Goal: Answer question/provide support: Share knowledge or assist other users

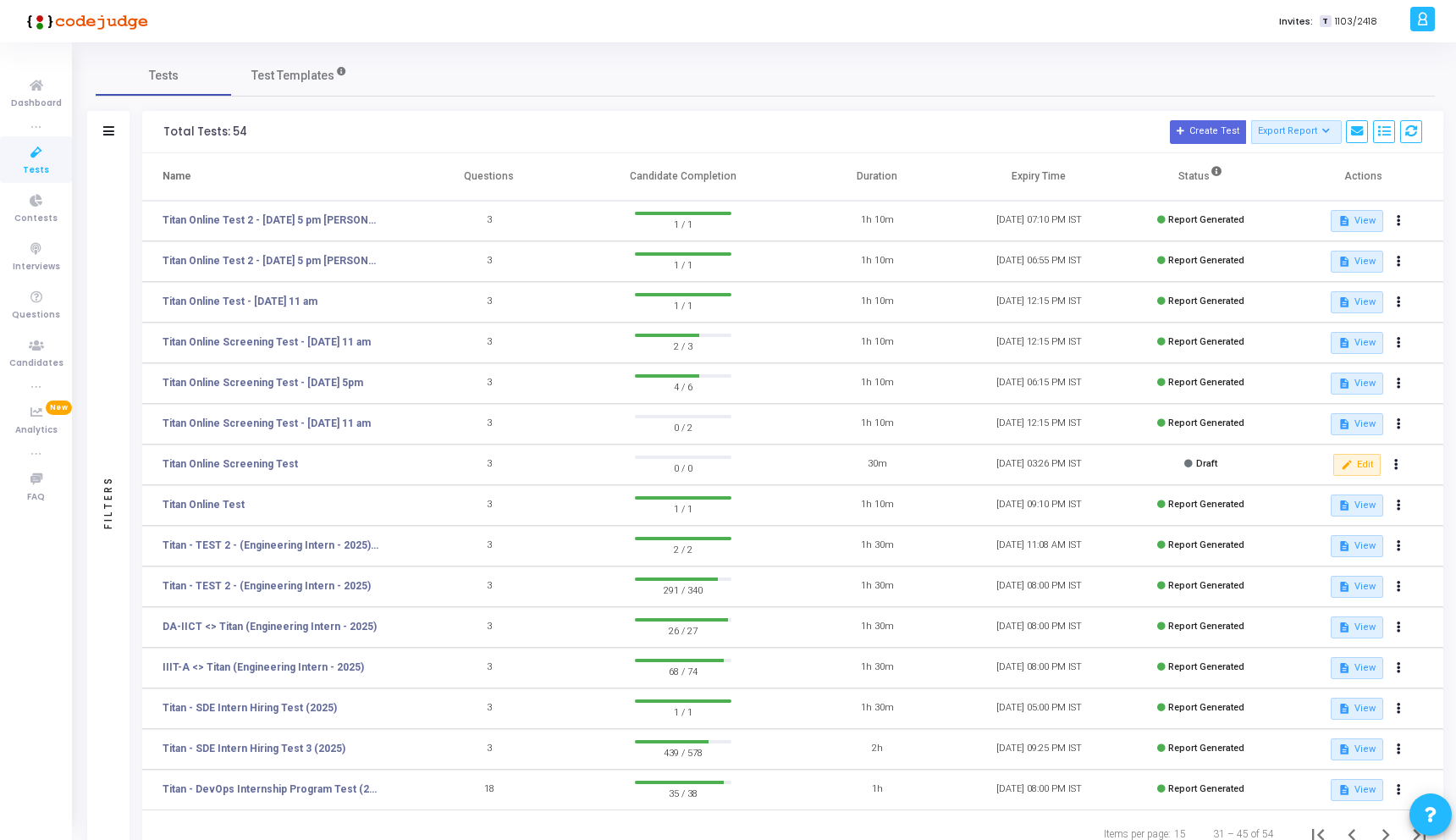
scroll to position [61, 0]
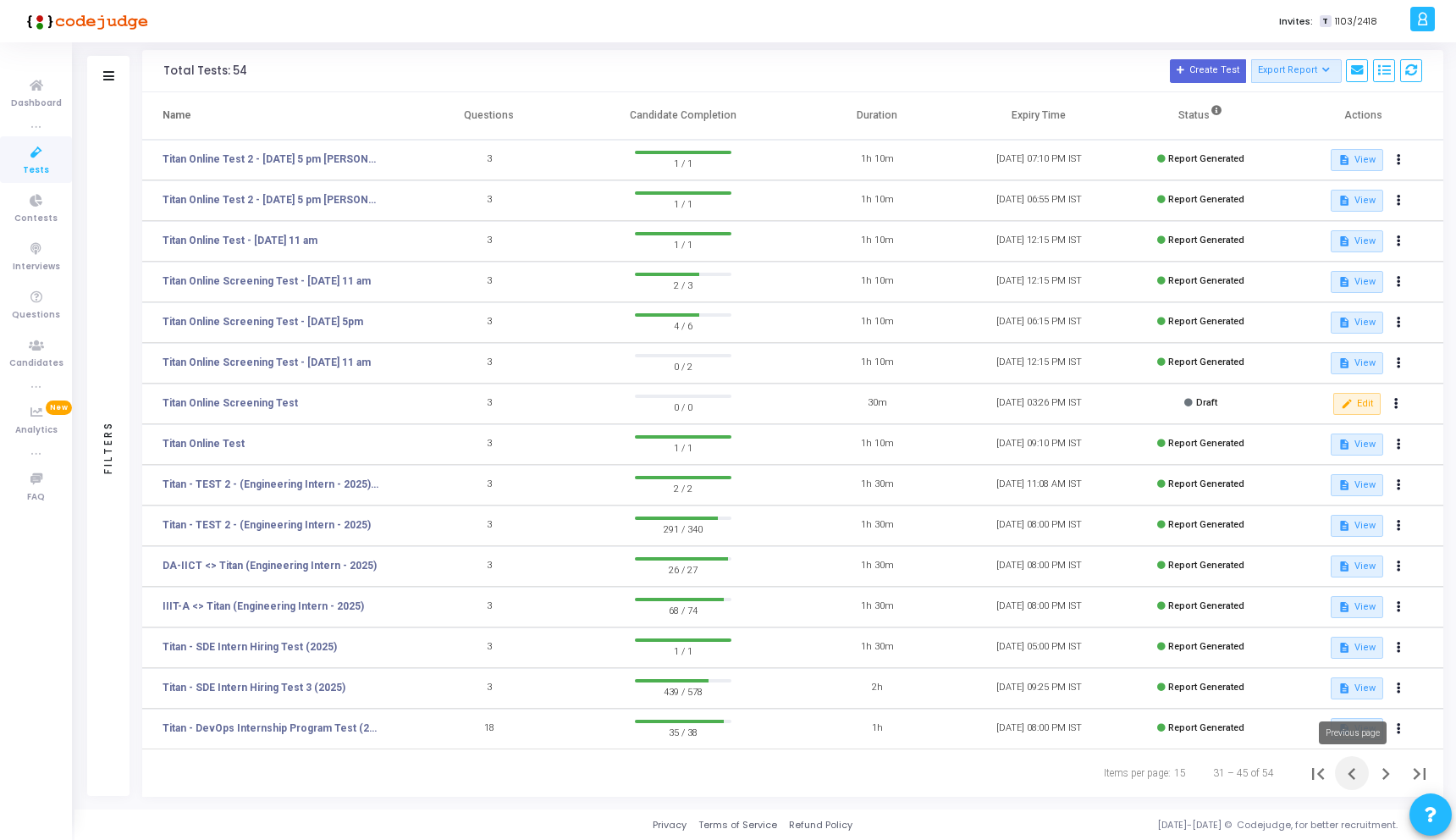
click at [1349, 767] on icon "Previous page" at bounding box center [1352, 774] width 24 height 24
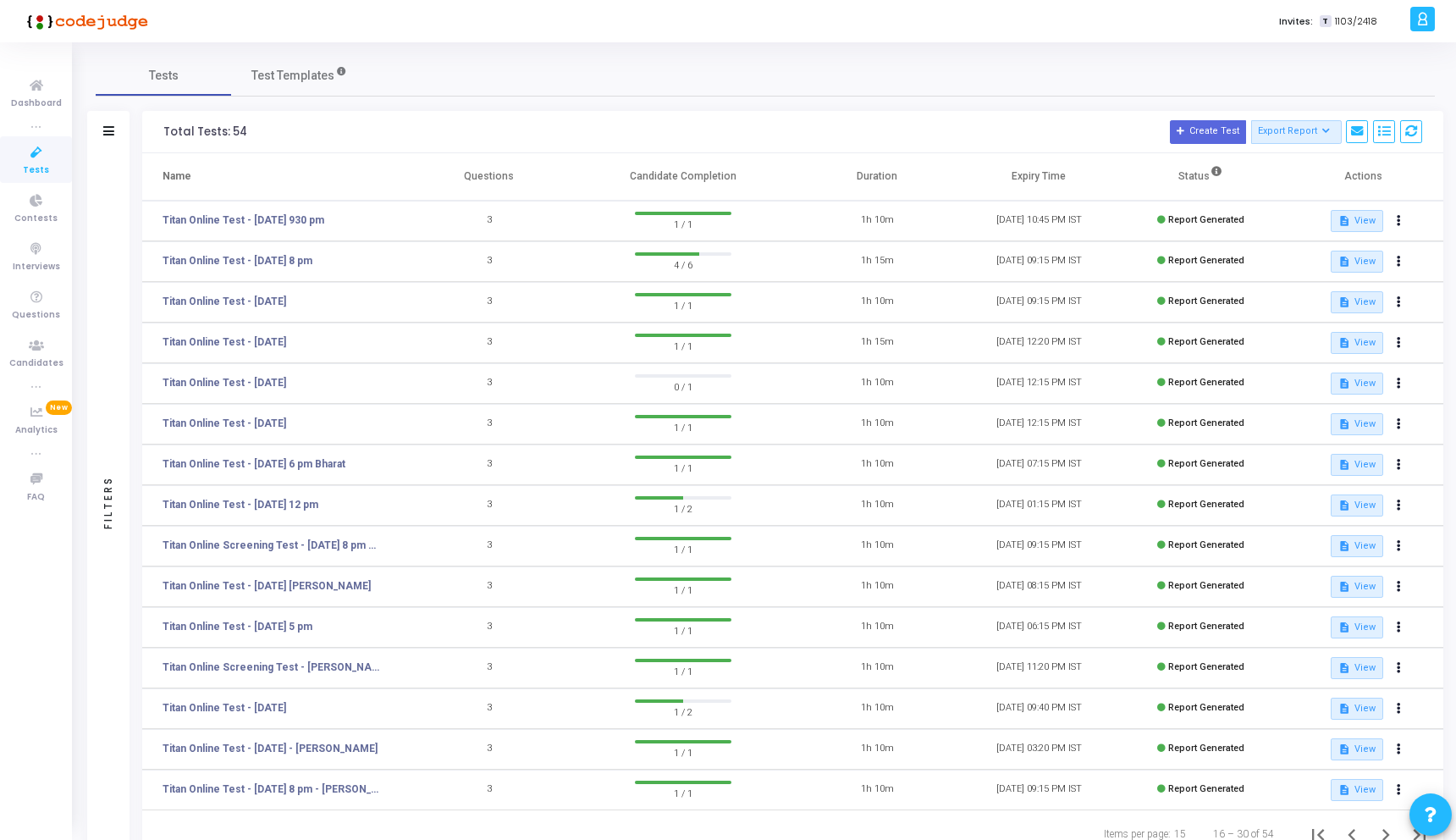
scroll to position [61, 0]
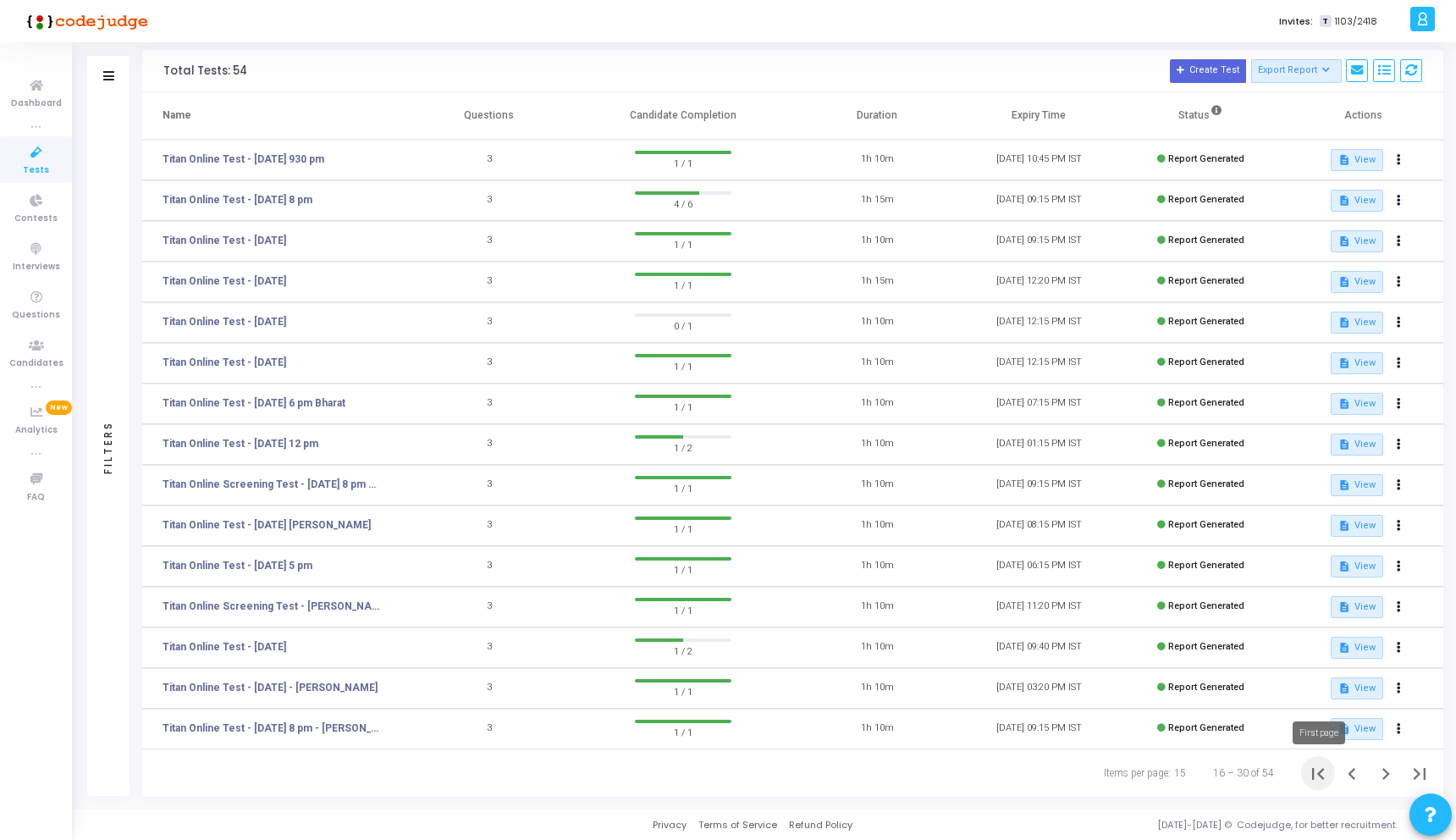
click at [1324, 773] on icon "First page" at bounding box center [1318, 774] width 24 height 24
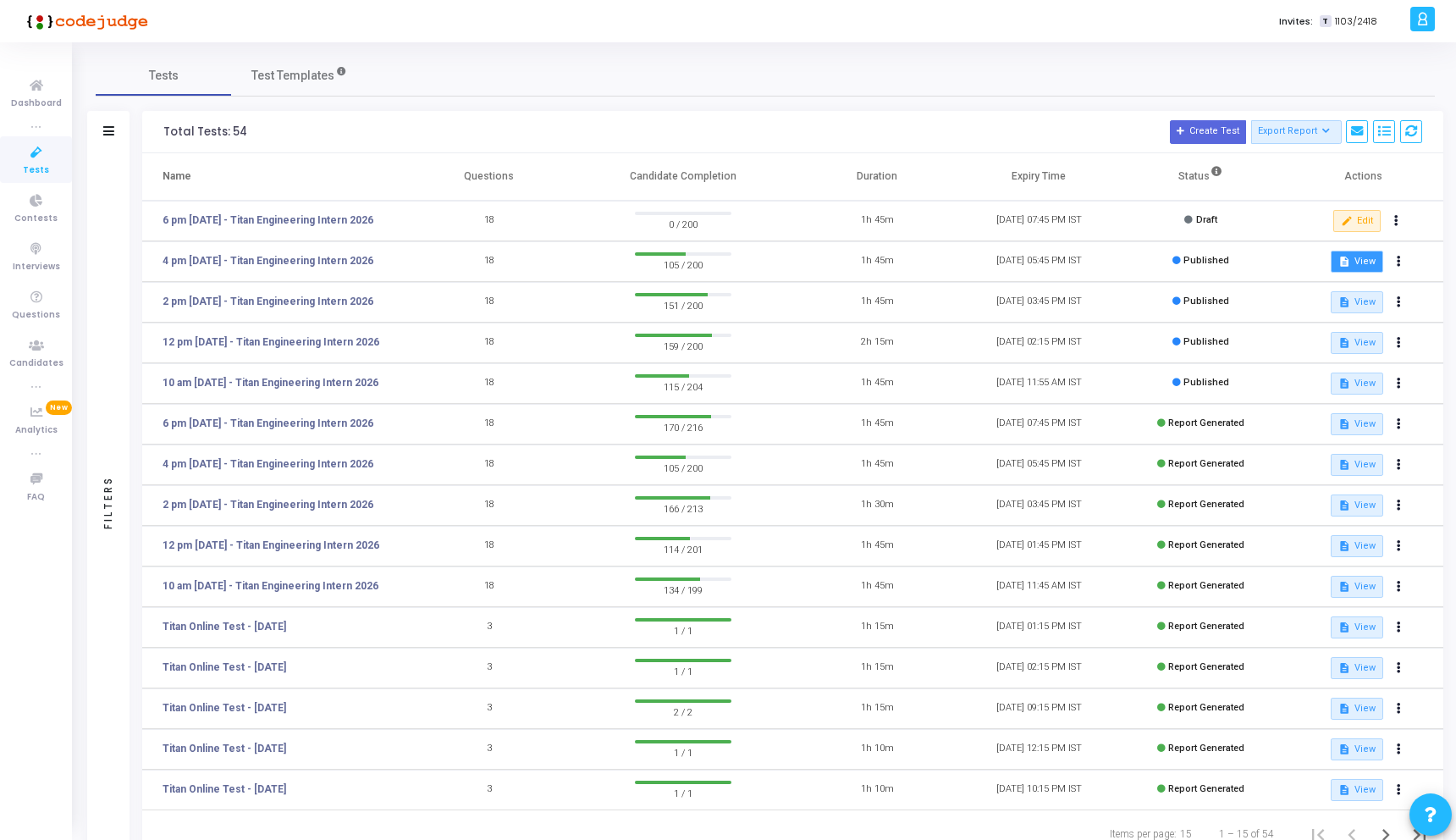
click at [1358, 258] on button "description View" at bounding box center [1357, 261] width 52 height 22
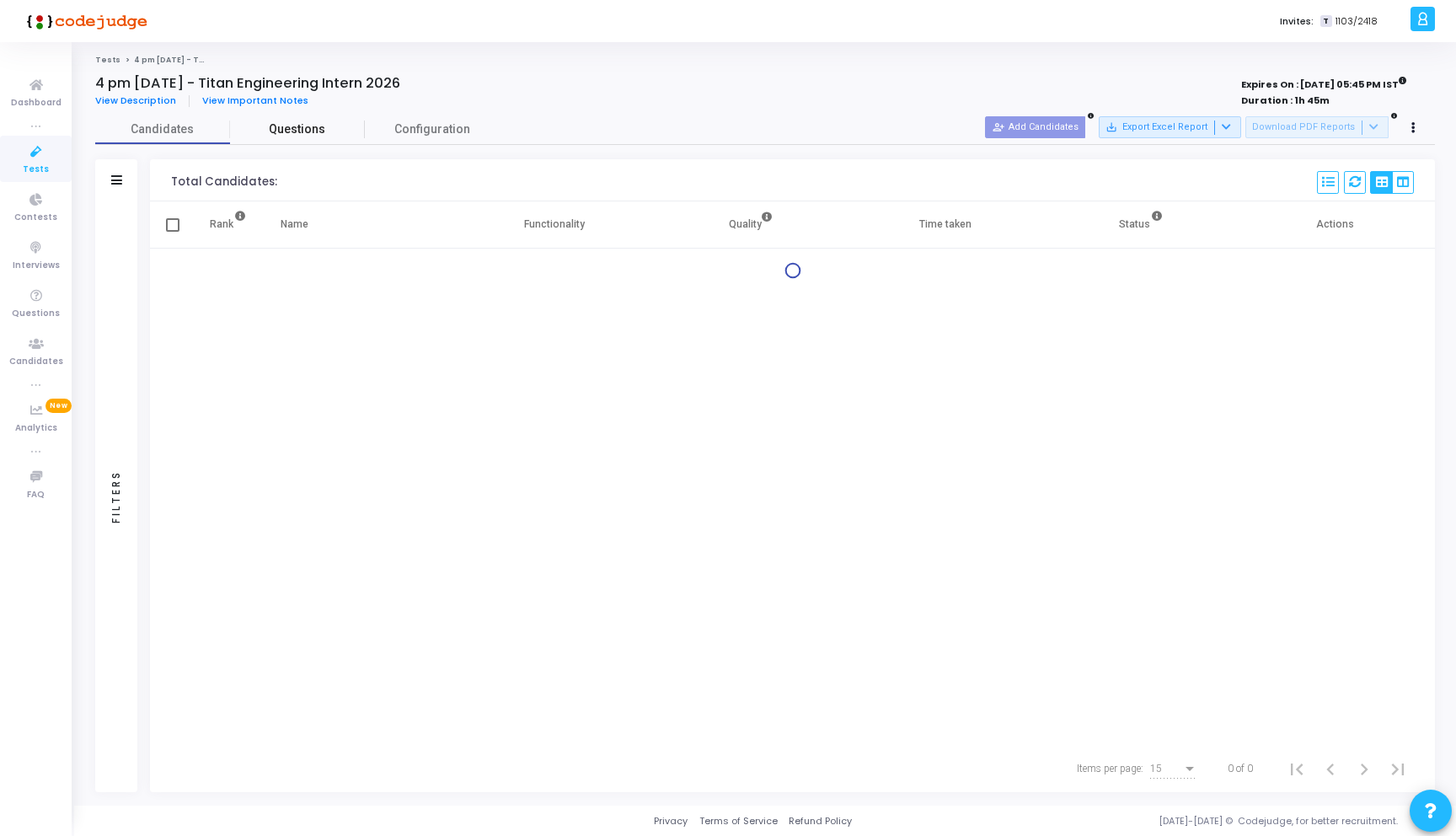
click at [295, 127] on span "Questions" at bounding box center [297, 129] width 135 height 17
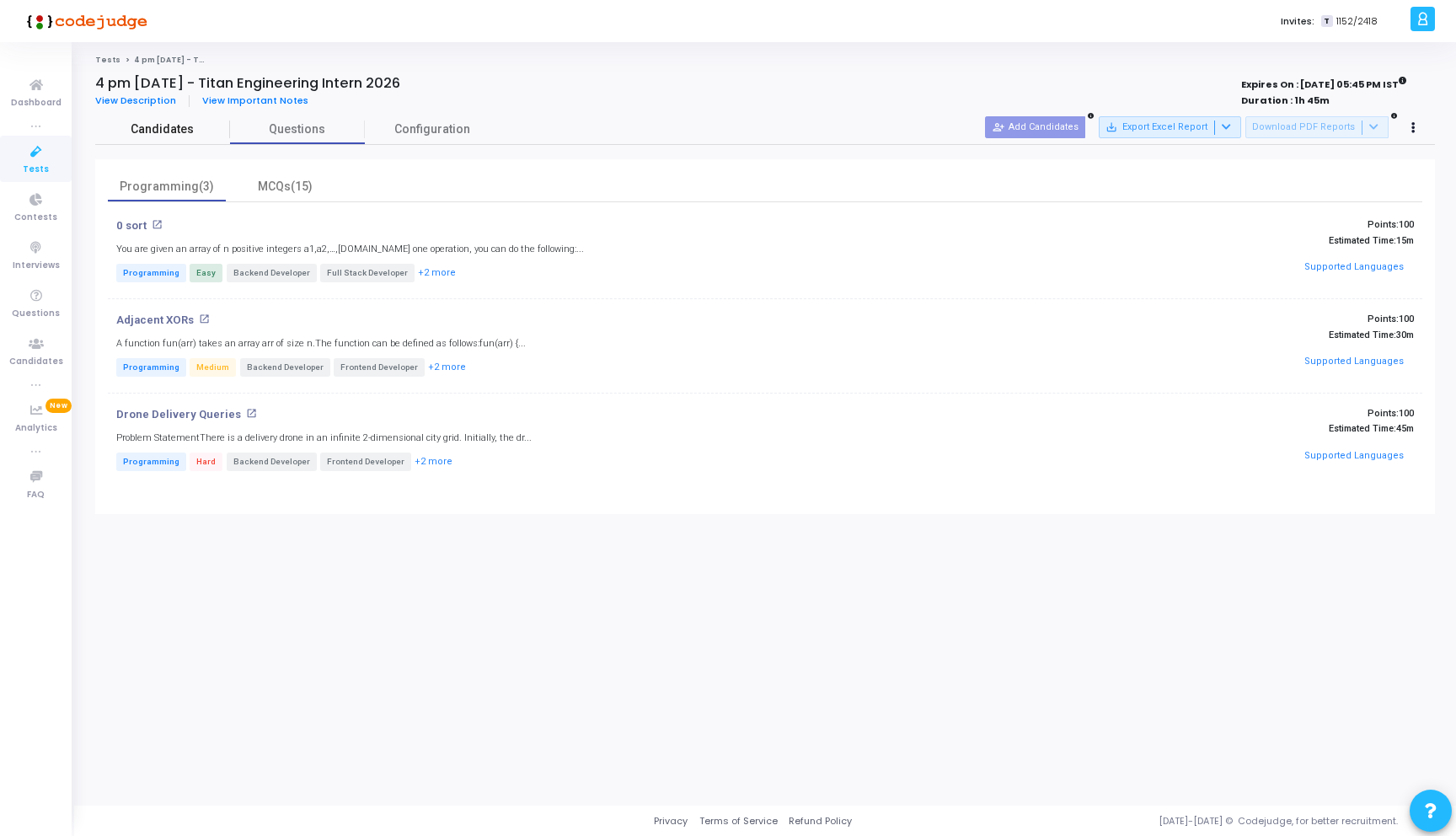
click at [154, 131] on span "Candidates" at bounding box center [162, 129] width 135 height 17
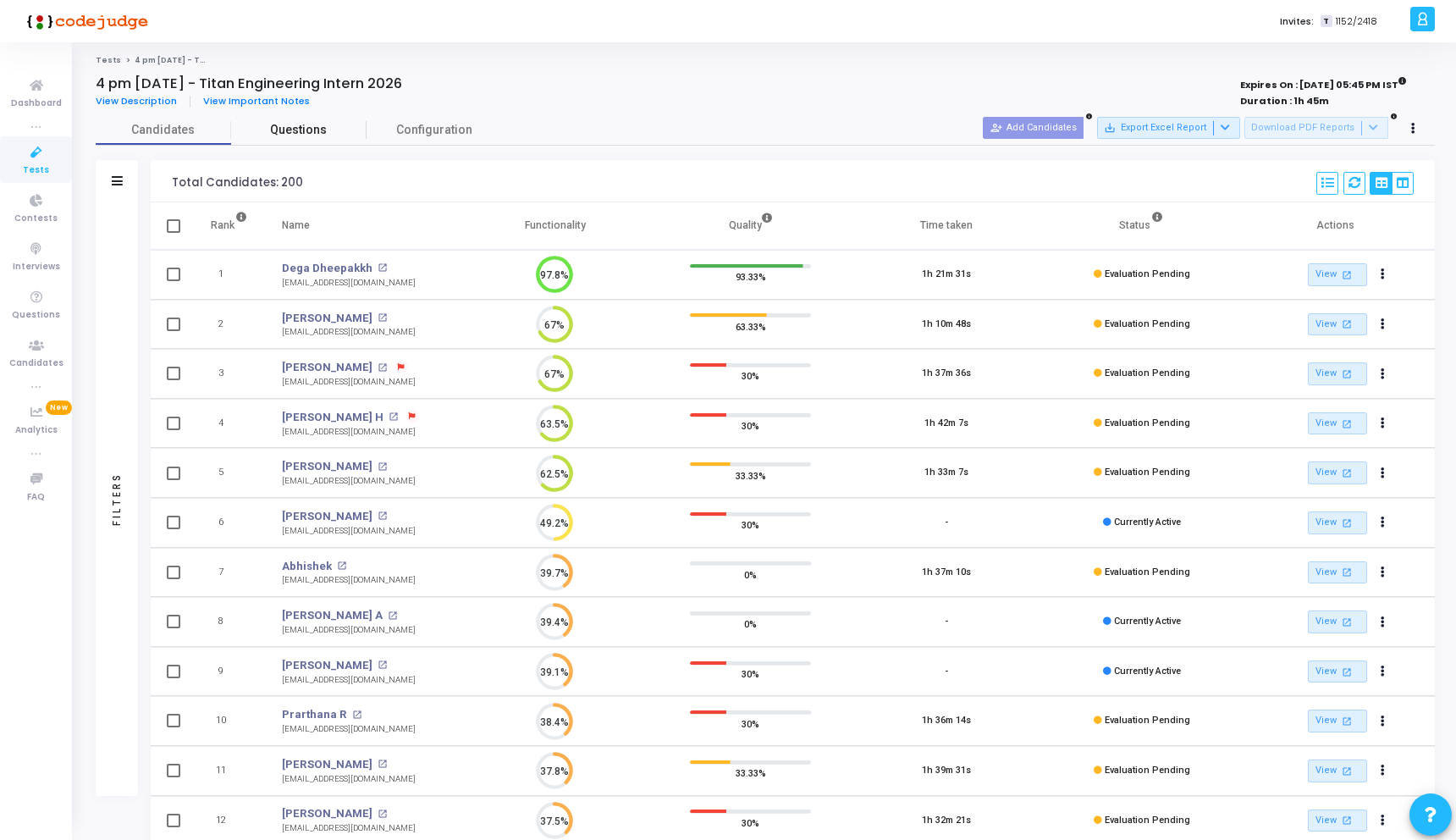
click at [303, 132] on span "Questions" at bounding box center [298, 130] width 135 height 17
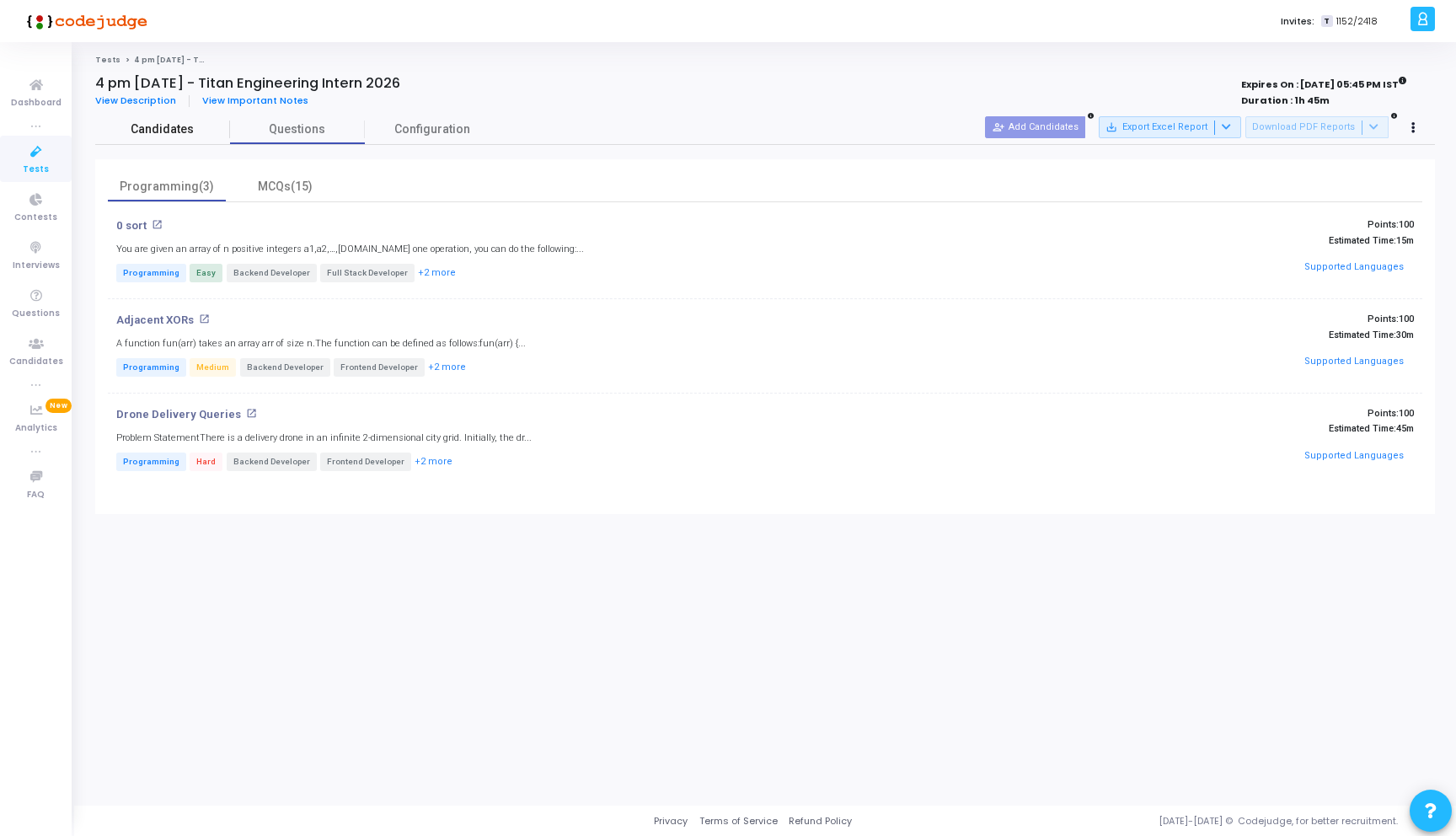
click at [178, 140] on link "Candidates" at bounding box center [162, 129] width 135 height 29
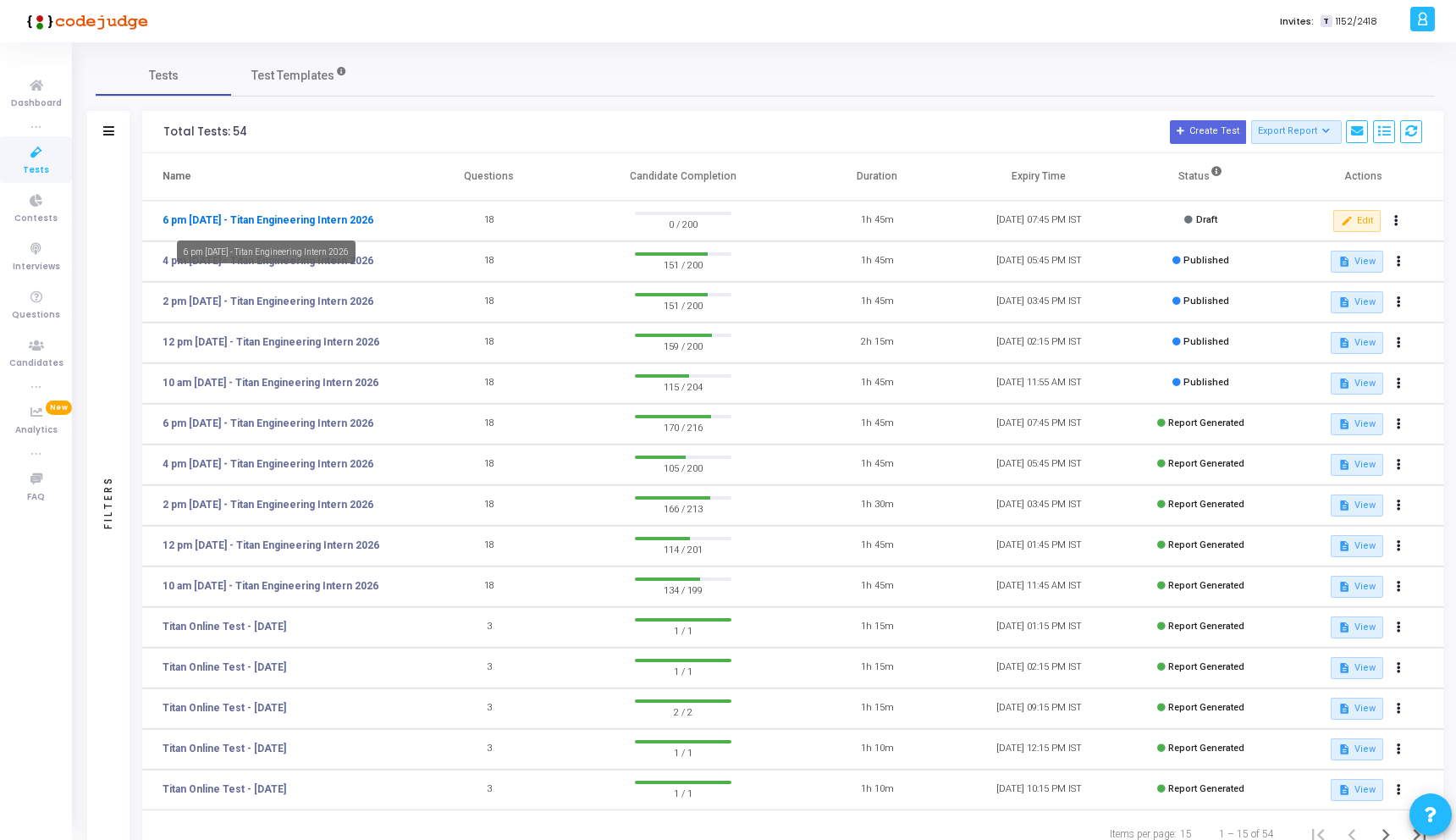
click at [337, 225] on link "6 pm - 12th Aug - Titan Engineering Intern 2026" at bounding box center [268, 220] width 211 height 16
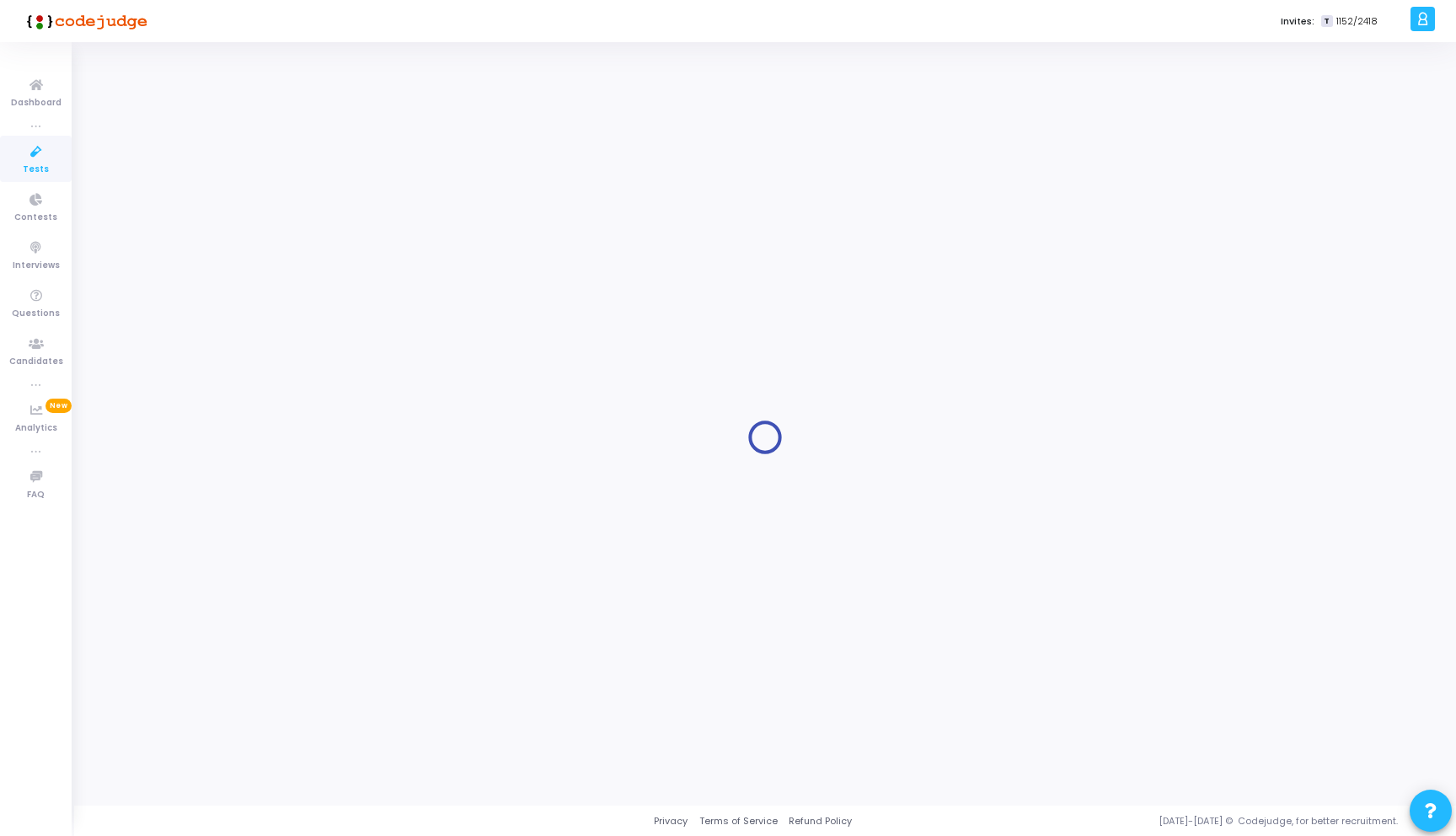
type input "6 pm - 12th Aug - Titan Engineering Intern 2026"
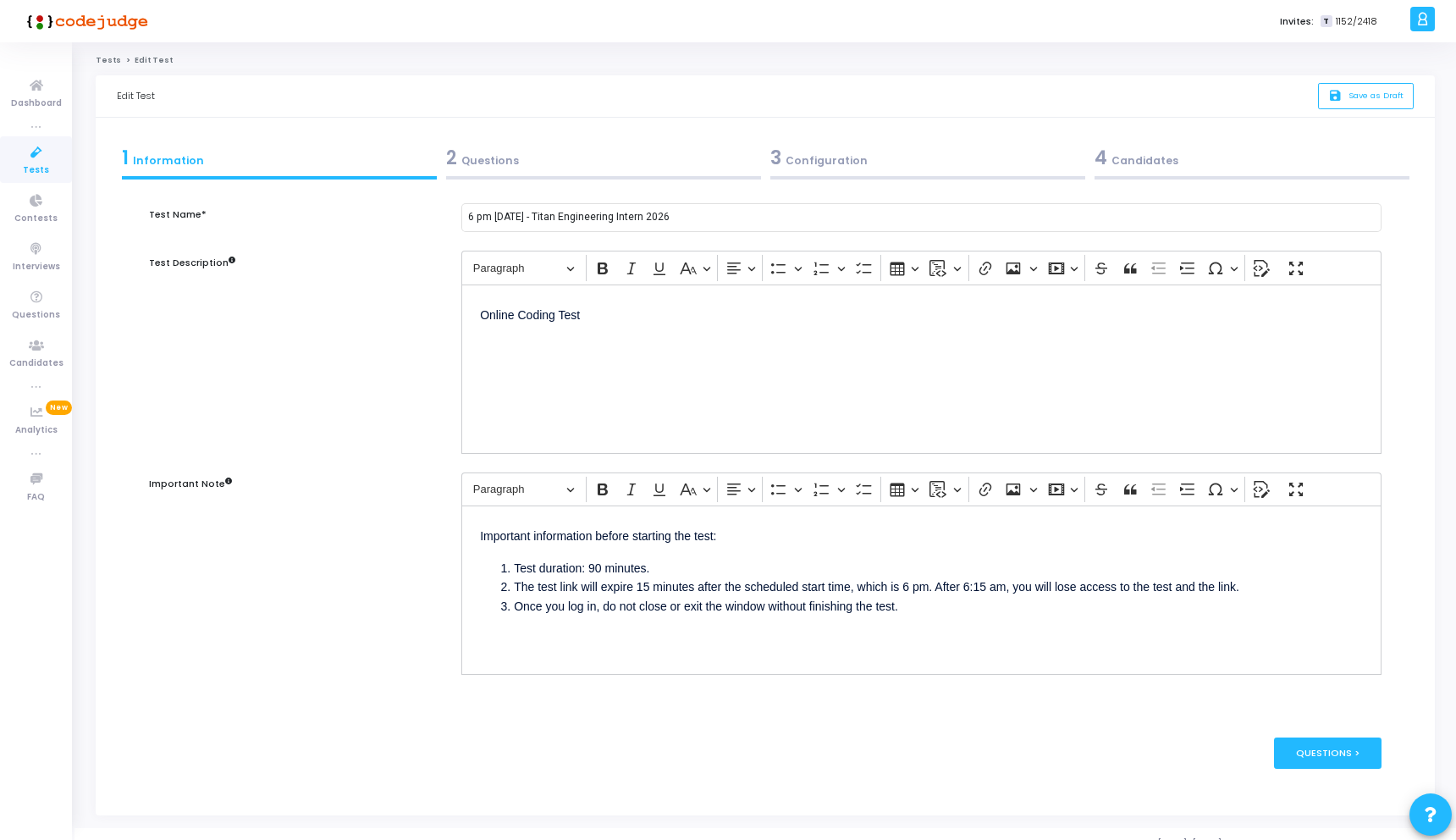
click at [589, 154] on div "2 Questions" at bounding box center [604, 157] width 315 height 28
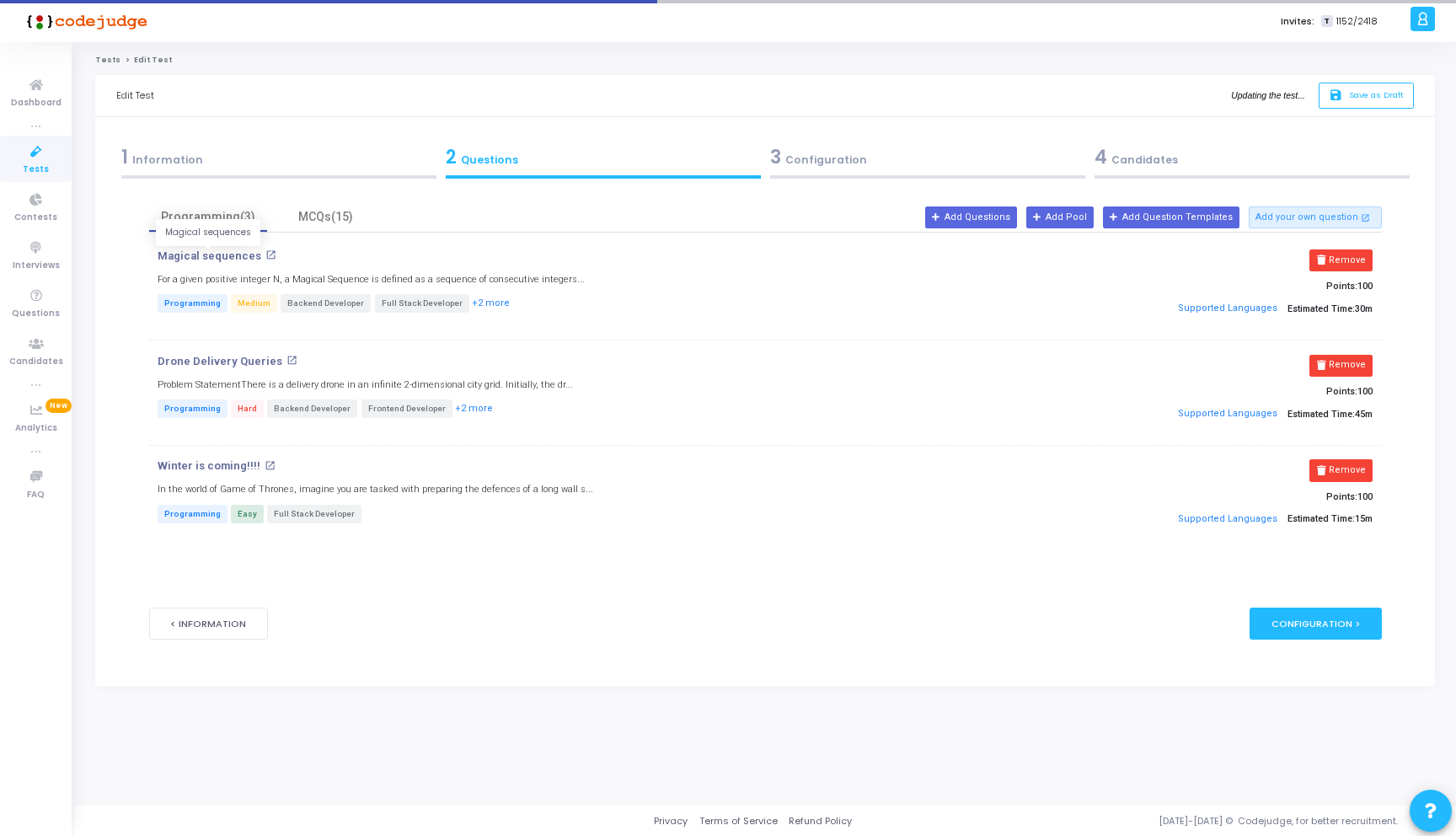
click at [212, 259] on p "Magical sequences" at bounding box center [209, 255] width 103 height 14
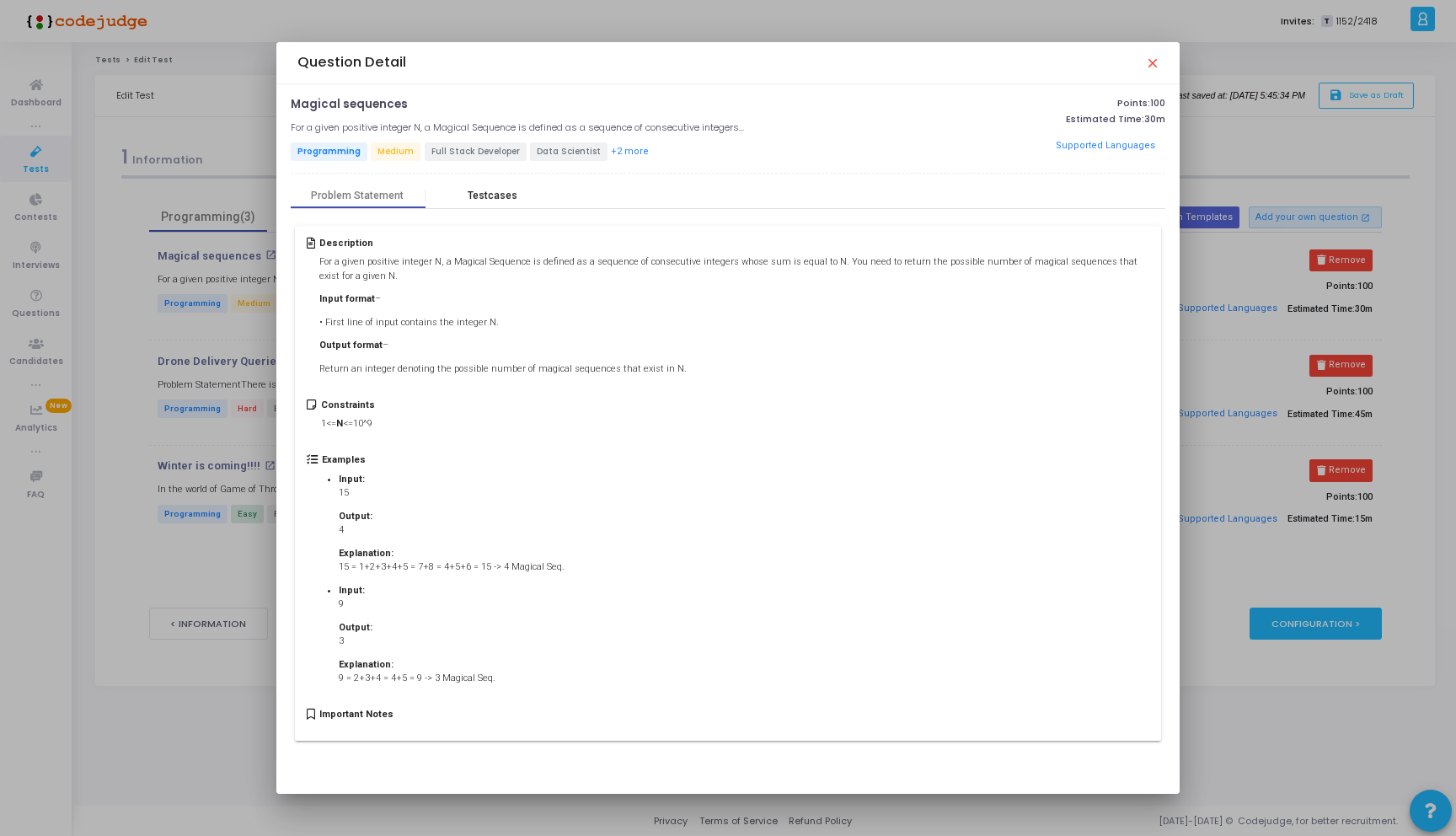
click at [505, 195] on div "Testcases" at bounding box center [493, 196] width 49 height 13
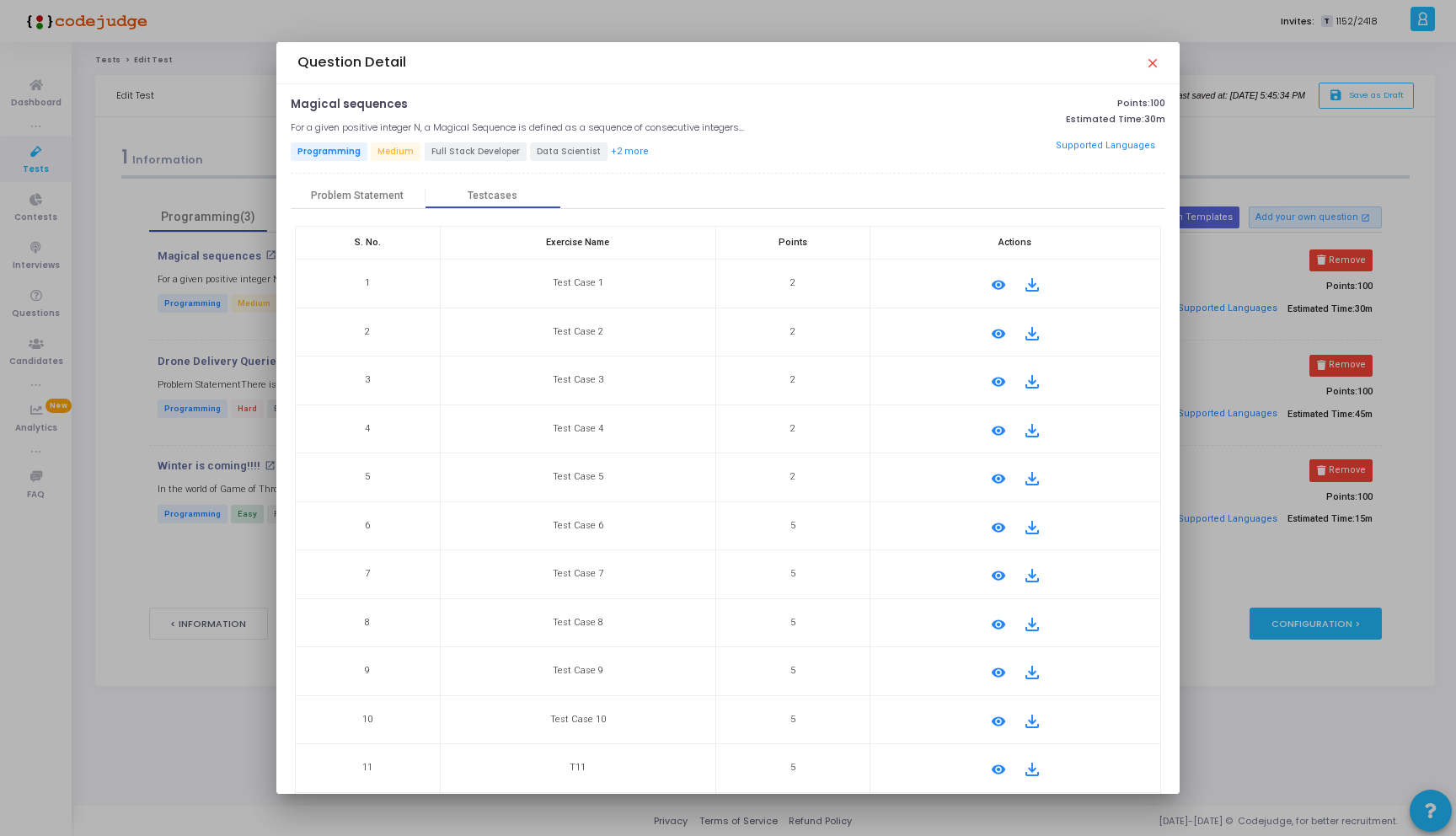
click at [1154, 60] on mat-icon "close" at bounding box center [1151, 62] width 14 height 14
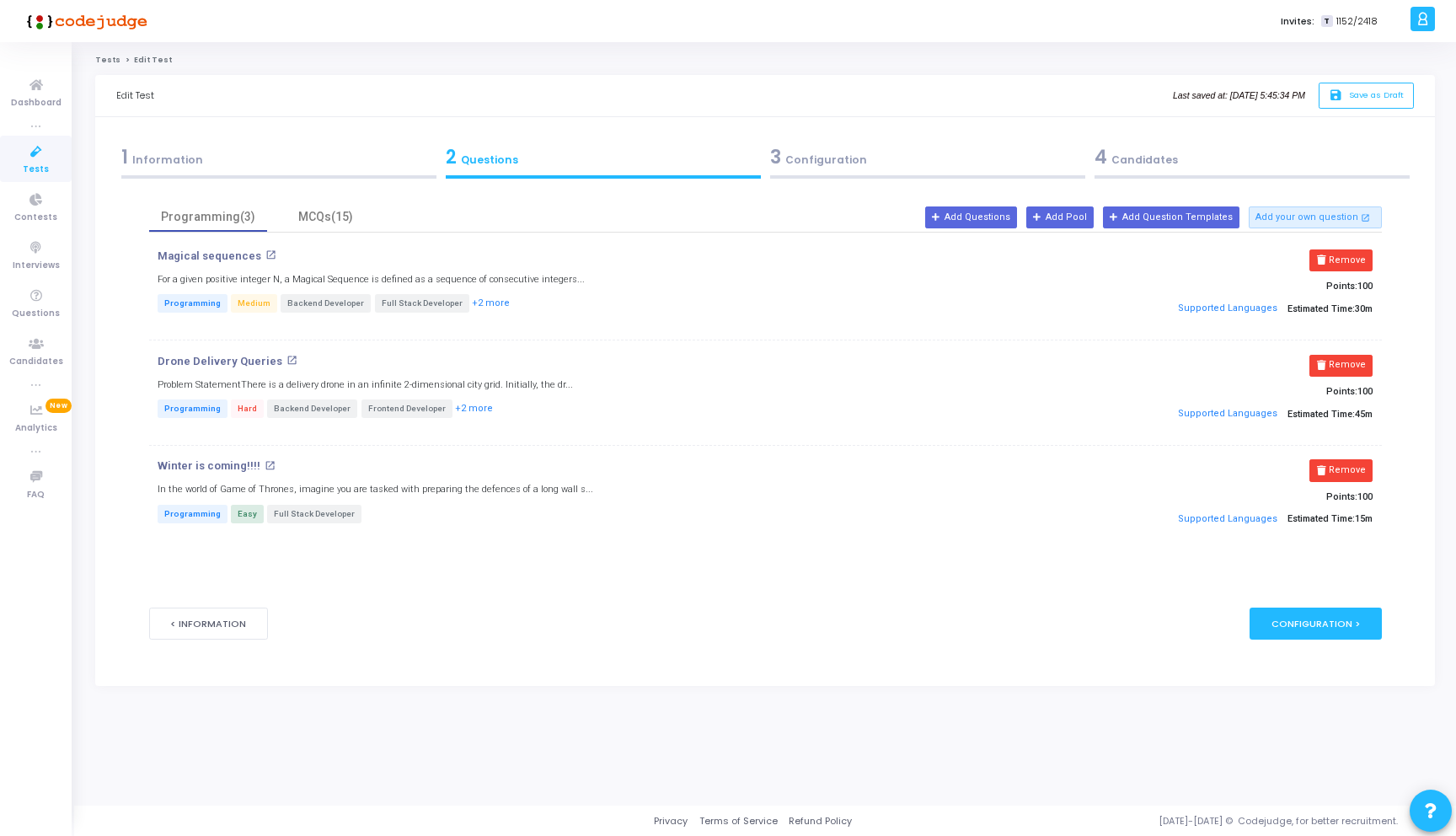
click at [891, 173] on div "3 Configuration" at bounding box center [927, 161] width 324 height 46
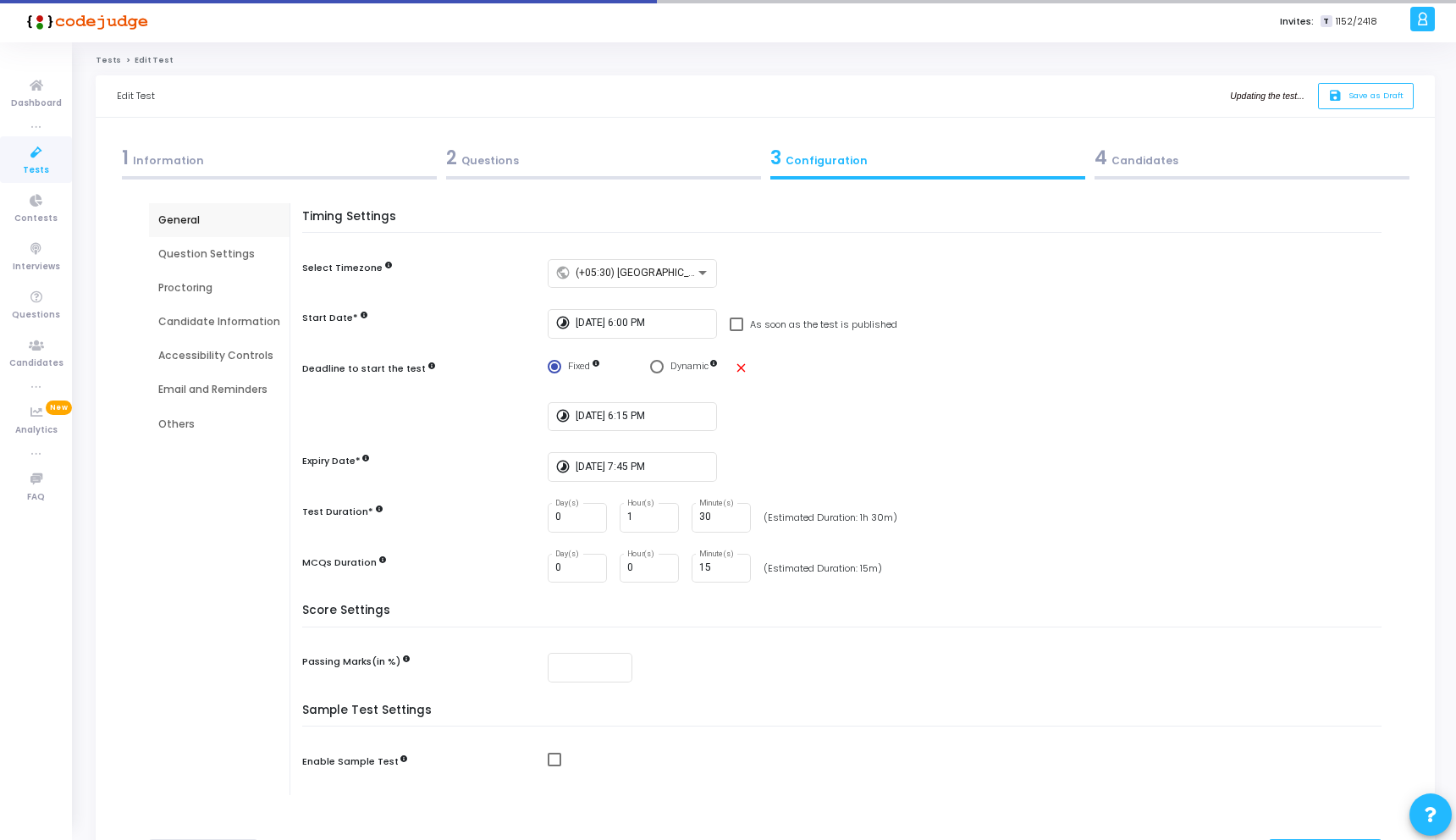
click at [1197, 151] on div "4 Candidates" at bounding box center [1252, 157] width 315 height 28
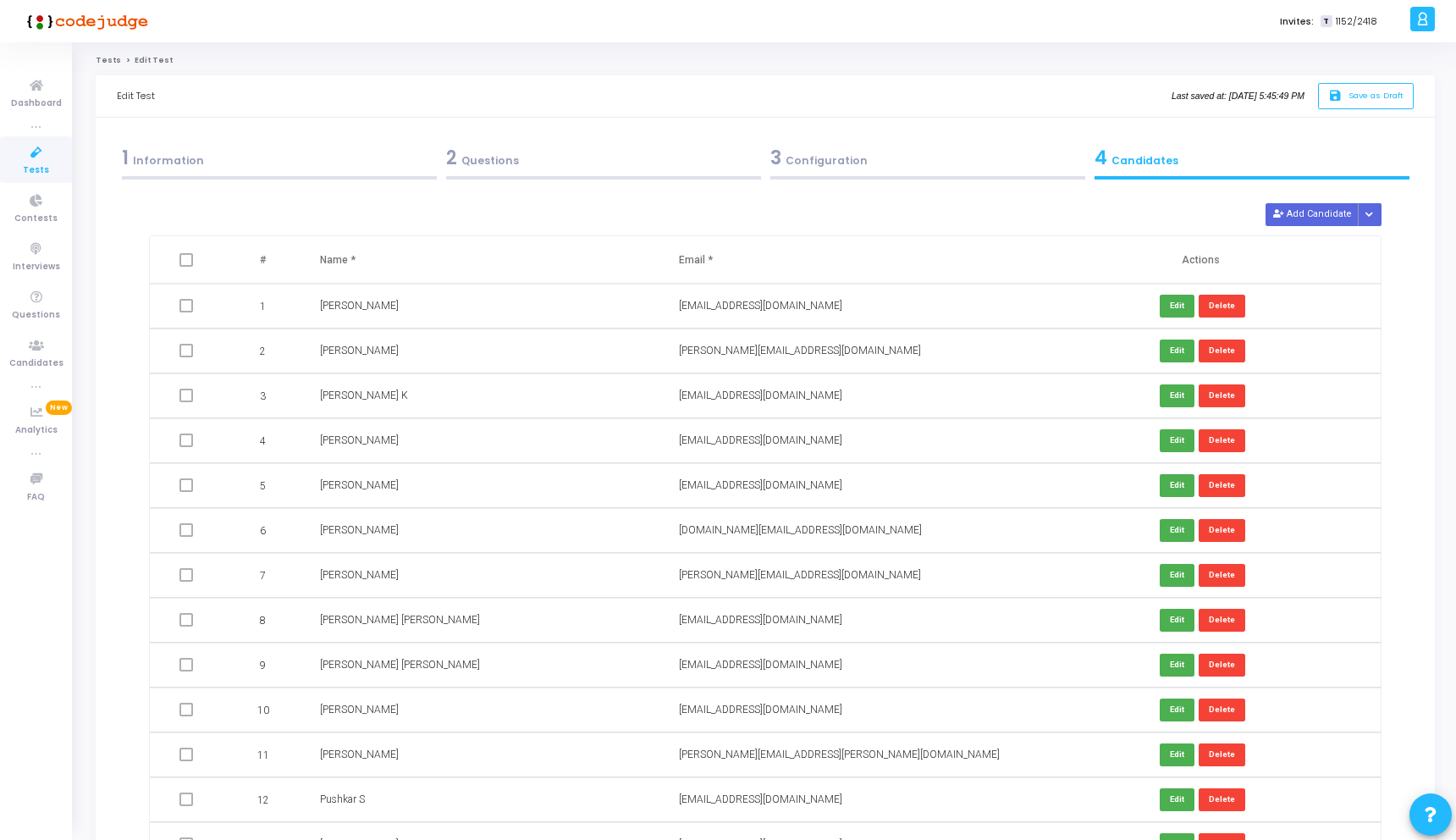
click at [216, 167] on div "1 Information" at bounding box center [279, 157] width 315 height 28
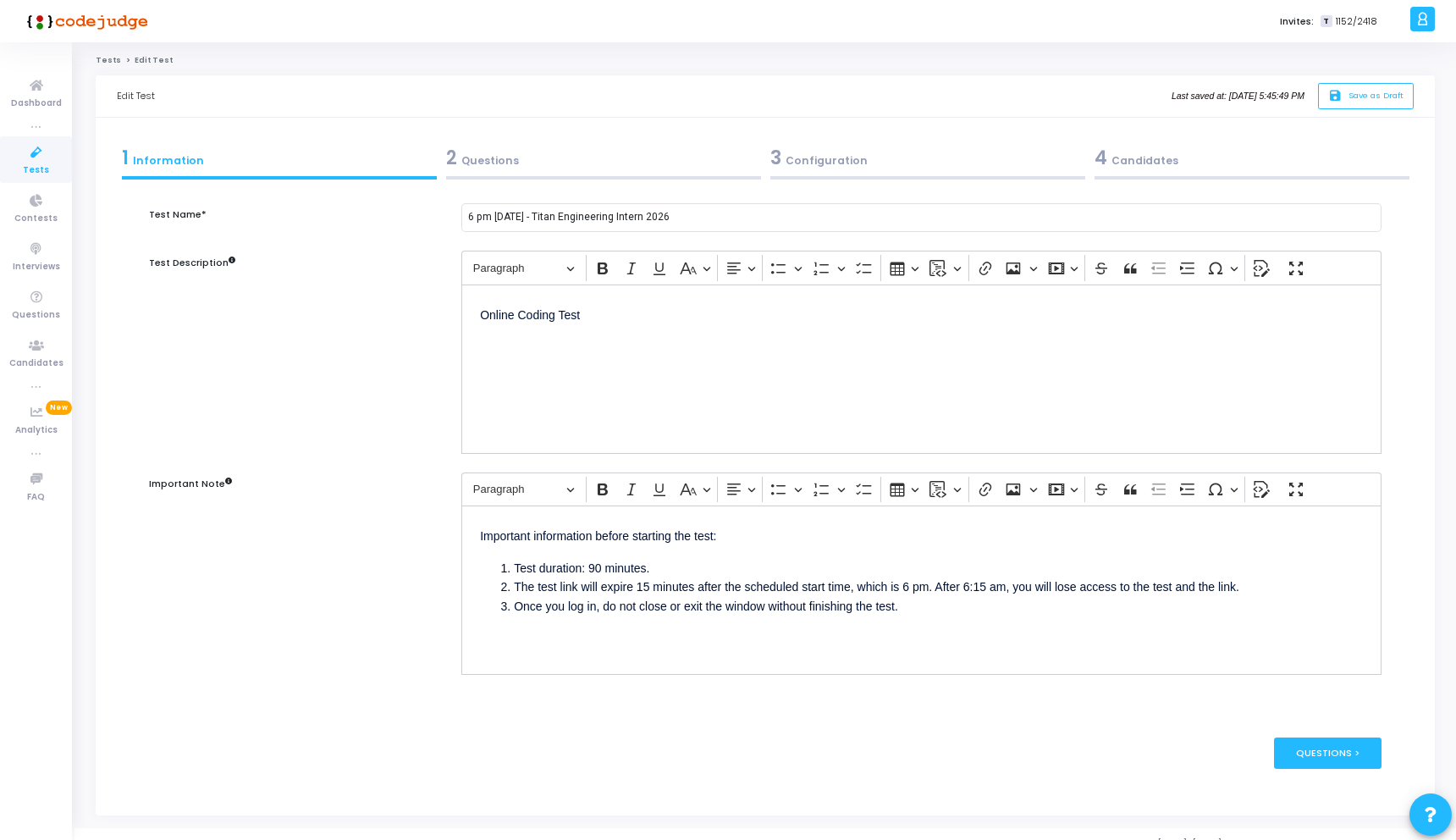
click at [516, 171] on div "2 Questions" at bounding box center [604, 157] width 315 height 28
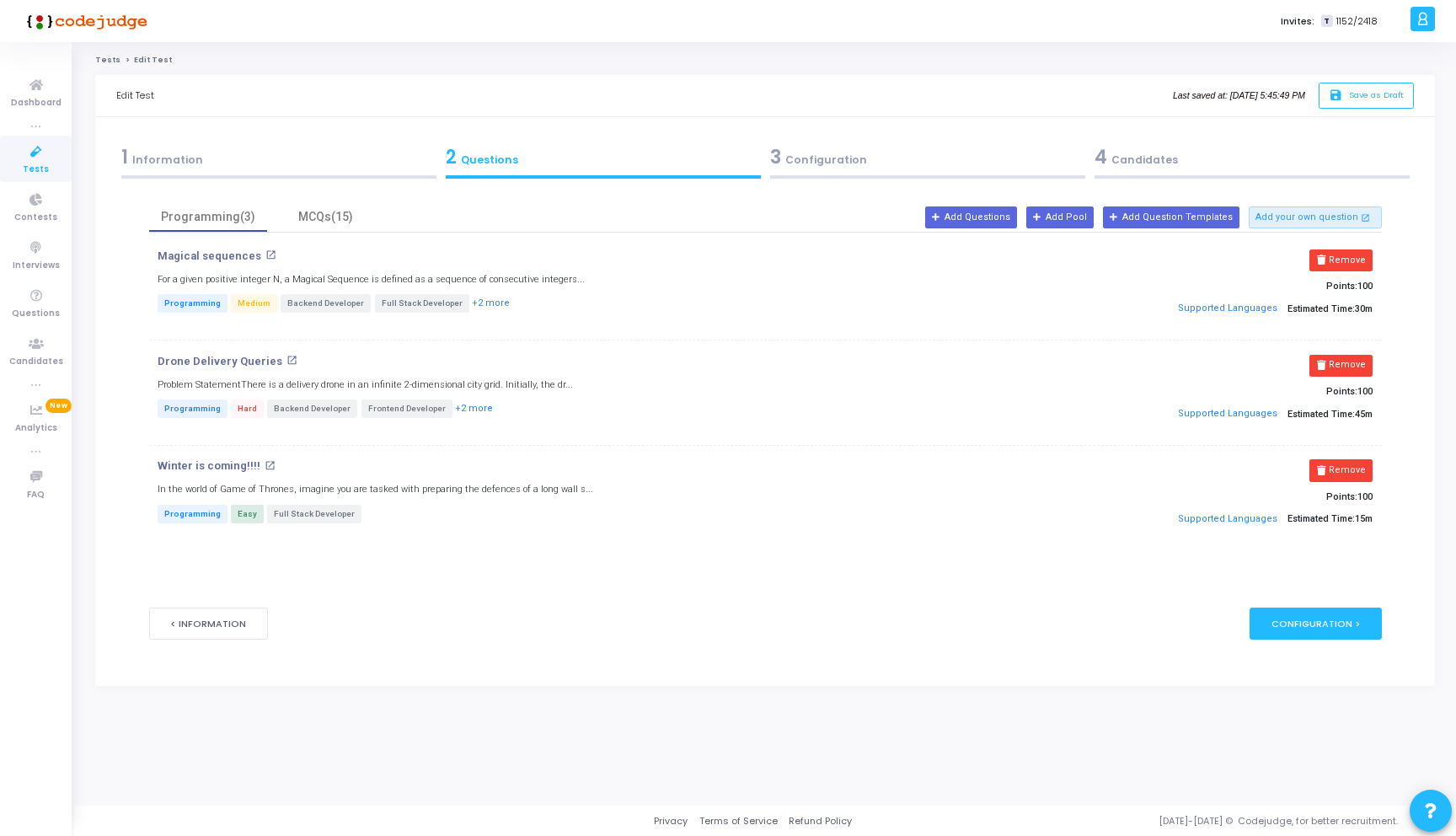
click at [266, 252] on mat-icon "open_in_new" at bounding box center [271, 255] width 11 height 11
click at [172, 164] on div "1 Information" at bounding box center [278, 157] width 315 height 27
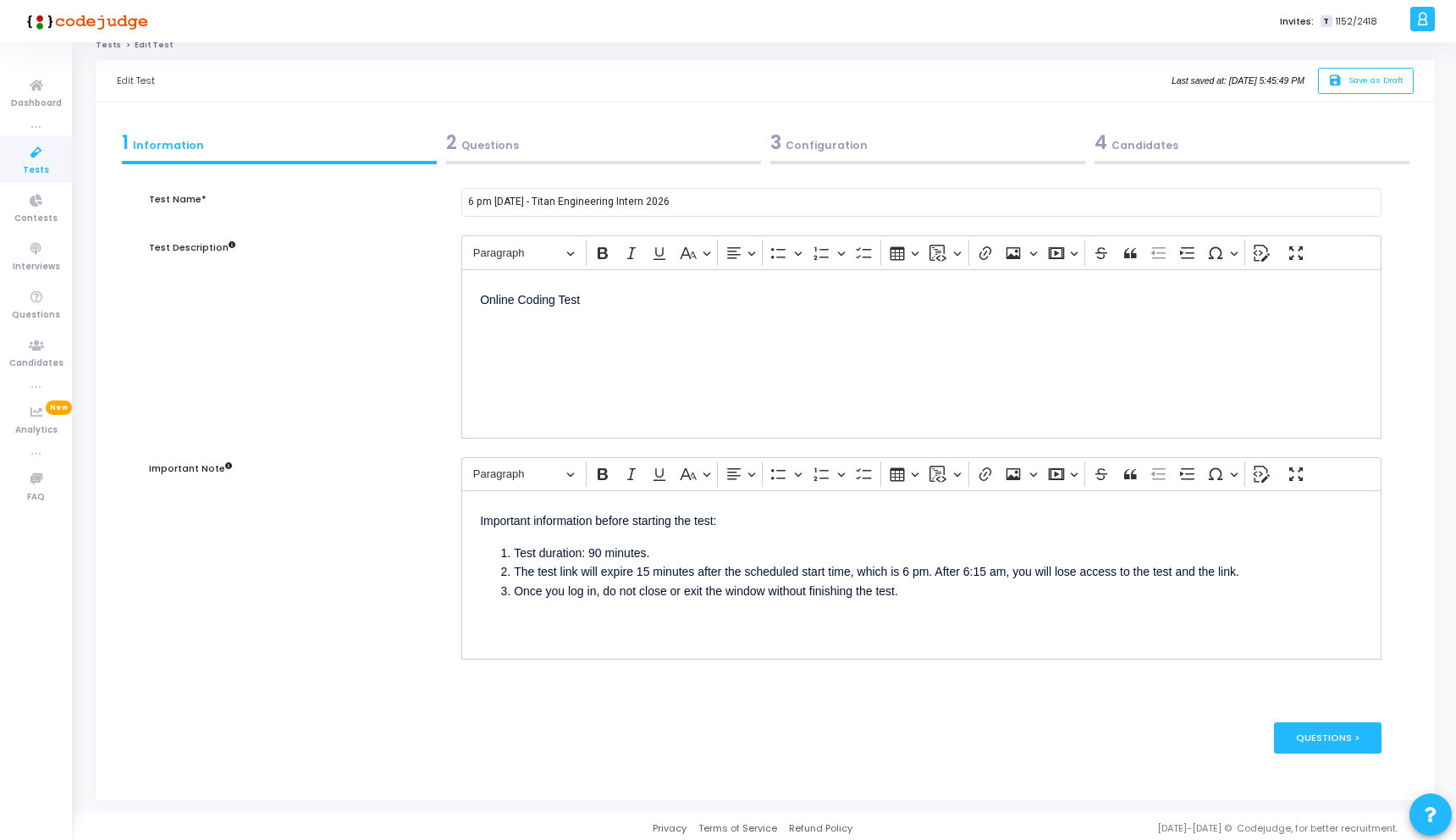
scroll to position [19, 0]
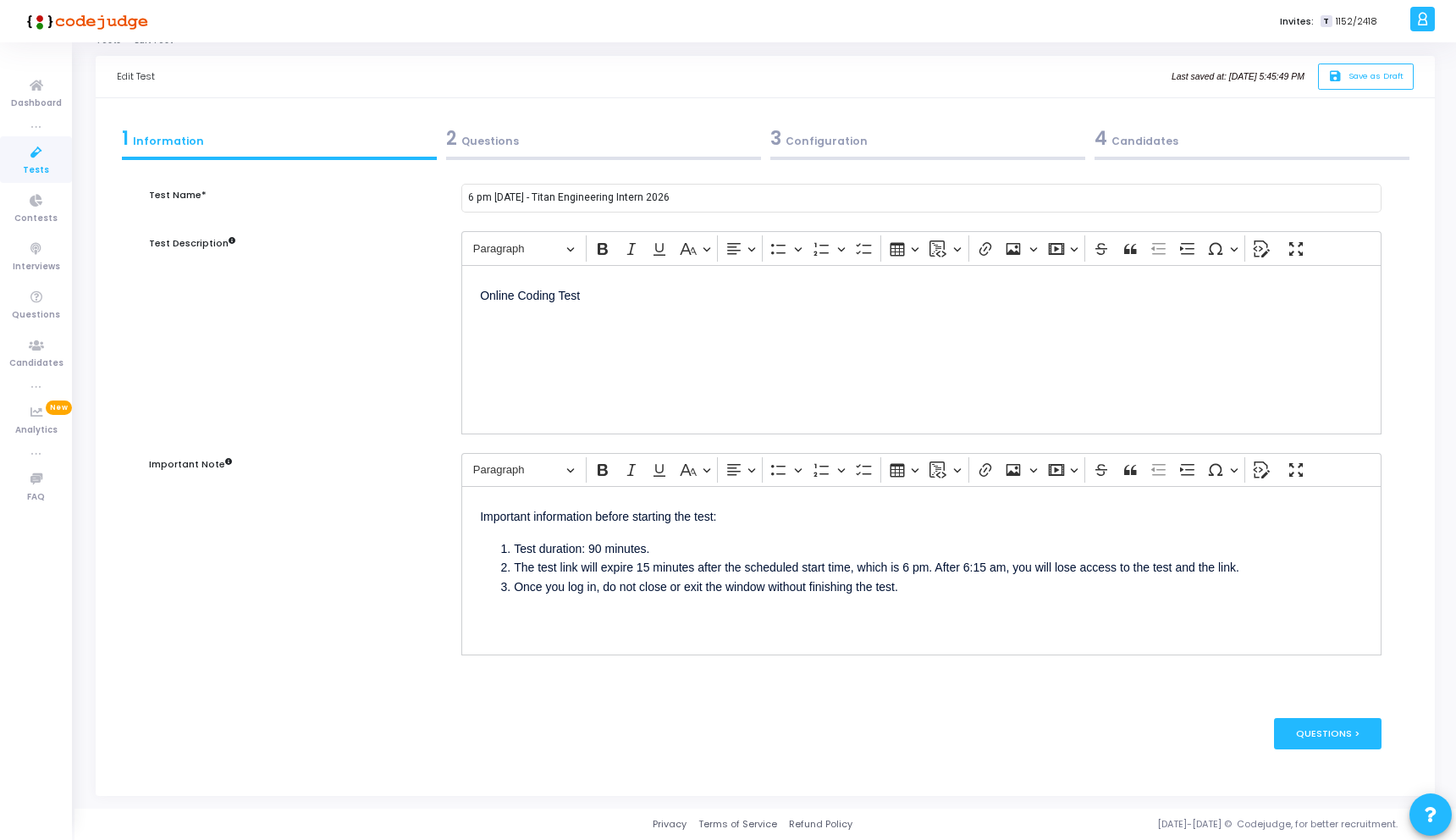
click at [936, 132] on div "3 Configuration" at bounding box center [928, 138] width 315 height 28
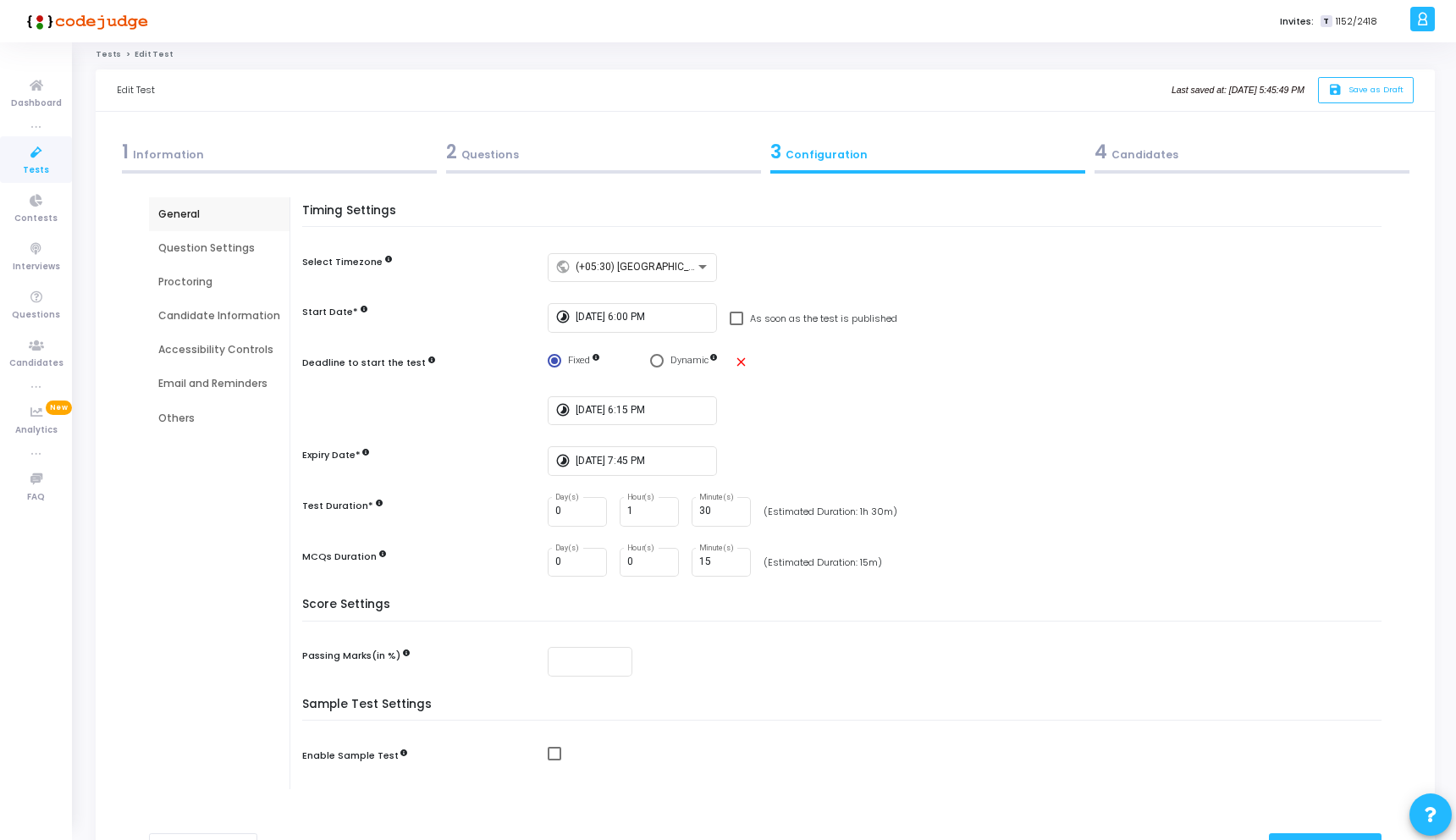
click at [1100, 142] on span "4" at bounding box center [1101, 152] width 13 height 27
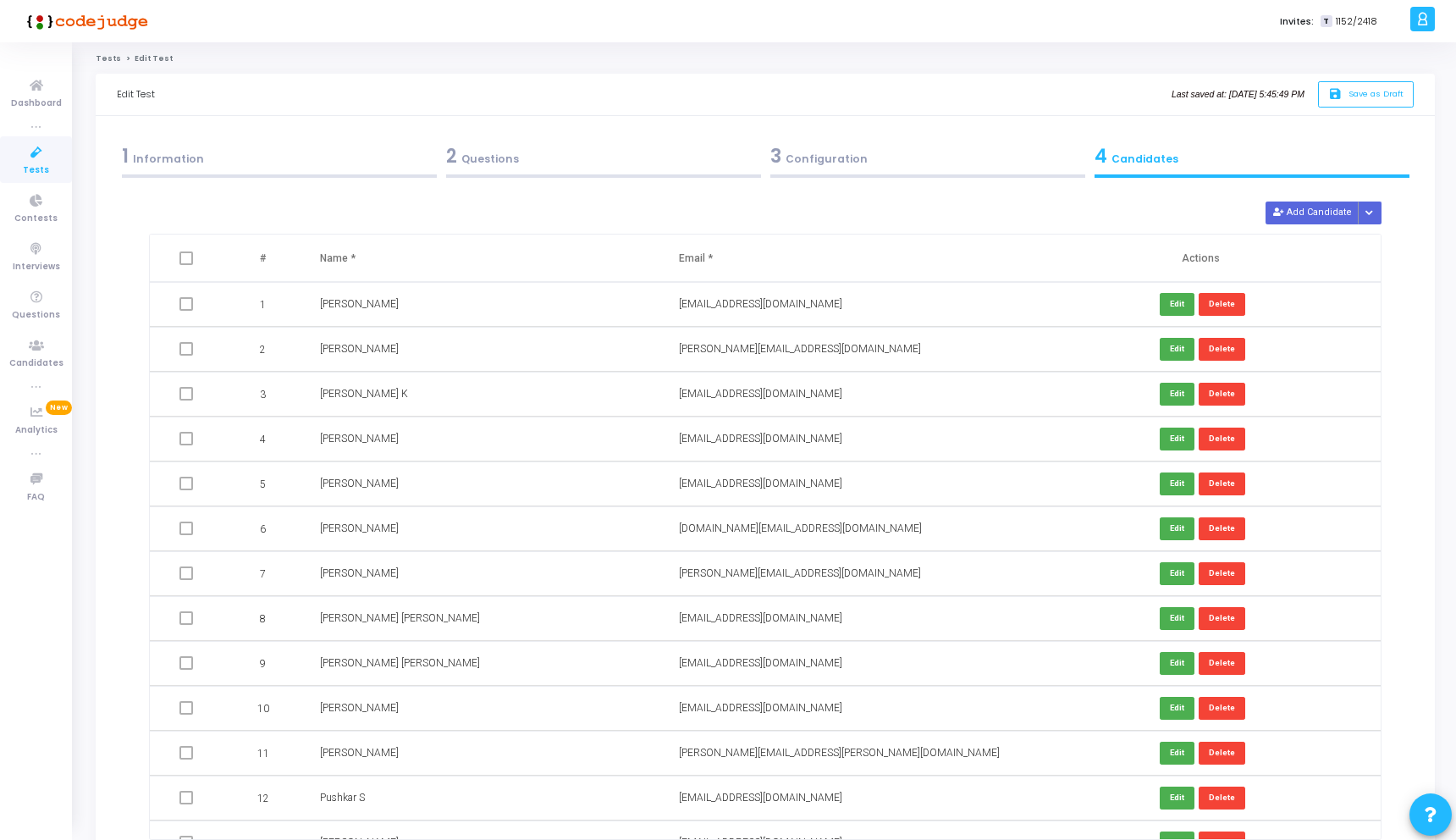
scroll to position [0, 0]
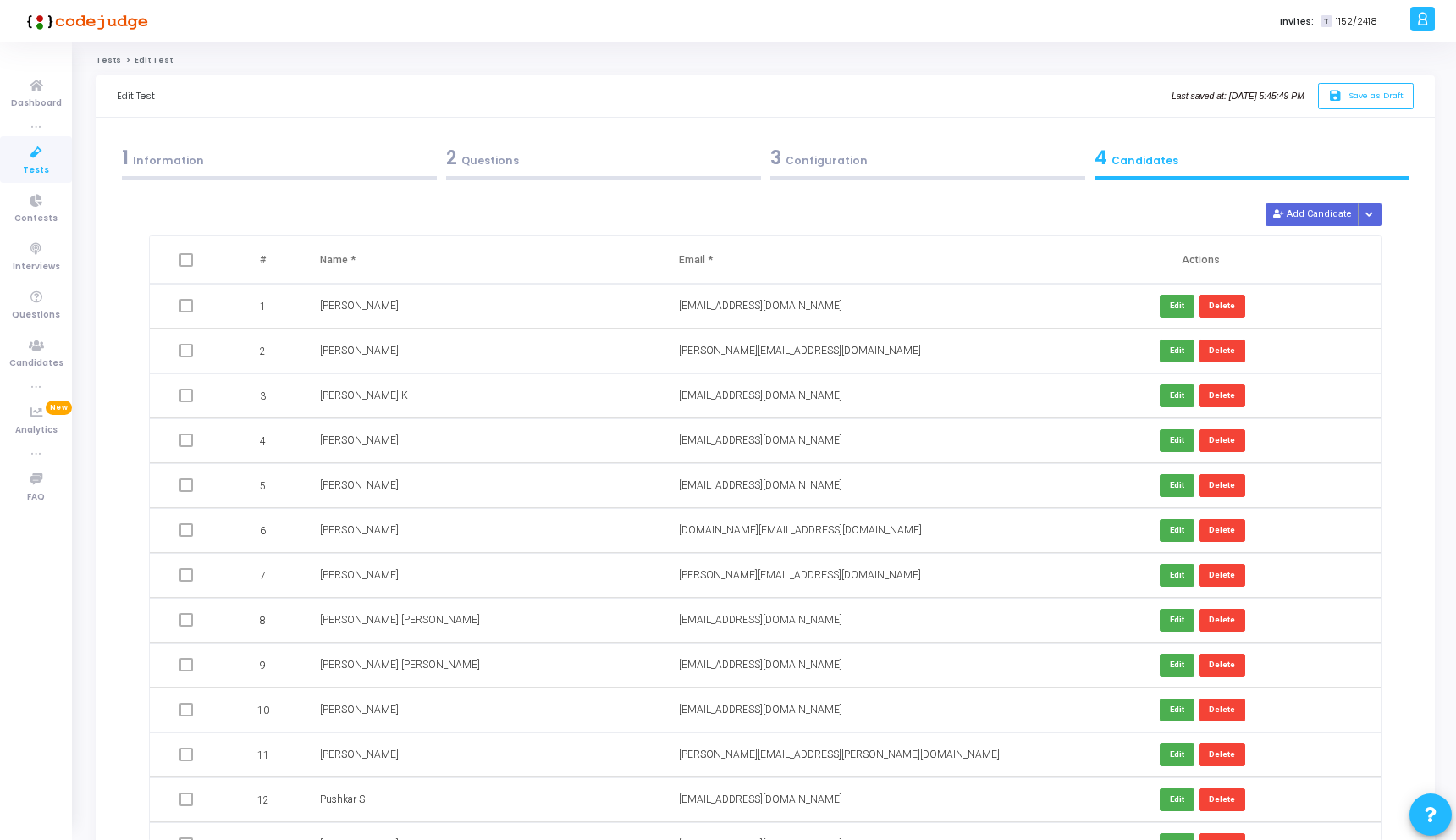
click at [572, 169] on div "2 Questions" at bounding box center [604, 157] width 315 height 28
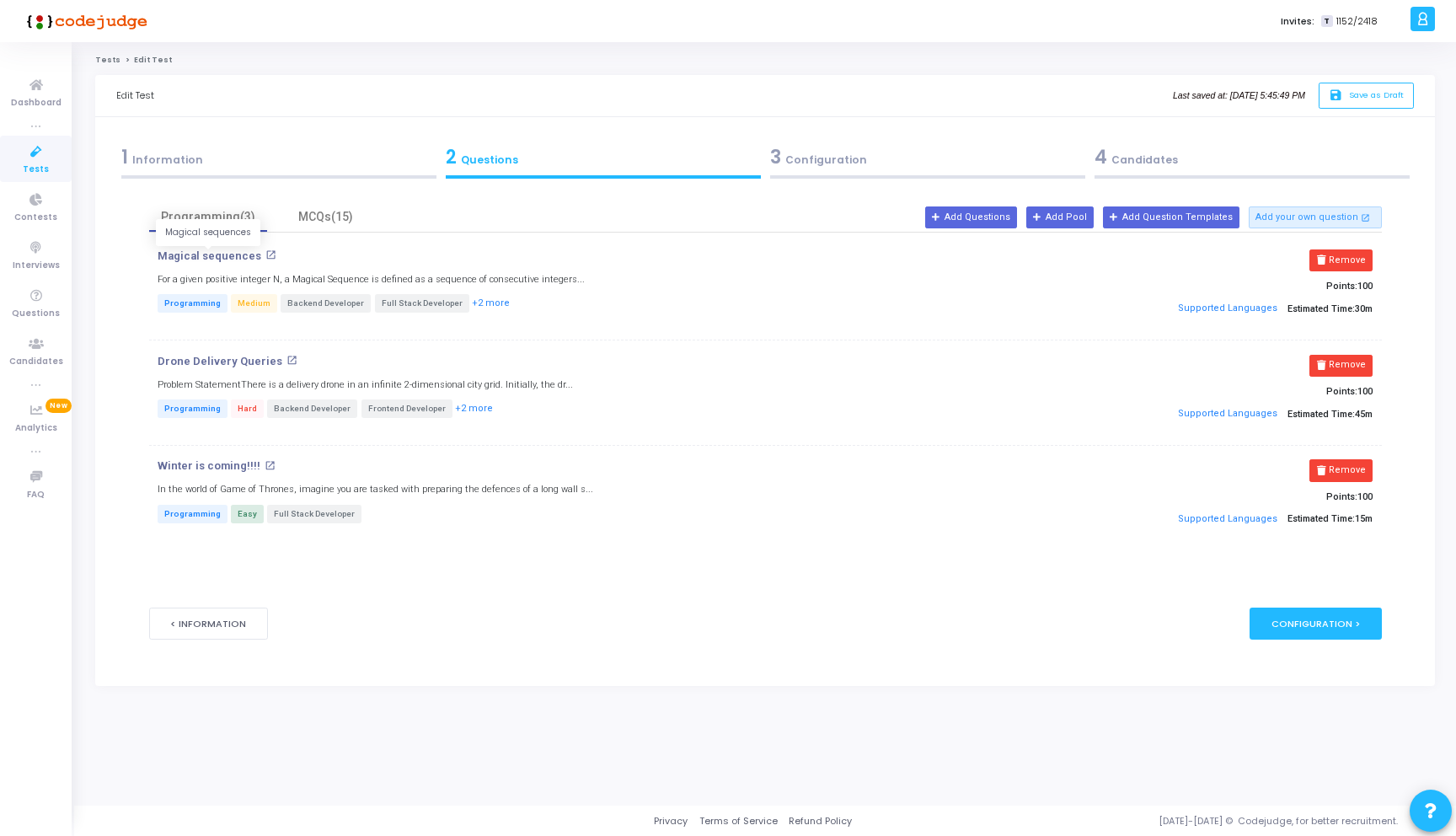
click at [242, 255] on p "Magical sequences" at bounding box center [209, 255] width 103 height 14
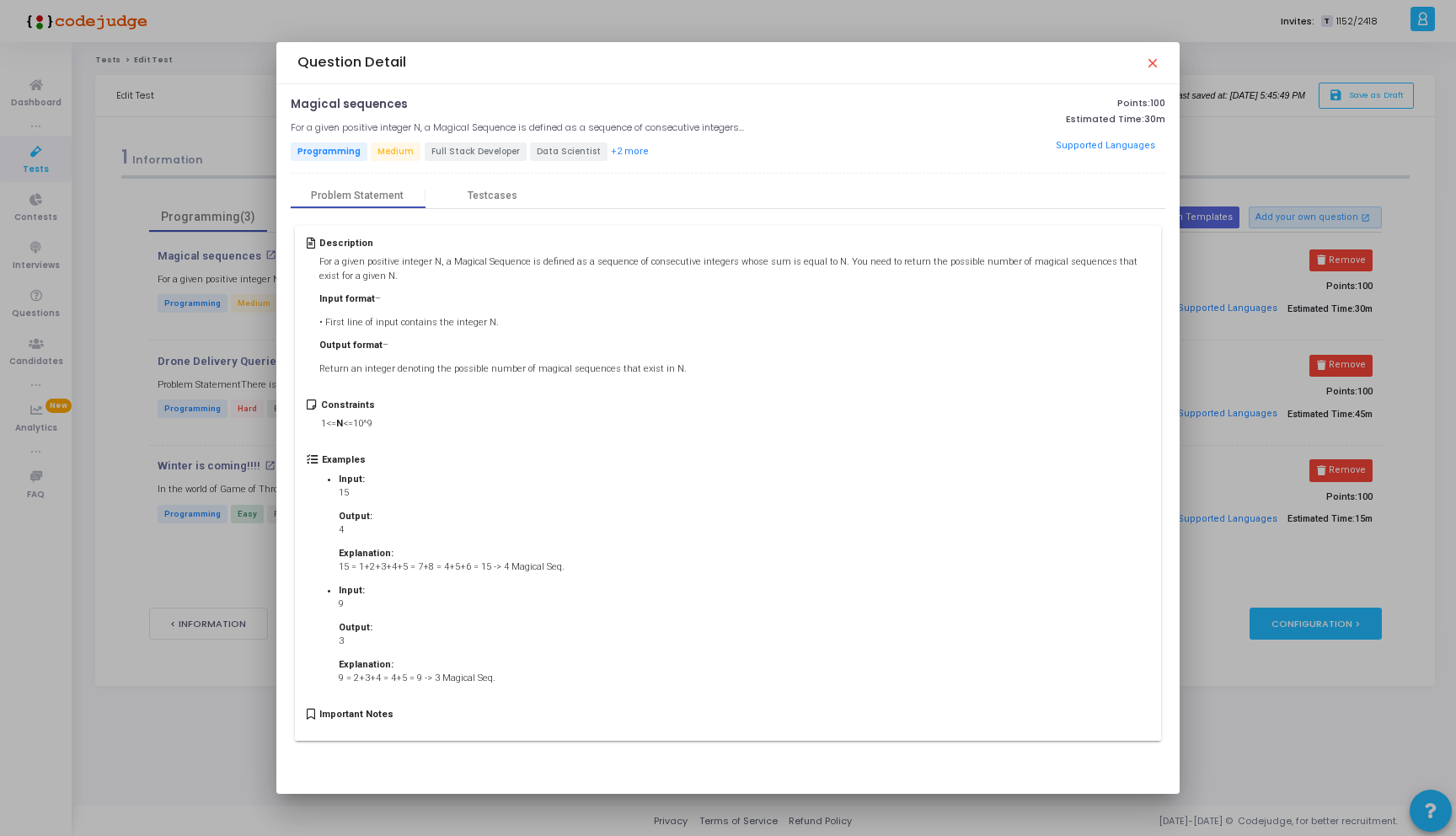
click at [468, 146] on span "Full Stack Developer" at bounding box center [475, 151] width 102 height 18
click at [495, 201] on div "Testcases" at bounding box center [493, 196] width 135 height 26
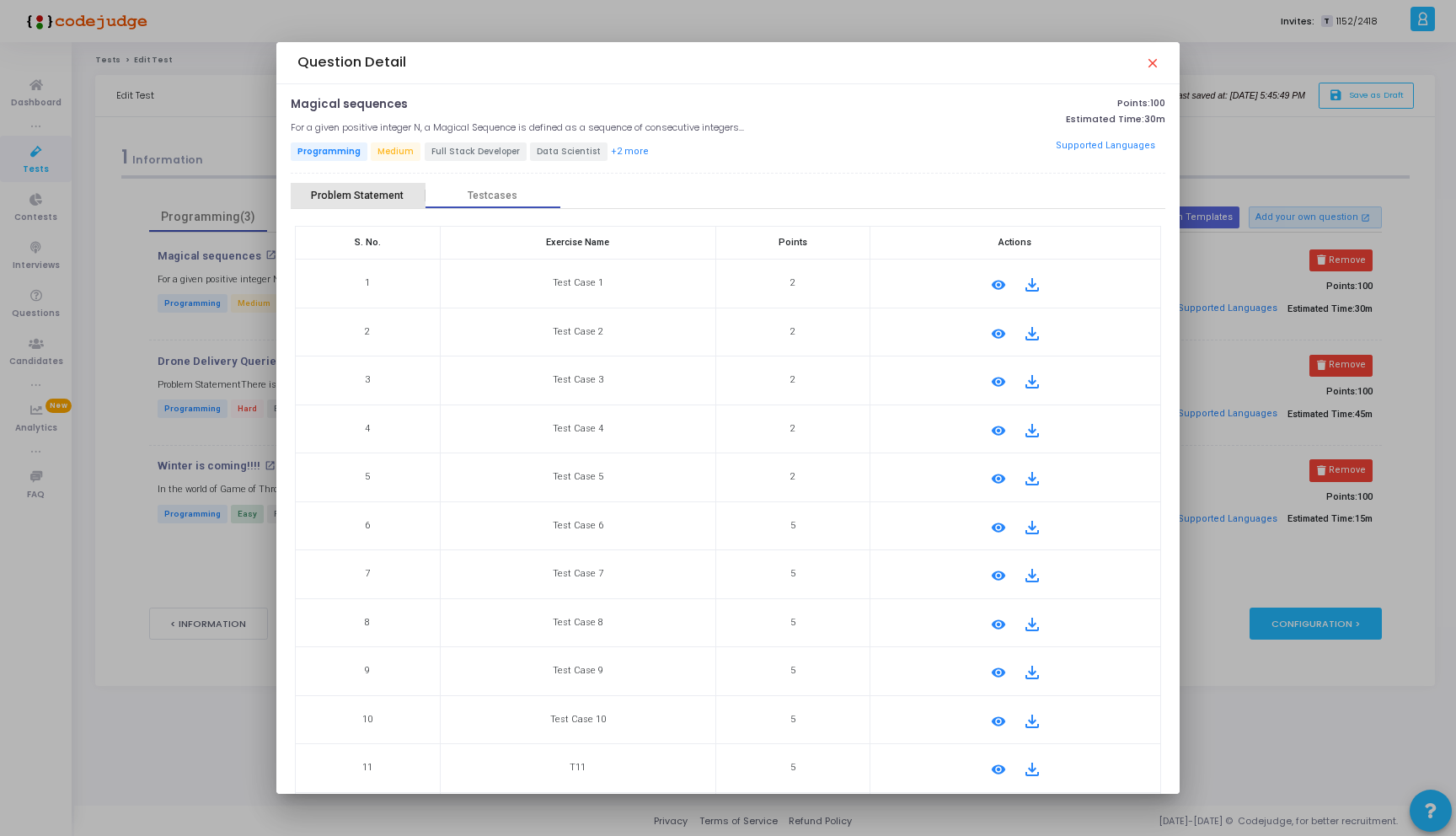
click at [369, 194] on div "Problem Statement" at bounding box center [356, 196] width 92 height 13
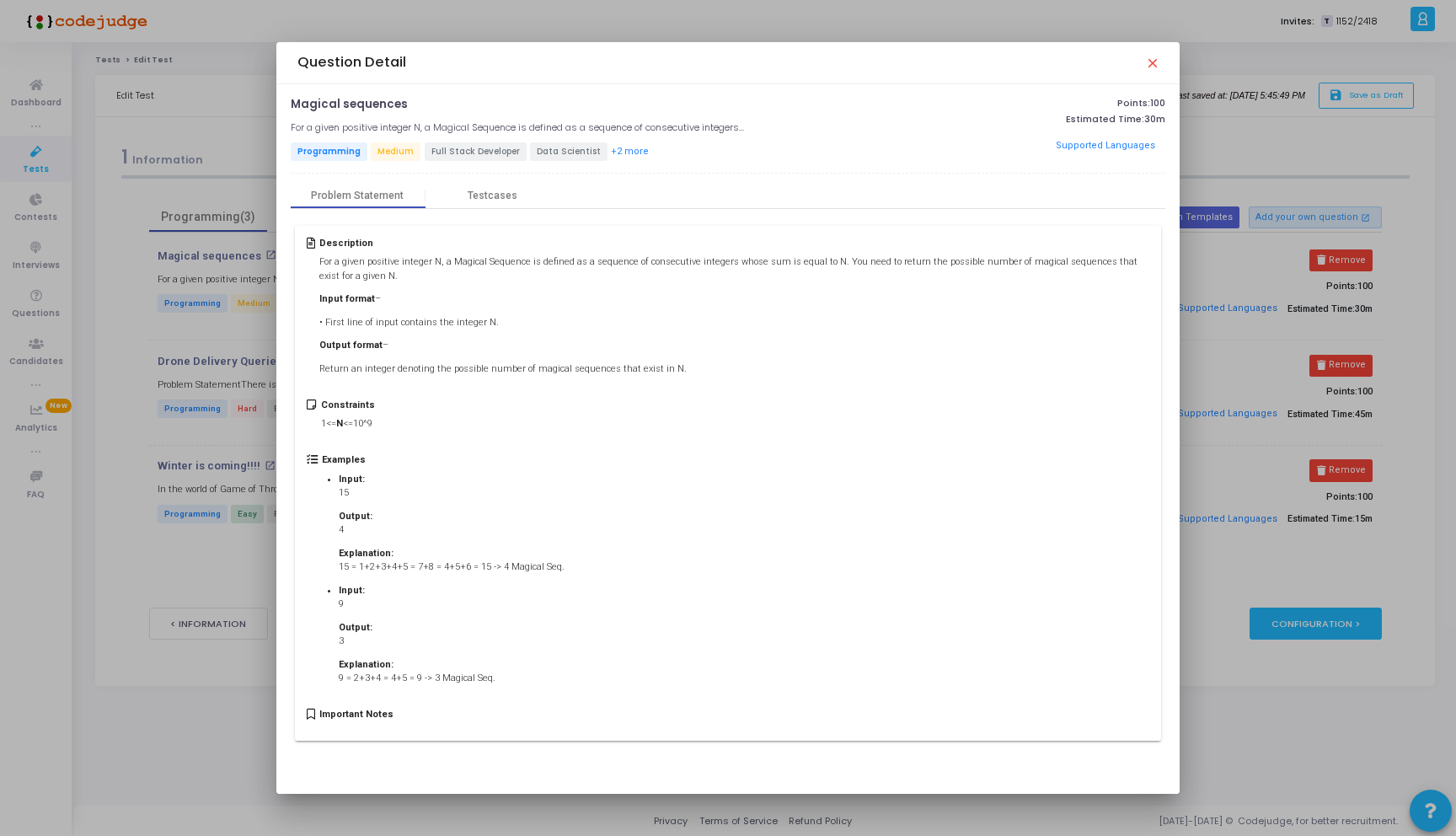
click at [1162, 66] on div "Question Detail close" at bounding box center [727, 63] width 902 height 42
click at [1151, 64] on mat-icon "close" at bounding box center [1151, 62] width 14 height 14
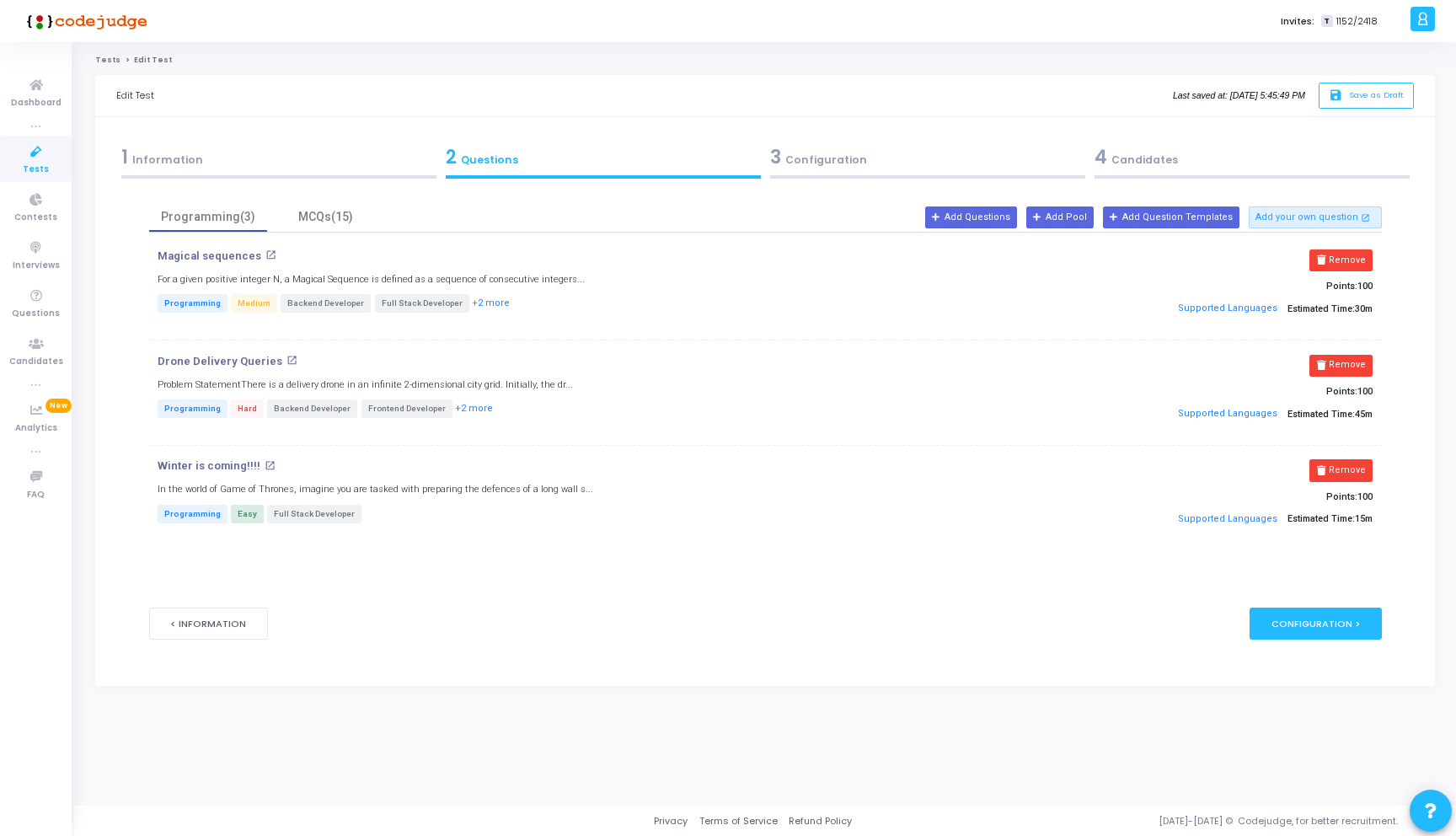
click at [189, 163] on div "1 Information" at bounding box center [278, 157] width 315 height 27
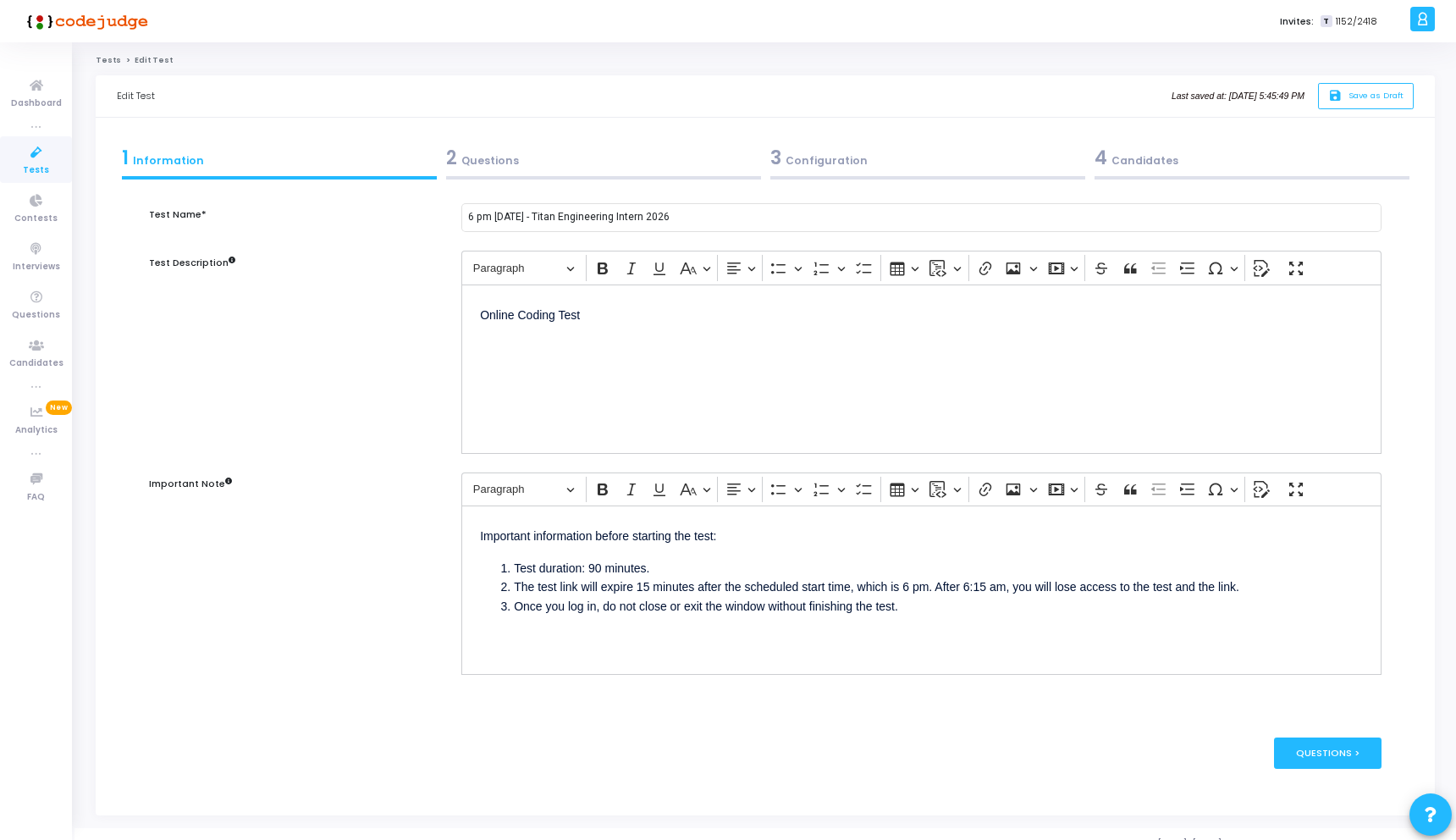
click at [37, 156] on icon at bounding box center [36, 153] width 36 height 21
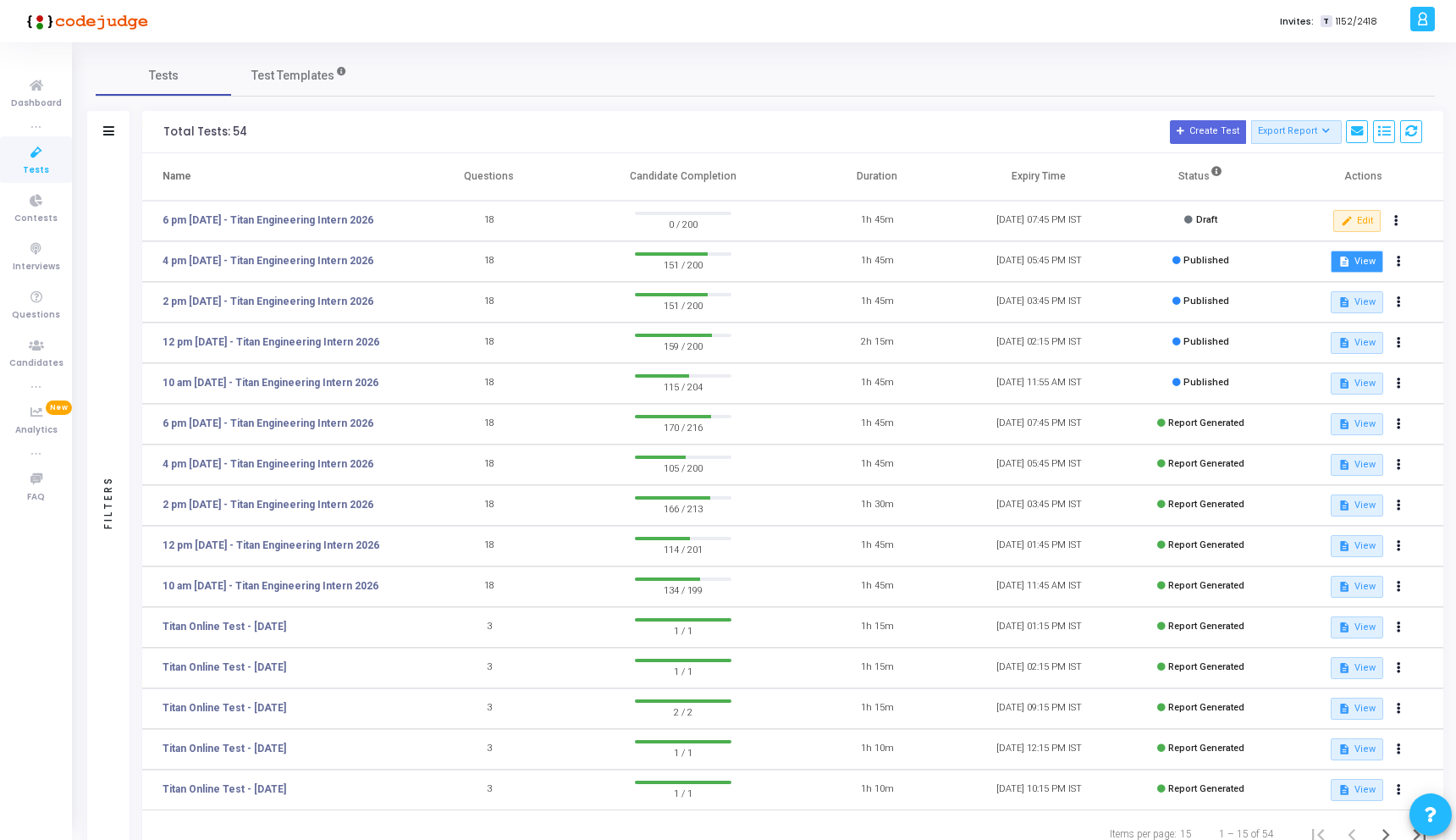
click at [1356, 263] on button "description View" at bounding box center [1357, 261] width 52 height 22
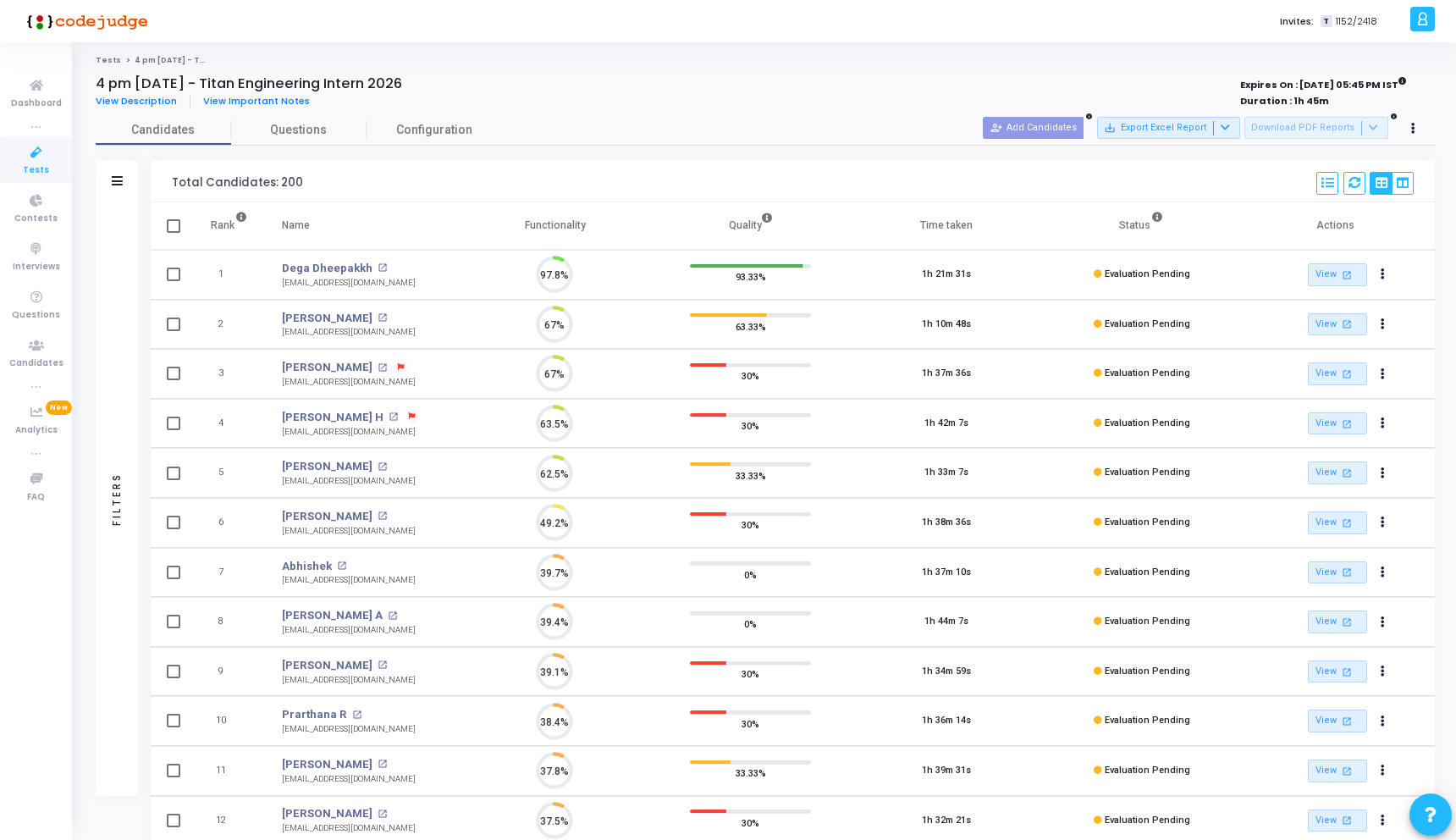
scroll to position [36, 43]
click at [1415, 124] on icon at bounding box center [1413, 128] width 5 height 8
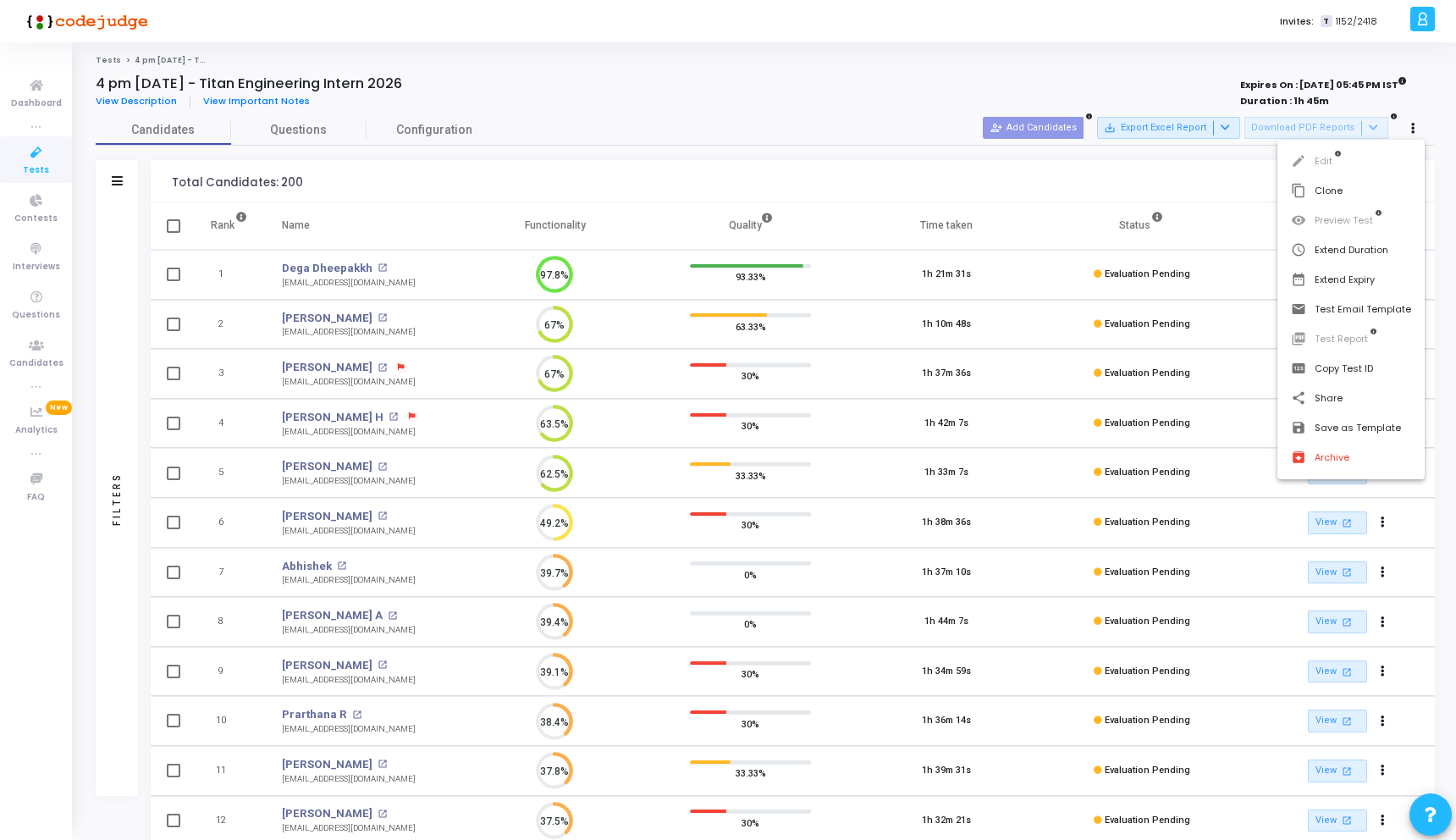
click at [407, 259] on div at bounding box center [728, 420] width 1456 height 840
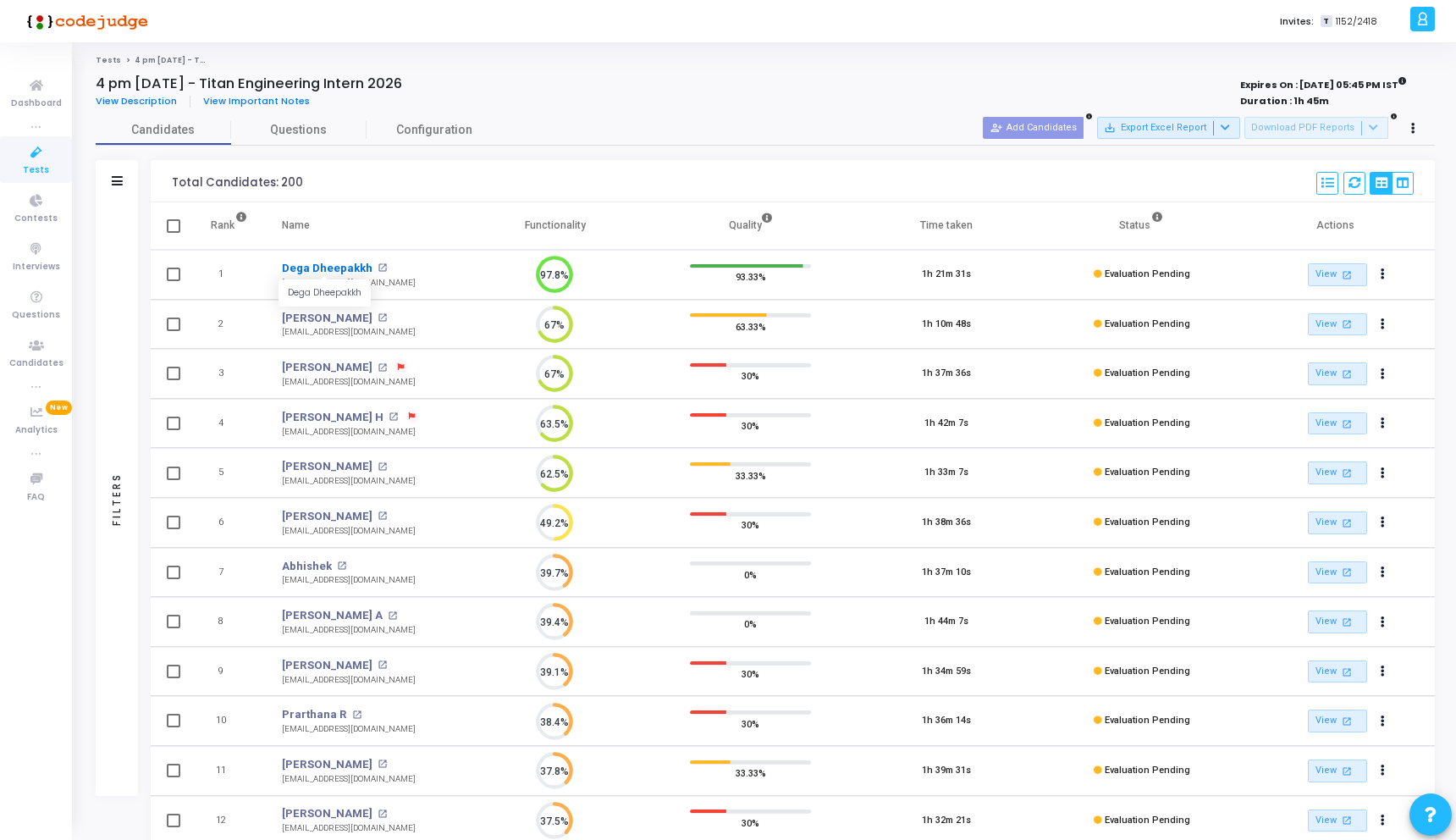
click at [328, 259] on link "Dega Dheepakkh" at bounding box center [327, 268] width 90 height 17
click at [329, 316] on link "Mohammed Arfa" at bounding box center [327, 318] width 90 height 17
click at [309, 515] on link "Maharshi Bhowmick" at bounding box center [327, 516] width 90 height 17
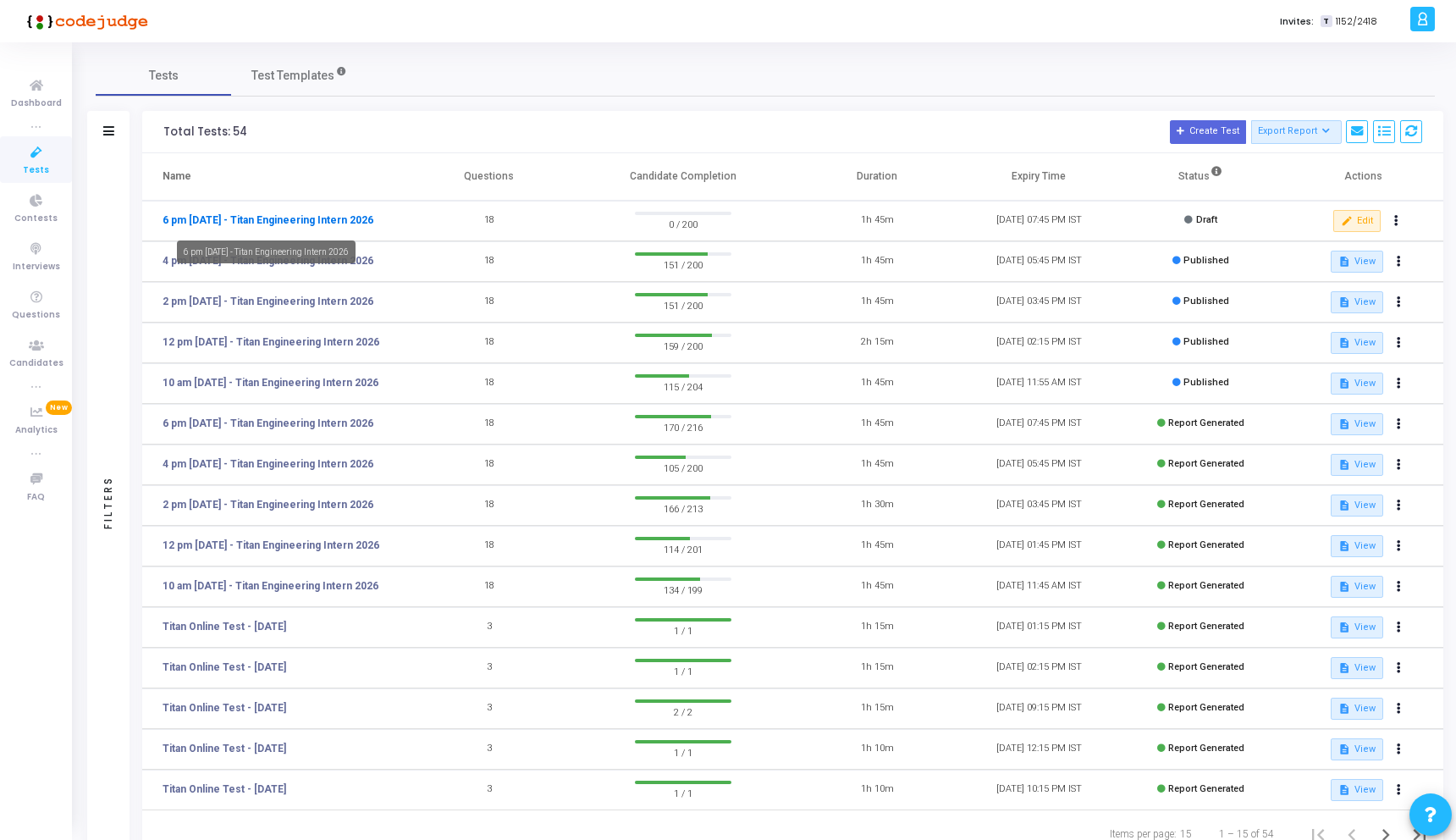
click at [242, 216] on link "6 pm - 12th Aug - Titan Engineering Intern 2026" at bounding box center [268, 220] width 211 height 16
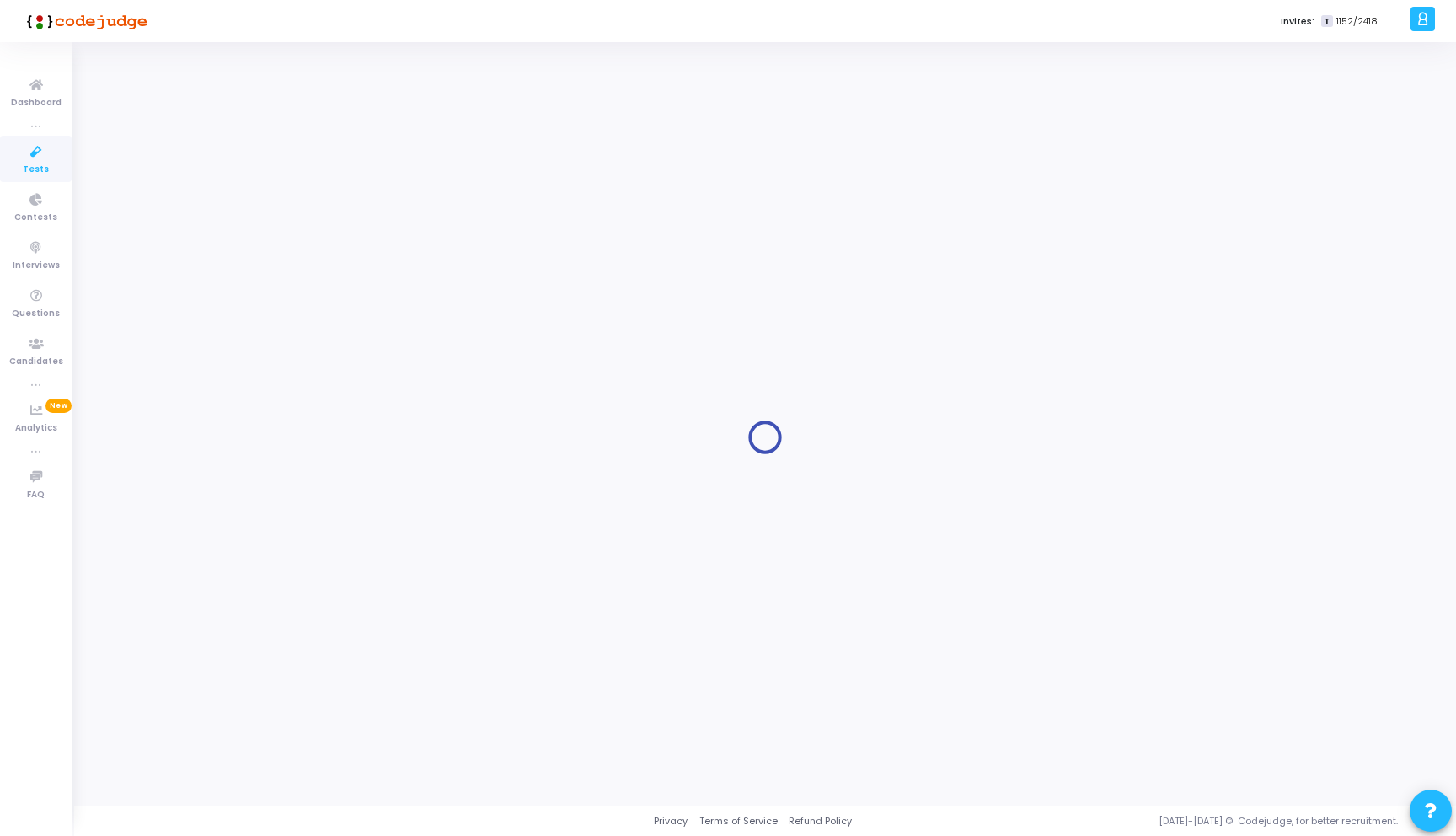
type input "6 pm - 12th Aug - Titan Engineering Intern 2026"
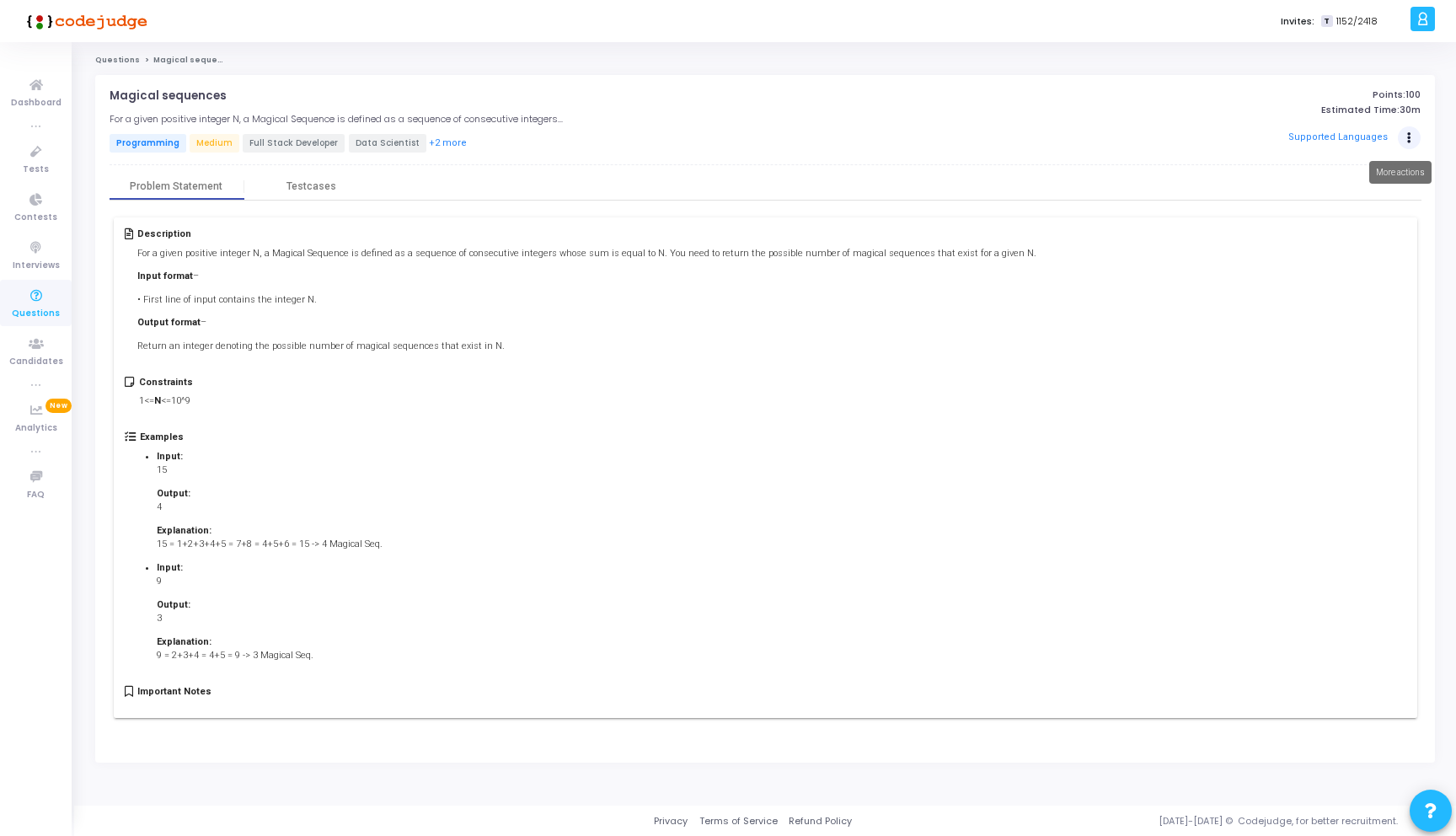
click at [1413, 137] on button "Actions" at bounding box center [1409, 138] width 24 height 24
click at [317, 182] on div "Testcases" at bounding box center [311, 187] width 49 height 13
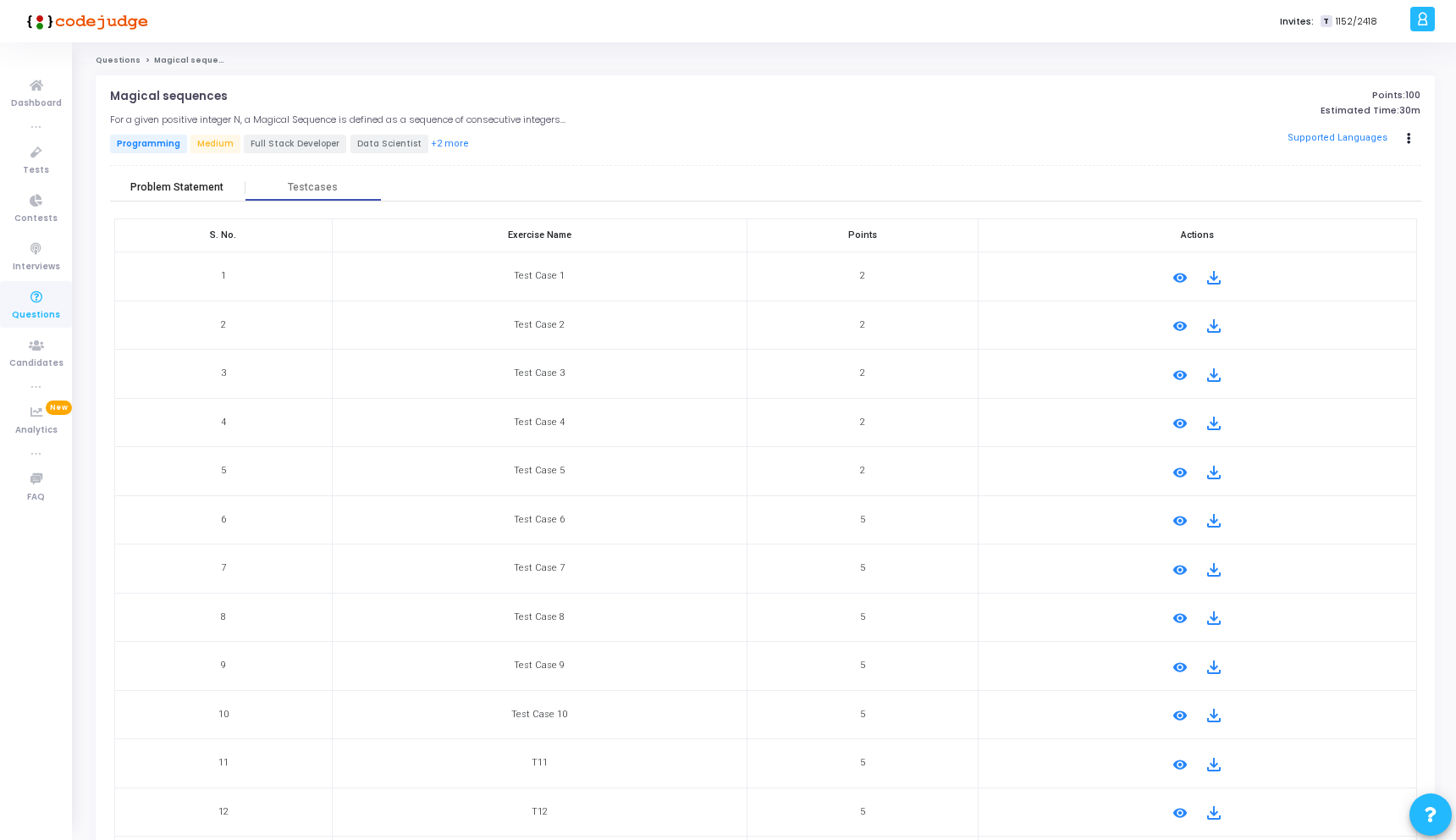
click at [187, 184] on div "Problem Statement" at bounding box center [177, 188] width 93 height 13
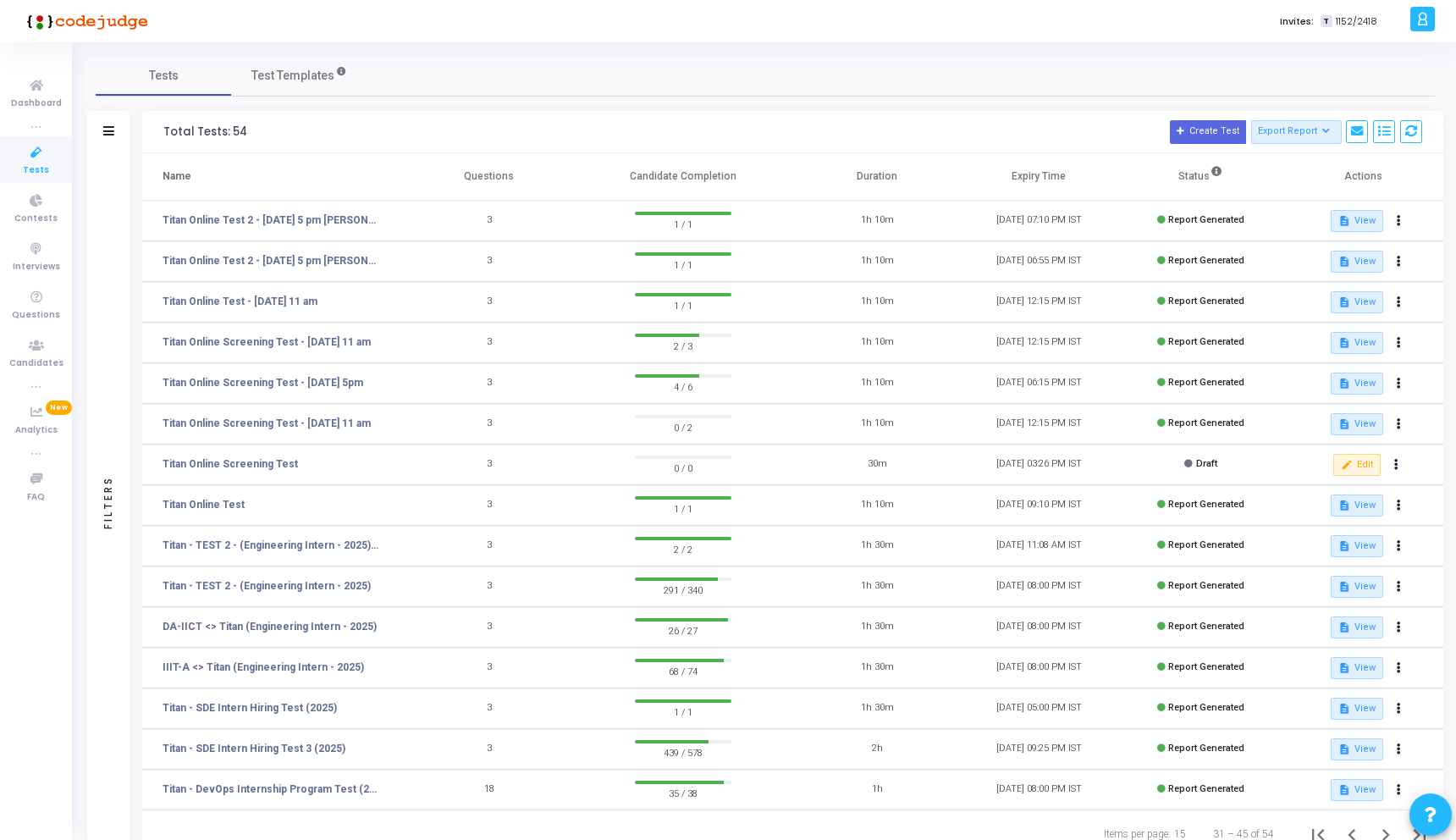
scroll to position [61, 0]
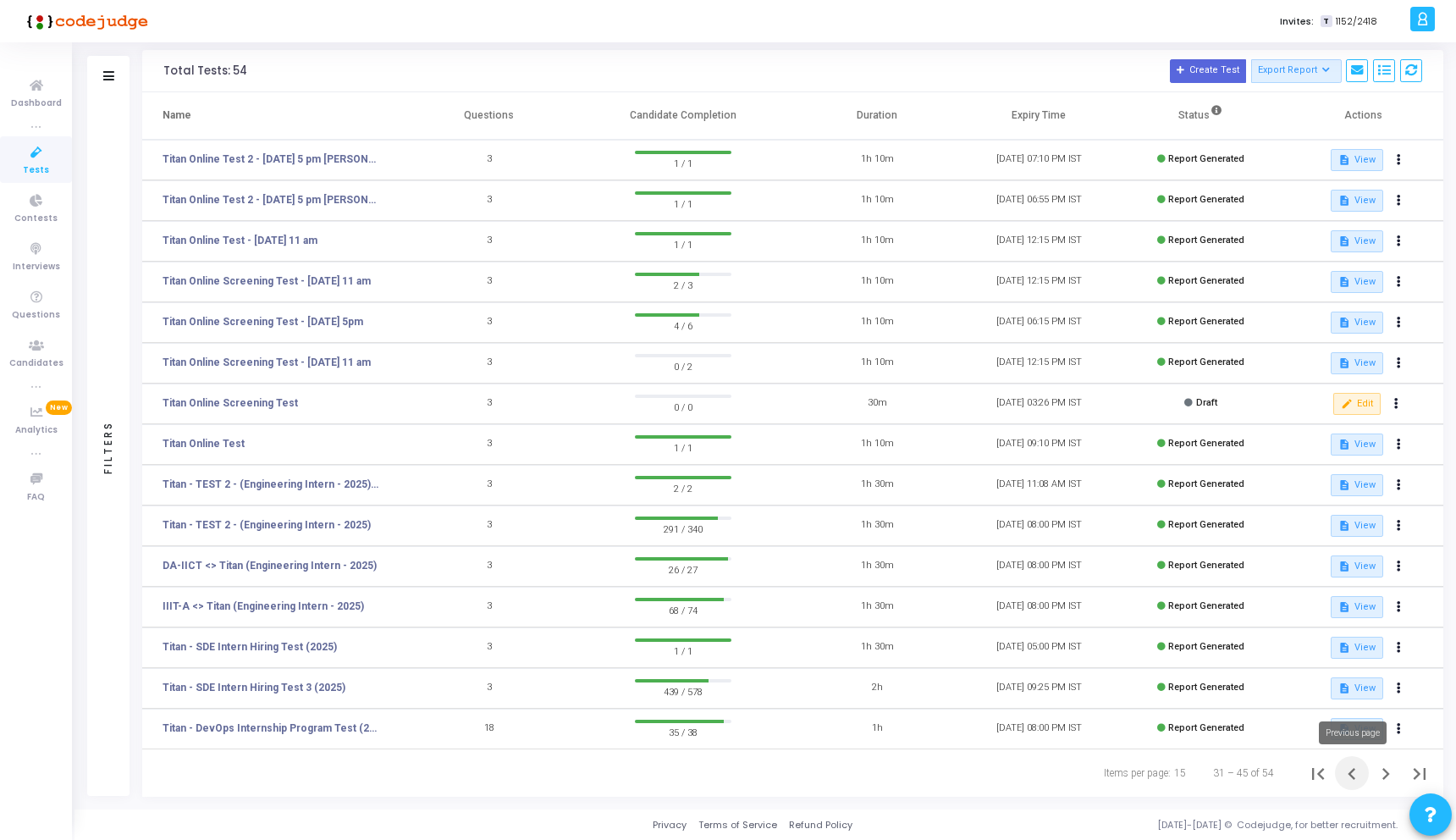
click at [1344, 770] on icon "Previous page" at bounding box center [1352, 774] width 24 height 24
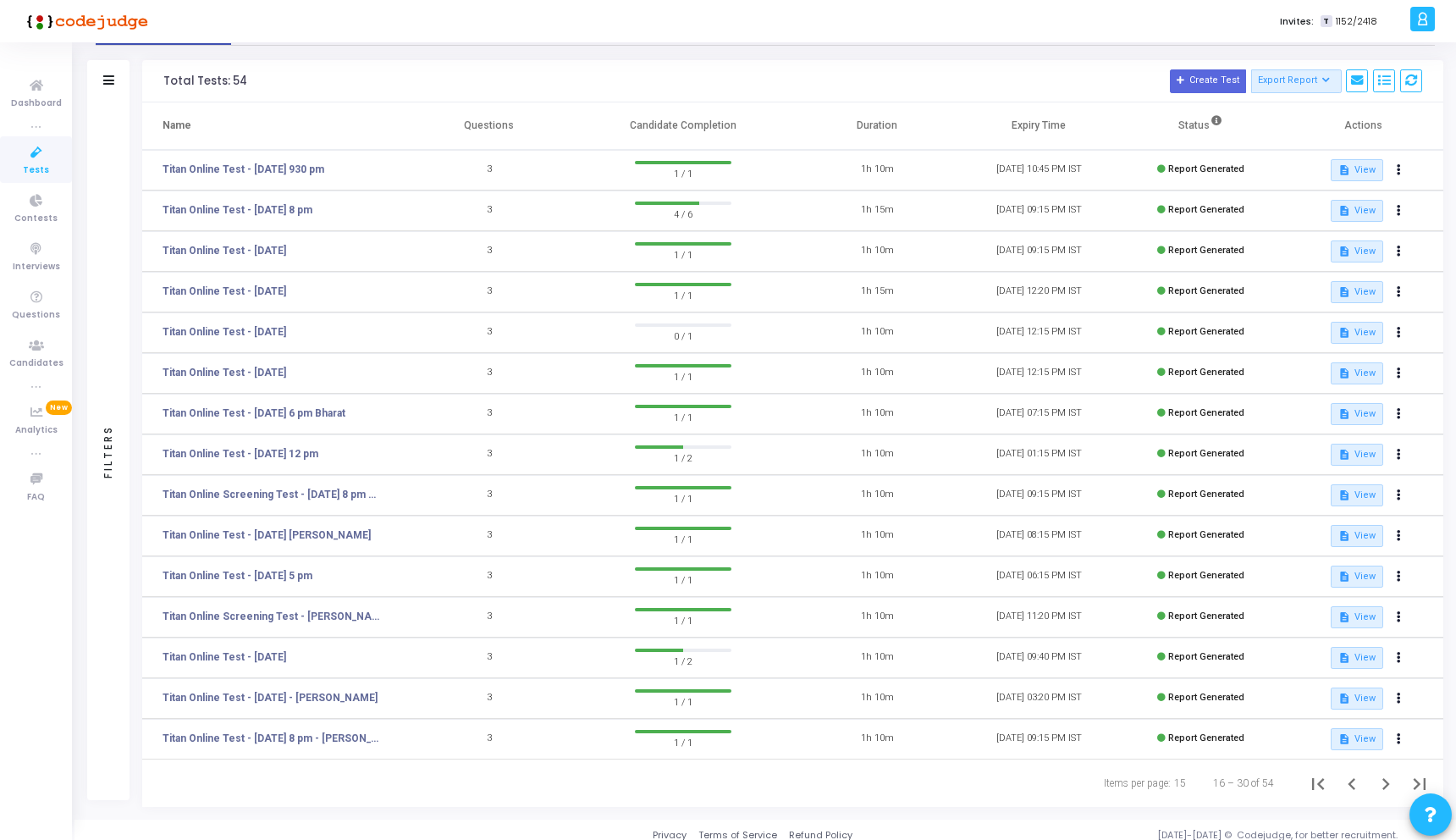
scroll to position [61, 0]
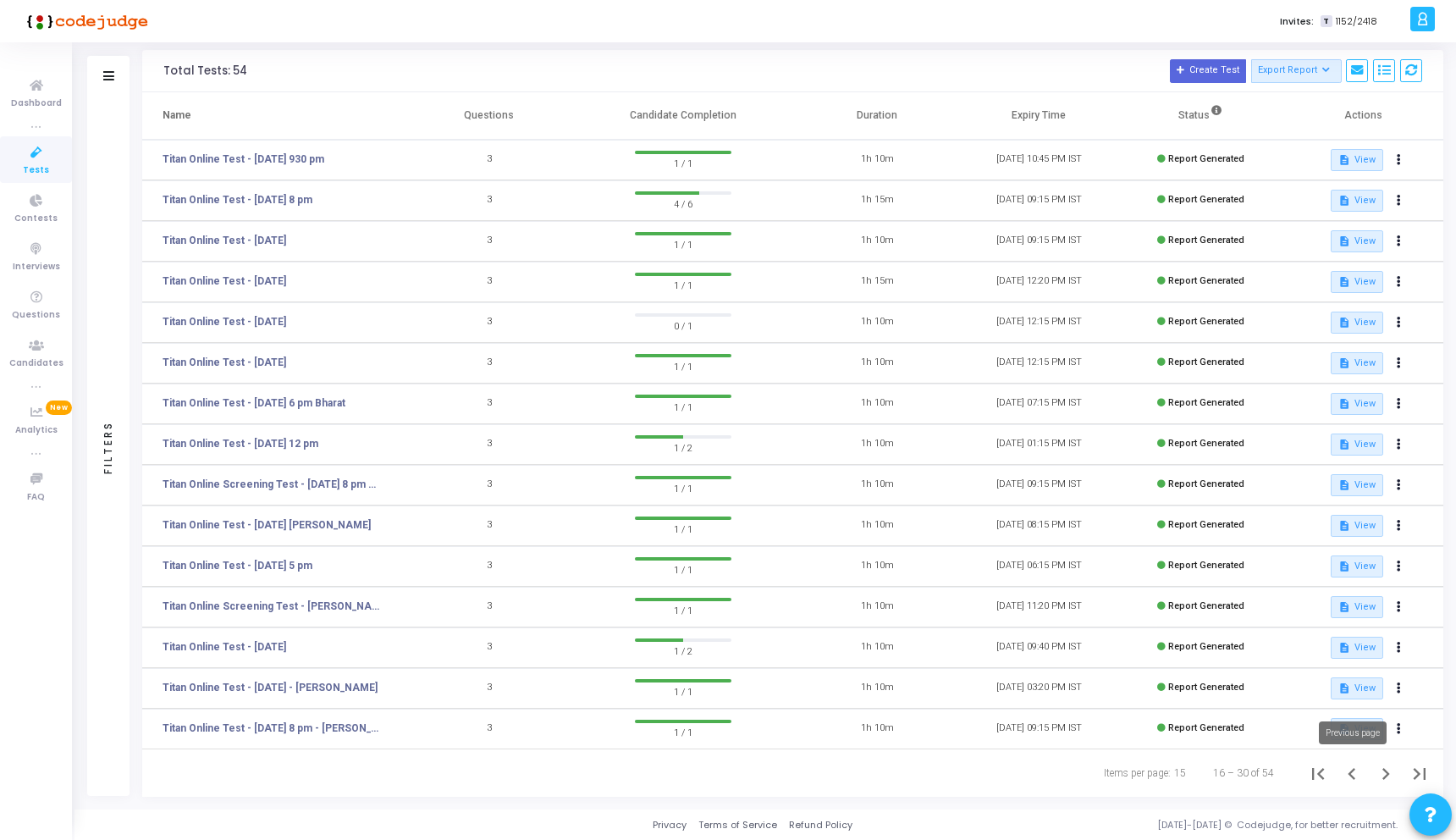
click at [1353, 762] on icon "Previous page" at bounding box center [1352, 774] width 24 height 24
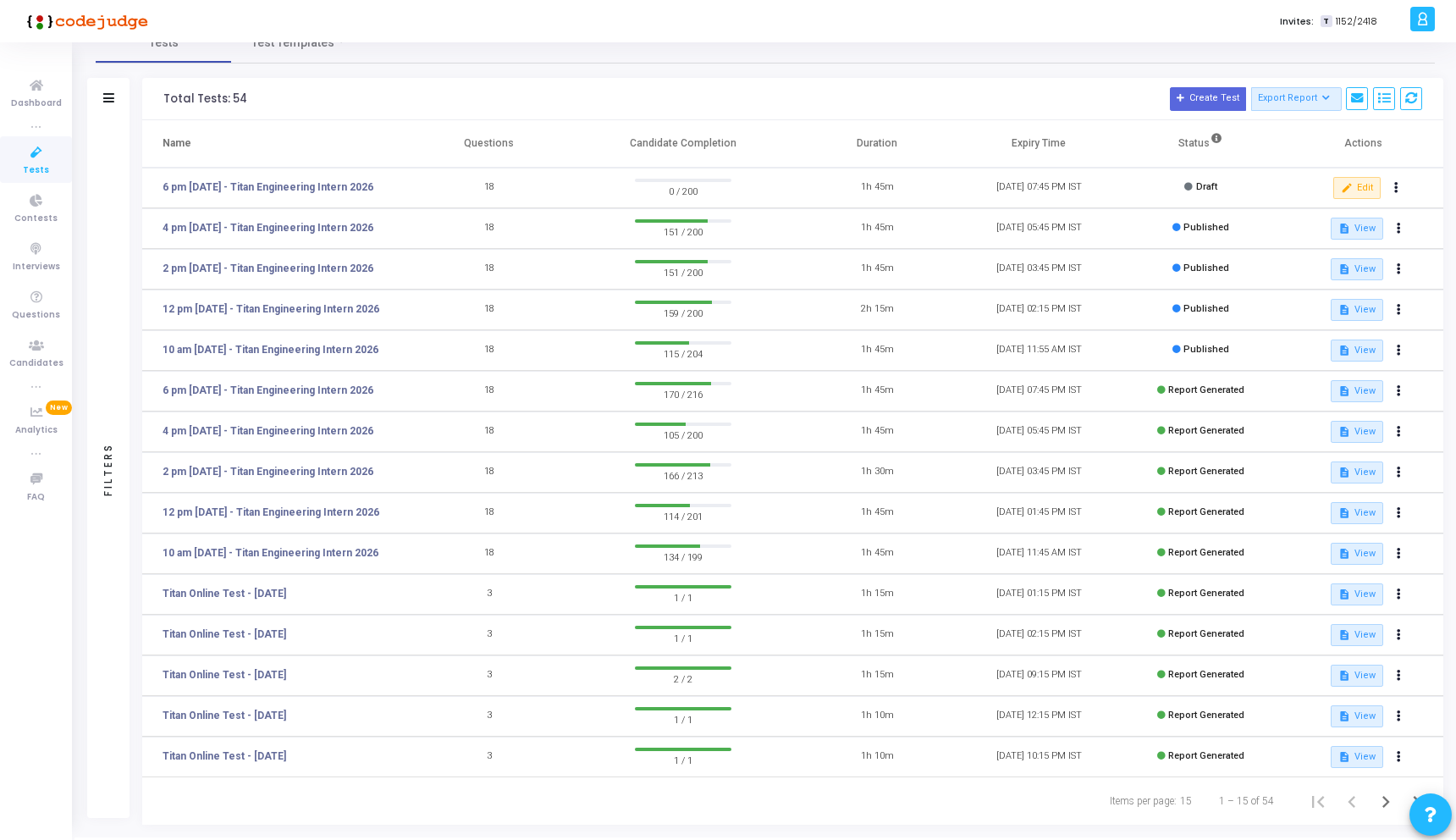
scroll to position [38, 0]
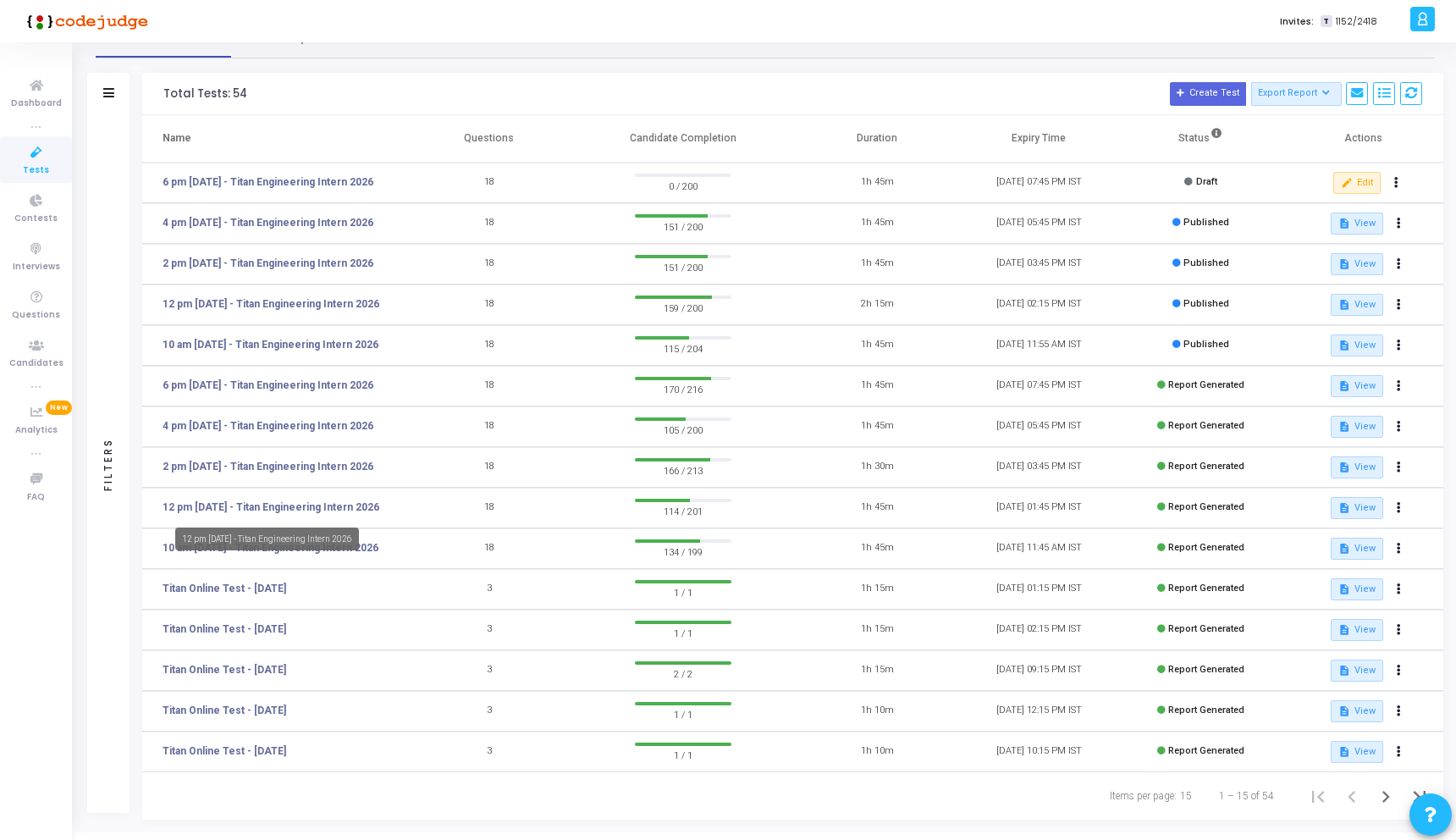
click at [359, 543] on div "12 pm [DATE] - Titan Engineering Intern 2026" at bounding box center [267, 538] width 184 height 23
click at [355, 550] on link "10 am [DATE] - Titan Engineering Intern 2026" at bounding box center [271, 547] width 216 height 16
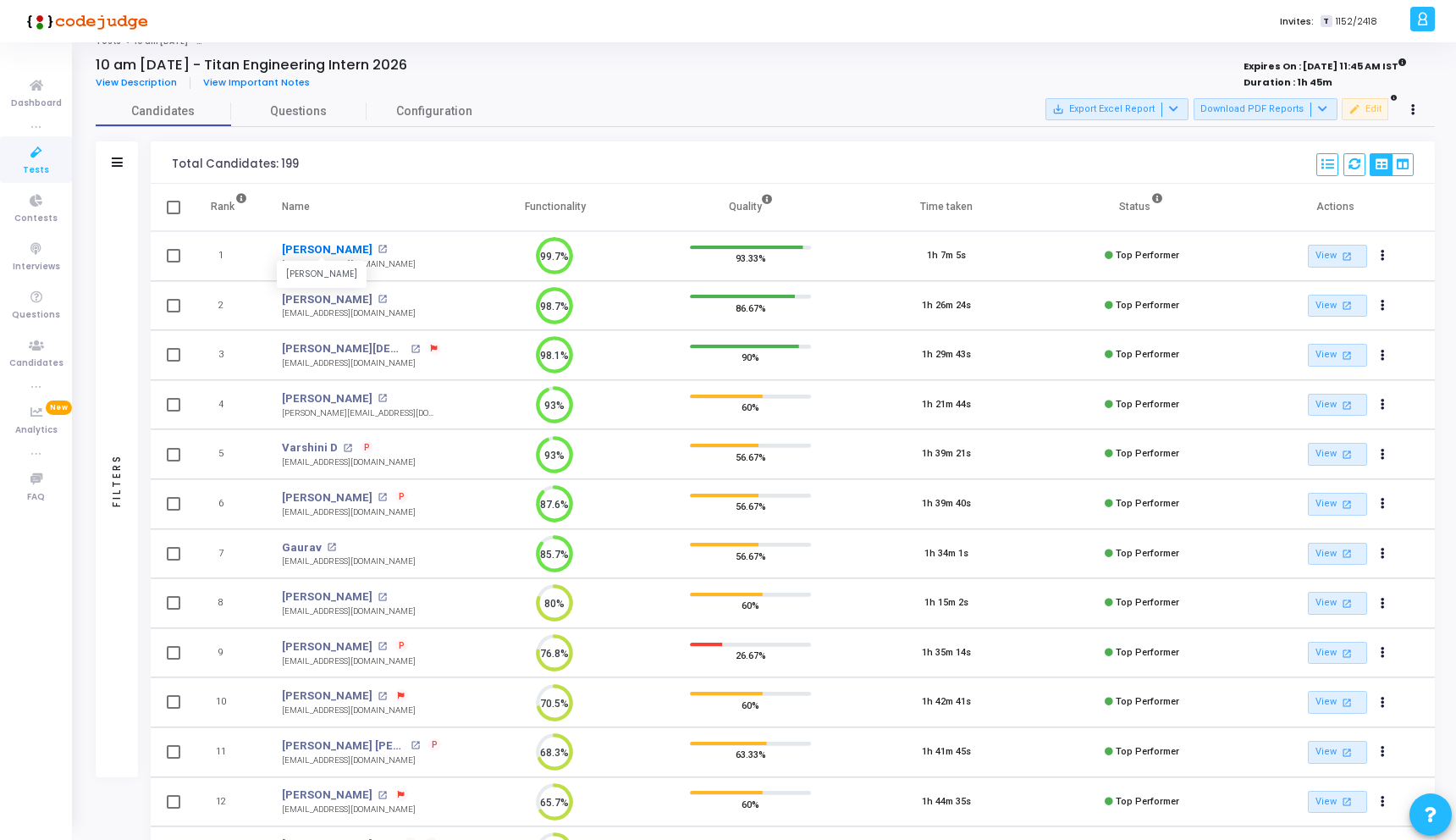
click at [355, 247] on link "Divyanshu Chauhan" at bounding box center [327, 249] width 90 height 17
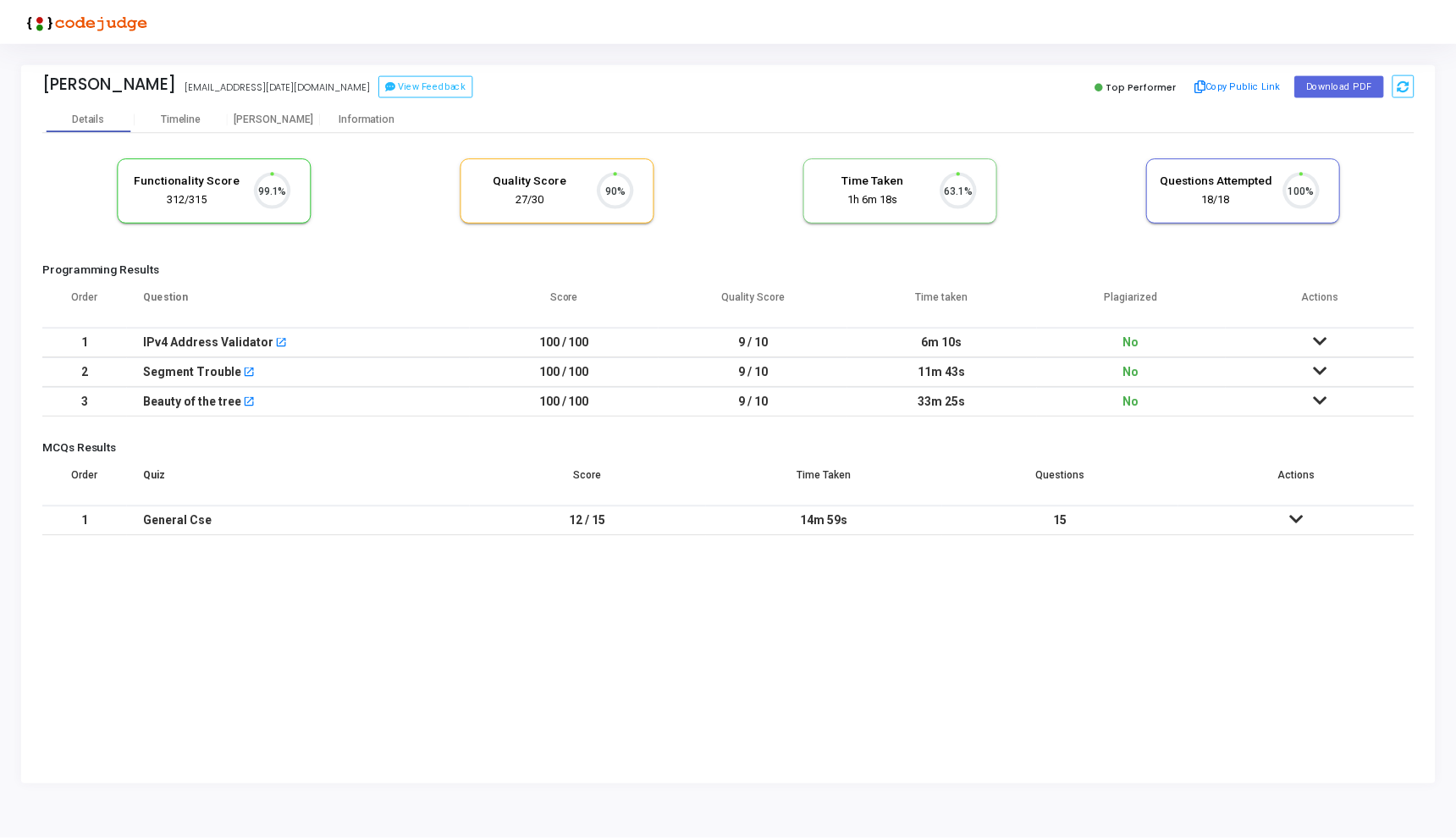
scroll to position [36, 43]
click at [290, 120] on div "Proctor" at bounding box center [274, 119] width 93 height 13
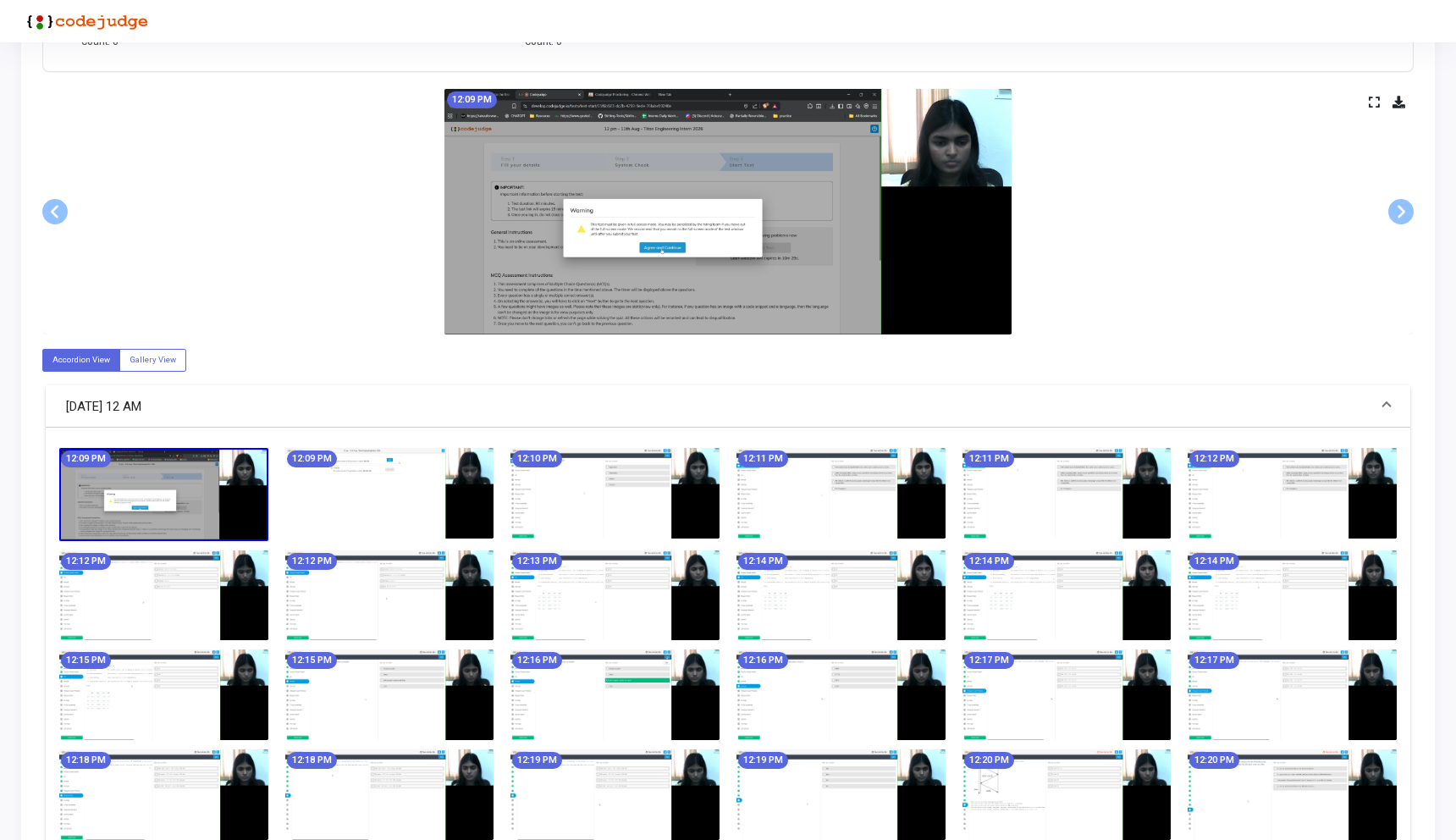
scroll to position [132, 0]
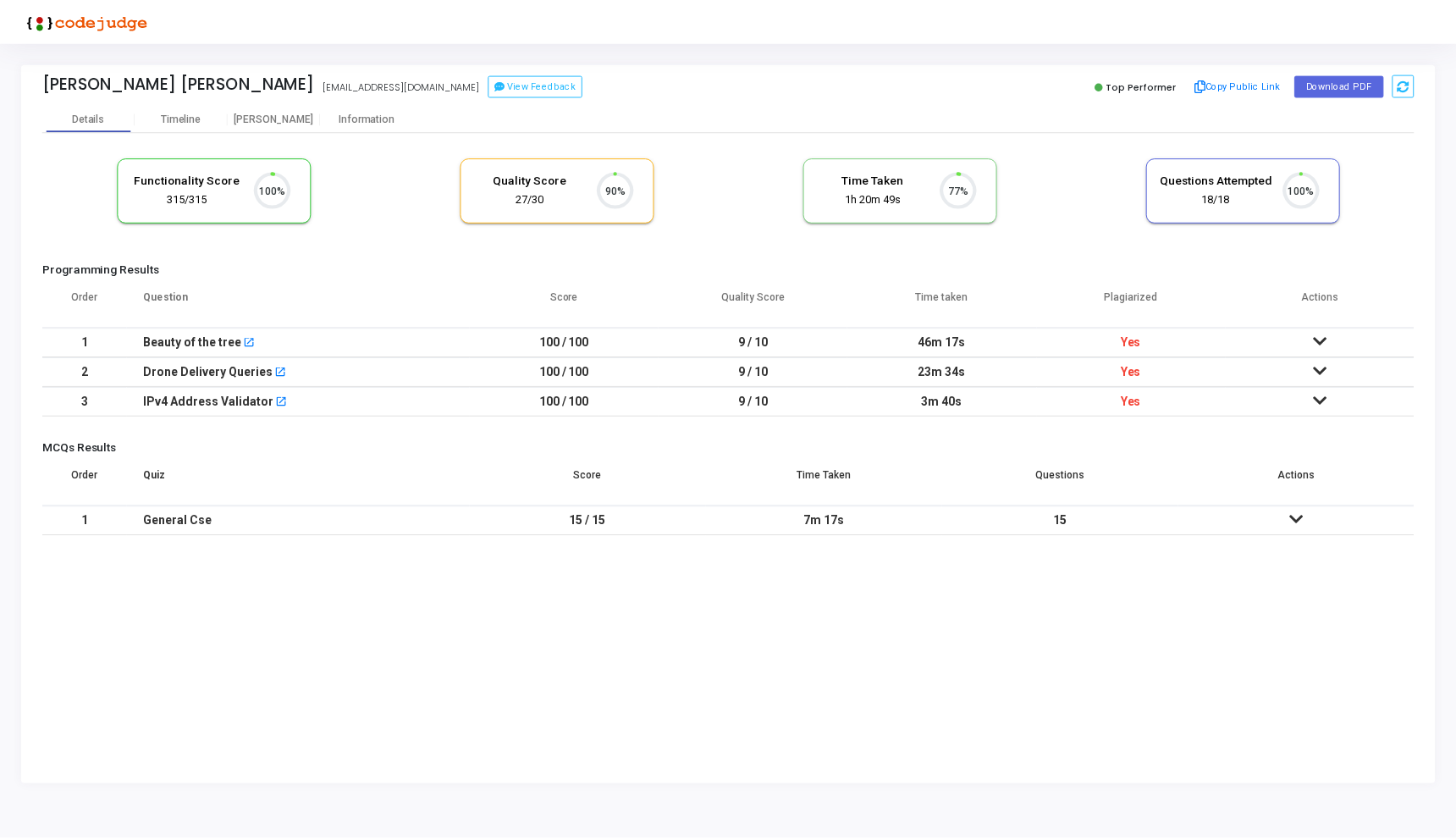
scroll to position [36, 43]
click at [278, 106] on div "[PERSON_NAME]" at bounding box center [274, 119] width 93 height 26
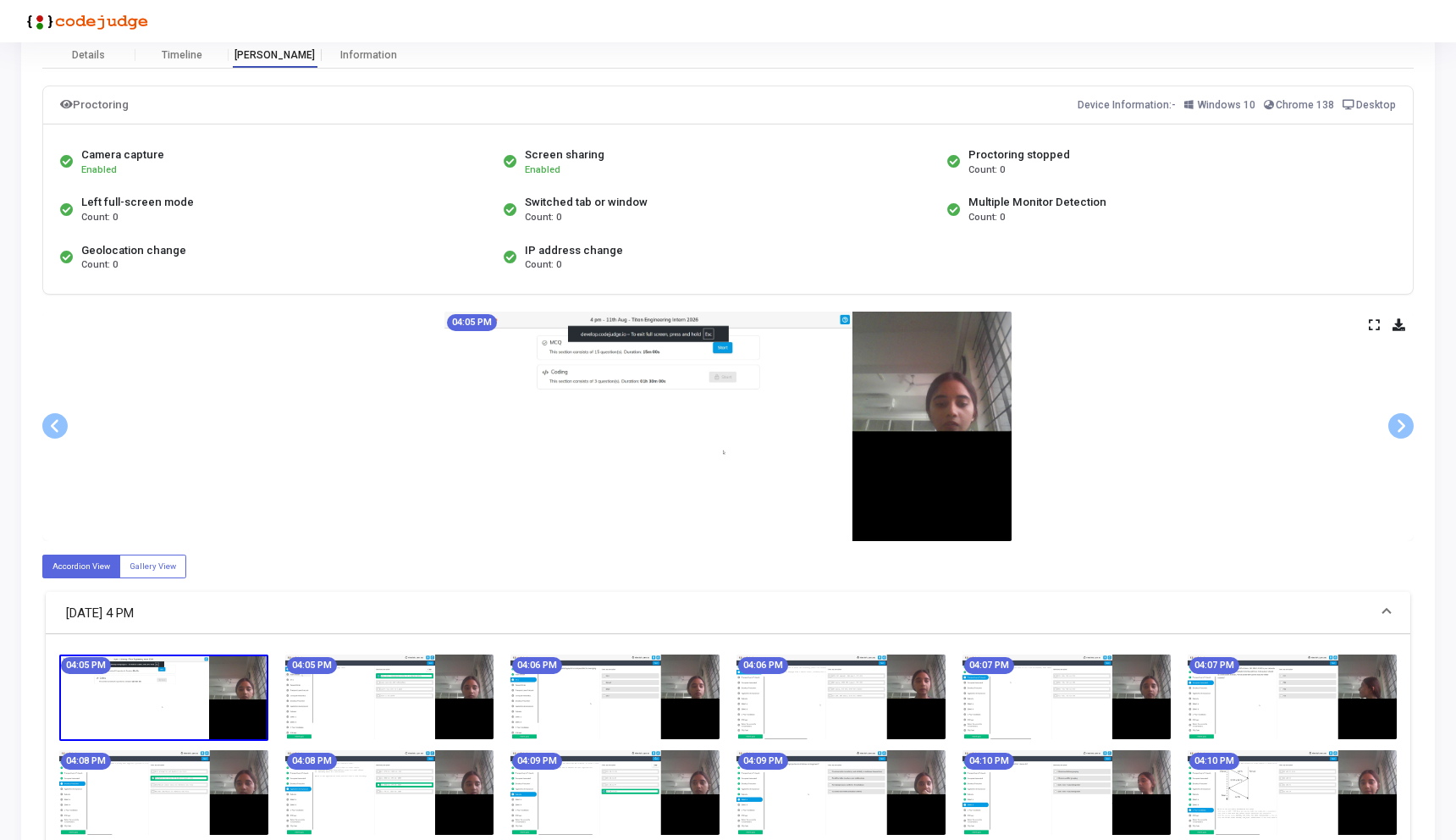
scroll to position [29, 0]
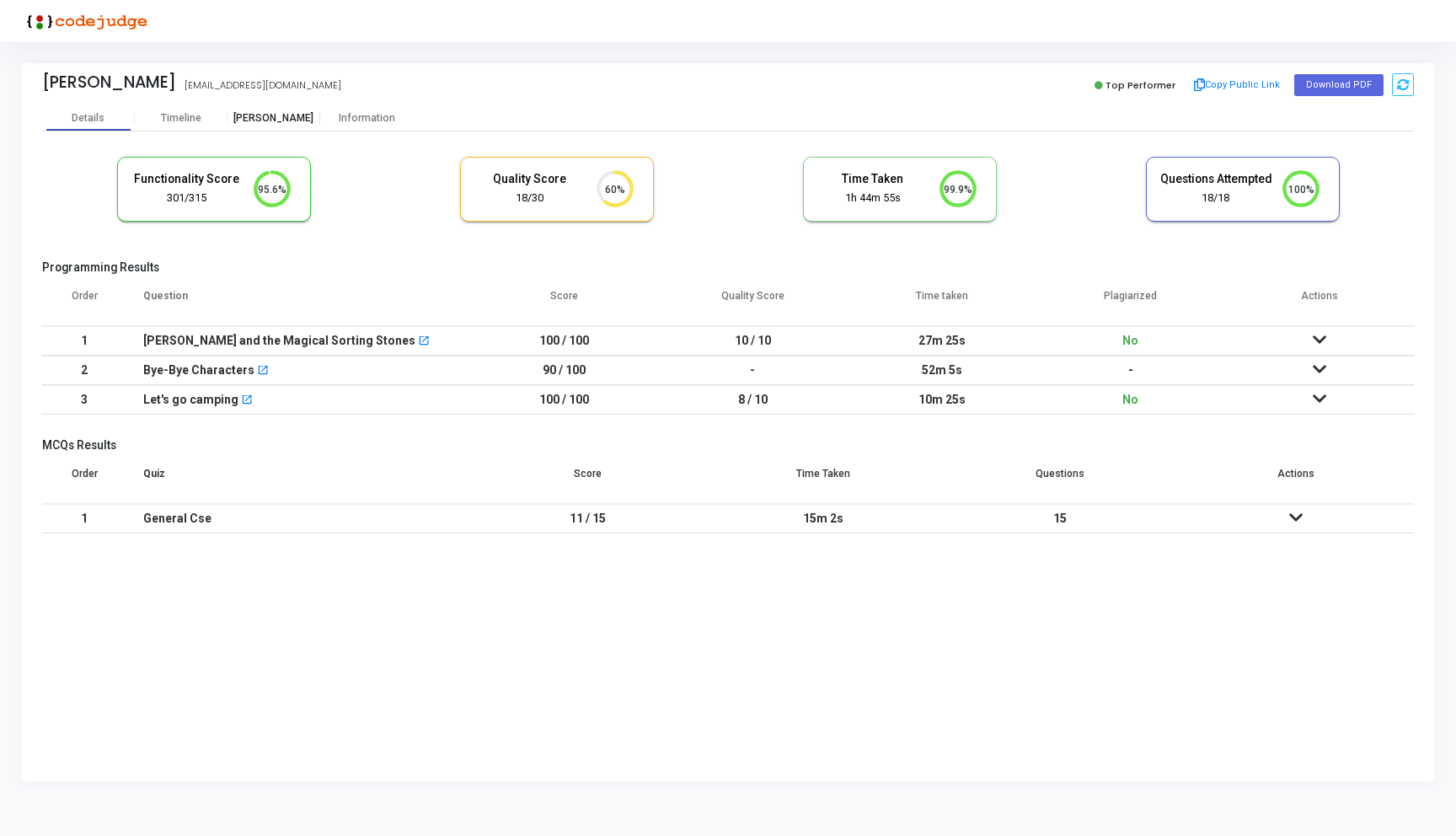
click at [277, 125] on div "[PERSON_NAME]" at bounding box center [273, 118] width 92 height 26
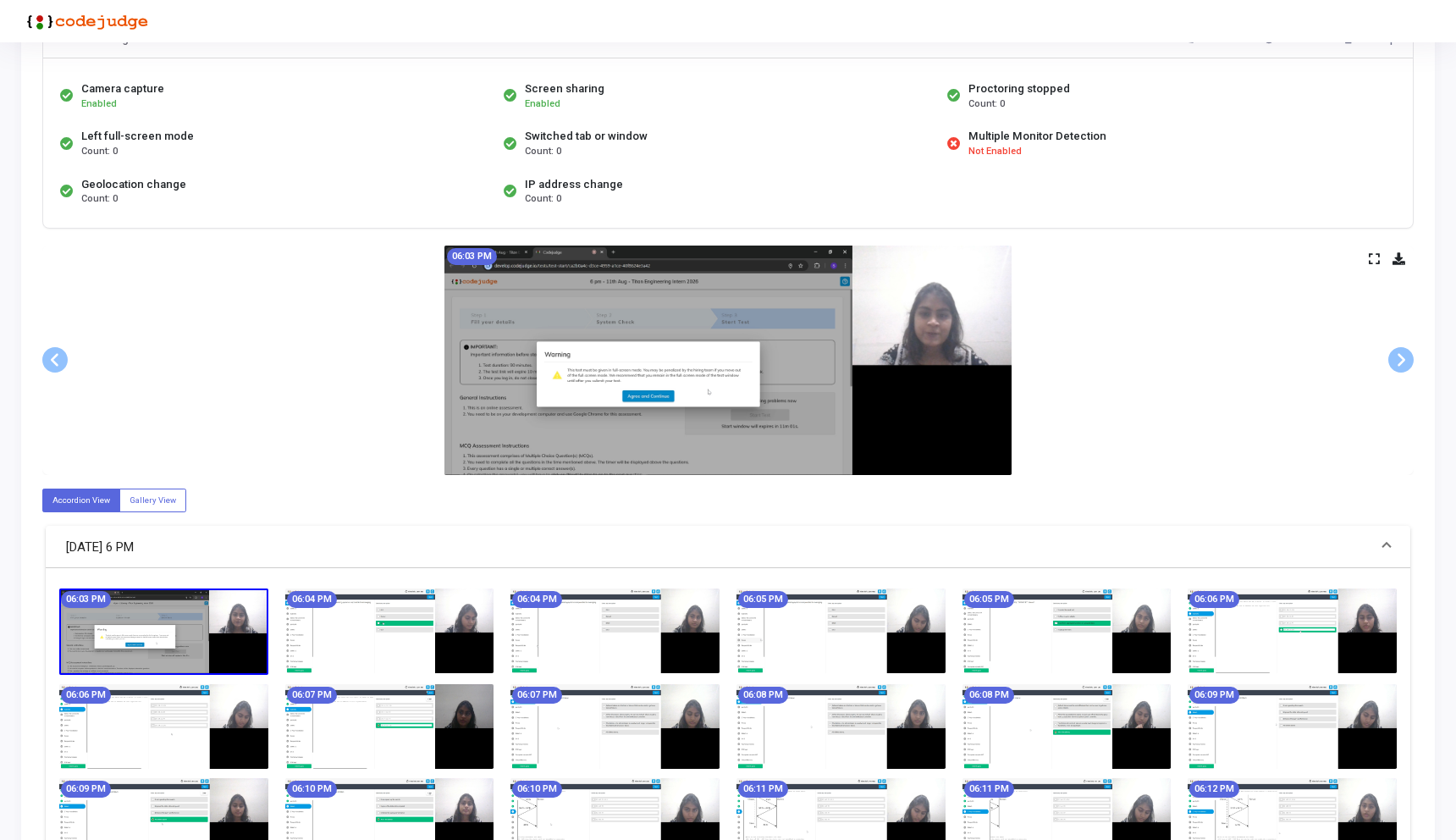
scroll to position [150, 0]
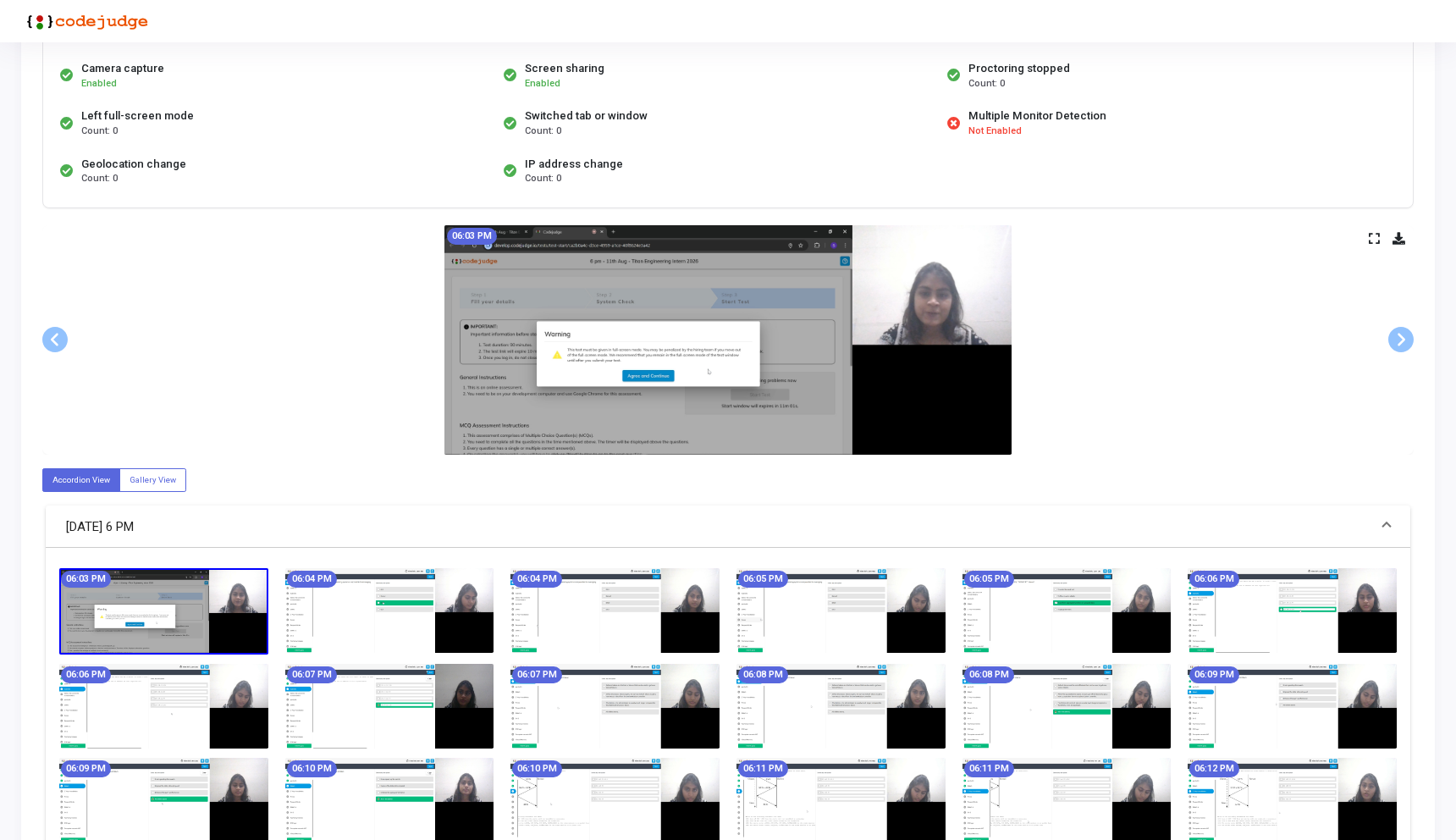
click at [817, 309] on img at bounding box center [728, 339] width 567 height 229
click at [122, 643] on img at bounding box center [163, 611] width 209 height 86
click at [314, 617] on img at bounding box center [389, 610] width 209 height 85
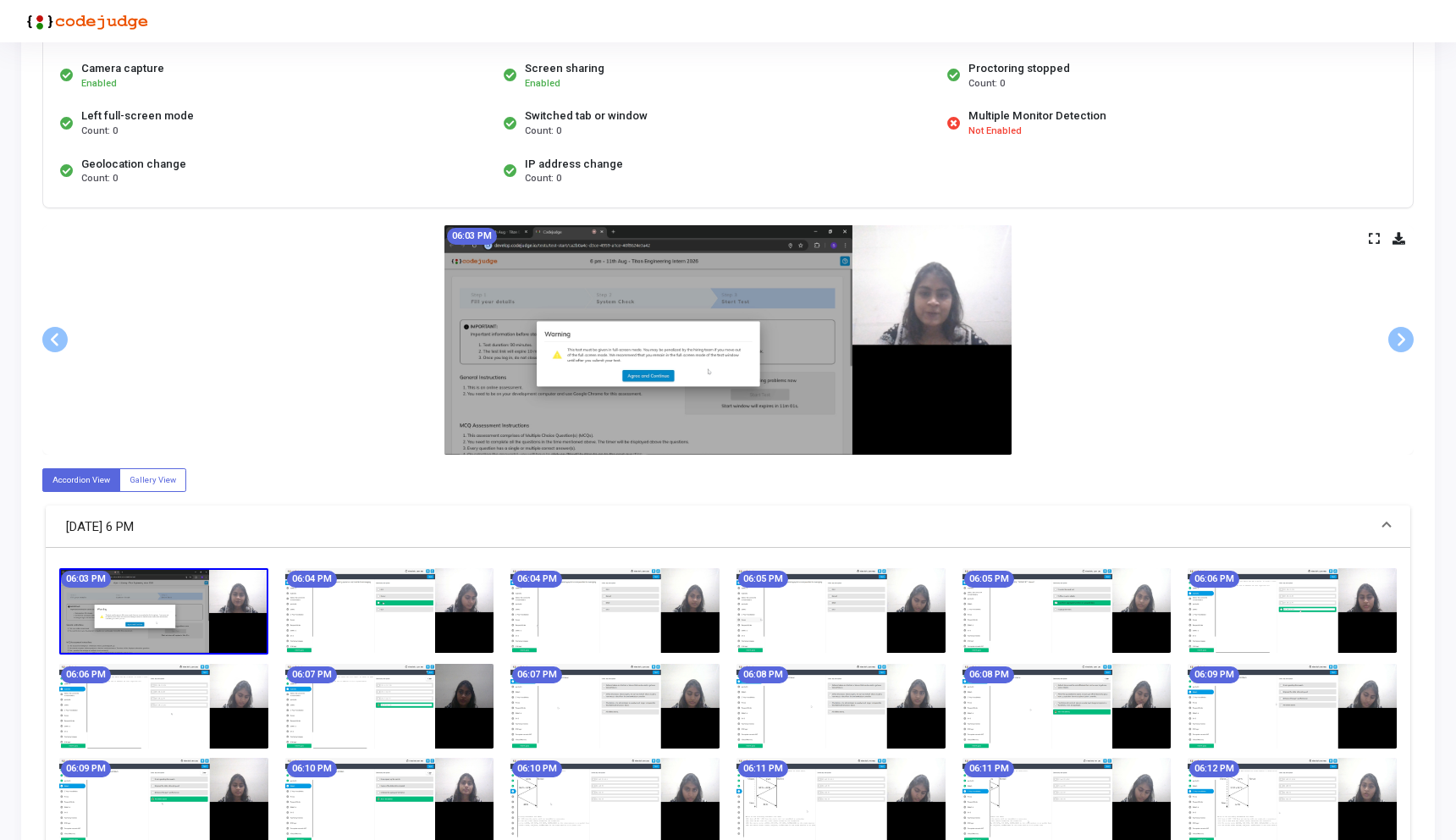
click at [314, 617] on img at bounding box center [389, 610] width 209 height 85
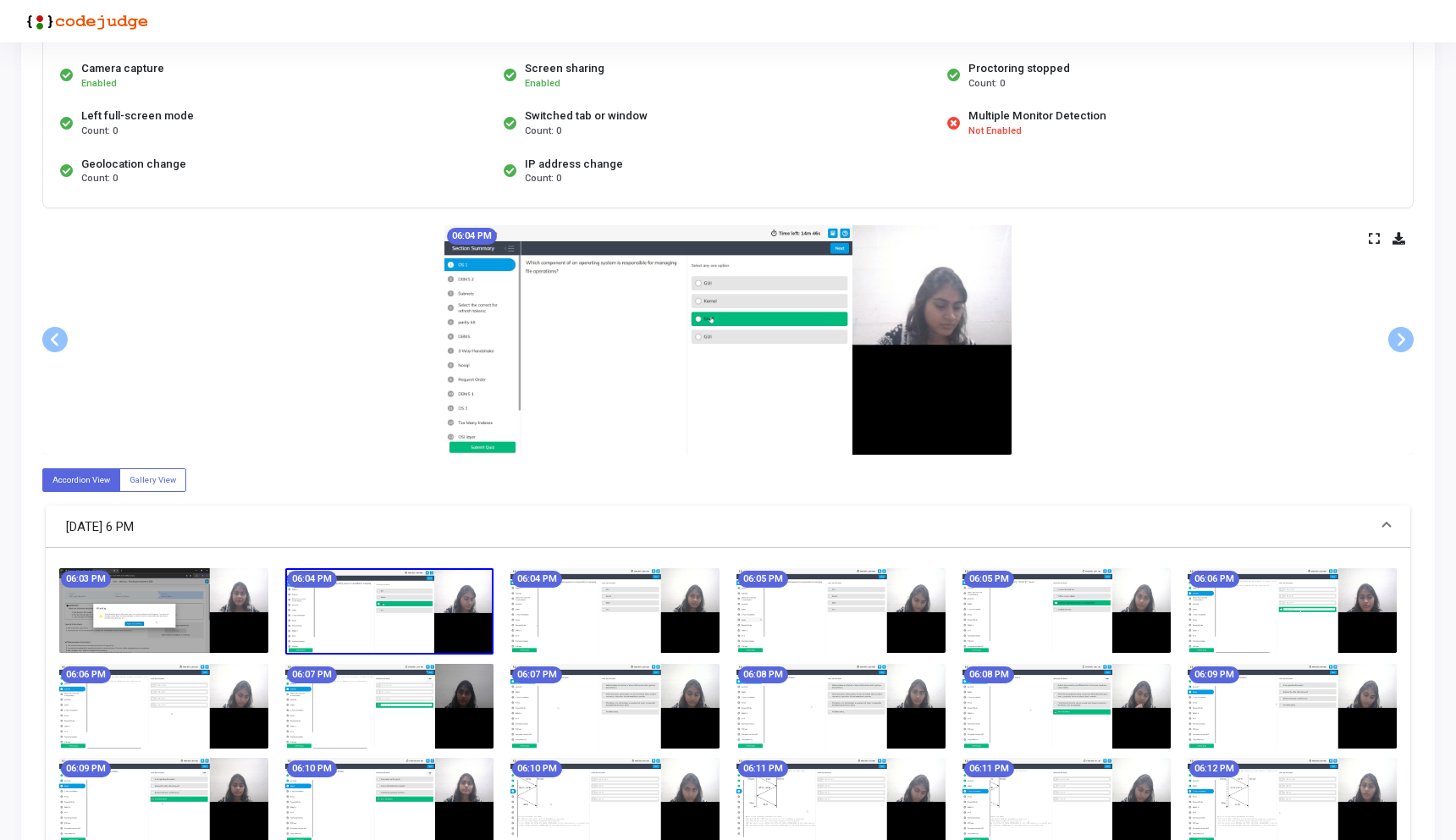
click at [386, 586] on img at bounding box center [389, 611] width 209 height 86
click at [1377, 234] on icon at bounding box center [1374, 238] width 11 height 9
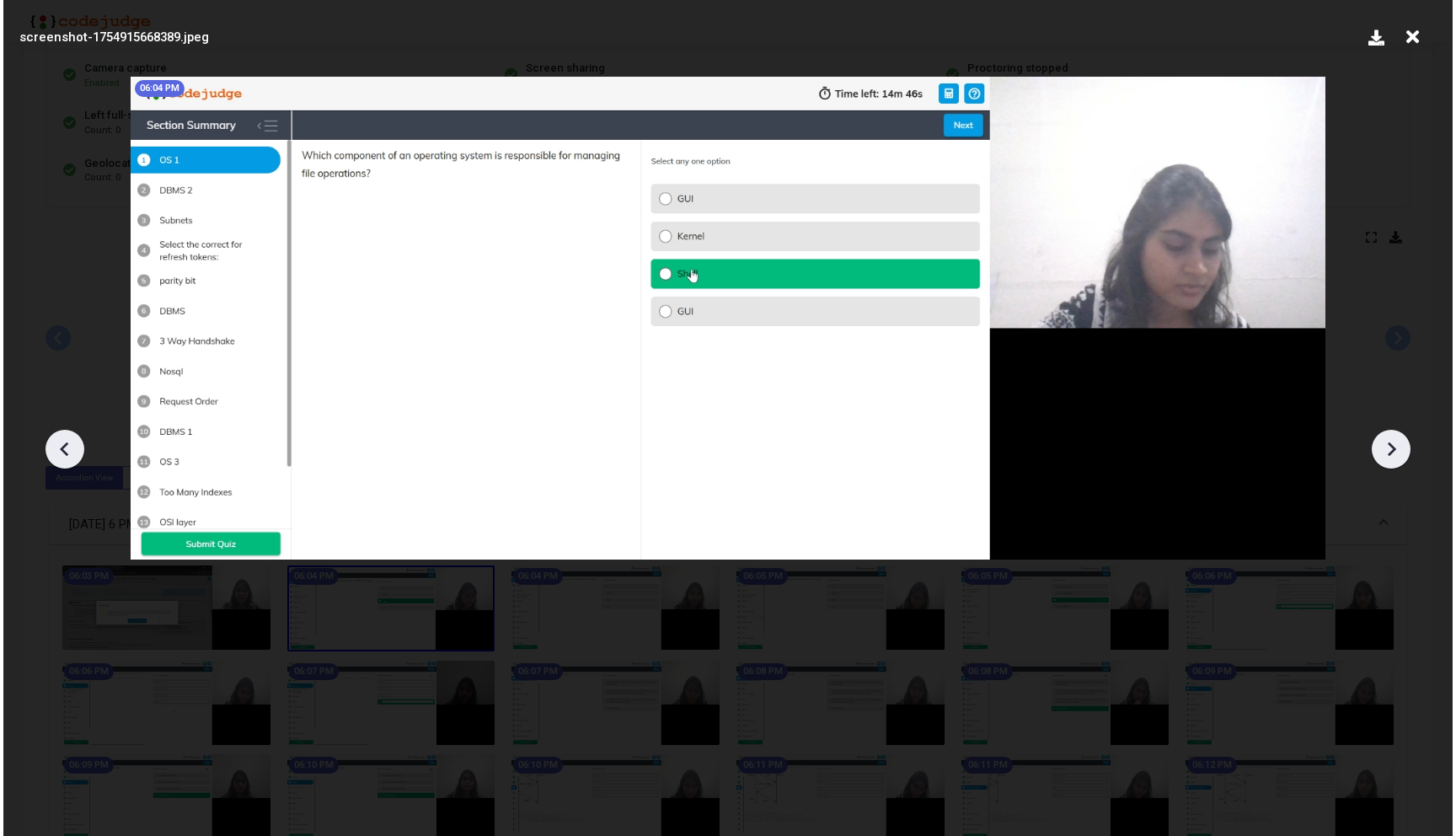
scroll to position [0, 0]
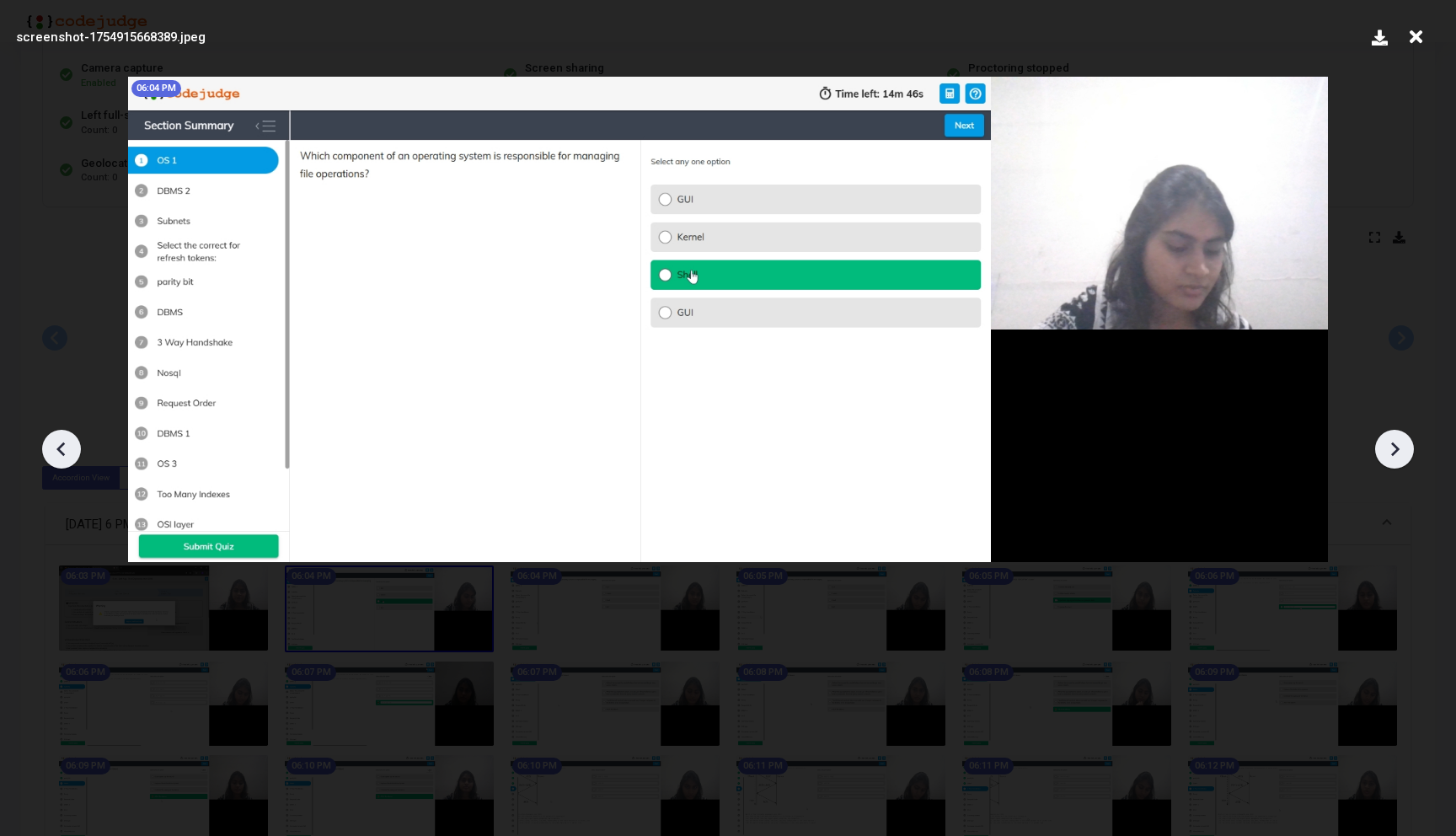
click at [1389, 441] on icon at bounding box center [1395, 449] width 26 height 26
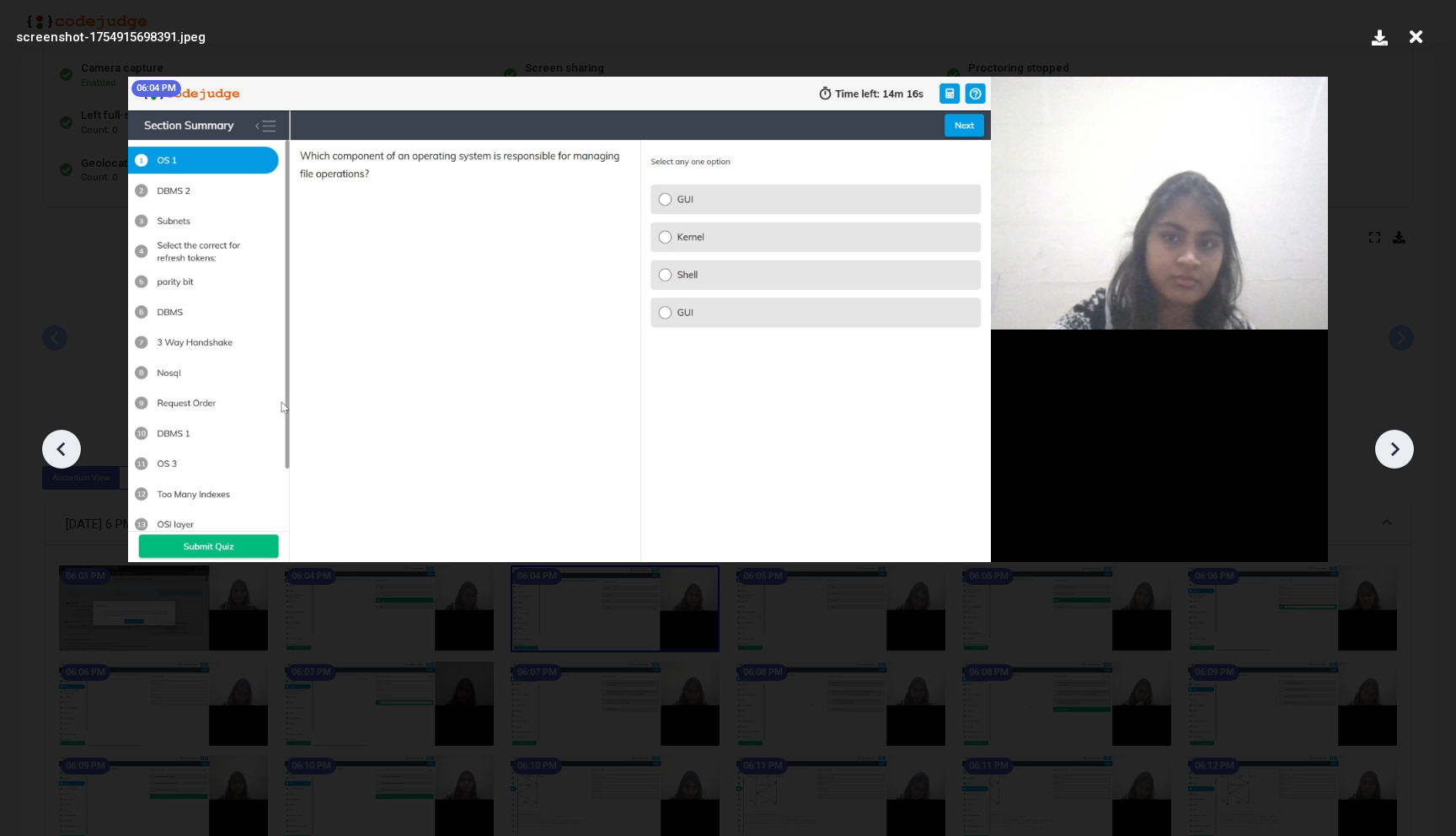
click at [1389, 441] on icon at bounding box center [1395, 449] width 26 height 26
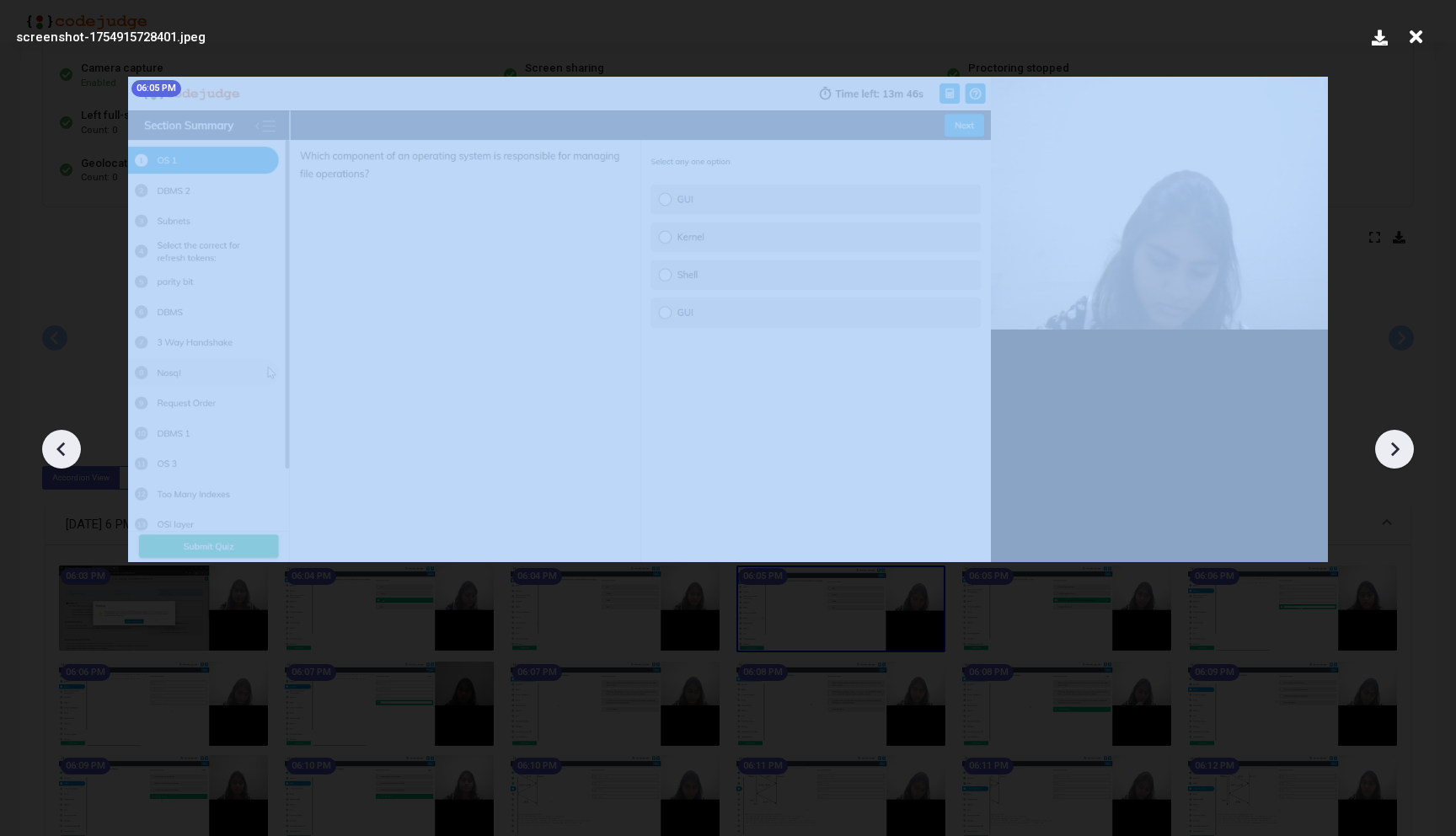
click at [1389, 441] on icon at bounding box center [1395, 449] width 26 height 26
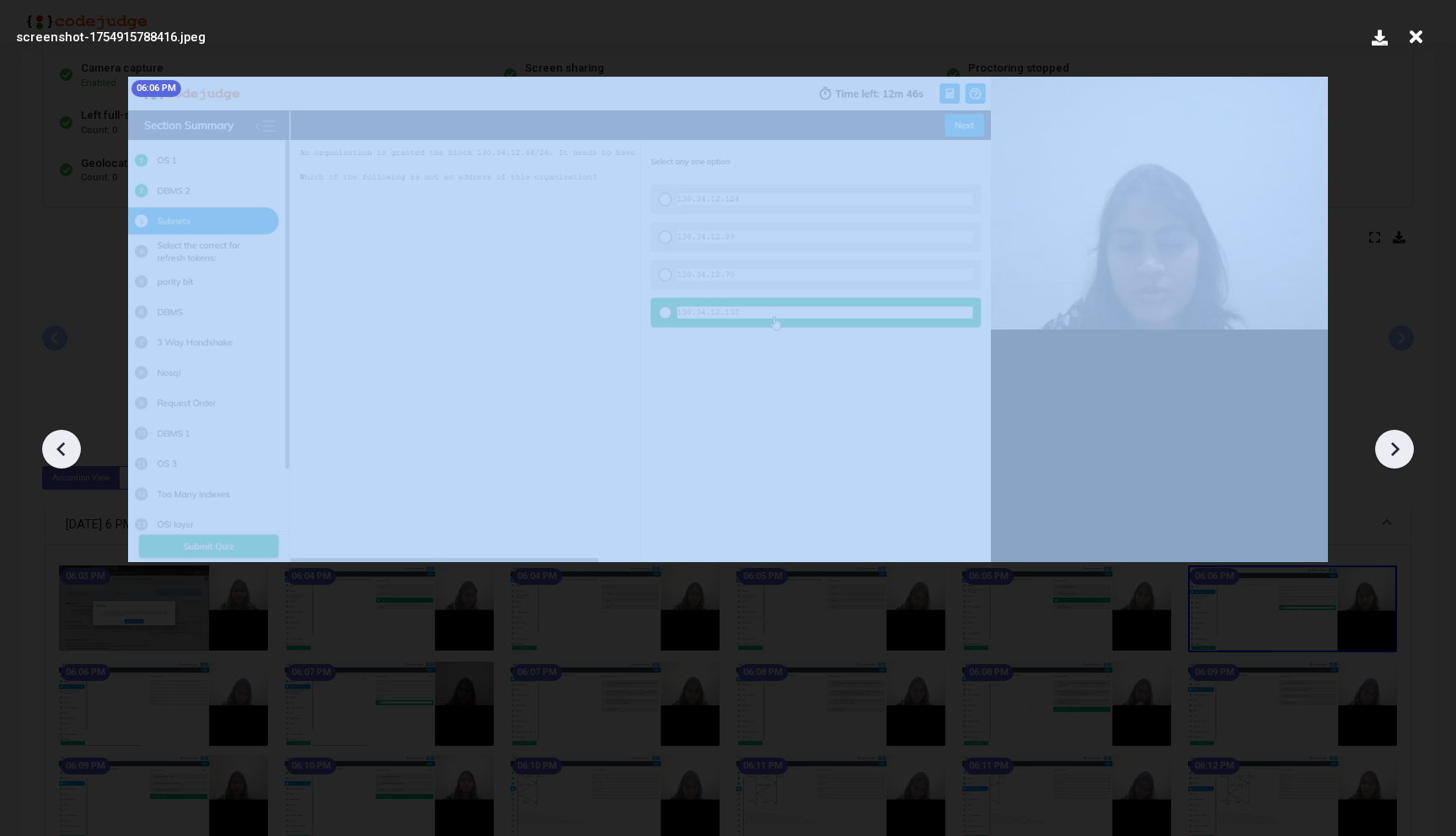
click at [1389, 441] on icon at bounding box center [1395, 449] width 26 height 26
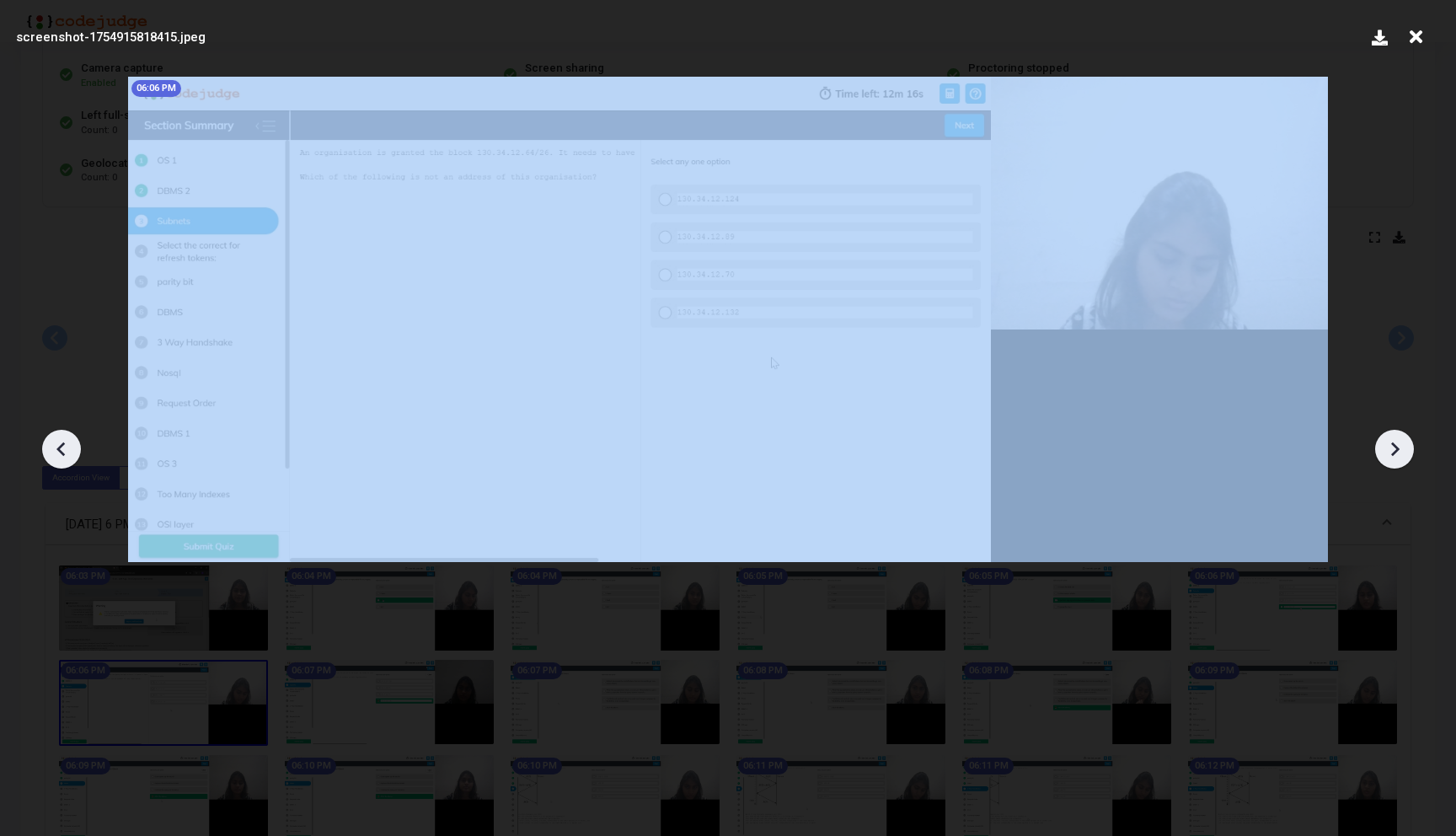
click at [1389, 441] on icon at bounding box center [1395, 449] width 26 height 26
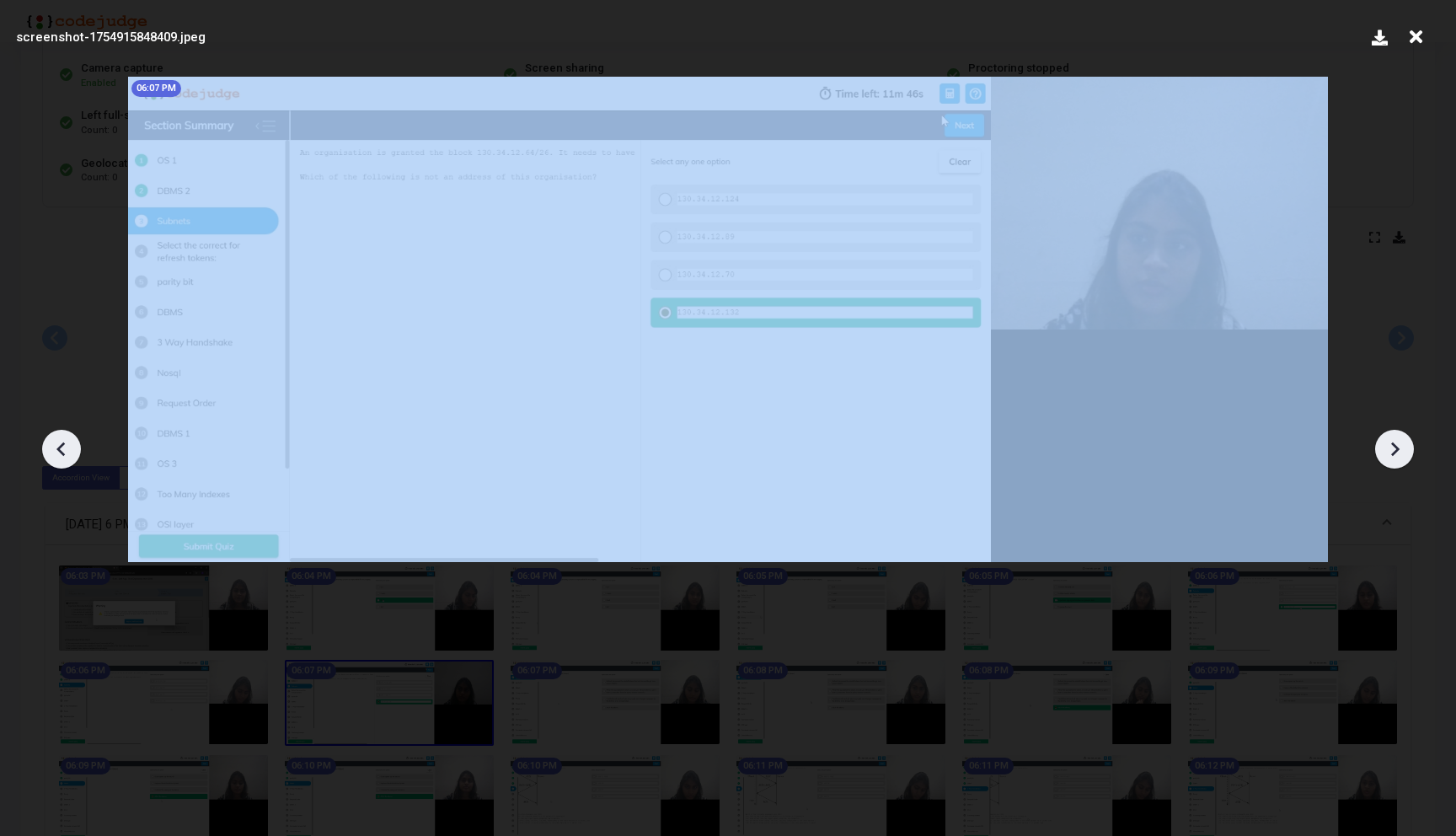
click at [1389, 441] on icon at bounding box center [1395, 449] width 26 height 26
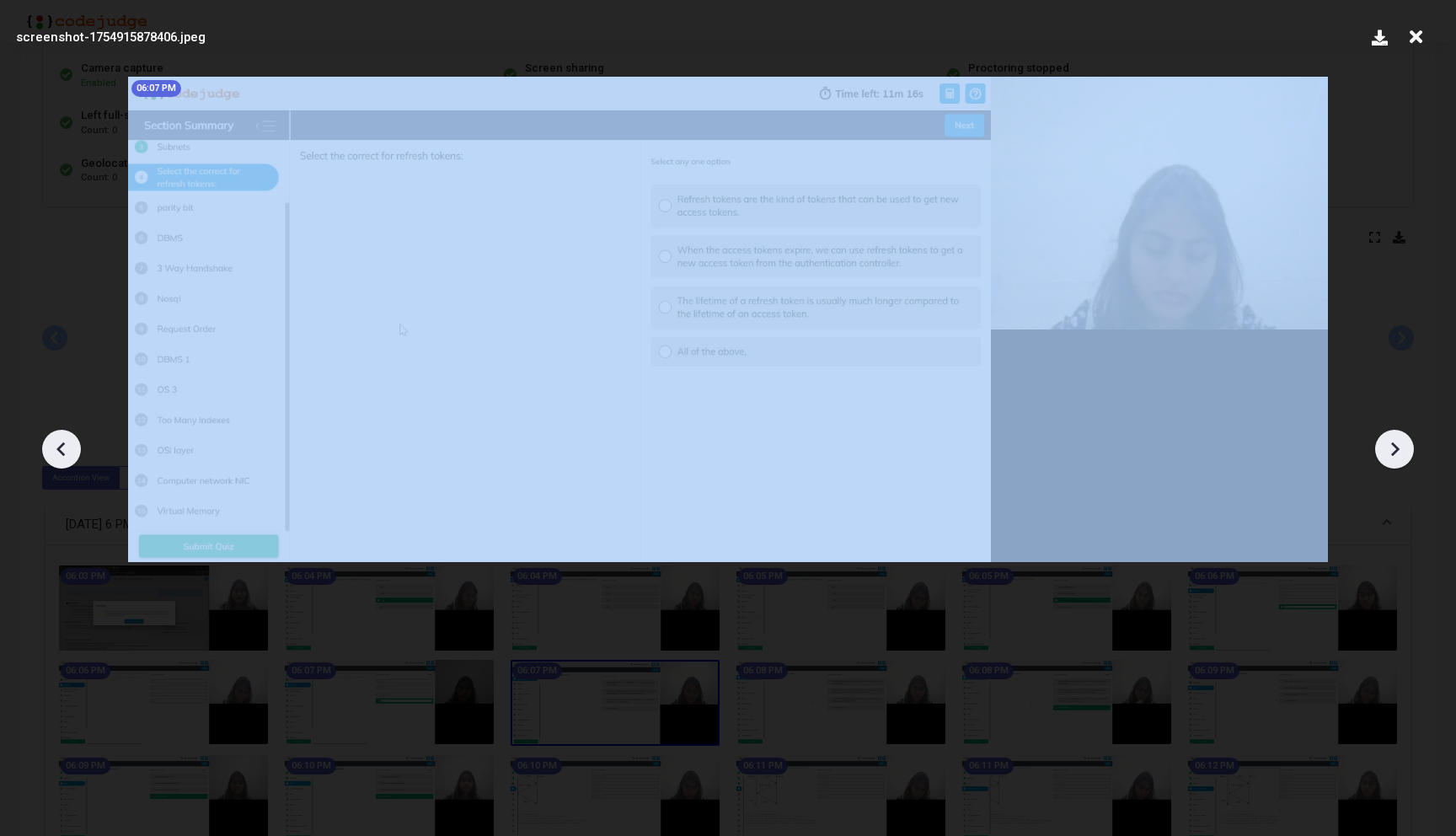
click at [1389, 441] on icon at bounding box center [1395, 449] width 26 height 26
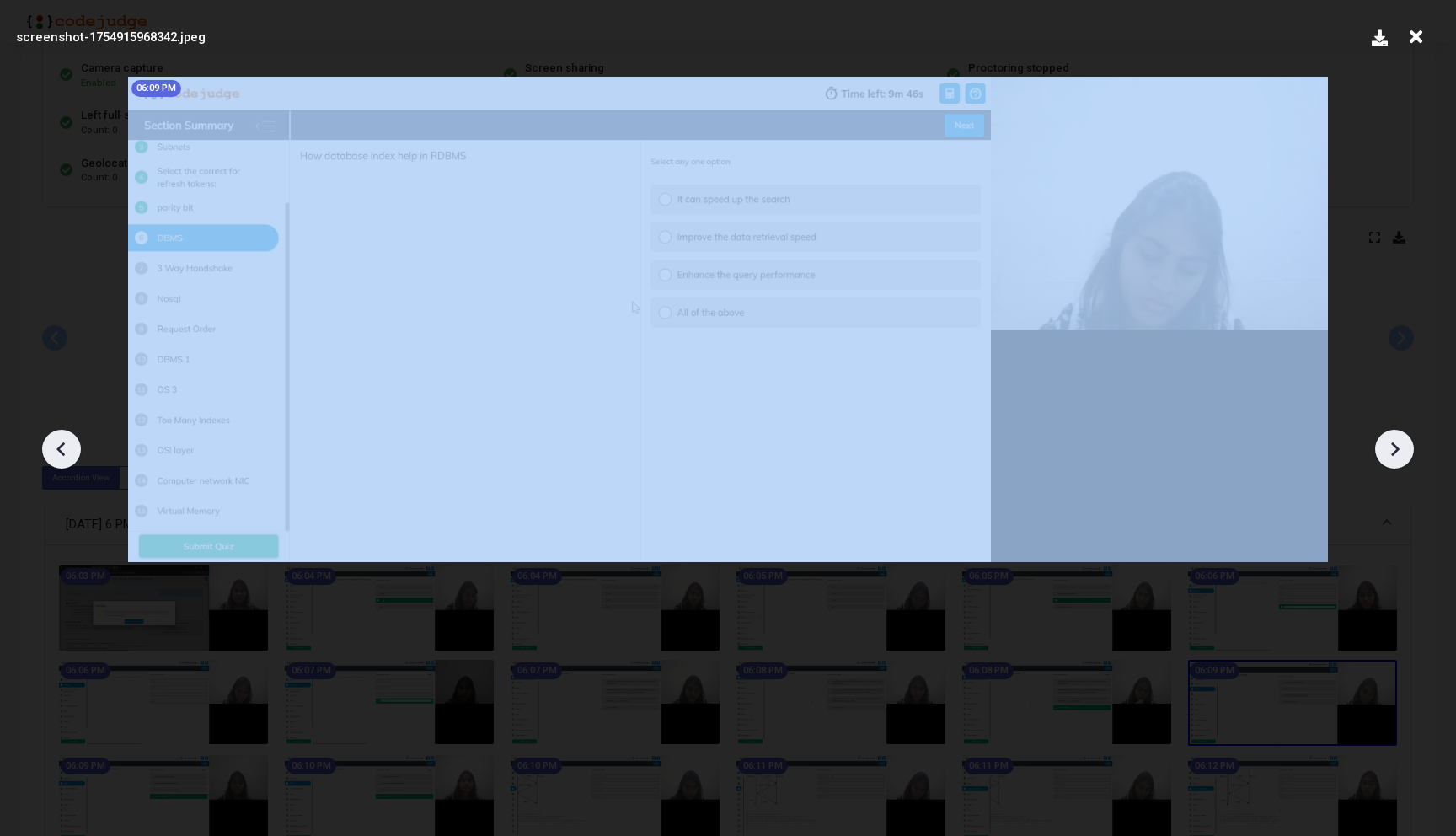
click at [1389, 441] on icon at bounding box center [1395, 449] width 26 height 26
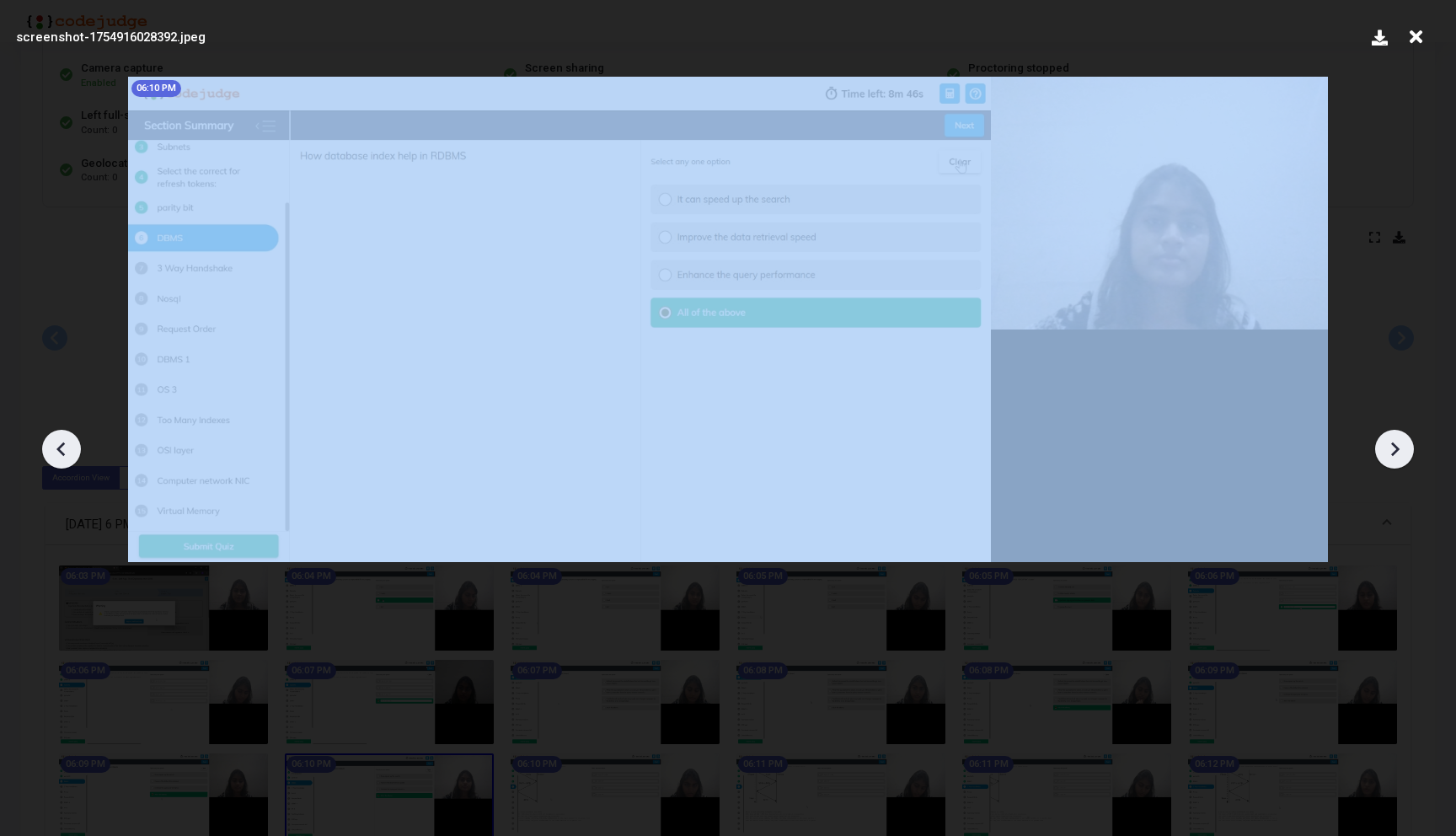
click at [1389, 441] on icon at bounding box center [1395, 449] width 26 height 26
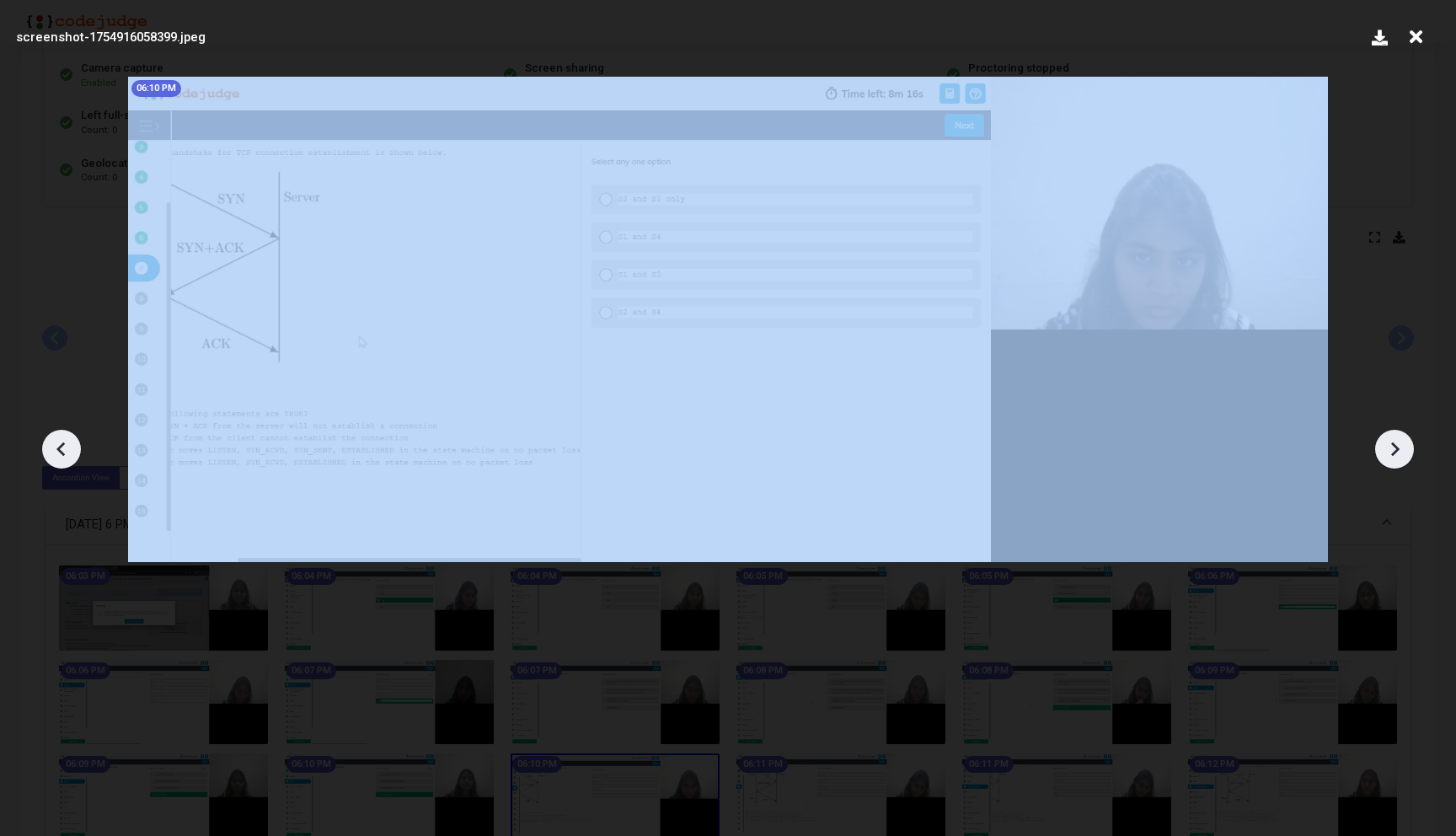
click at [1389, 441] on icon at bounding box center [1395, 449] width 26 height 26
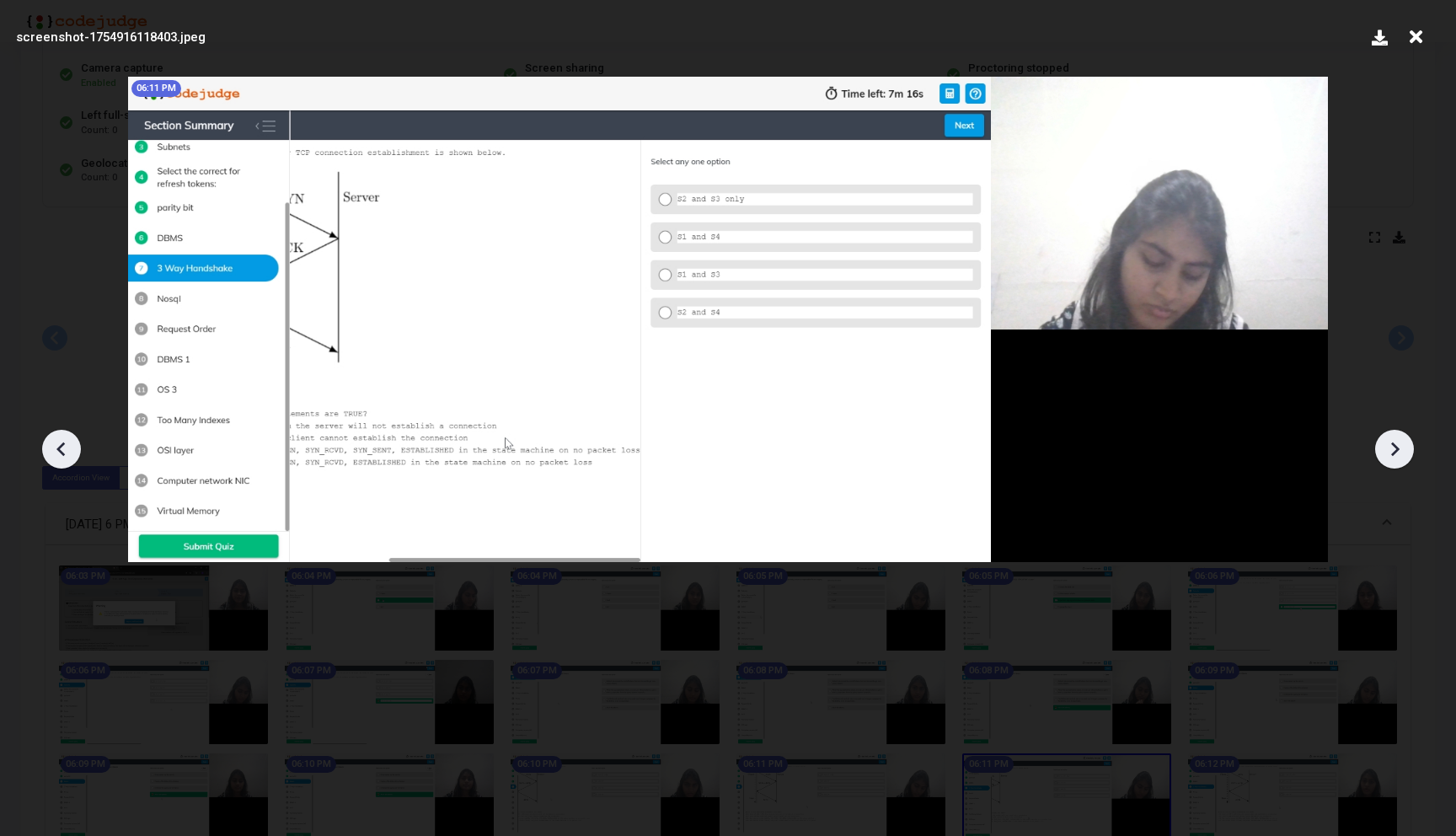
click at [1389, 441] on icon at bounding box center [1395, 449] width 26 height 26
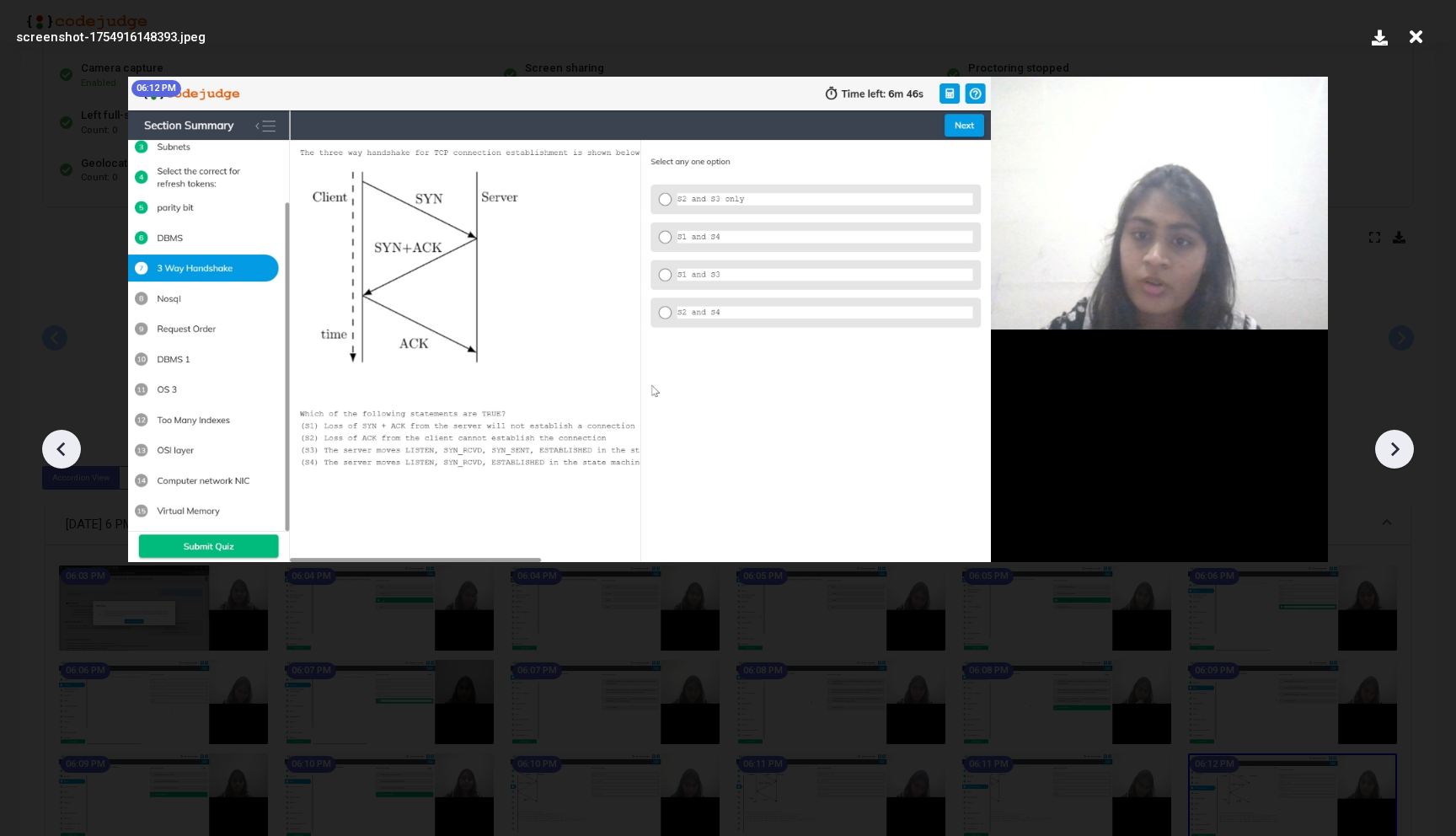
click at [1389, 441] on icon at bounding box center [1395, 449] width 26 height 26
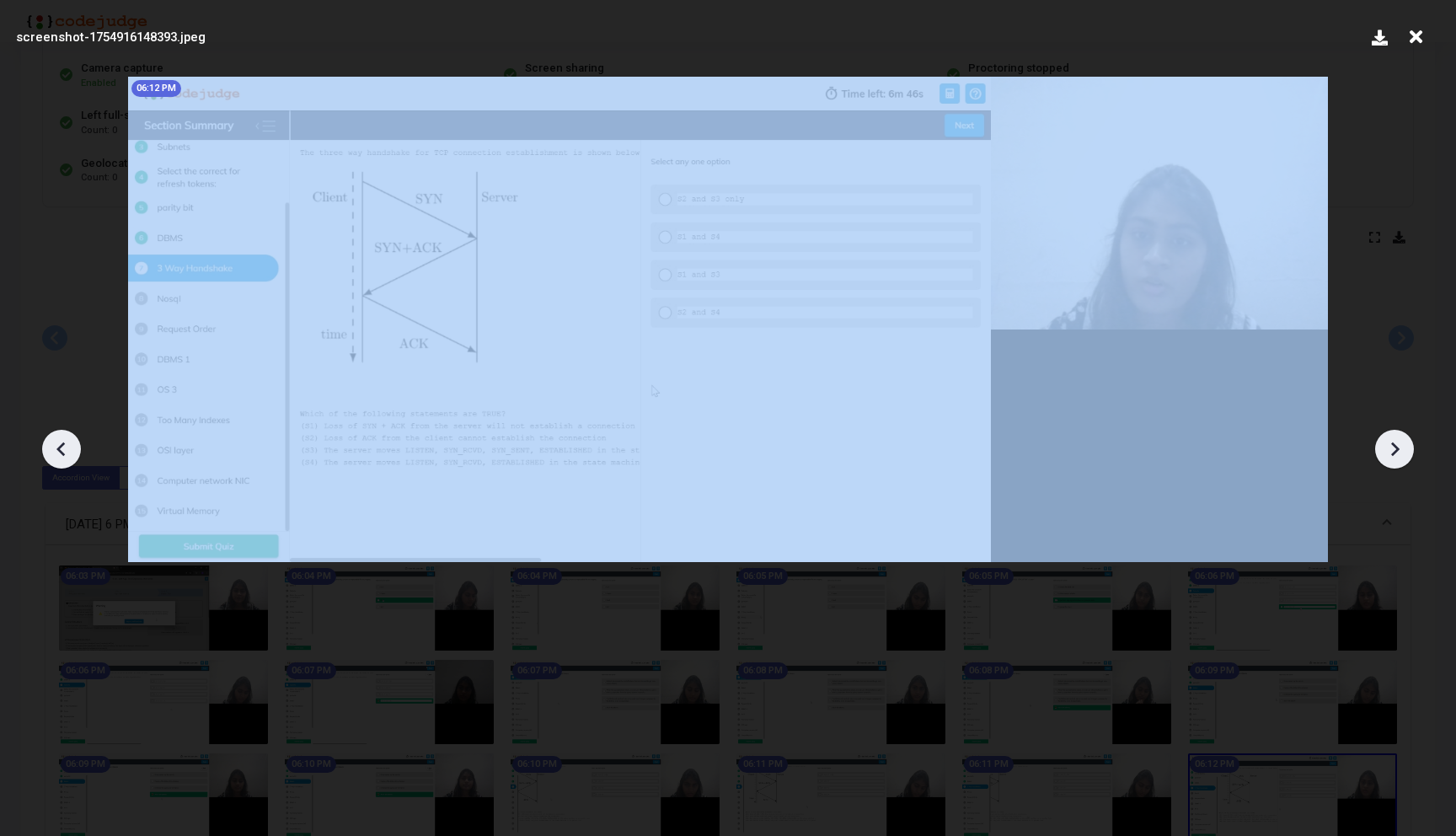
click at [1389, 441] on icon at bounding box center [1395, 449] width 26 height 26
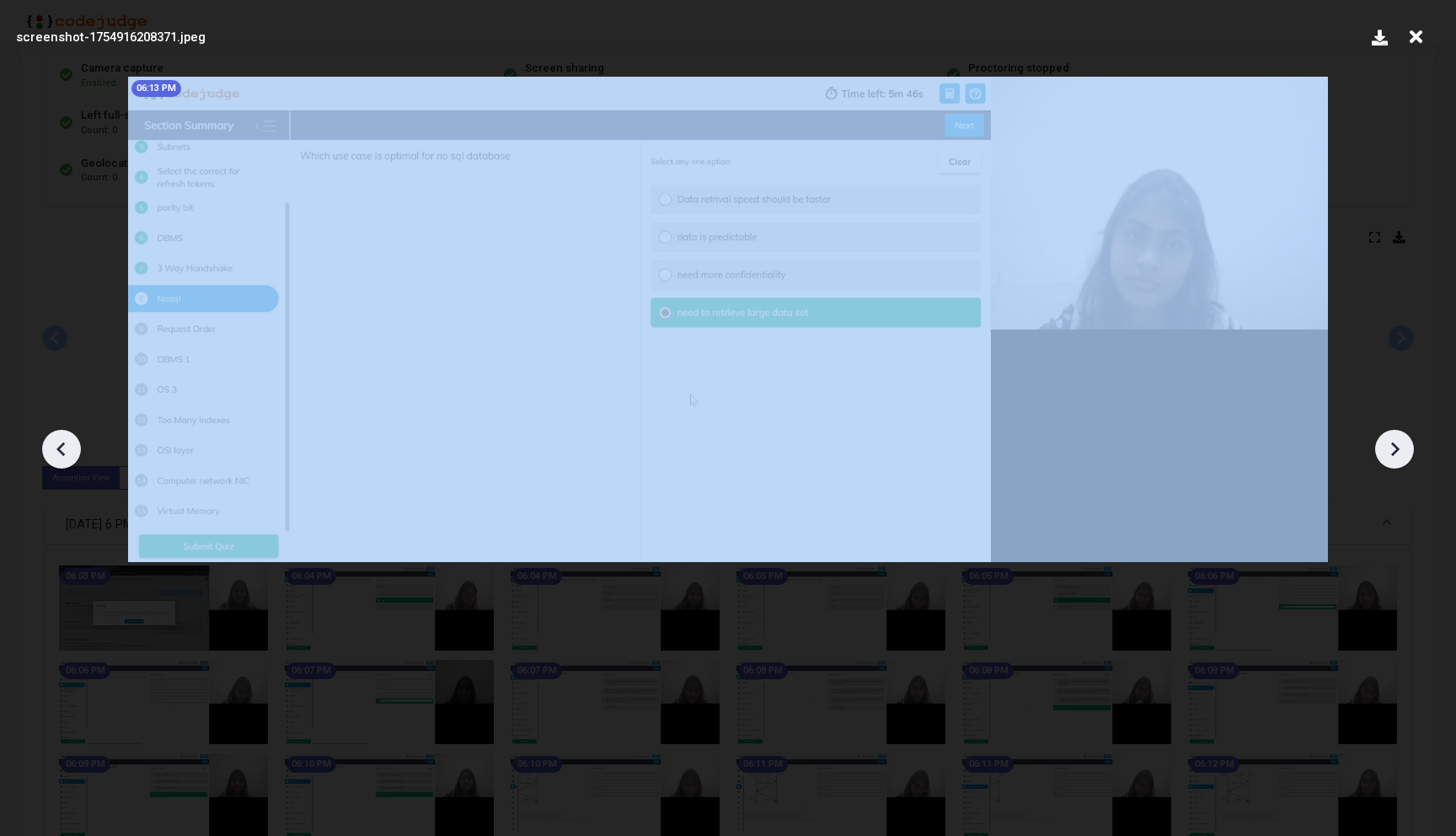
click at [1389, 441] on icon at bounding box center [1395, 449] width 26 height 26
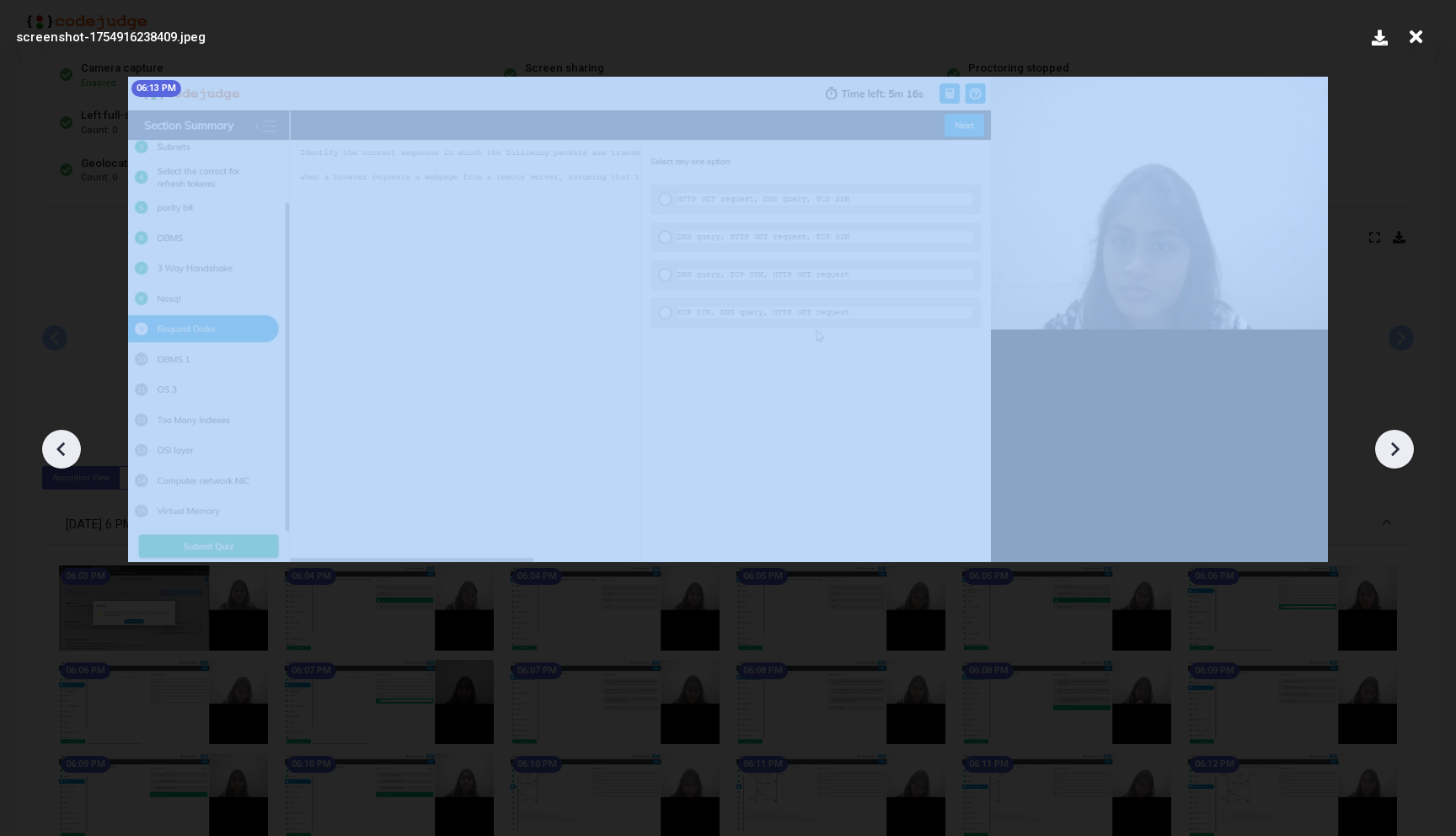
click at [1389, 441] on icon at bounding box center [1395, 449] width 26 height 26
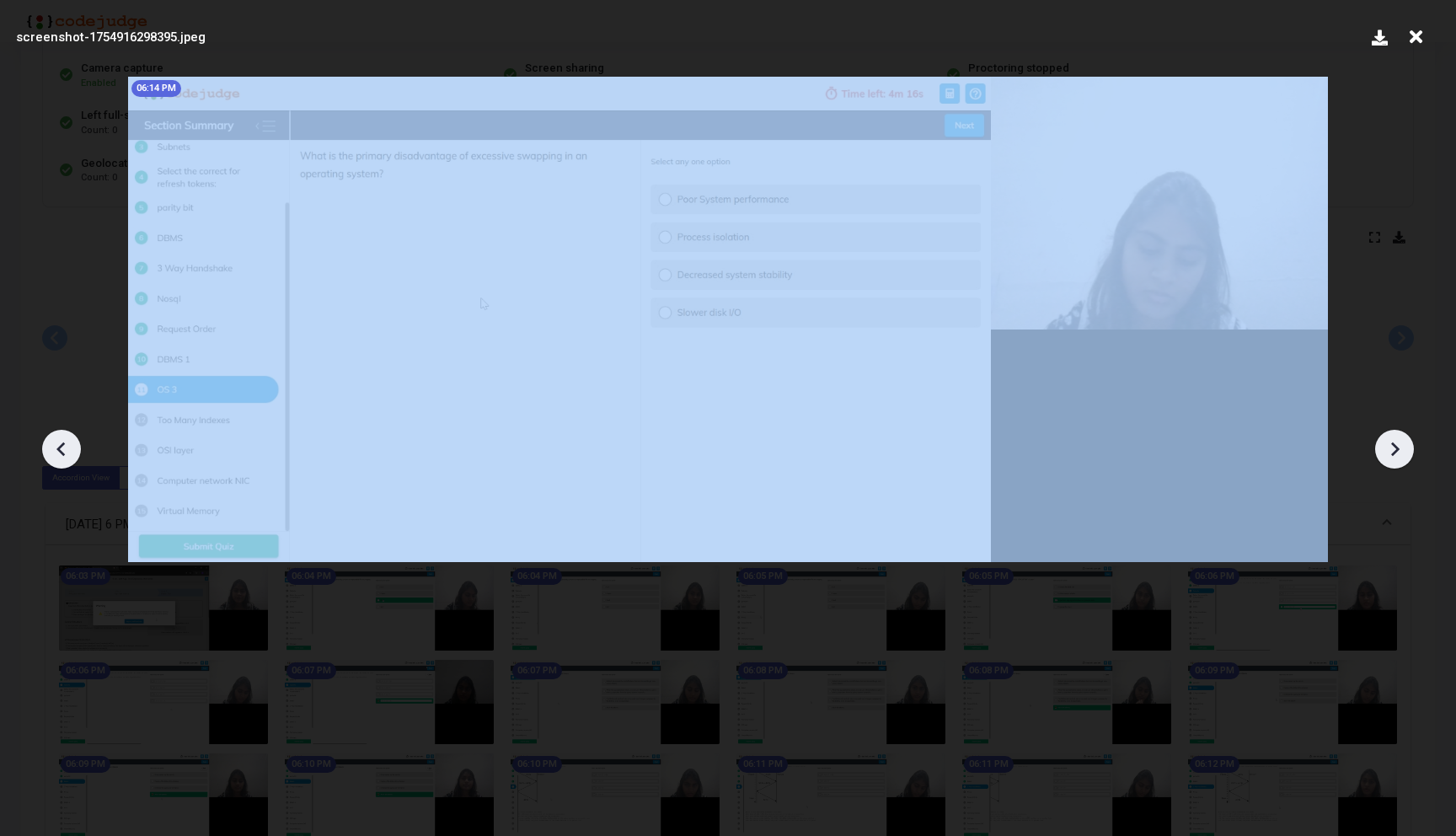
click at [1389, 441] on icon at bounding box center [1395, 449] width 26 height 26
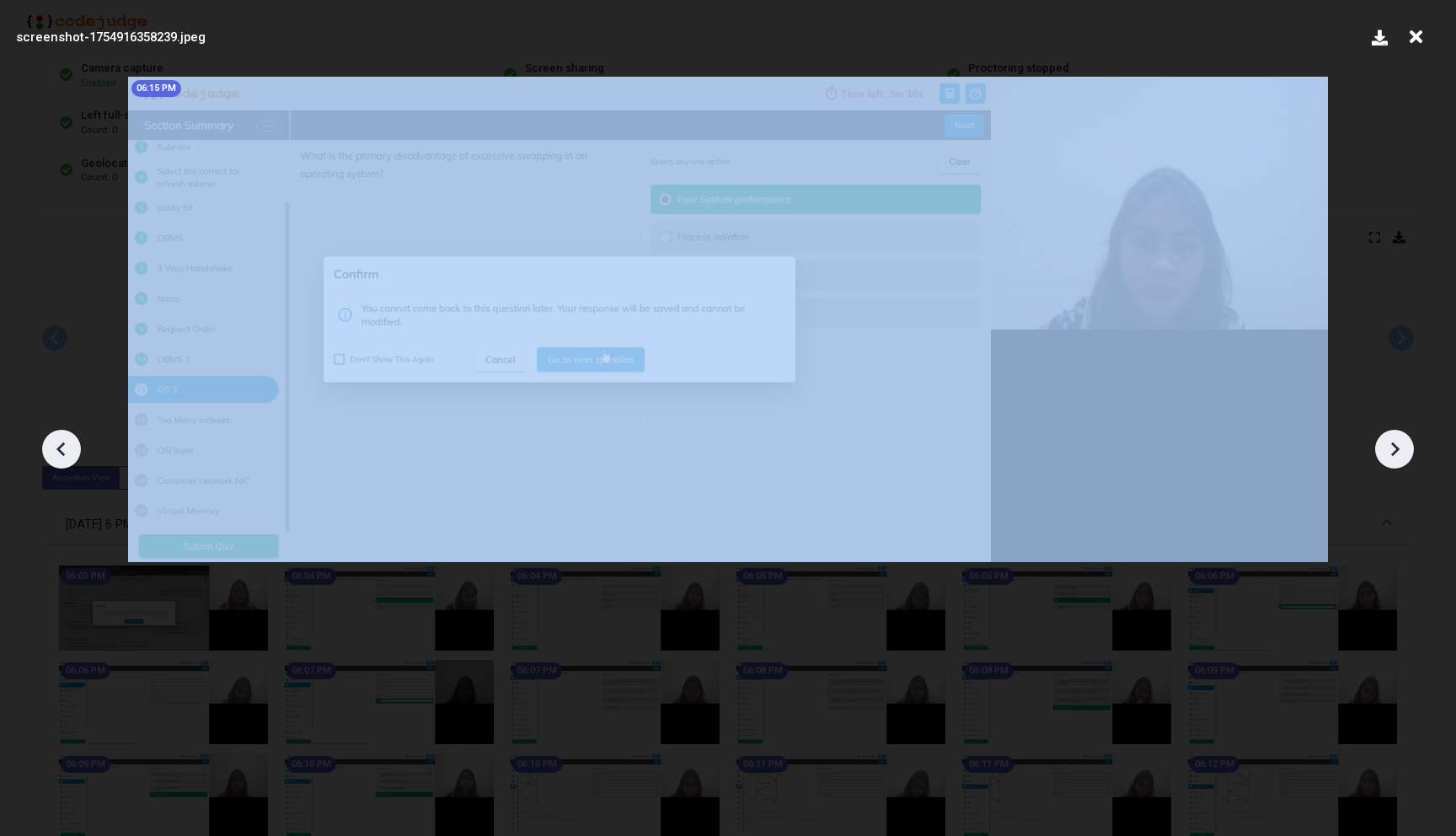
click at [1389, 441] on icon at bounding box center [1395, 449] width 26 height 26
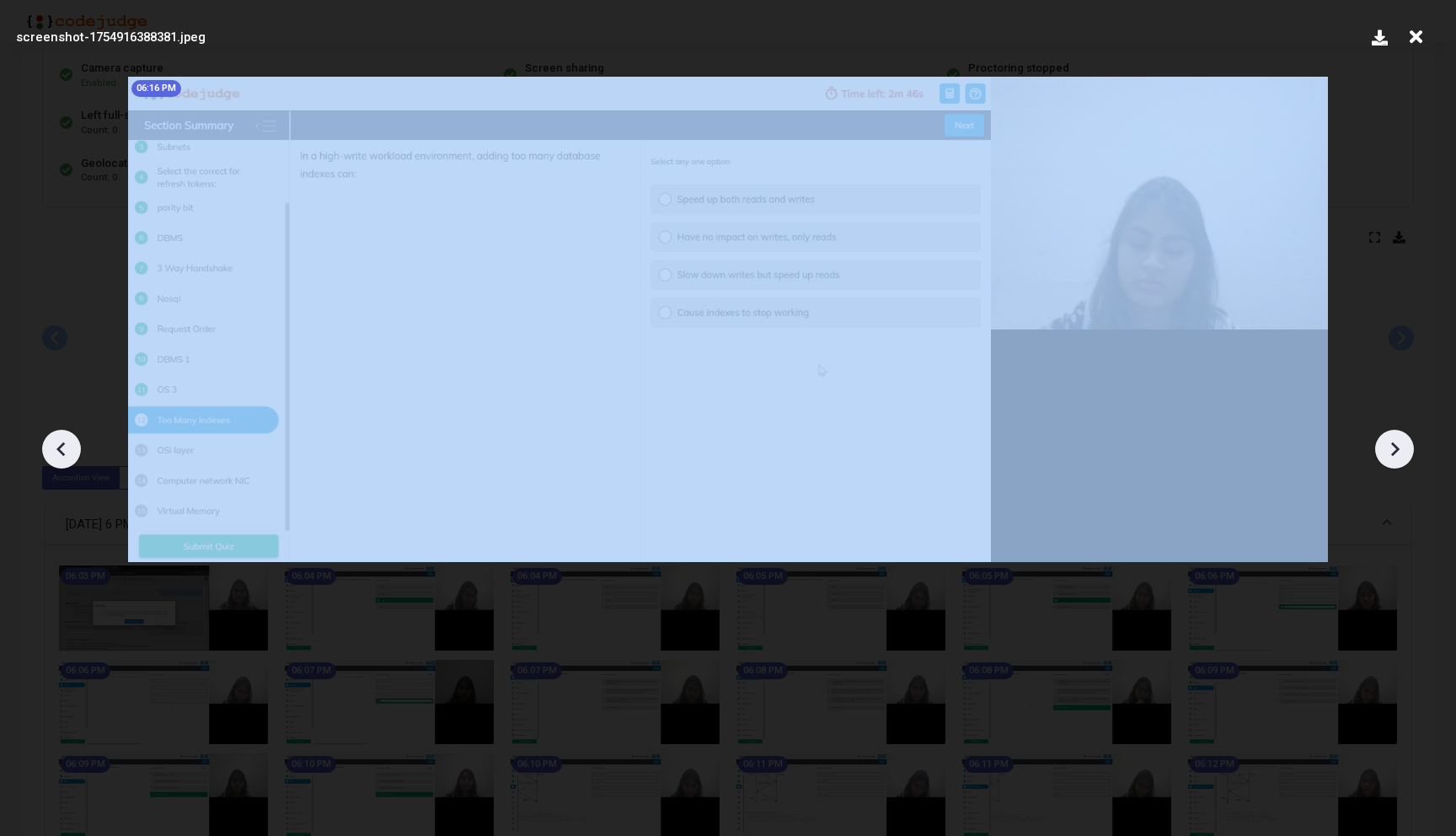
click at [1389, 441] on icon at bounding box center [1395, 449] width 26 height 26
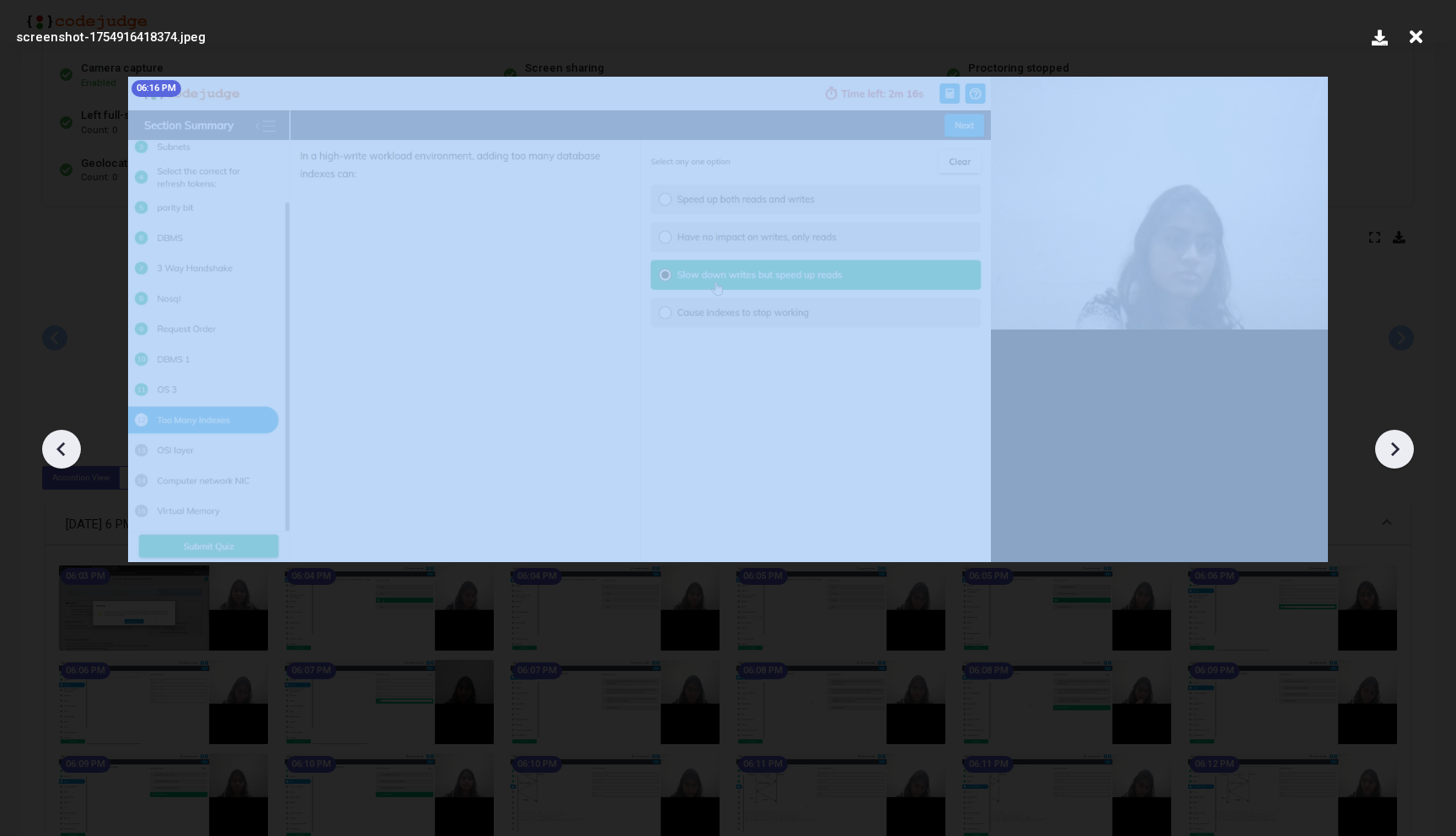
click at [1389, 441] on icon at bounding box center [1395, 449] width 26 height 26
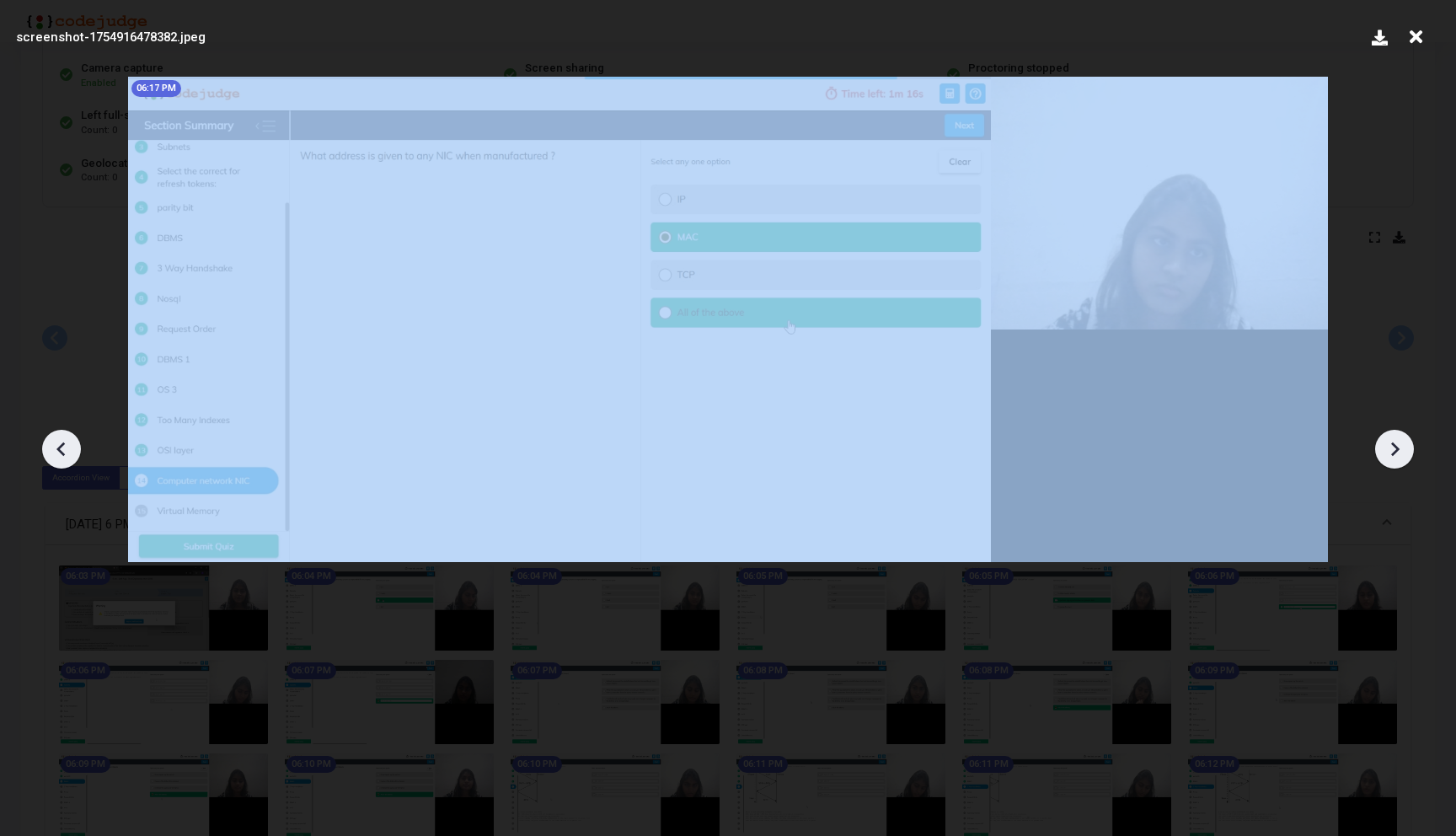
click at [1389, 441] on icon at bounding box center [1395, 449] width 26 height 26
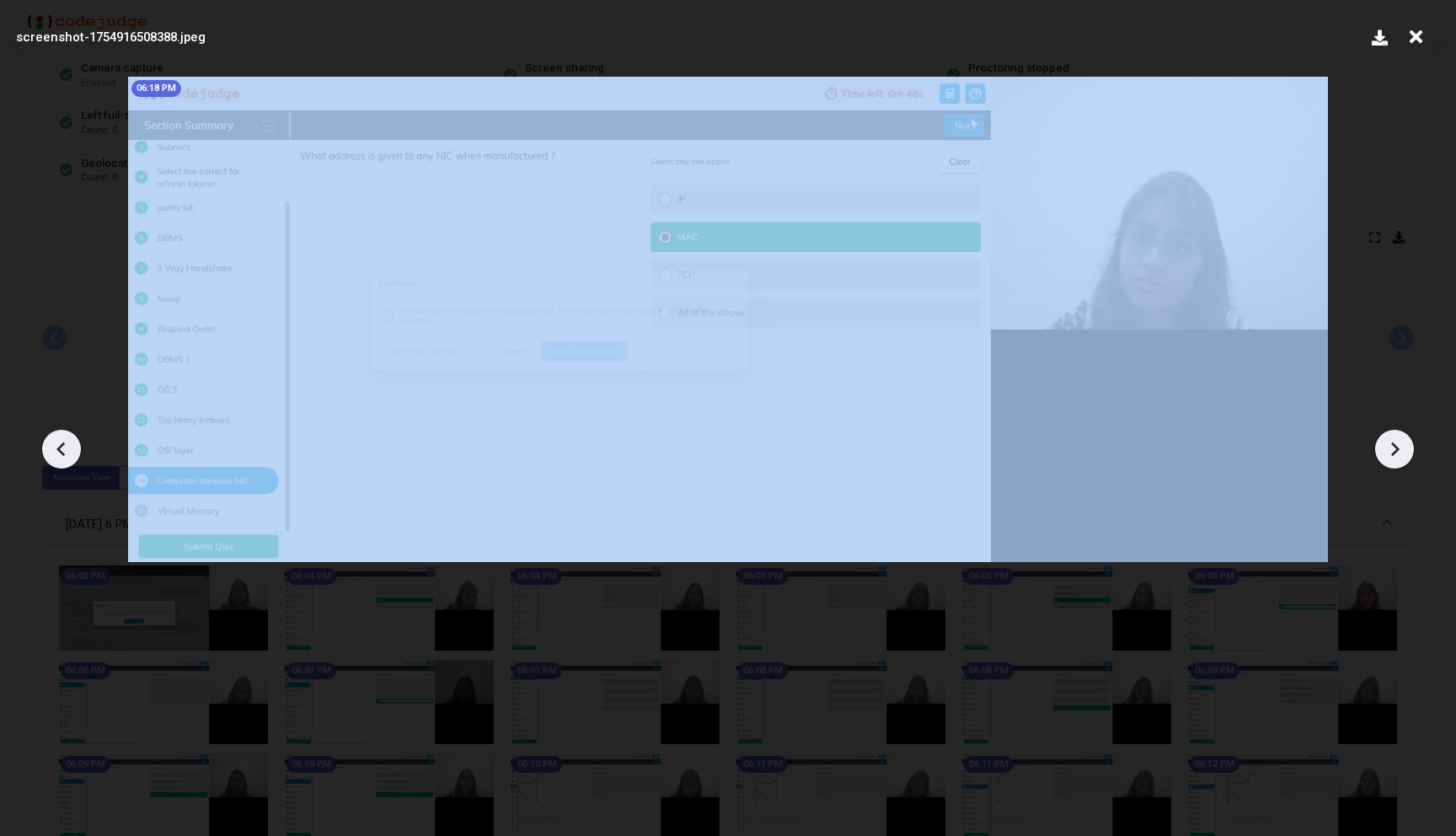
click at [1389, 441] on icon at bounding box center [1395, 449] width 26 height 26
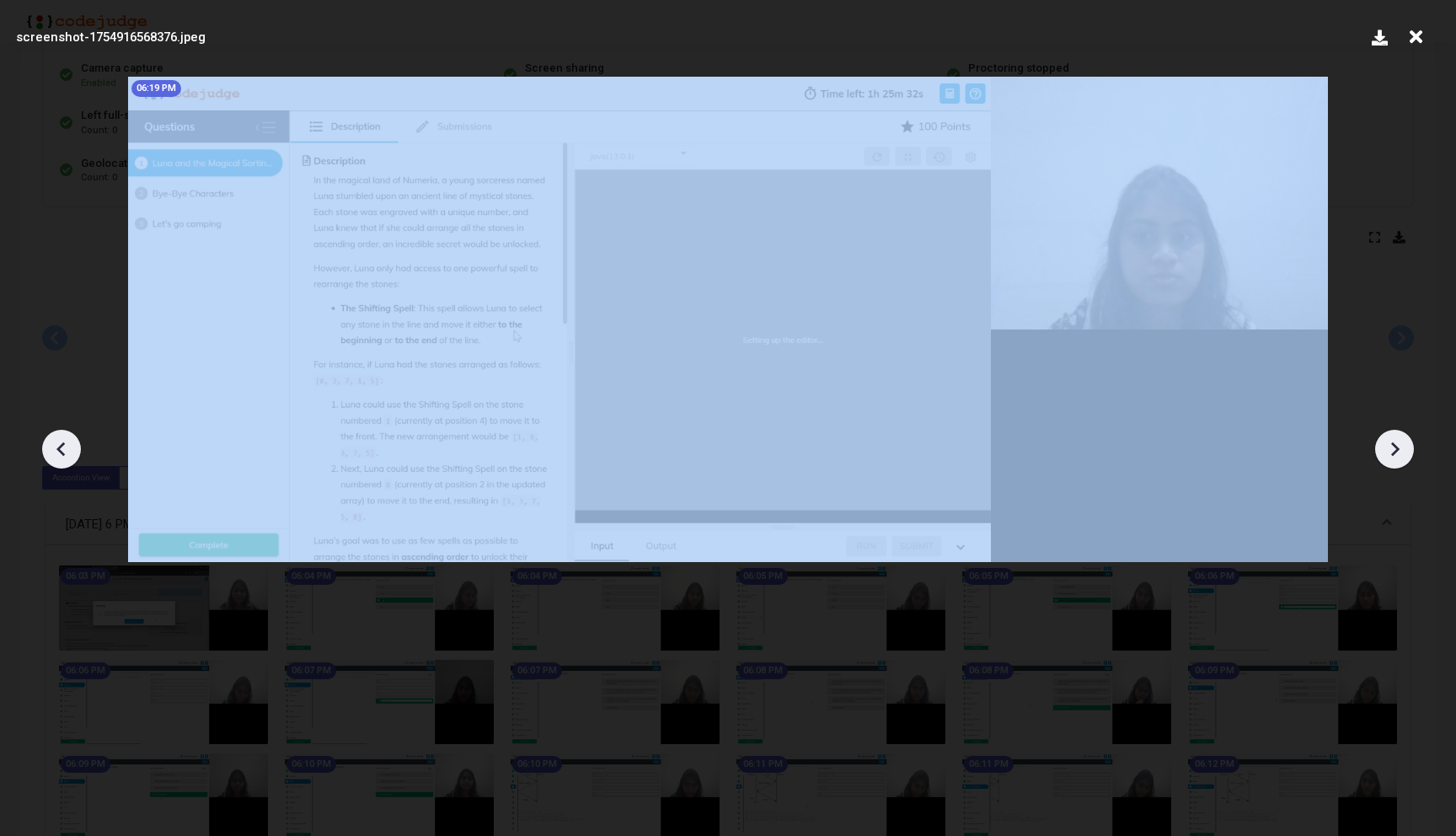
click at [1389, 441] on icon at bounding box center [1395, 449] width 26 height 26
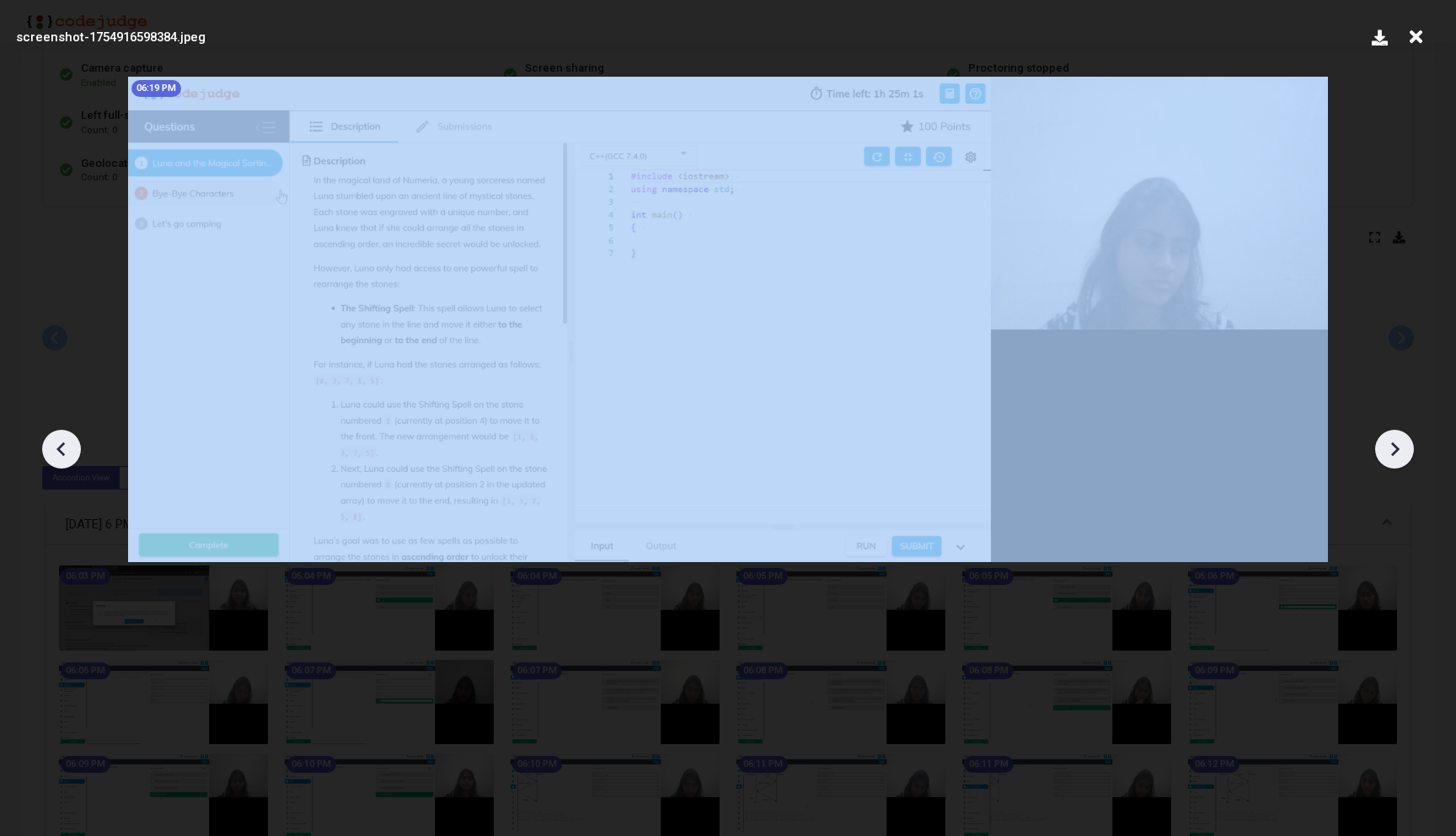
click at [1389, 441] on icon at bounding box center [1395, 449] width 26 height 26
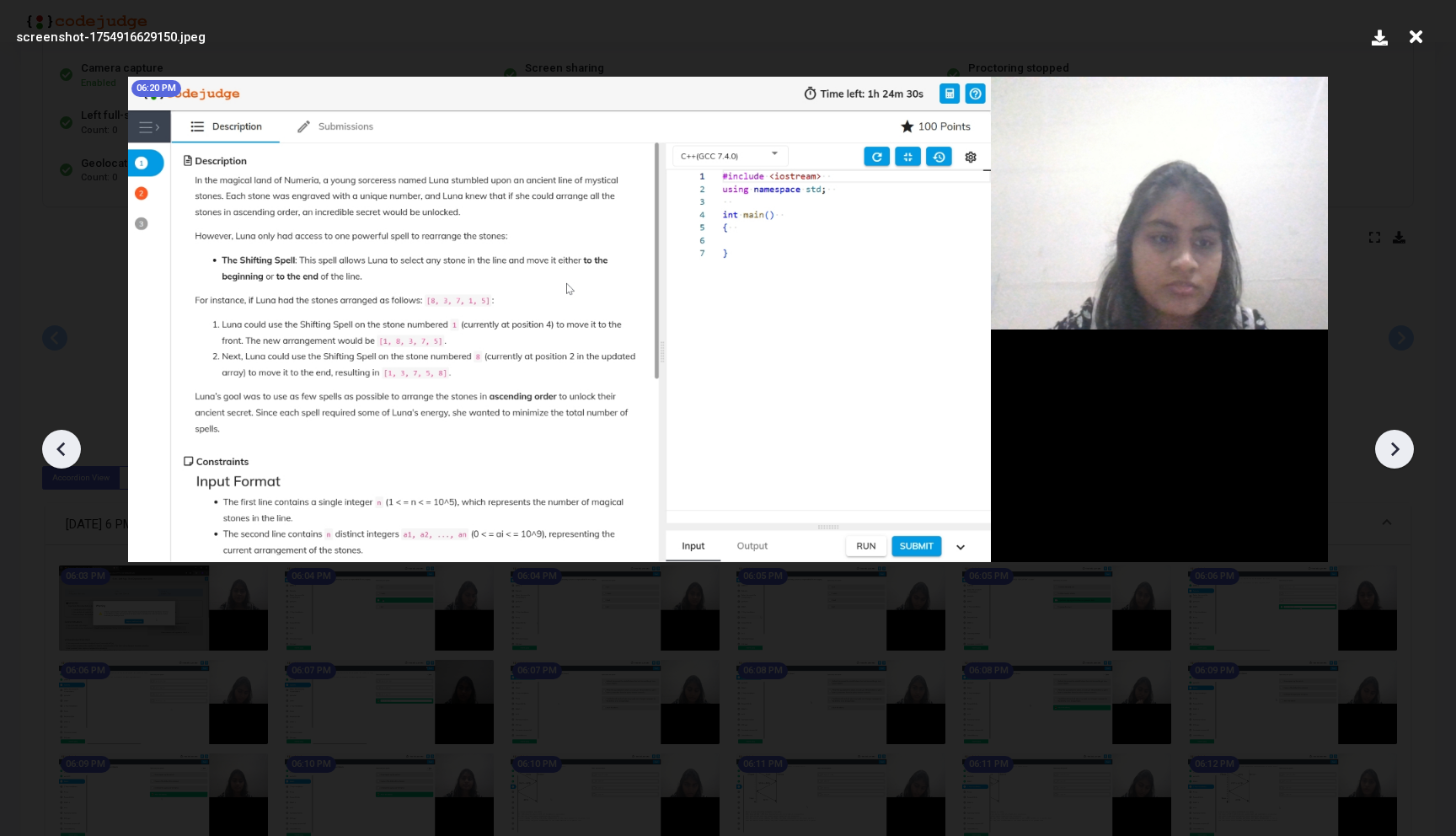
click at [53, 438] on icon at bounding box center [61, 449] width 26 height 26
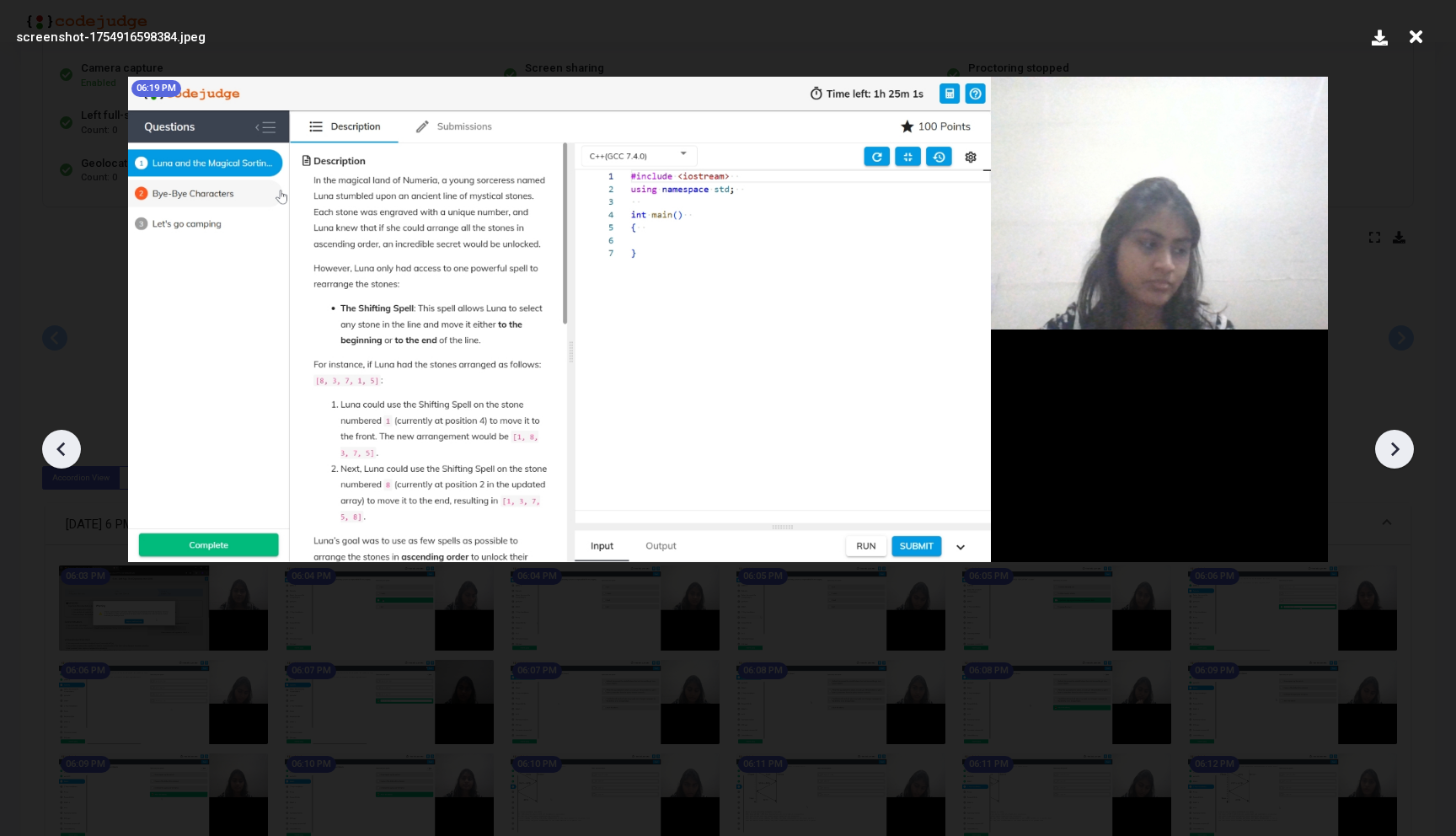
click at [1404, 441] on icon at bounding box center [1395, 449] width 26 height 26
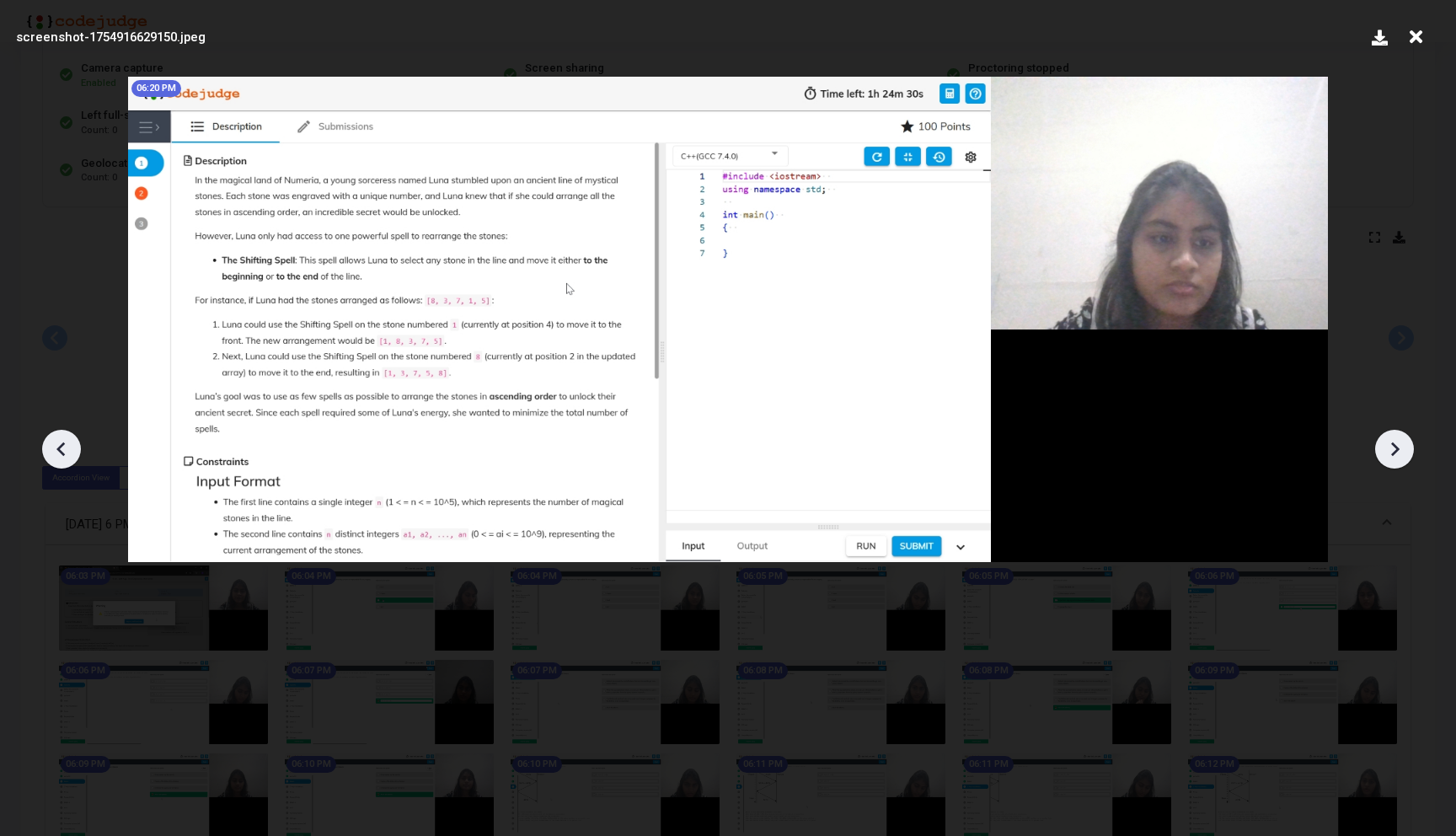
click at [1404, 441] on icon at bounding box center [1395, 449] width 26 height 26
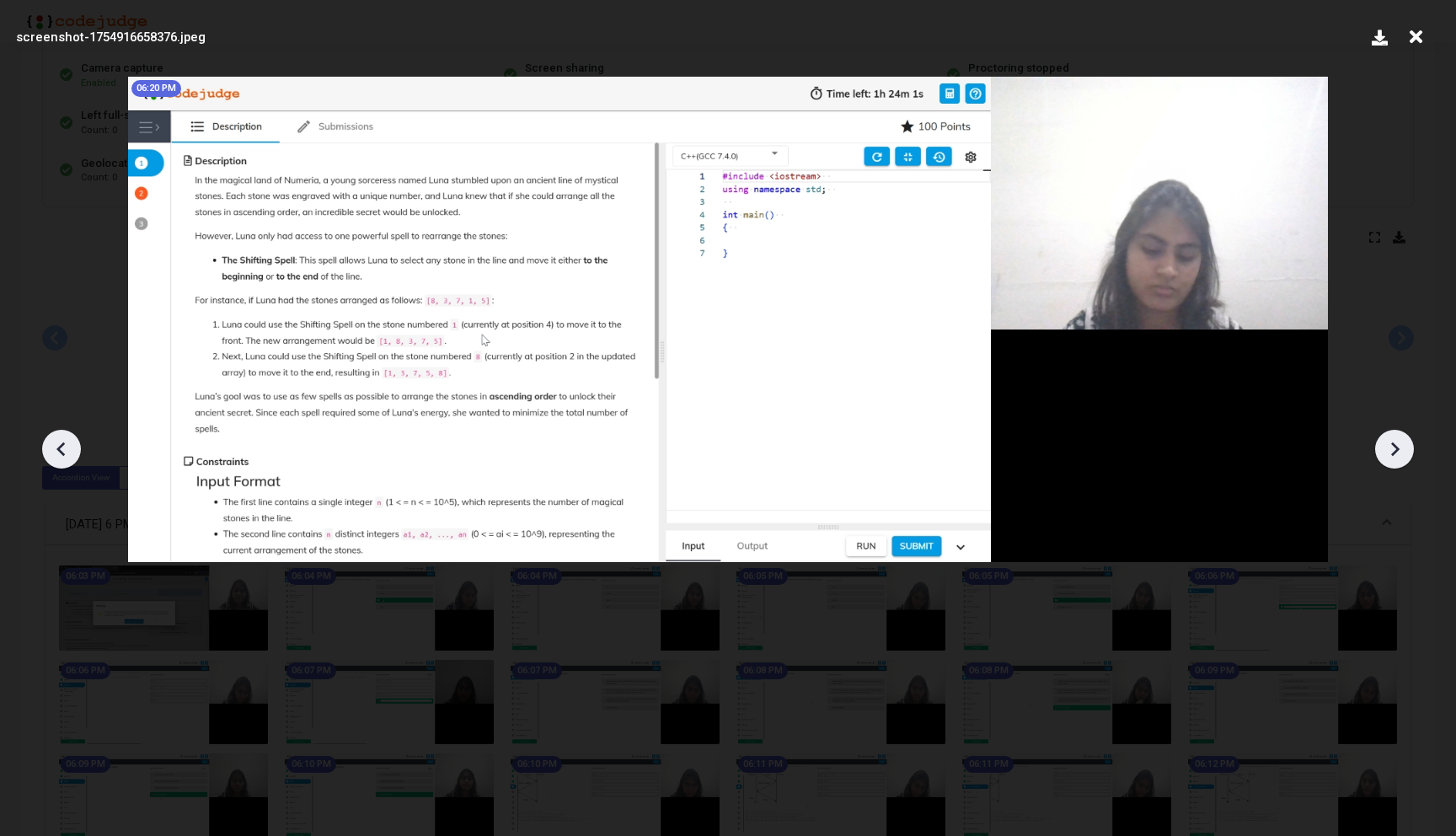
click at [1404, 441] on icon at bounding box center [1395, 449] width 26 height 26
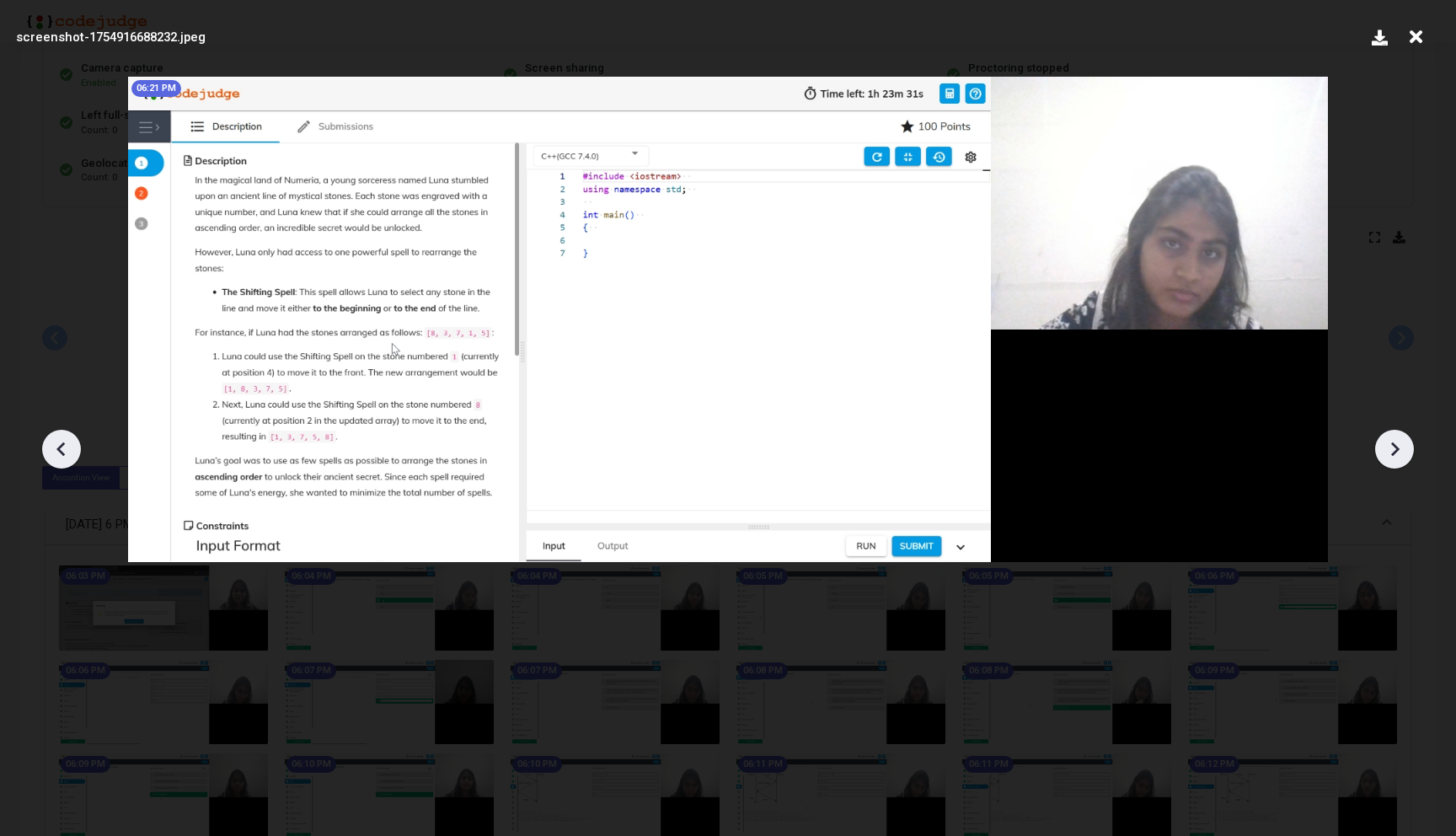
click at [1404, 441] on icon at bounding box center [1395, 449] width 26 height 26
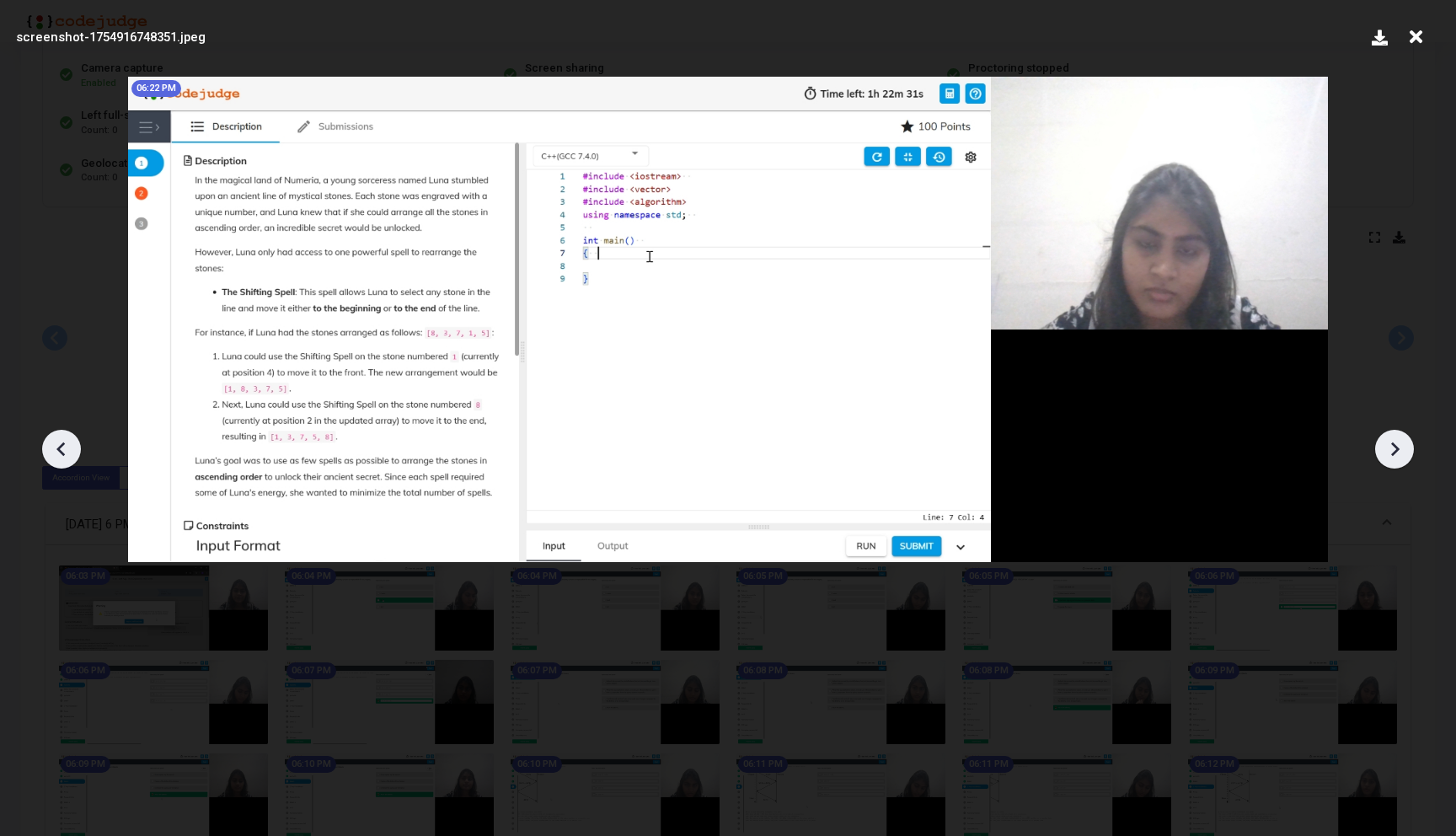
click at [1404, 441] on icon at bounding box center [1395, 449] width 26 height 26
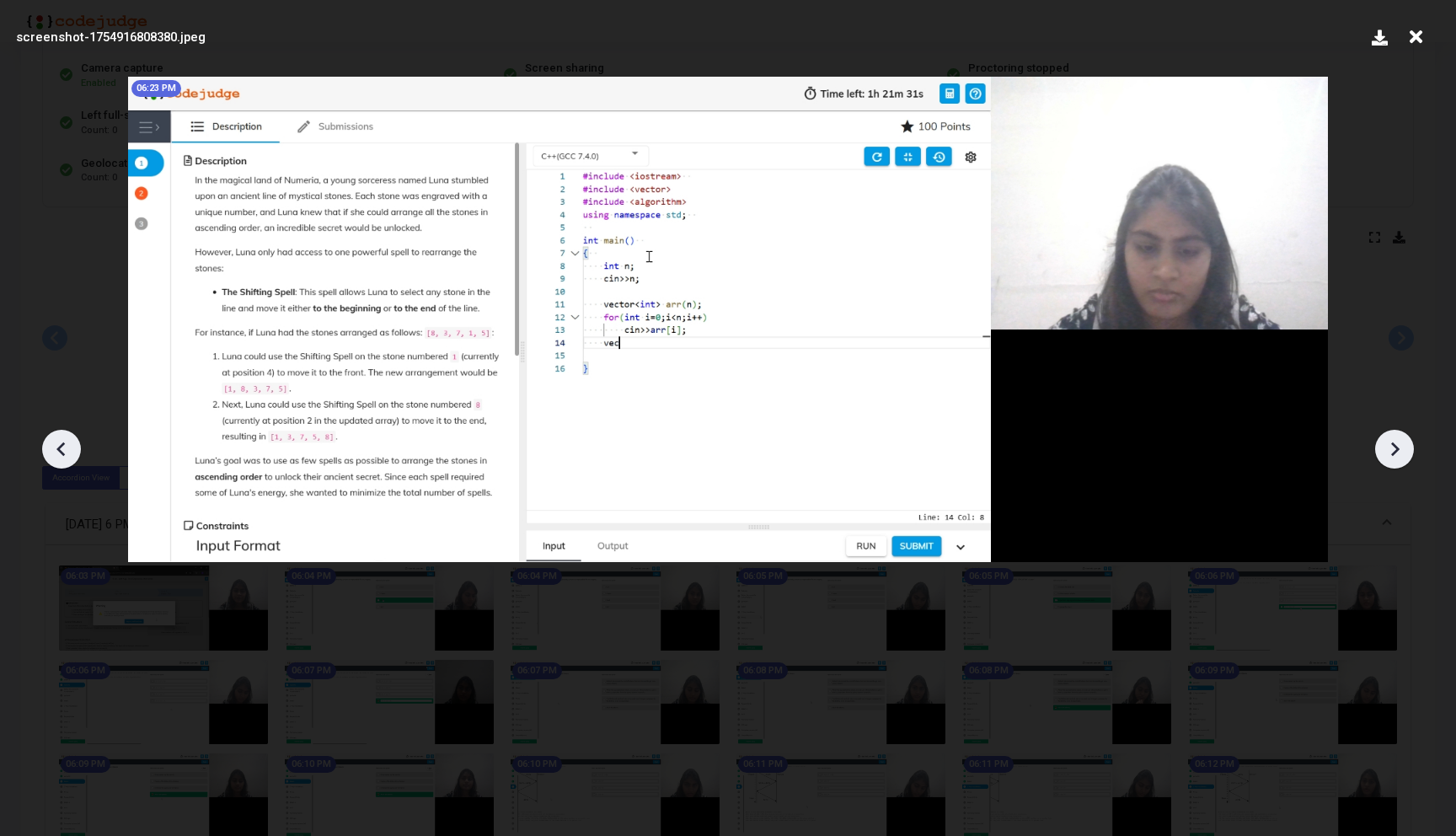
click at [1404, 441] on icon at bounding box center [1395, 449] width 26 height 26
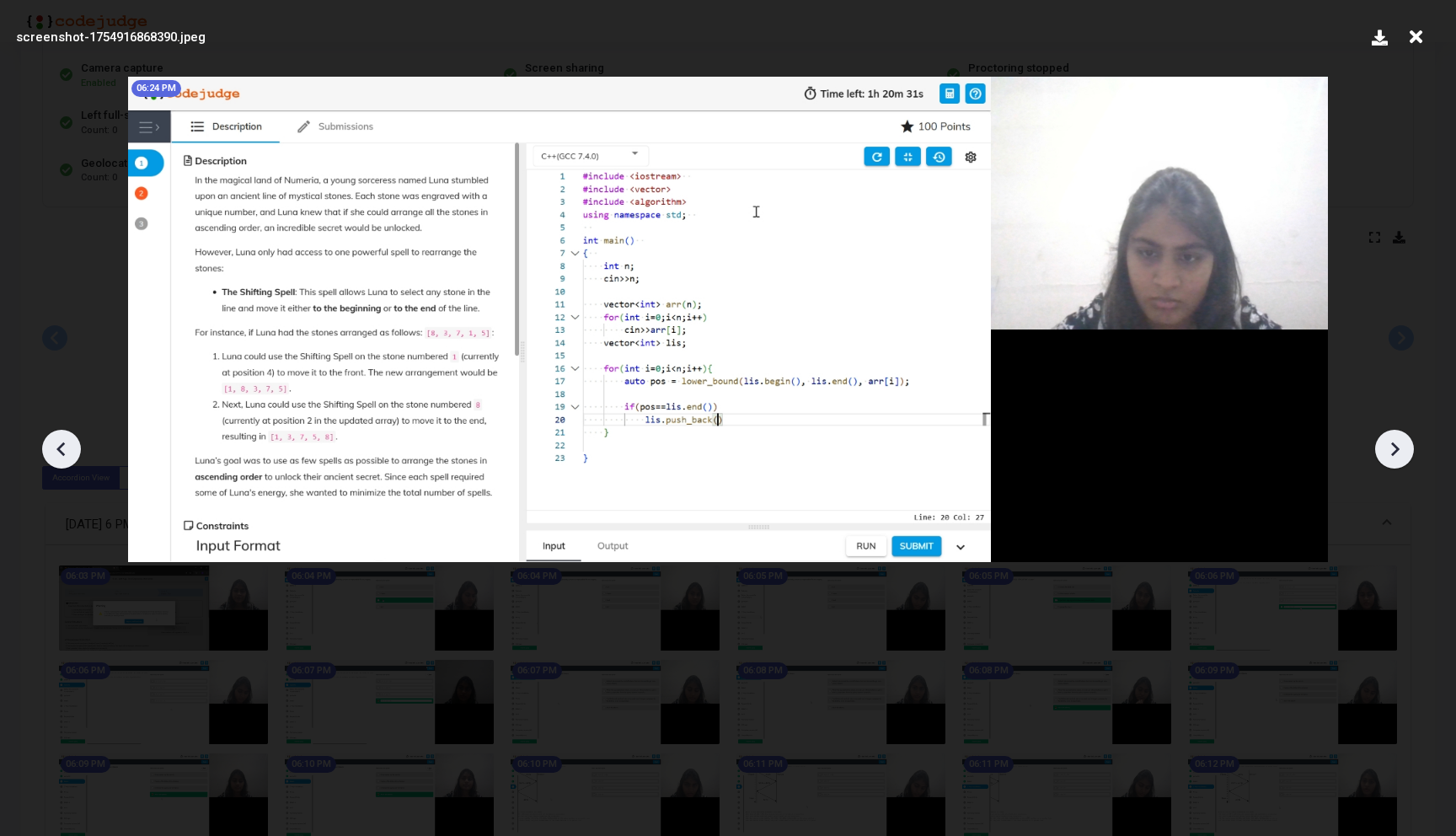
click at [1404, 441] on icon at bounding box center [1395, 449] width 26 height 26
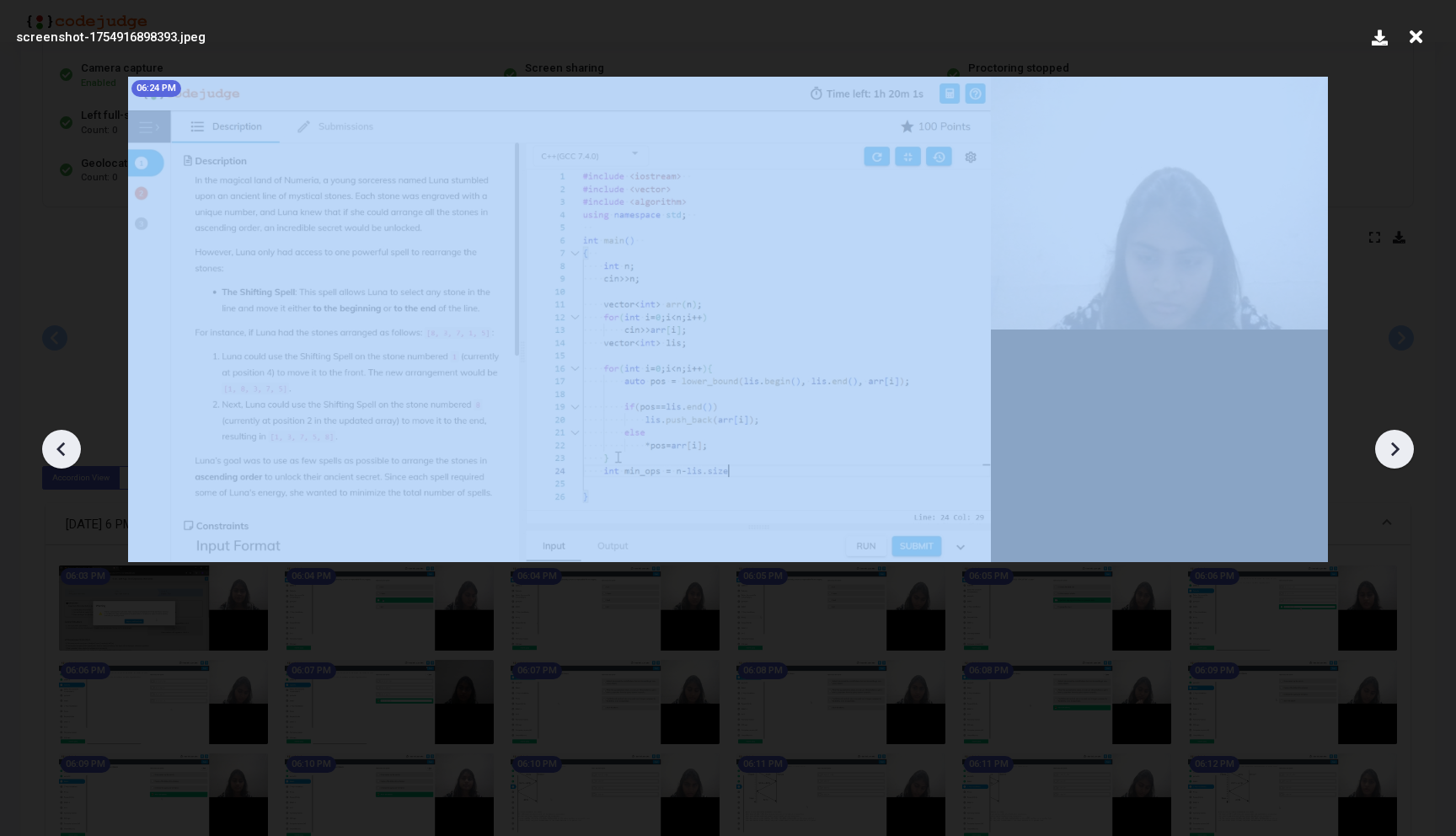
click at [1404, 441] on icon at bounding box center [1395, 449] width 26 height 26
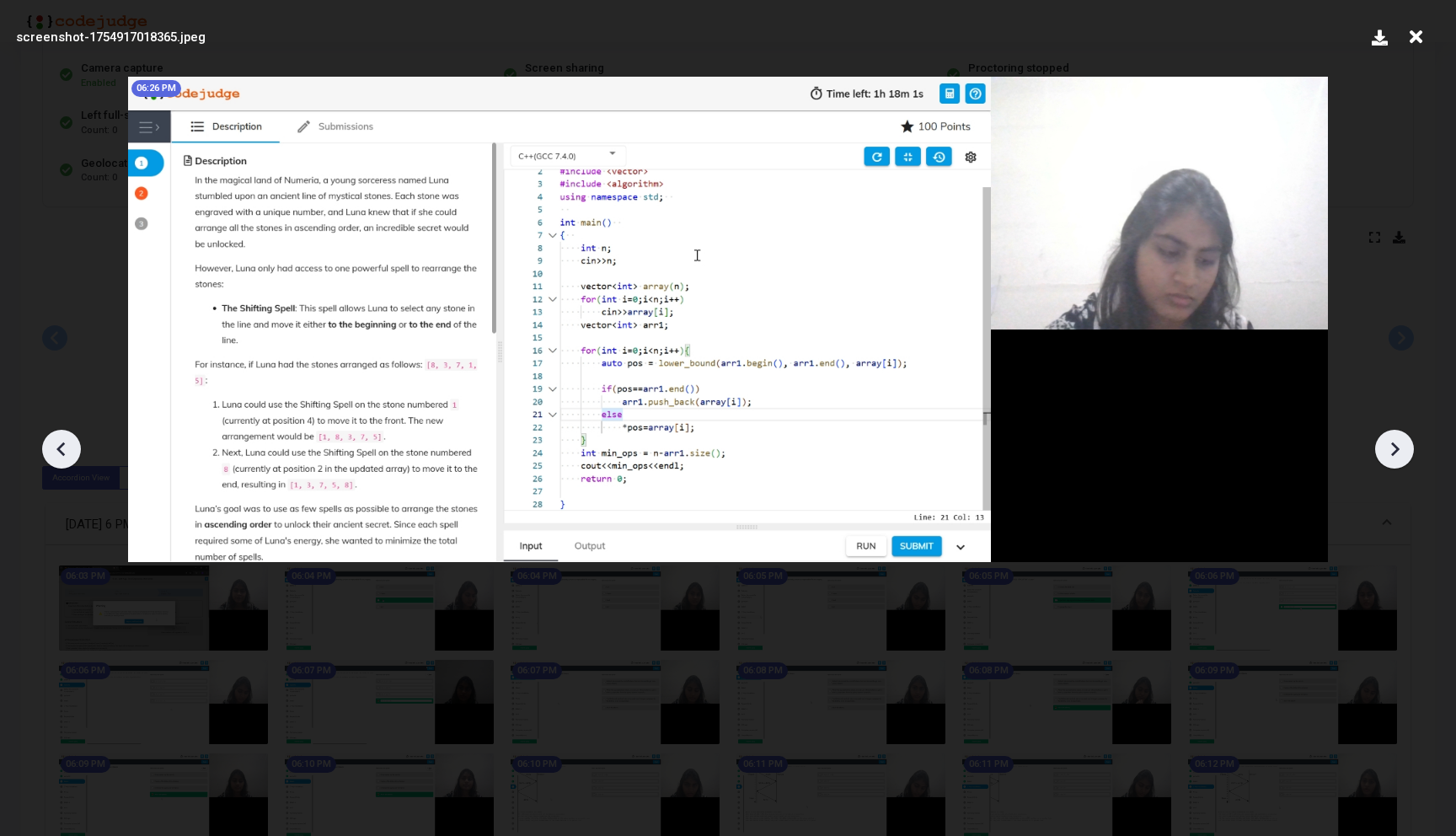
drag, startPoint x: 1404, startPoint y: 441, endPoint x: 596, endPoint y: 441, distance: 808.0
click at [602, 441] on div "screenshot-1754917018365.jpeg 06:26 PM" at bounding box center [728, 418] width 1456 height 836
click at [60, 451] on icon at bounding box center [60, 450] width 8 height 15
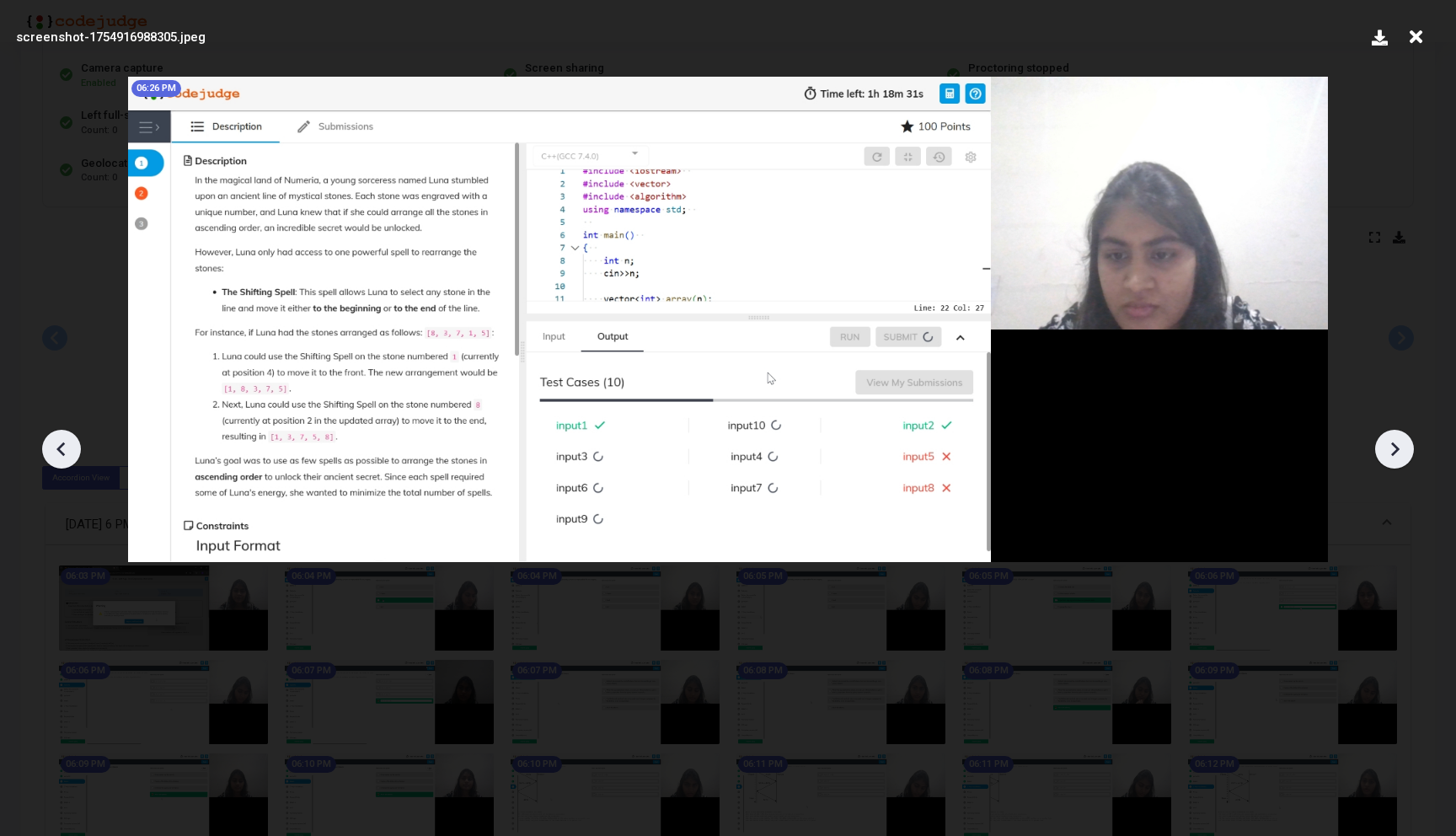
click at [1390, 454] on icon at bounding box center [1395, 449] width 26 height 26
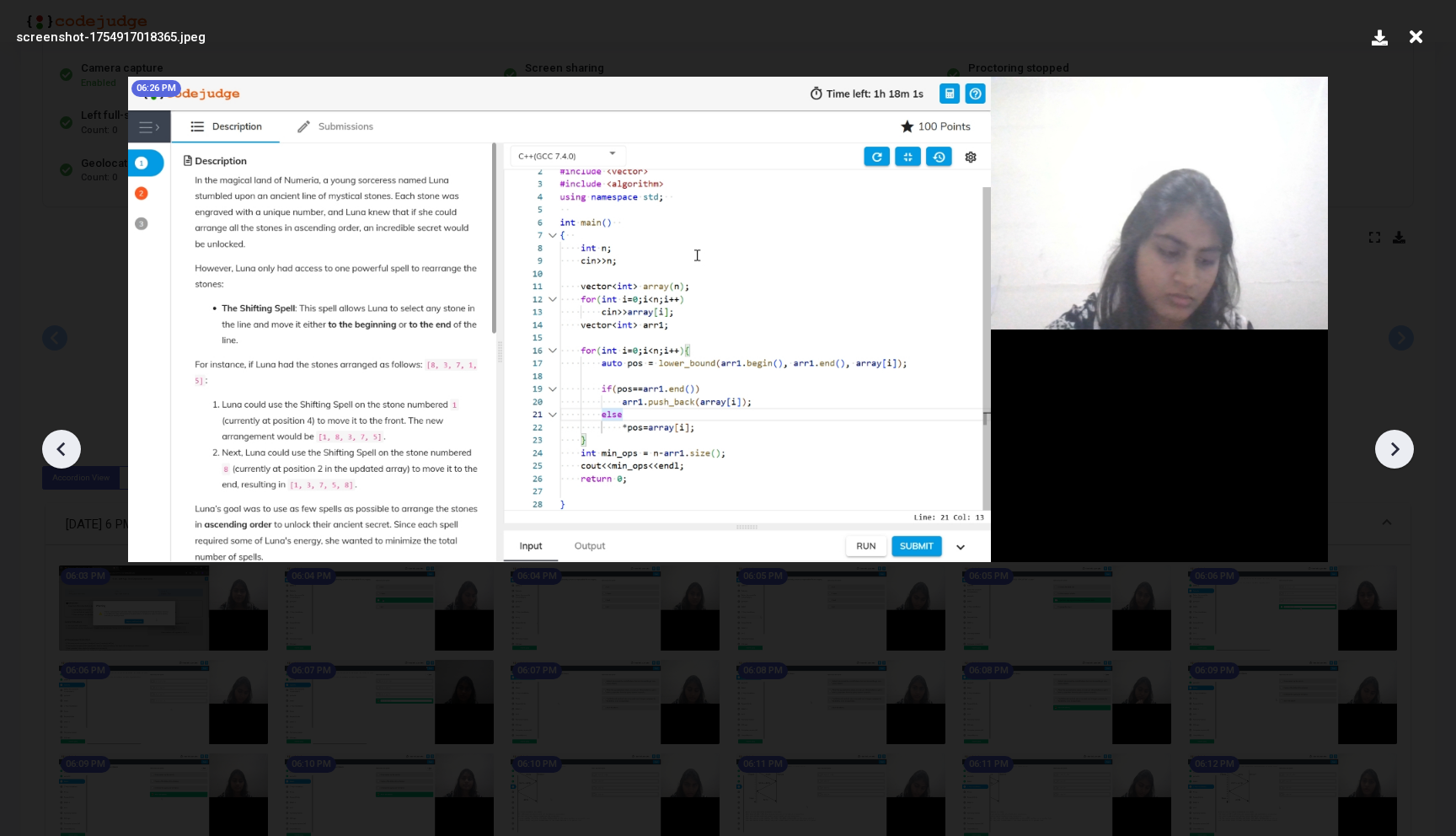
click at [1390, 454] on icon at bounding box center [1395, 449] width 26 height 26
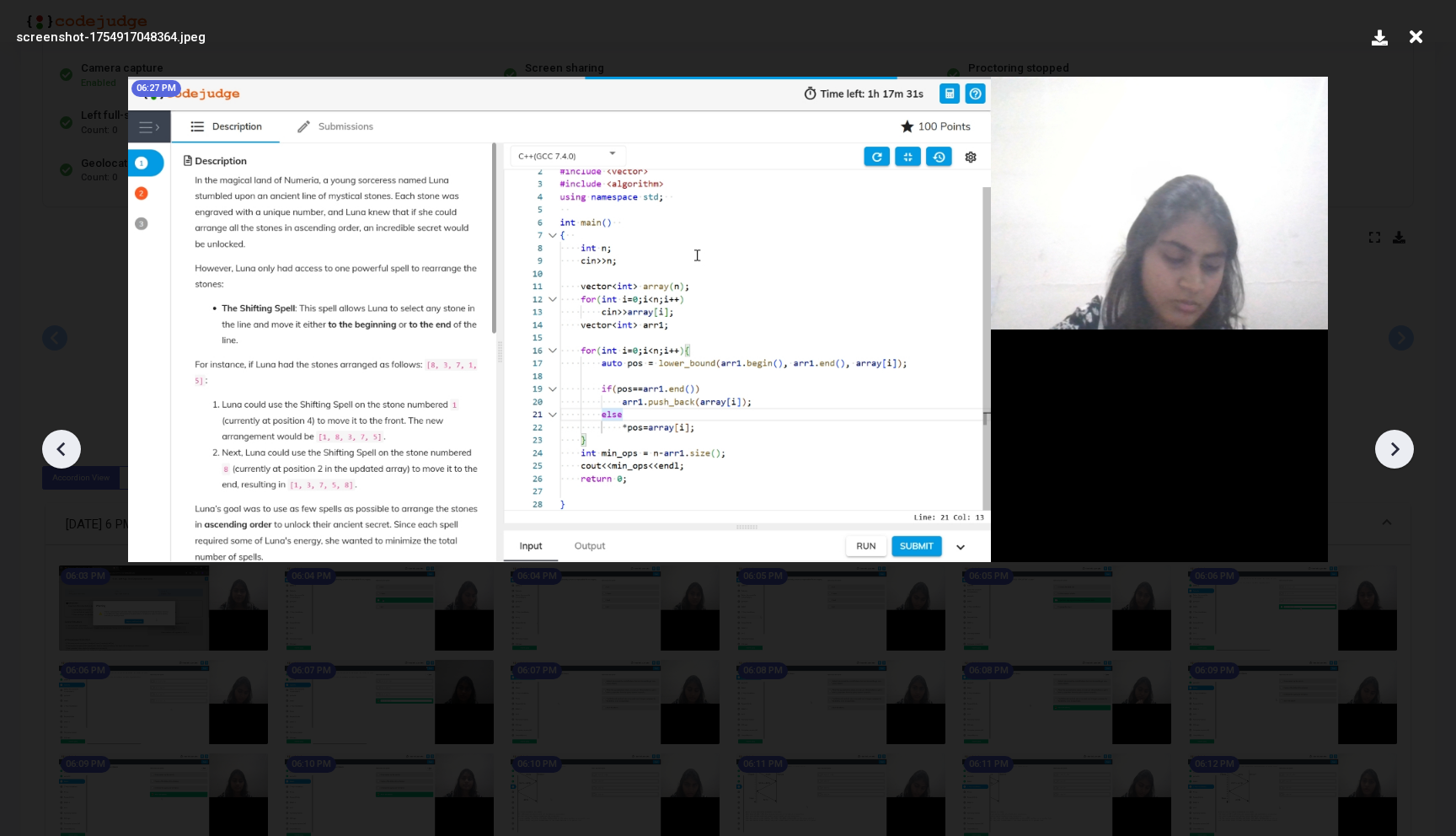
click at [1390, 454] on icon at bounding box center [1395, 449] width 26 height 26
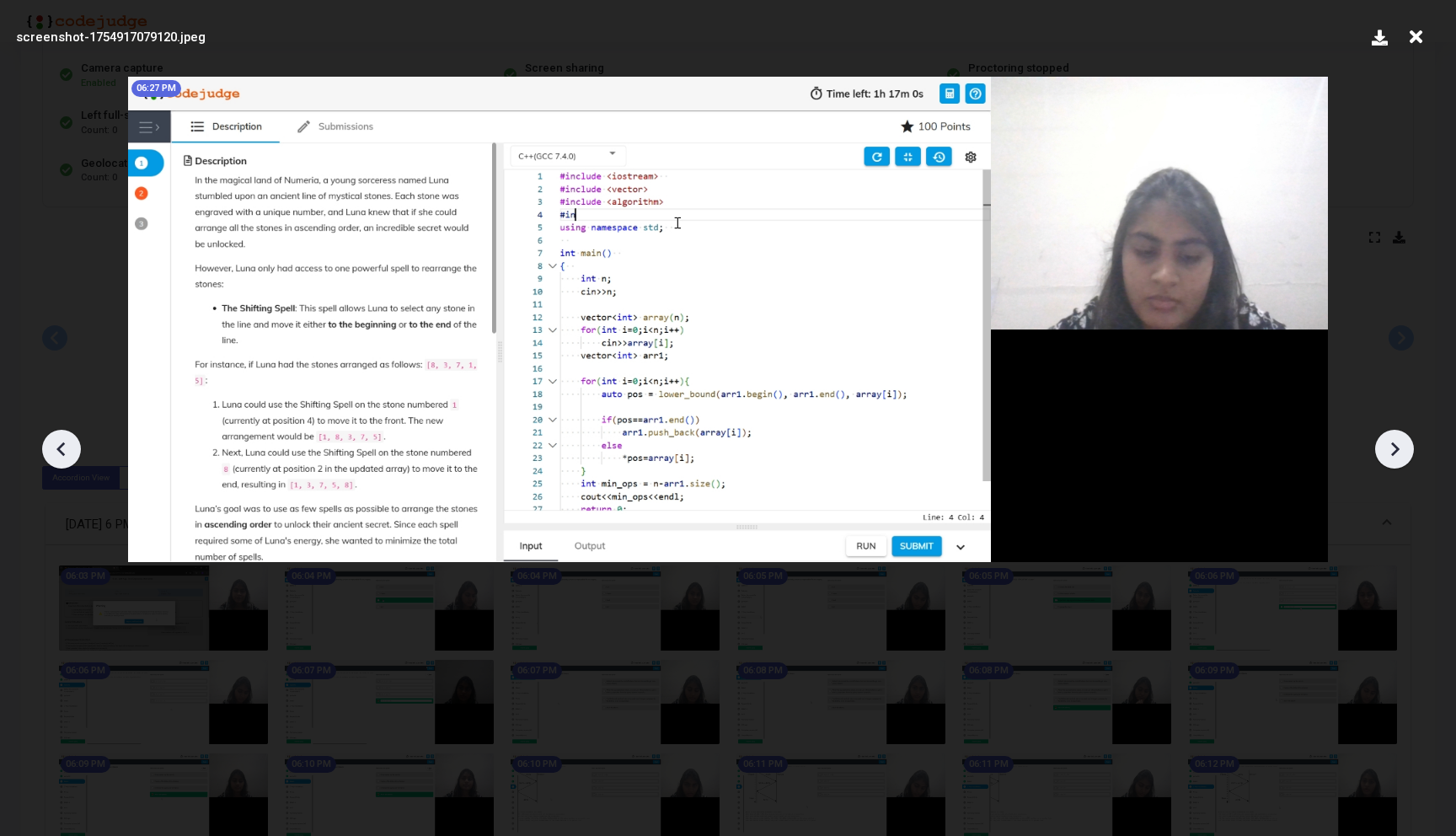
click at [1390, 454] on icon at bounding box center [1395, 449] width 26 height 26
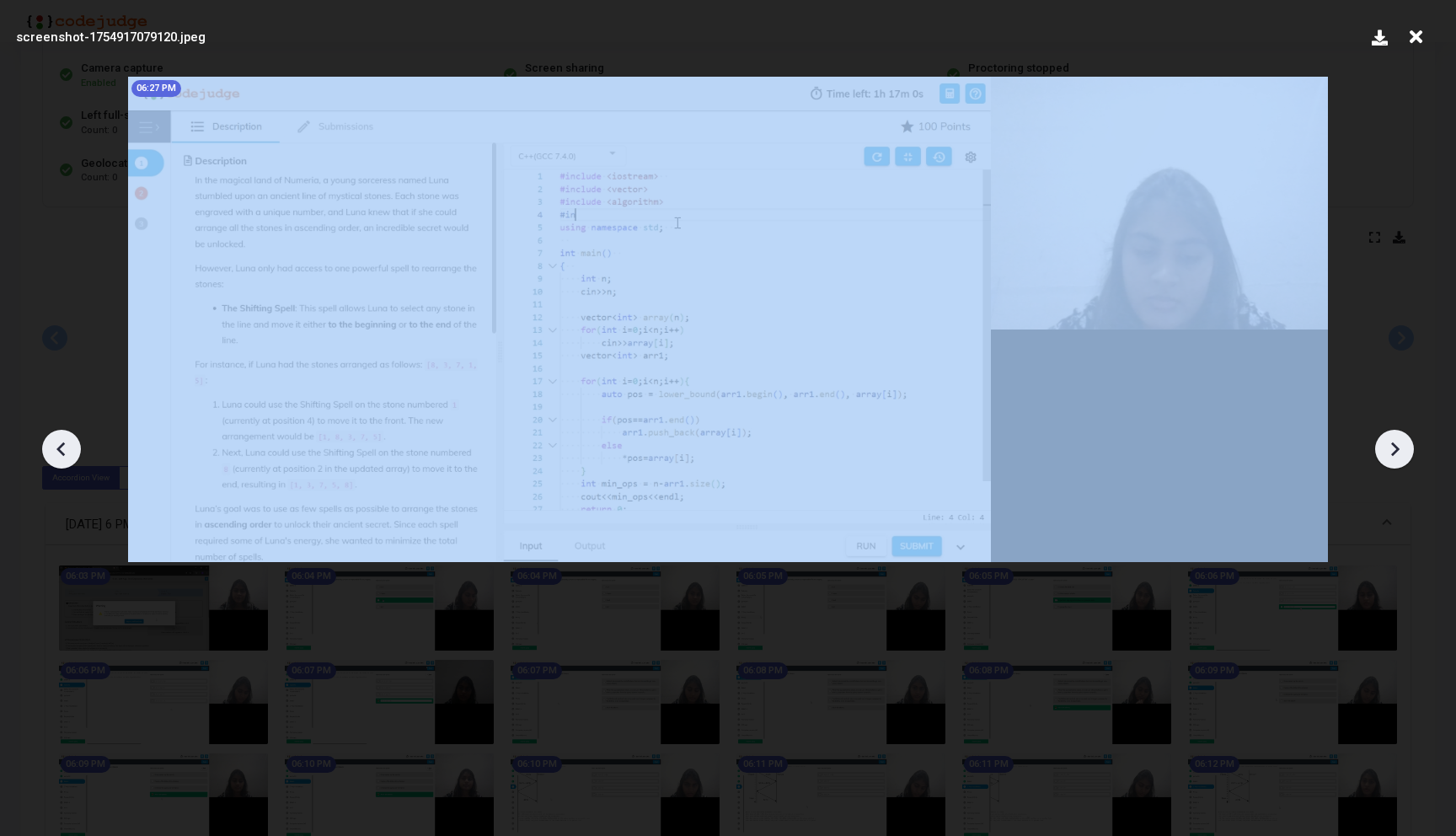
click at [1390, 454] on icon at bounding box center [1395, 449] width 26 height 26
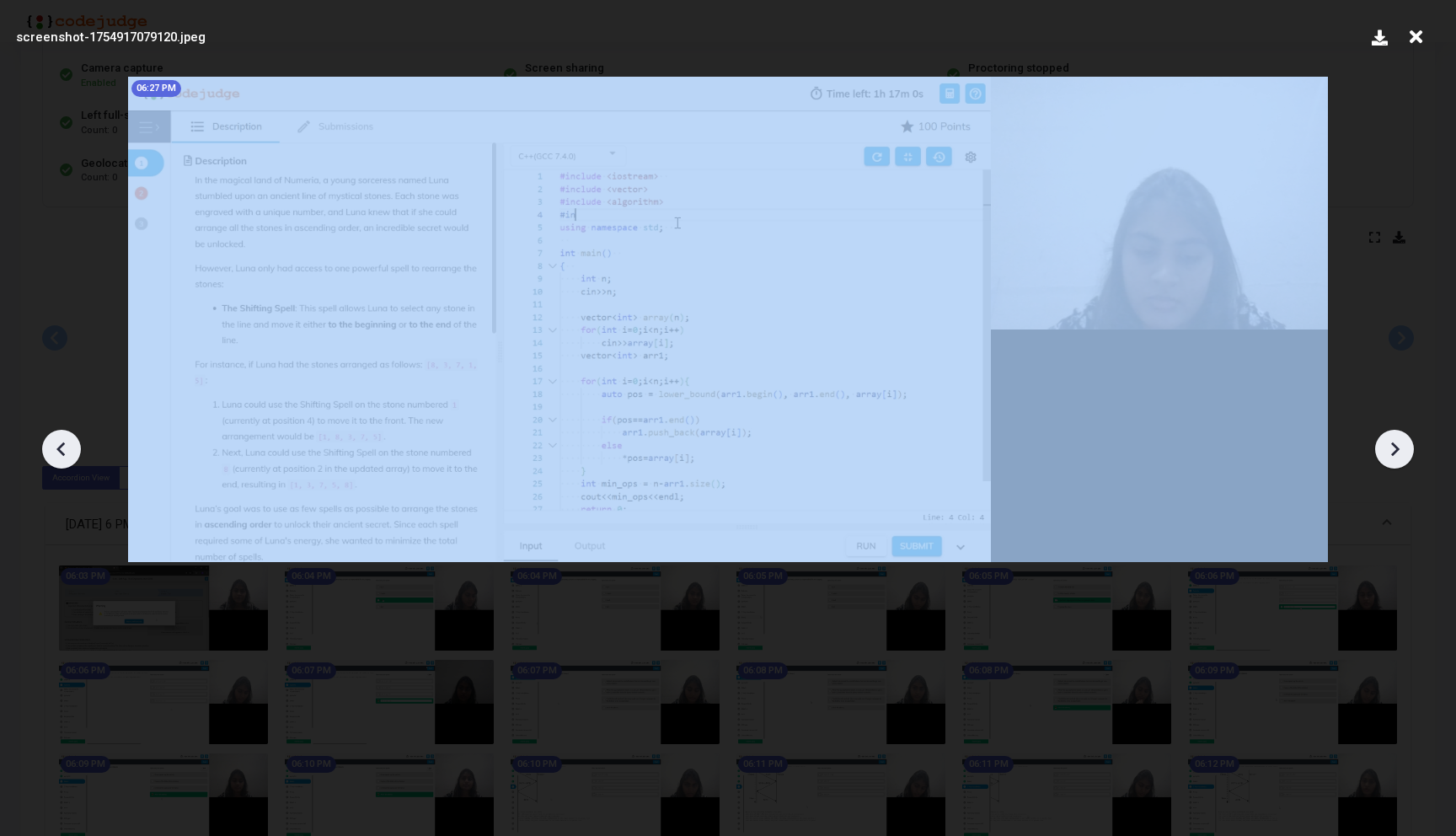
click at [1390, 454] on icon at bounding box center [1395, 449] width 26 height 26
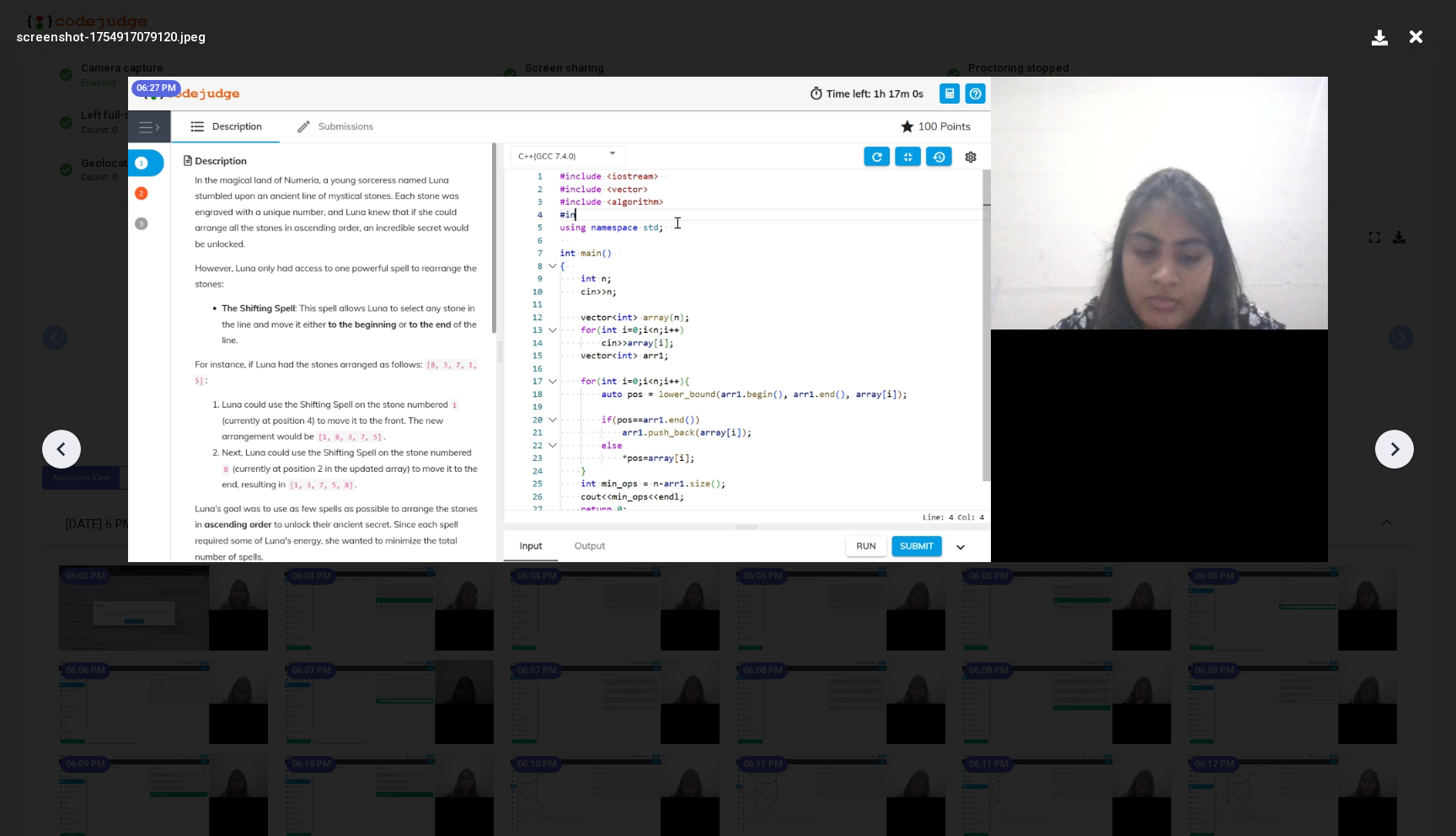
click at [52, 443] on icon at bounding box center [61, 449] width 26 height 26
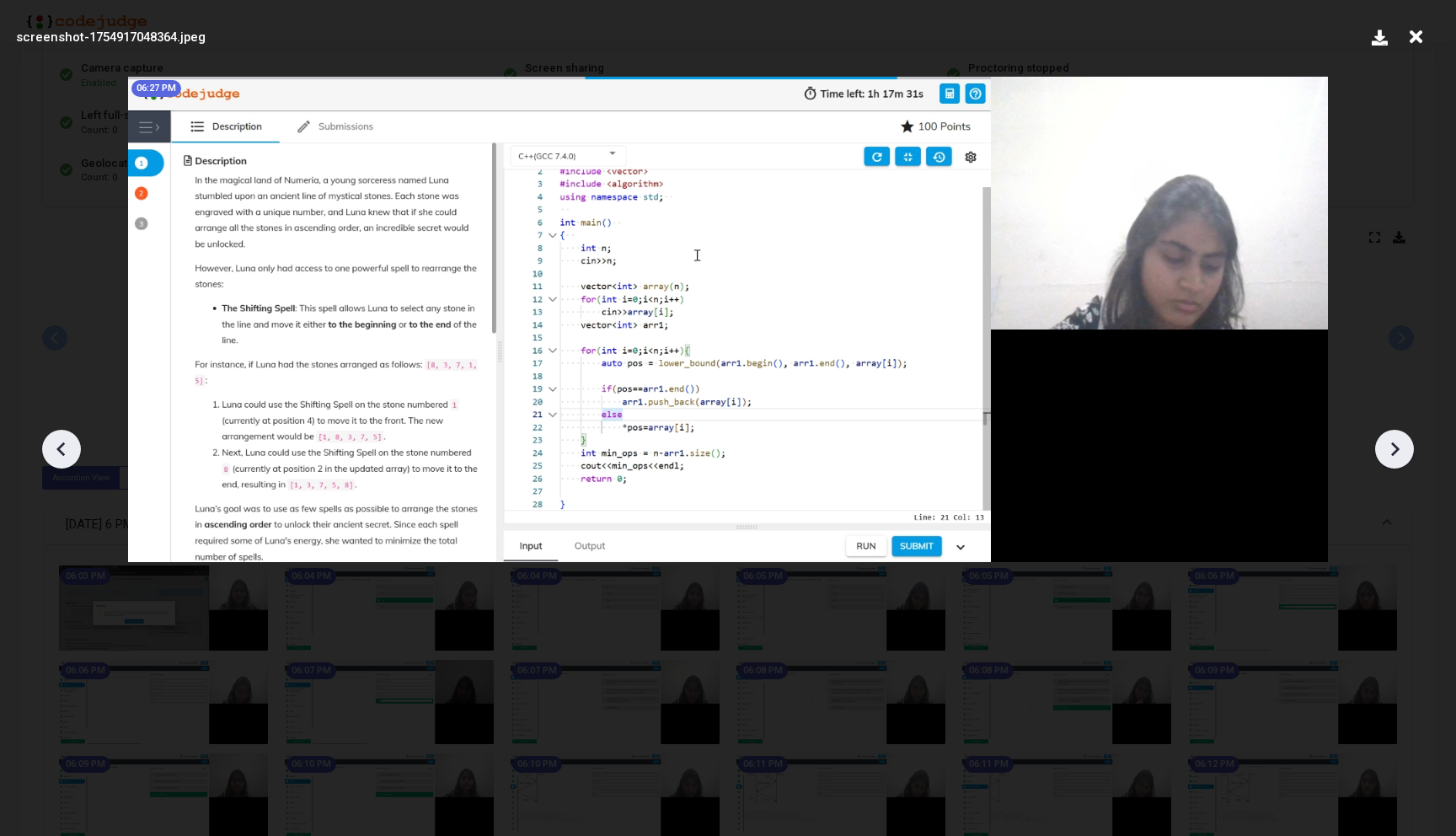
click at [52, 443] on icon at bounding box center [61, 449] width 26 height 26
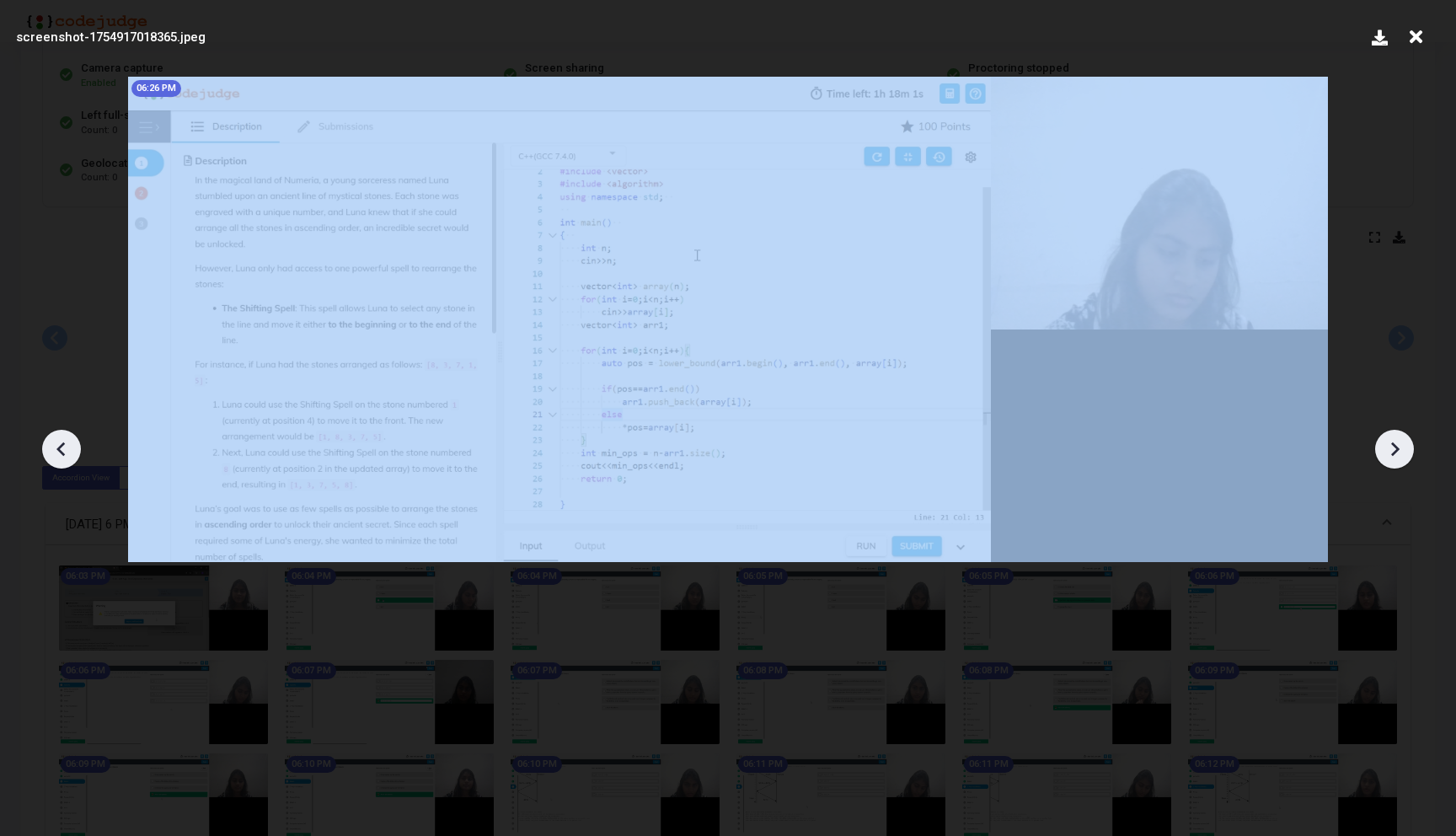
click at [52, 443] on icon at bounding box center [61, 449] width 26 height 26
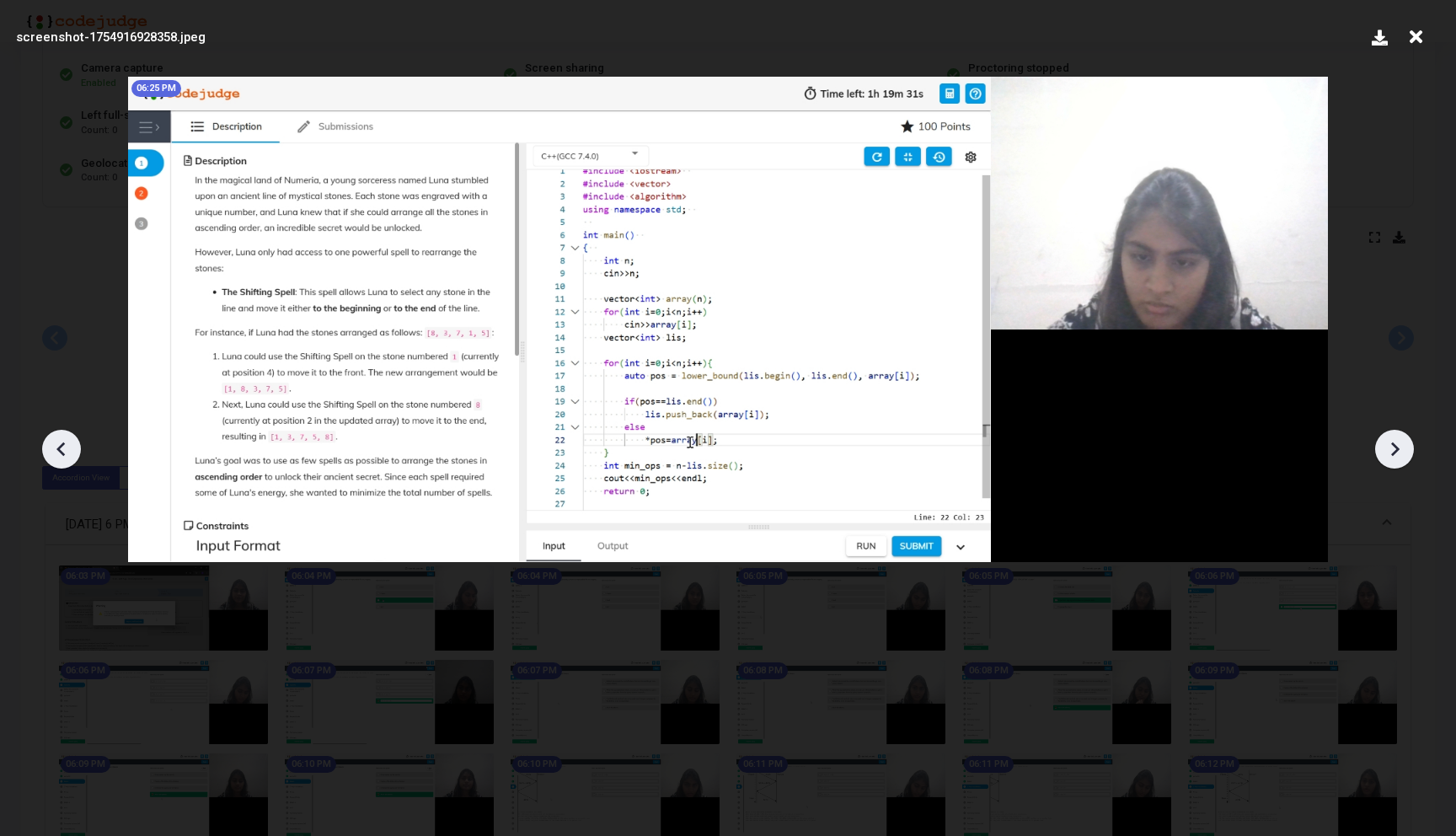
click at [1416, 38] on icon at bounding box center [1416, 37] width 27 height 32
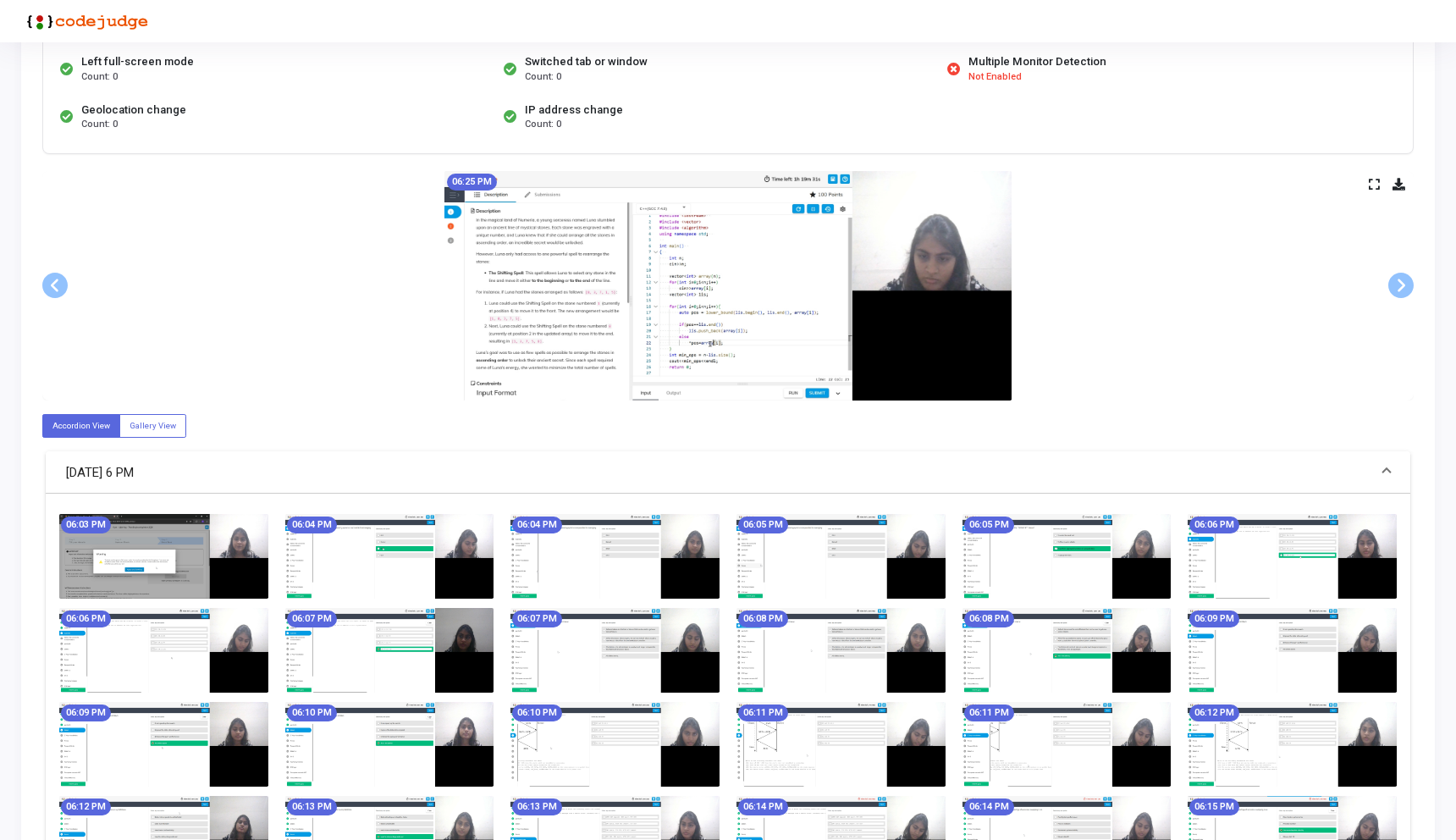
scroll to position [168, 0]
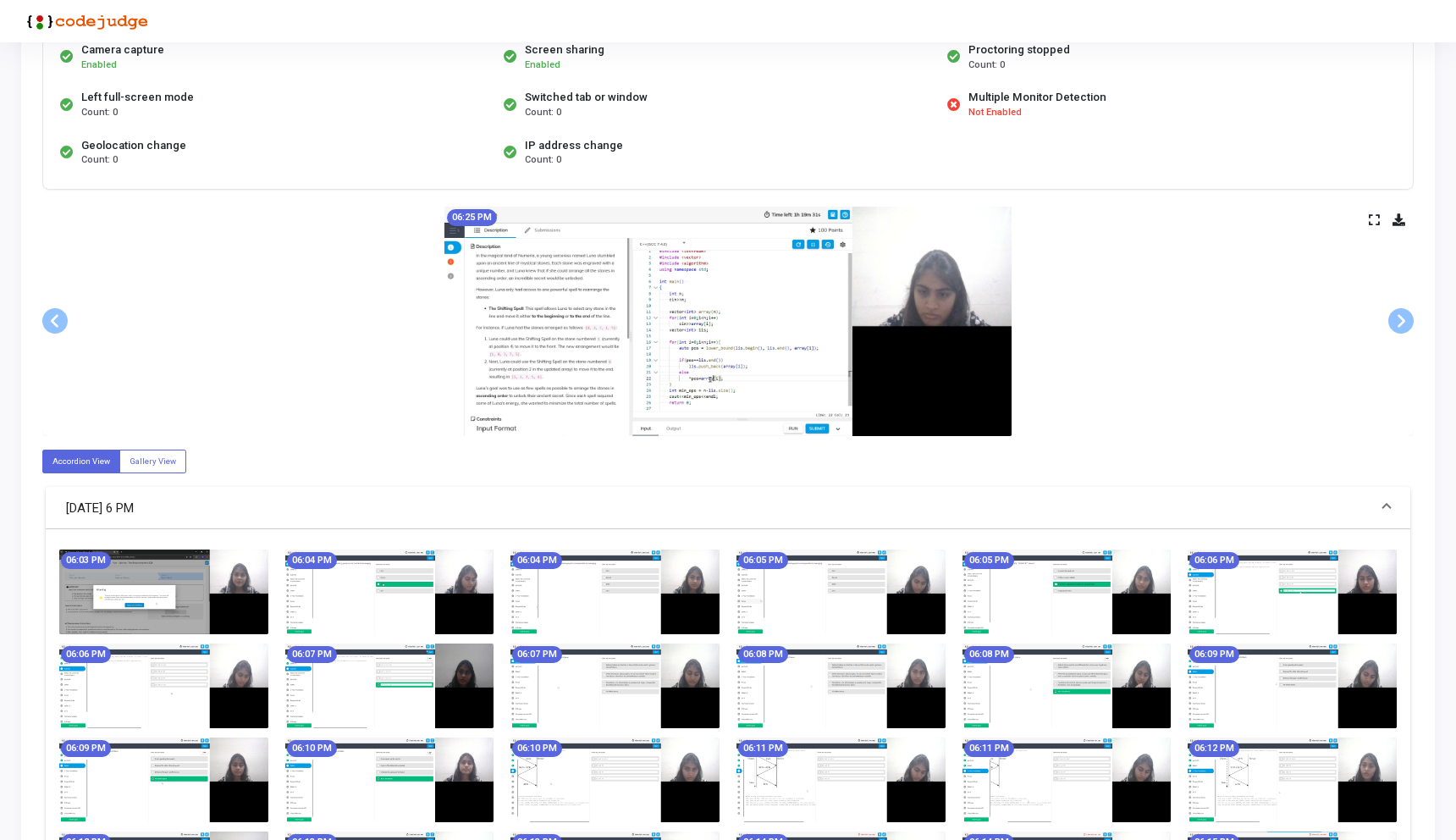
click at [1369, 222] on icon at bounding box center [1374, 220] width 11 height 9
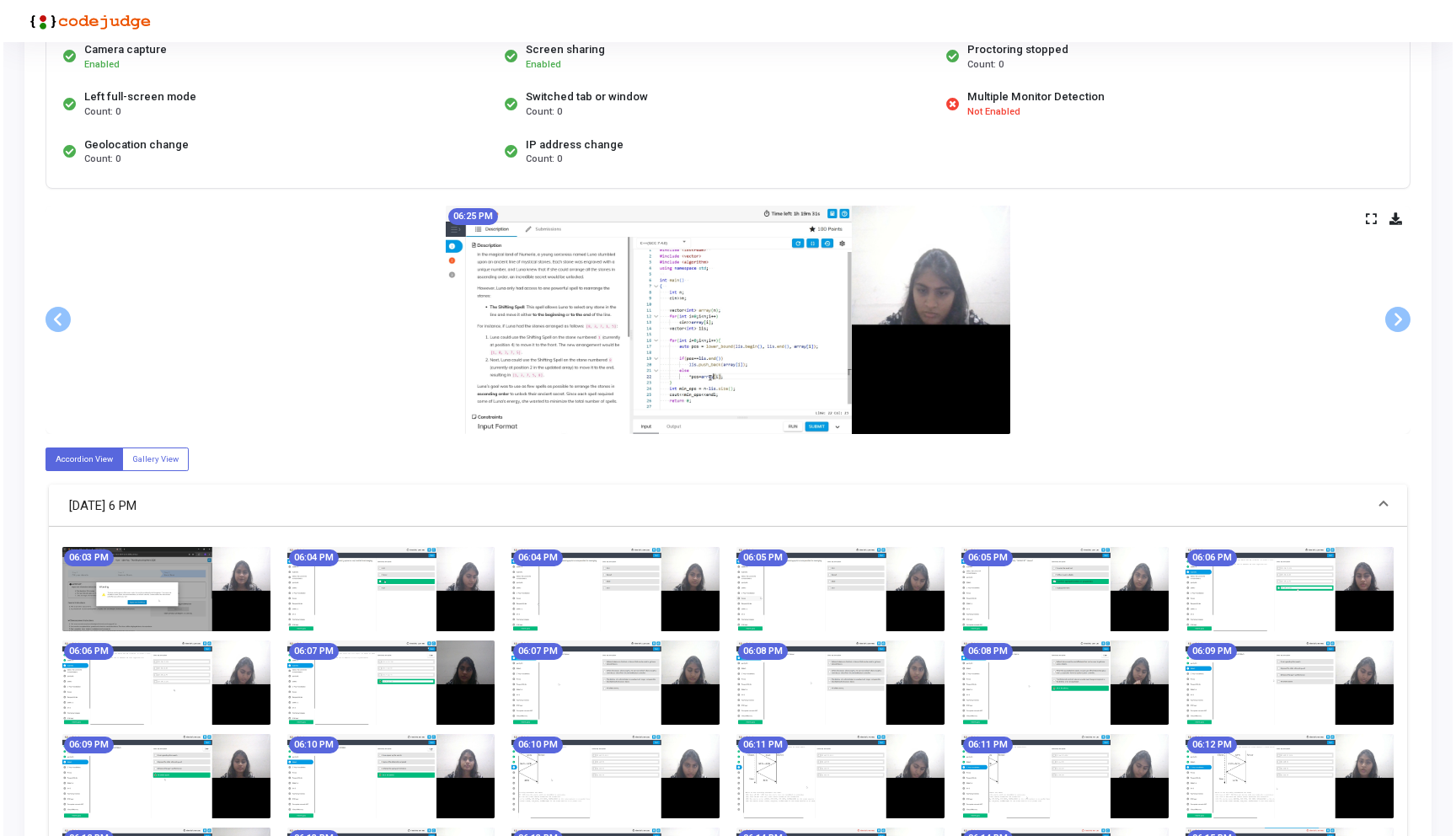
scroll to position [0, 0]
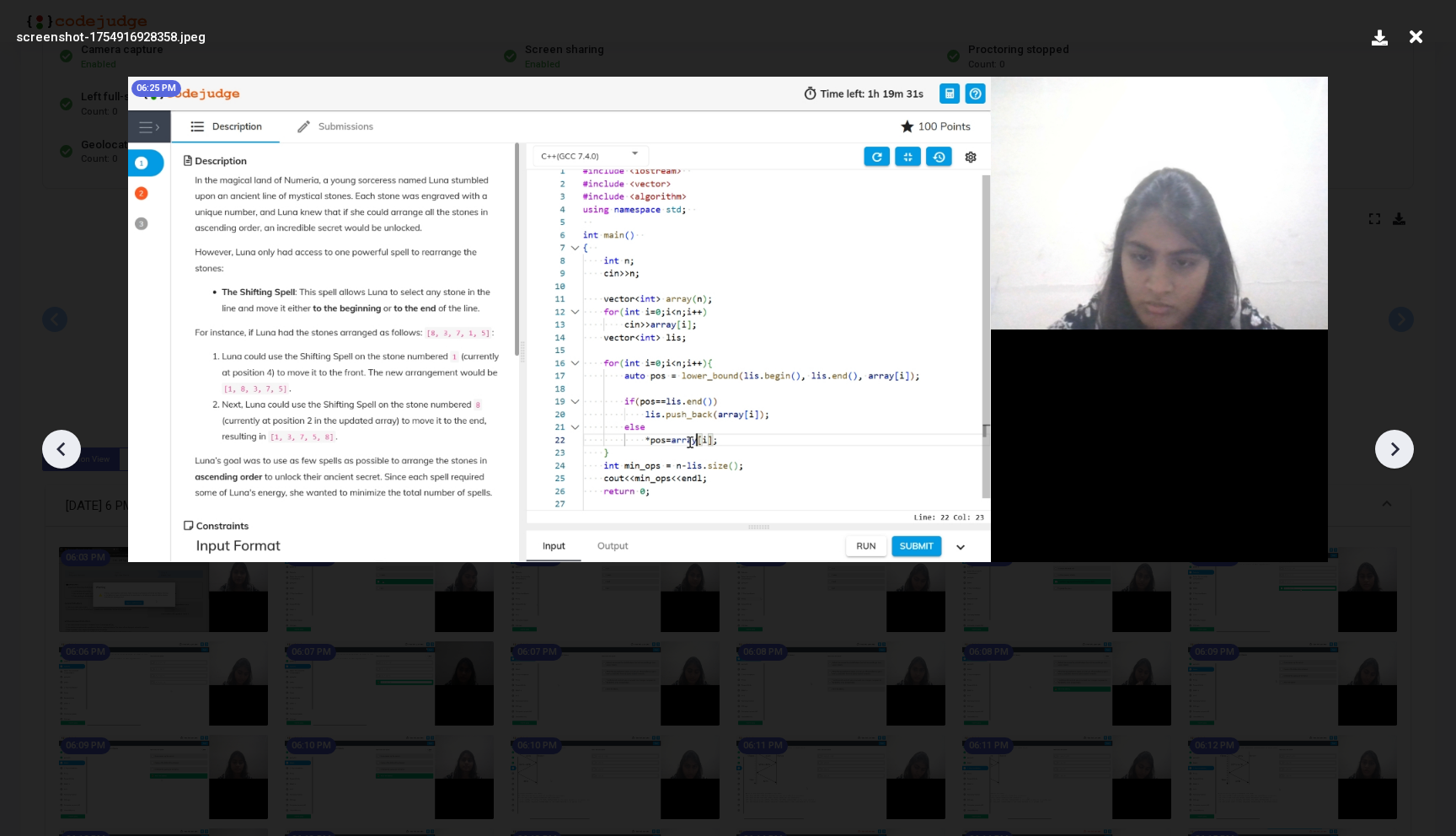
click at [1395, 451] on icon at bounding box center [1395, 450] width 8 height 15
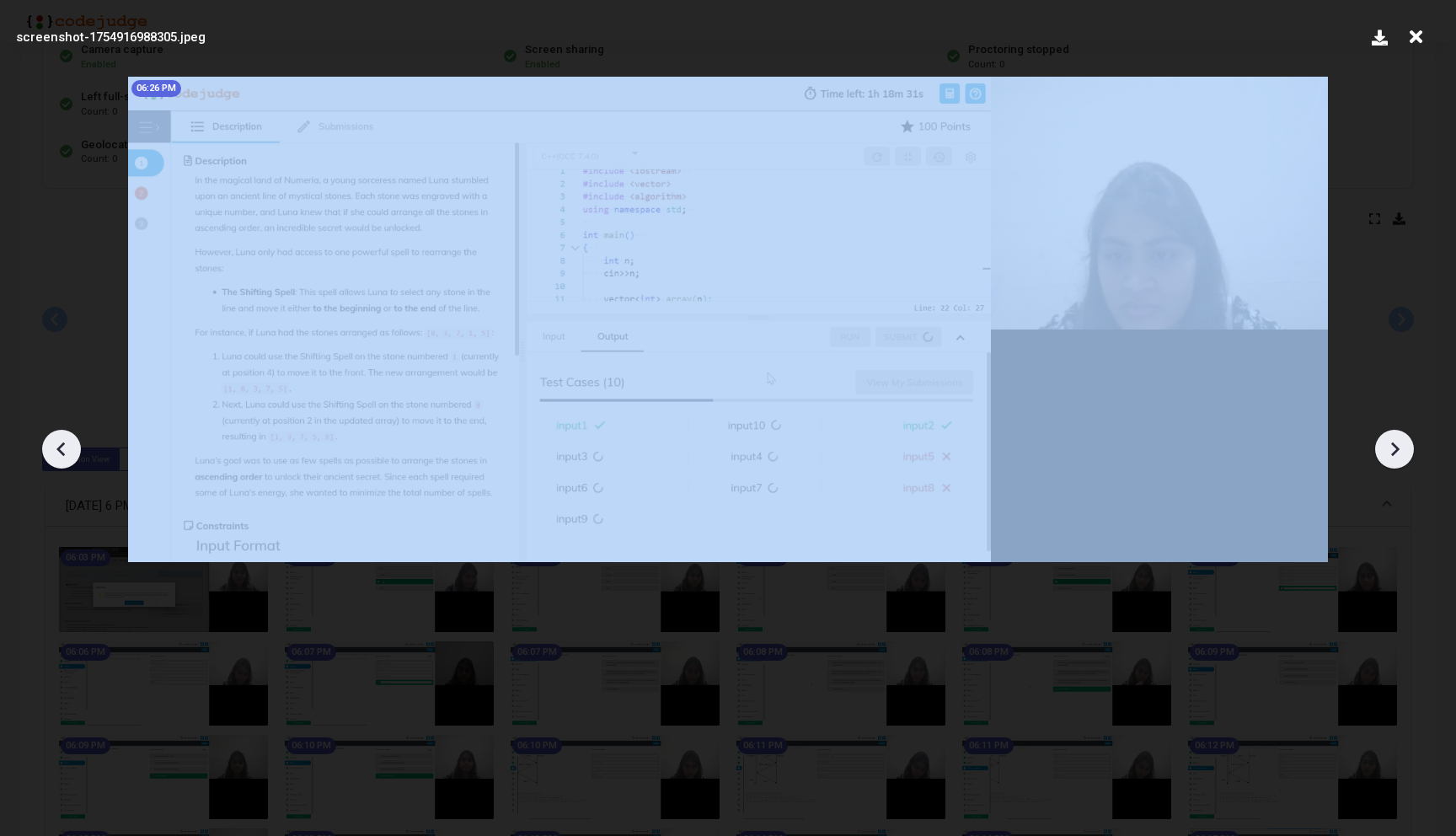
click at [1395, 451] on icon at bounding box center [1395, 450] width 8 height 15
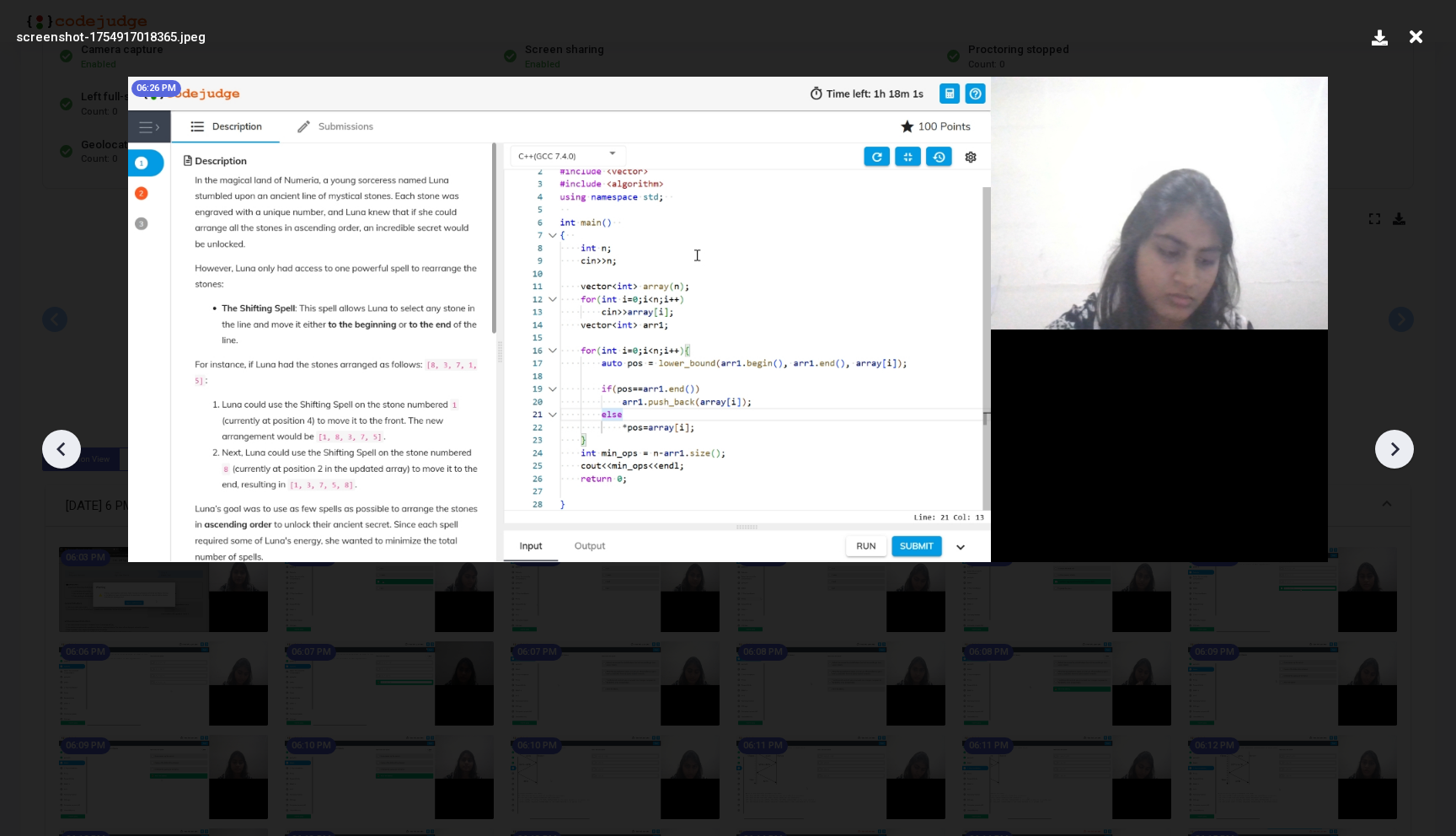
click at [1395, 451] on icon at bounding box center [1395, 450] width 8 height 15
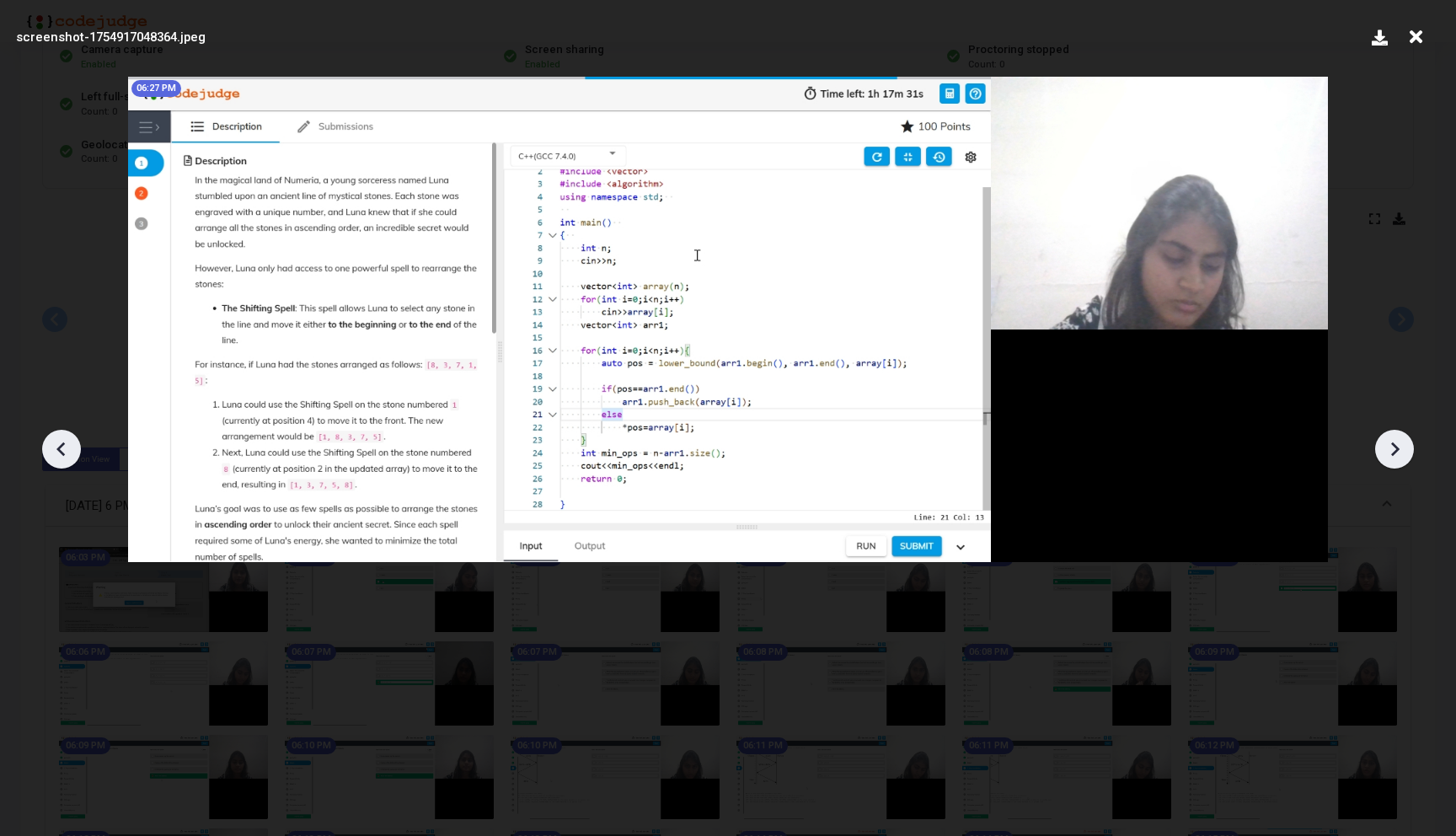
click at [1395, 451] on icon at bounding box center [1395, 450] width 8 height 15
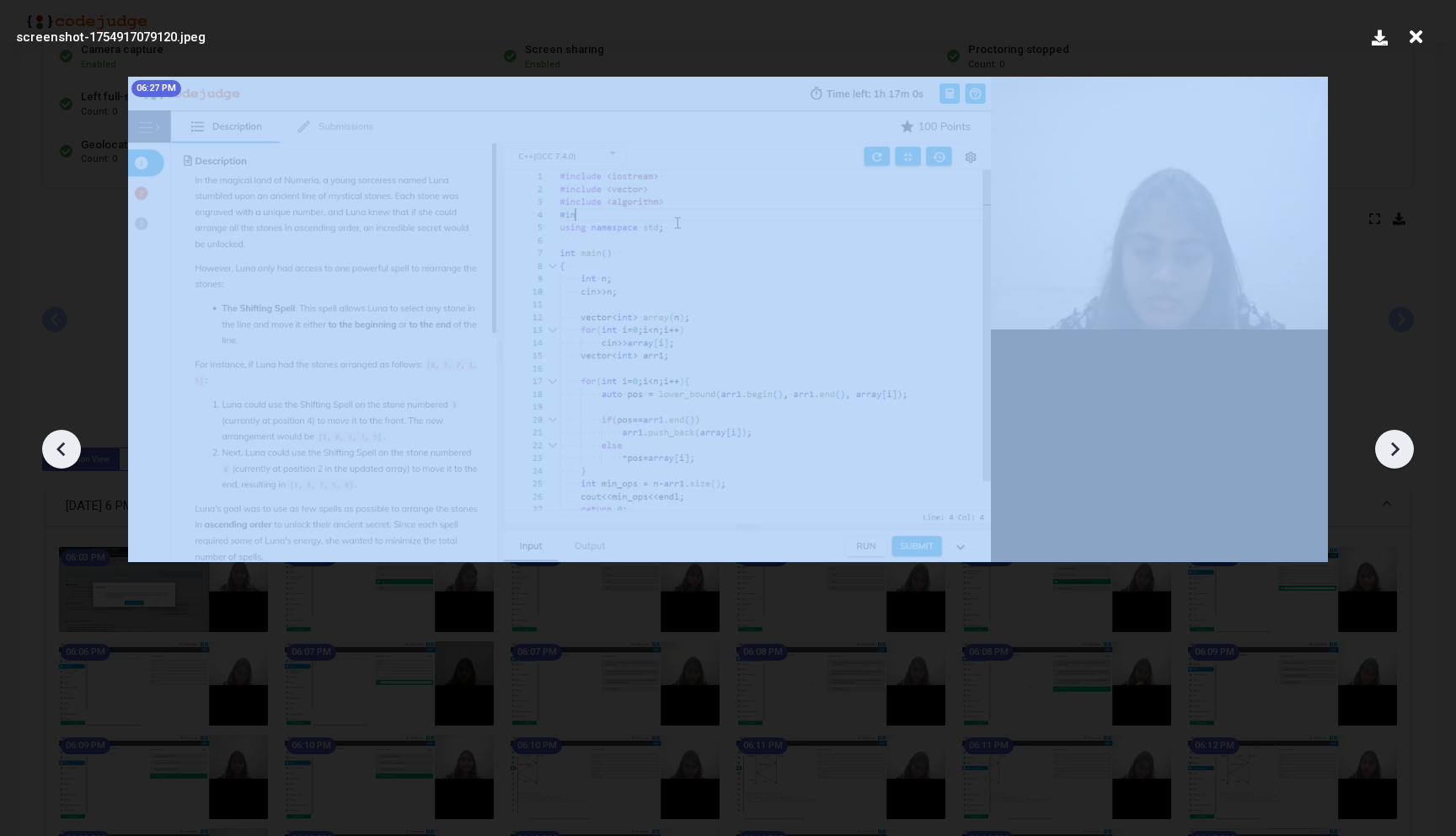
click at [1395, 451] on icon at bounding box center [1395, 450] width 8 height 15
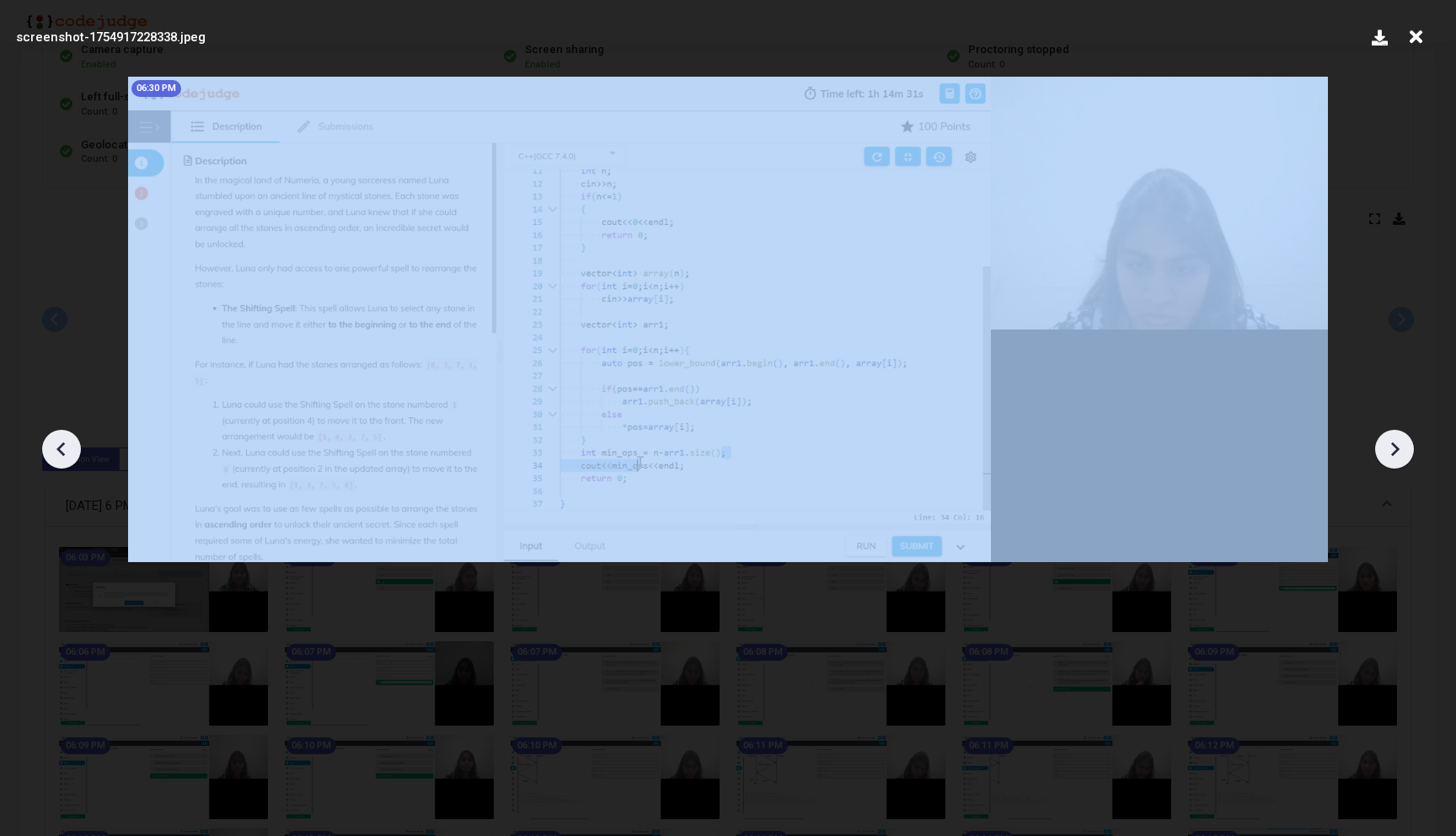
click at [1395, 451] on icon at bounding box center [1395, 450] width 8 height 15
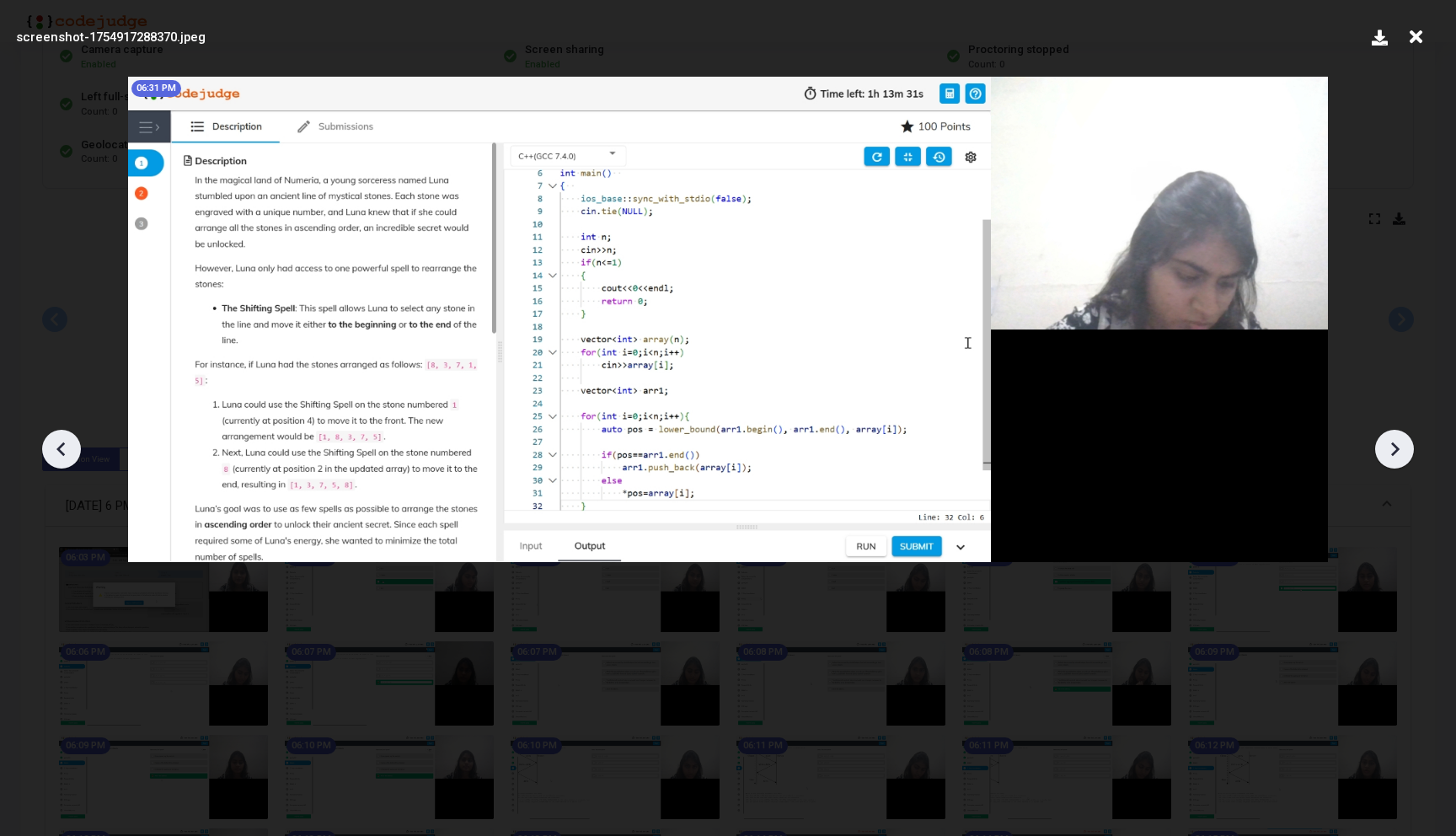
click at [1395, 451] on icon at bounding box center [1395, 450] width 8 height 15
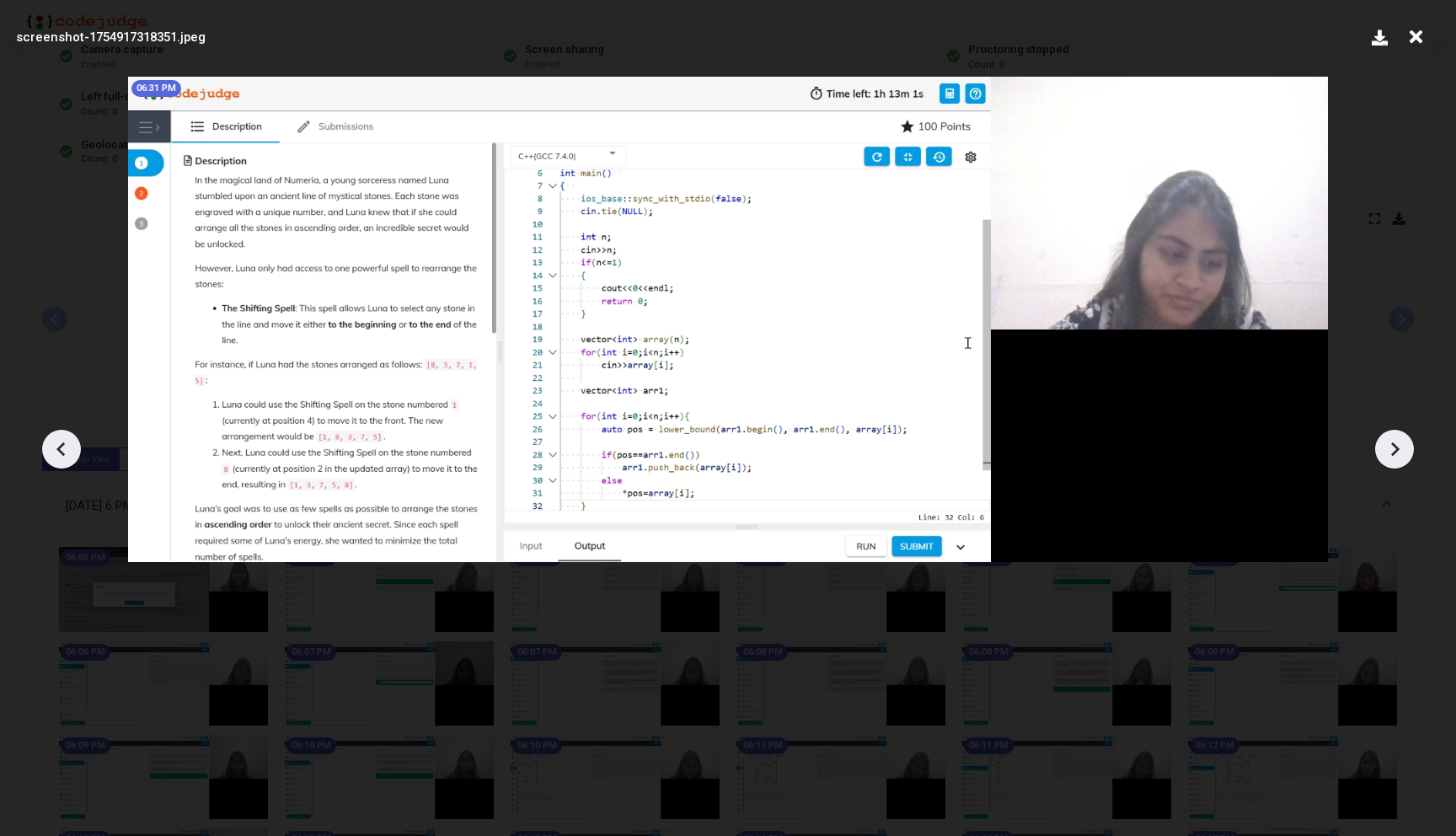
click at [1395, 451] on icon at bounding box center [1395, 450] width 8 height 15
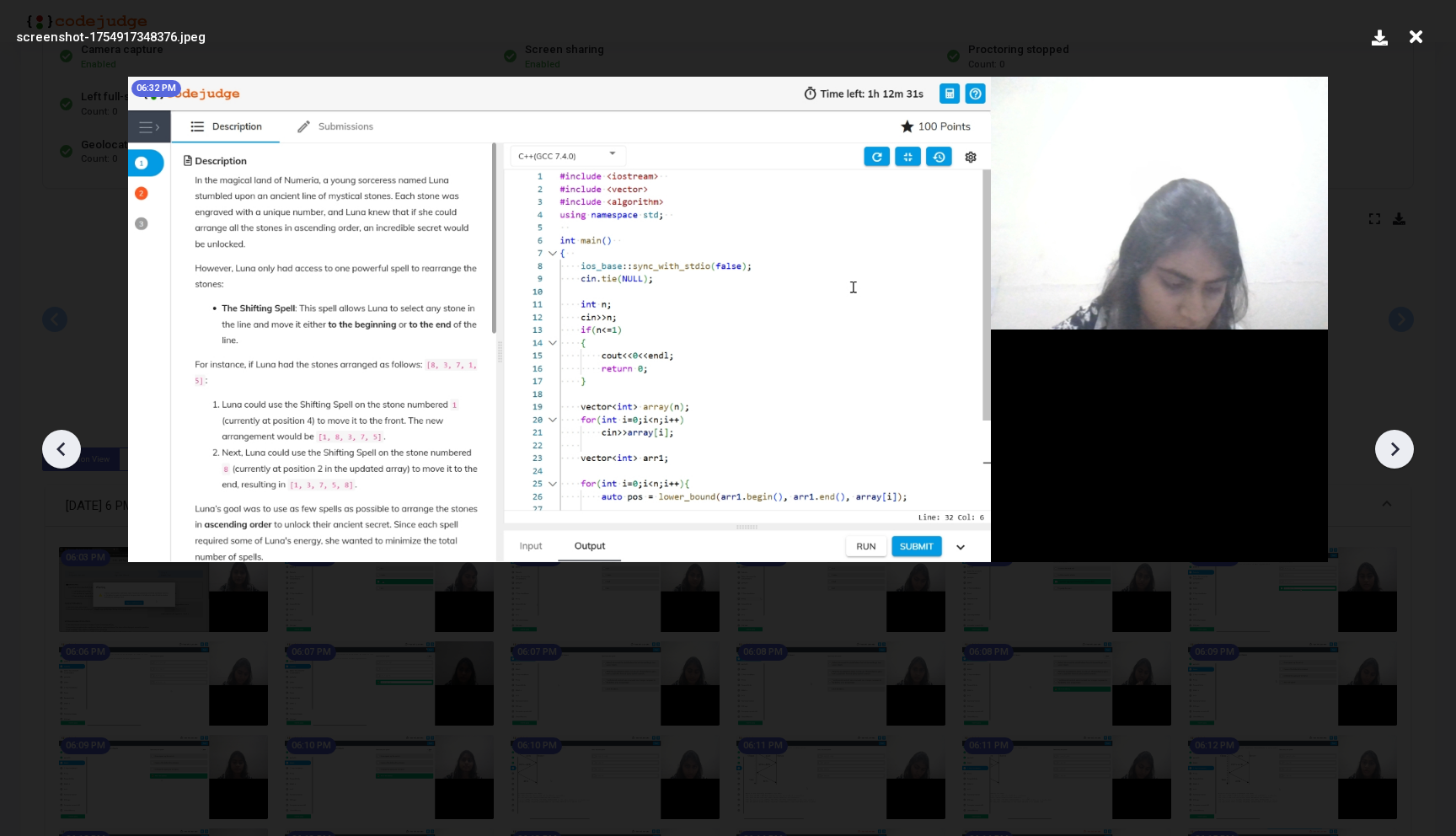
click at [1395, 451] on icon at bounding box center [1395, 450] width 8 height 15
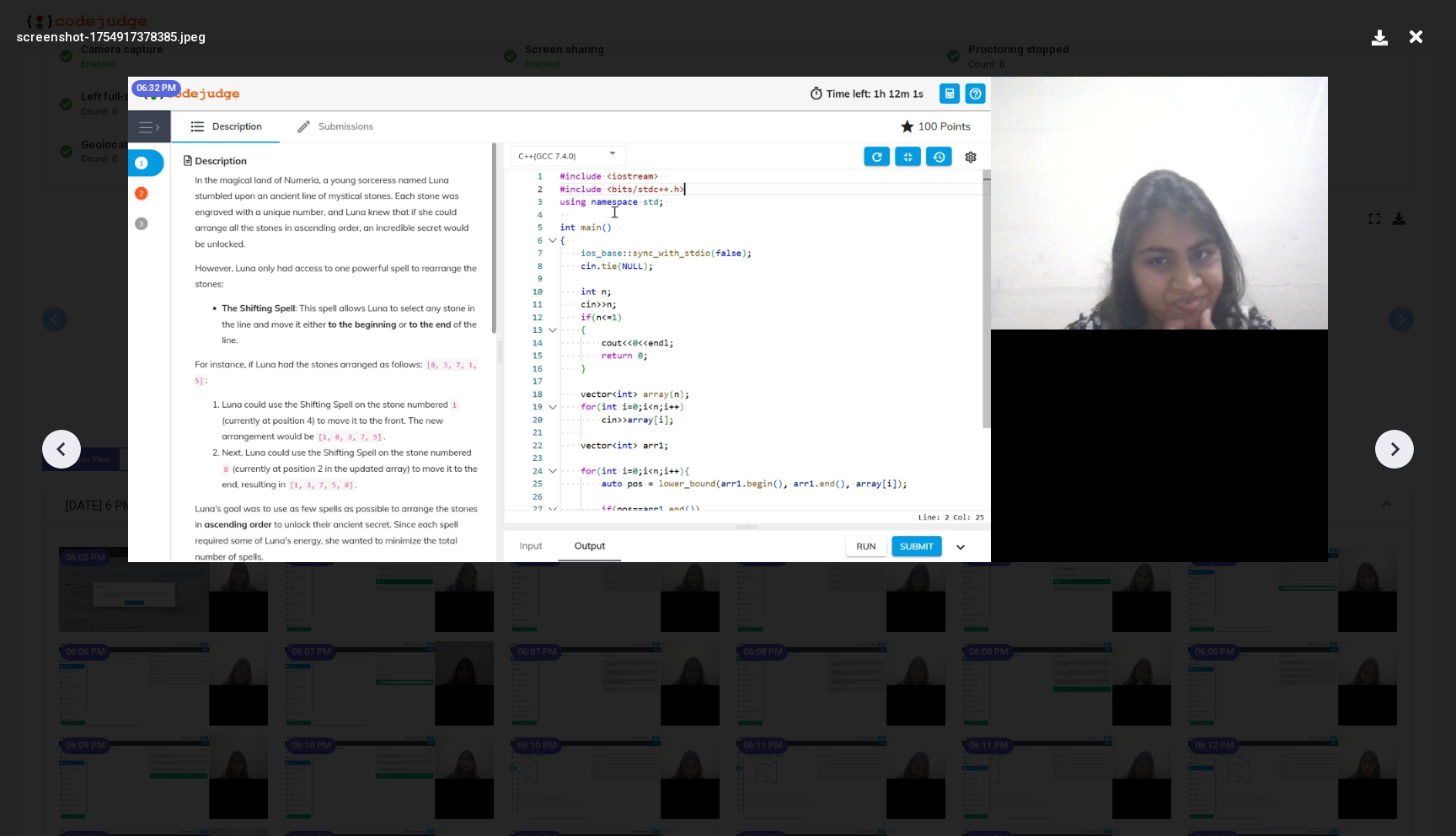
click at [1395, 451] on icon at bounding box center [1395, 450] width 8 height 15
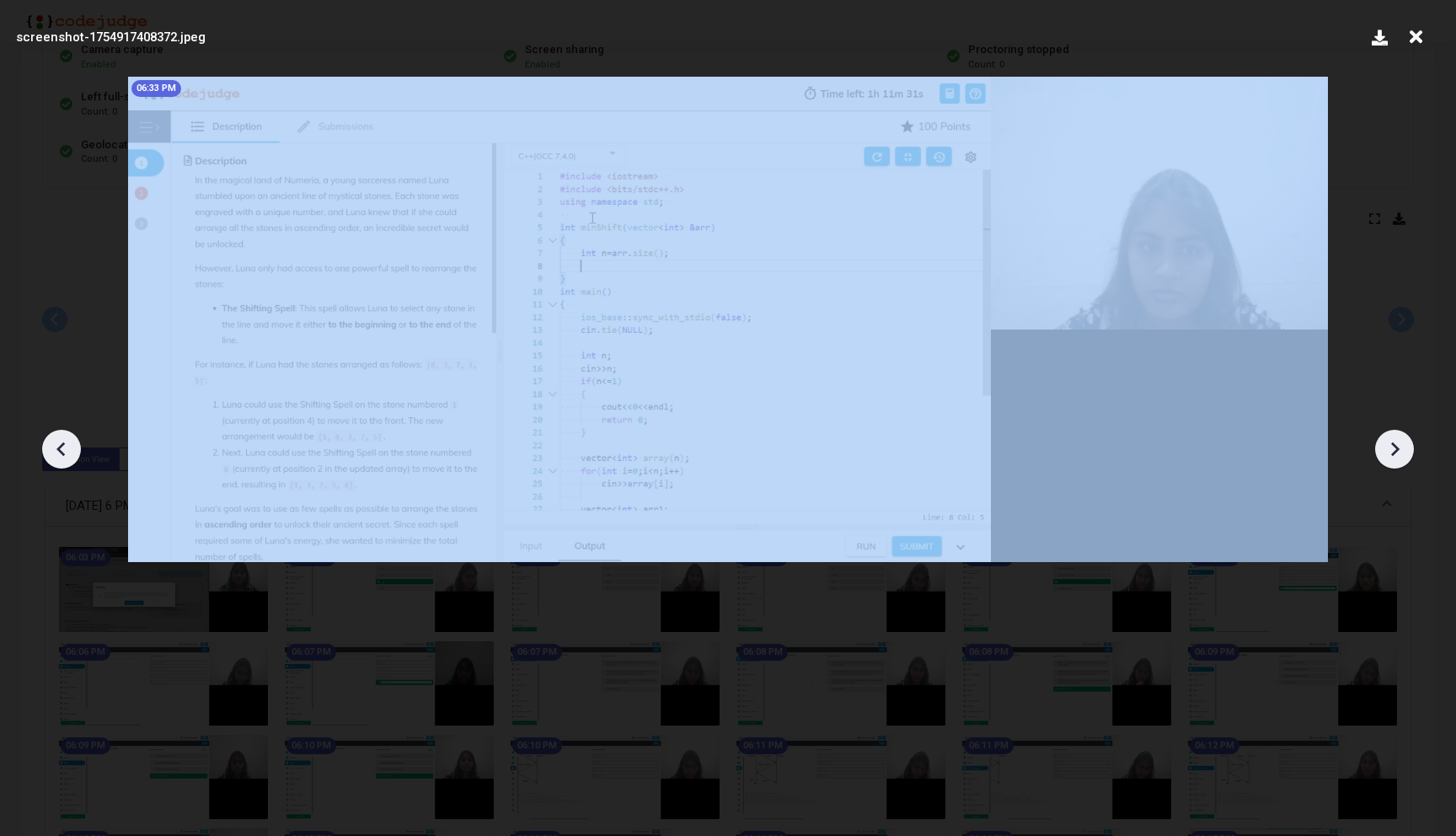
click at [1395, 451] on icon at bounding box center [1395, 450] width 8 height 15
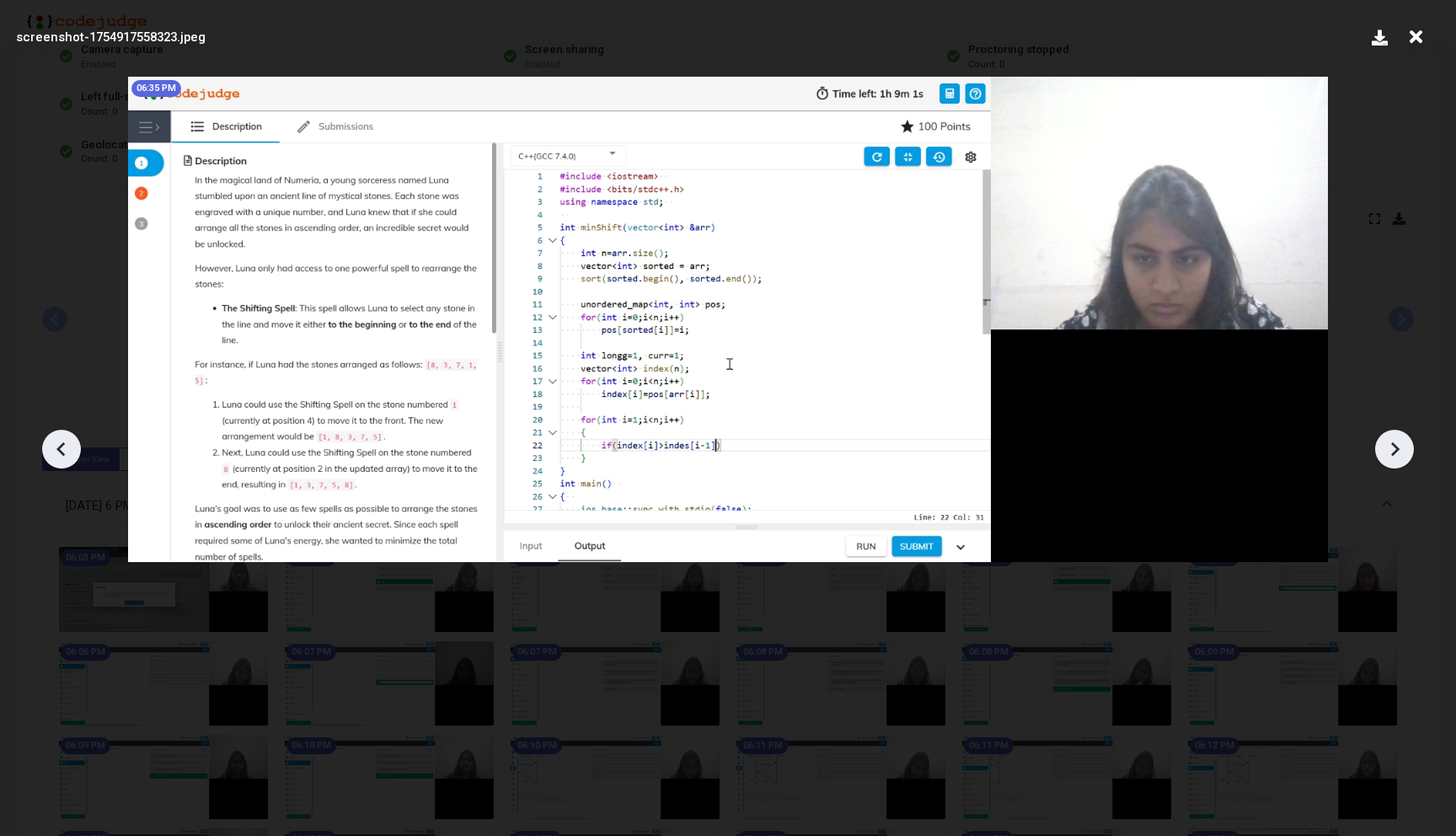
click at [1395, 451] on icon at bounding box center [1395, 450] width 8 height 15
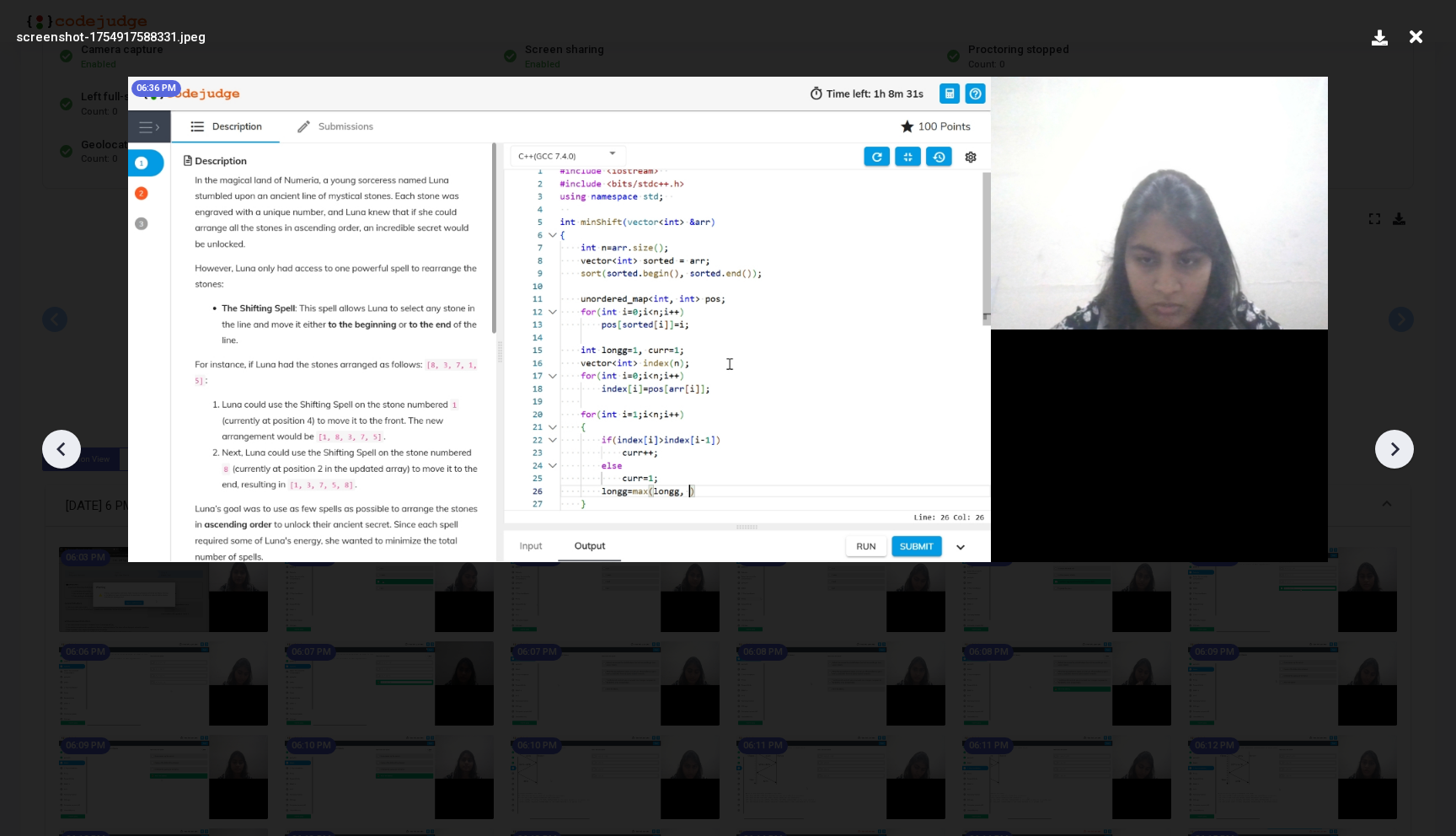
click at [1395, 451] on icon at bounding box center [1395, 450] width 8 height 15
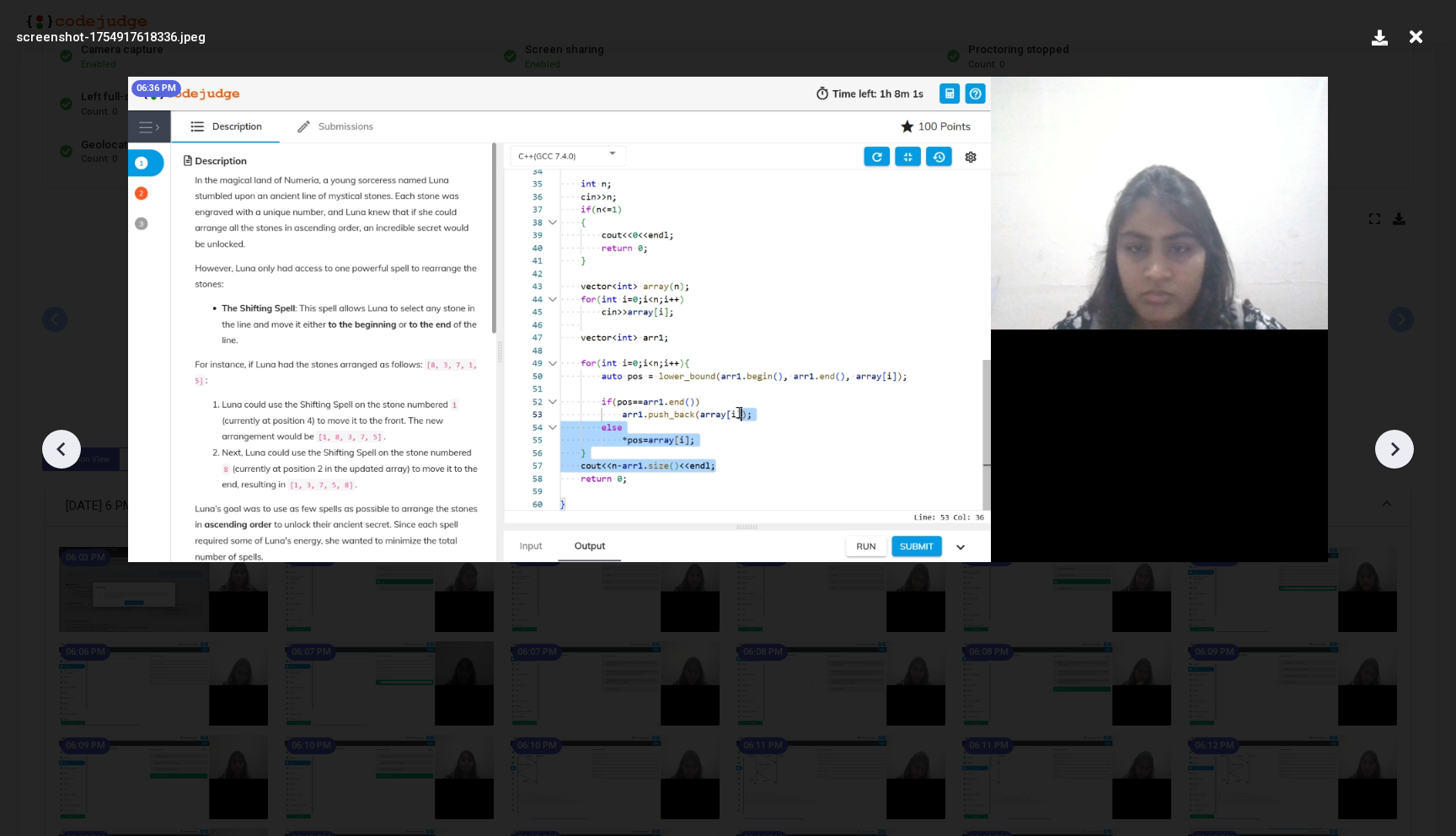
click at [1395, 451] on icon at bounding box center [1395, 450] width 8 height 15
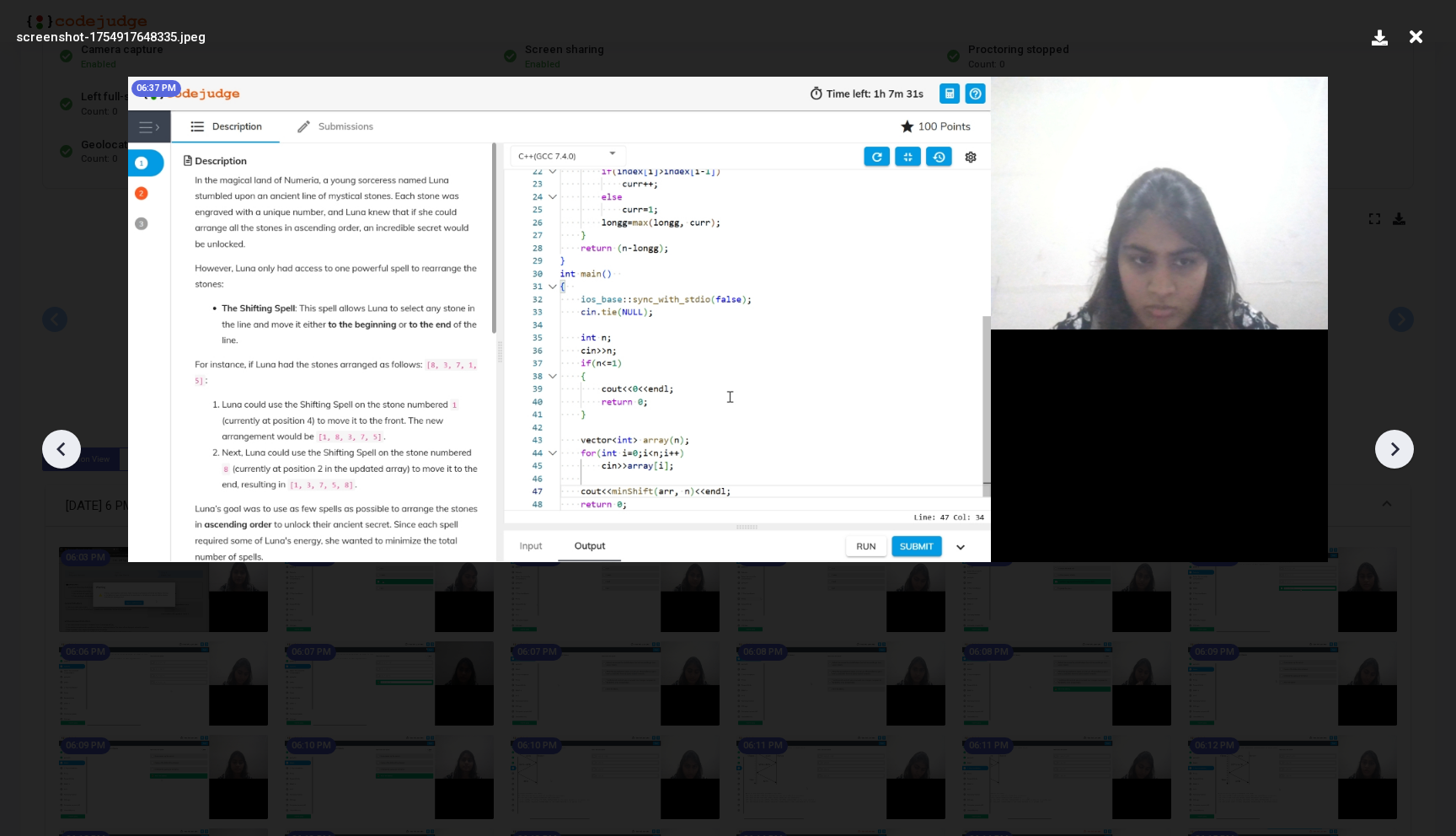
click at [1395, 451] on icon at bounding box center [1395, 450] width 8 height 15
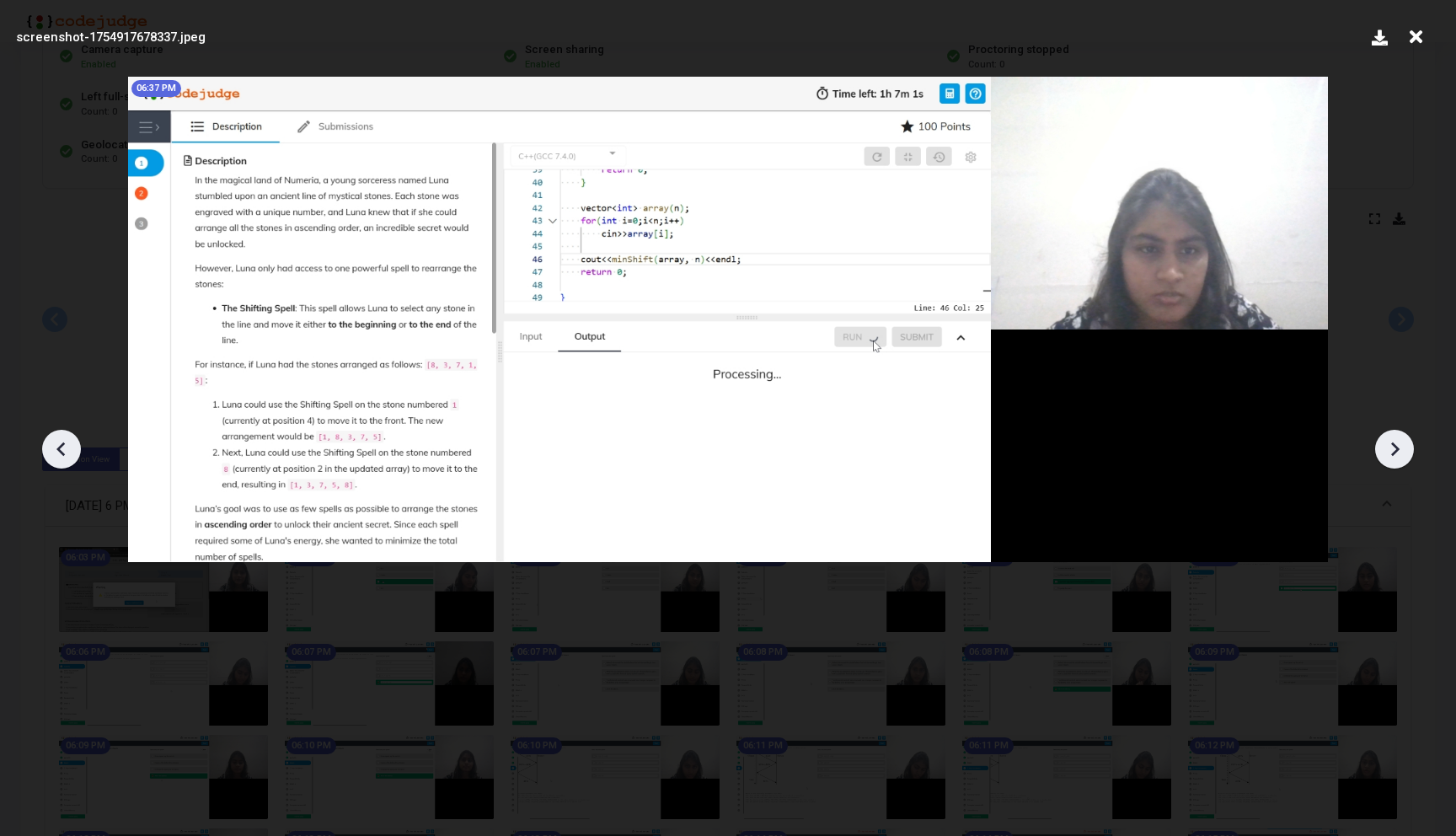
click at [1395, 451] on icon at bounding box center [1395, 450] width 8 height 15
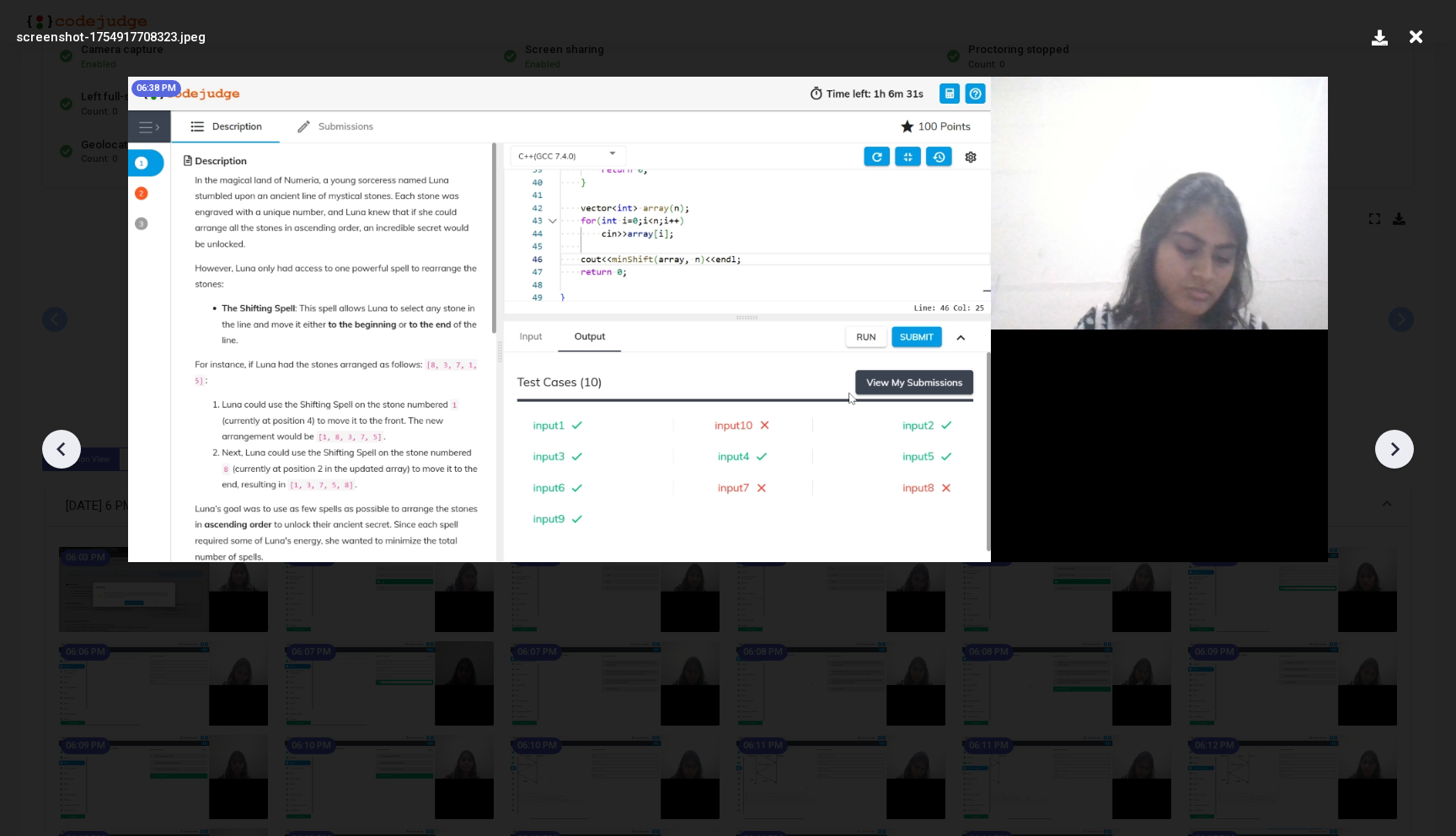
click at [1395, 451] on icon at bounding box center [1395, 450] width 8 height 15
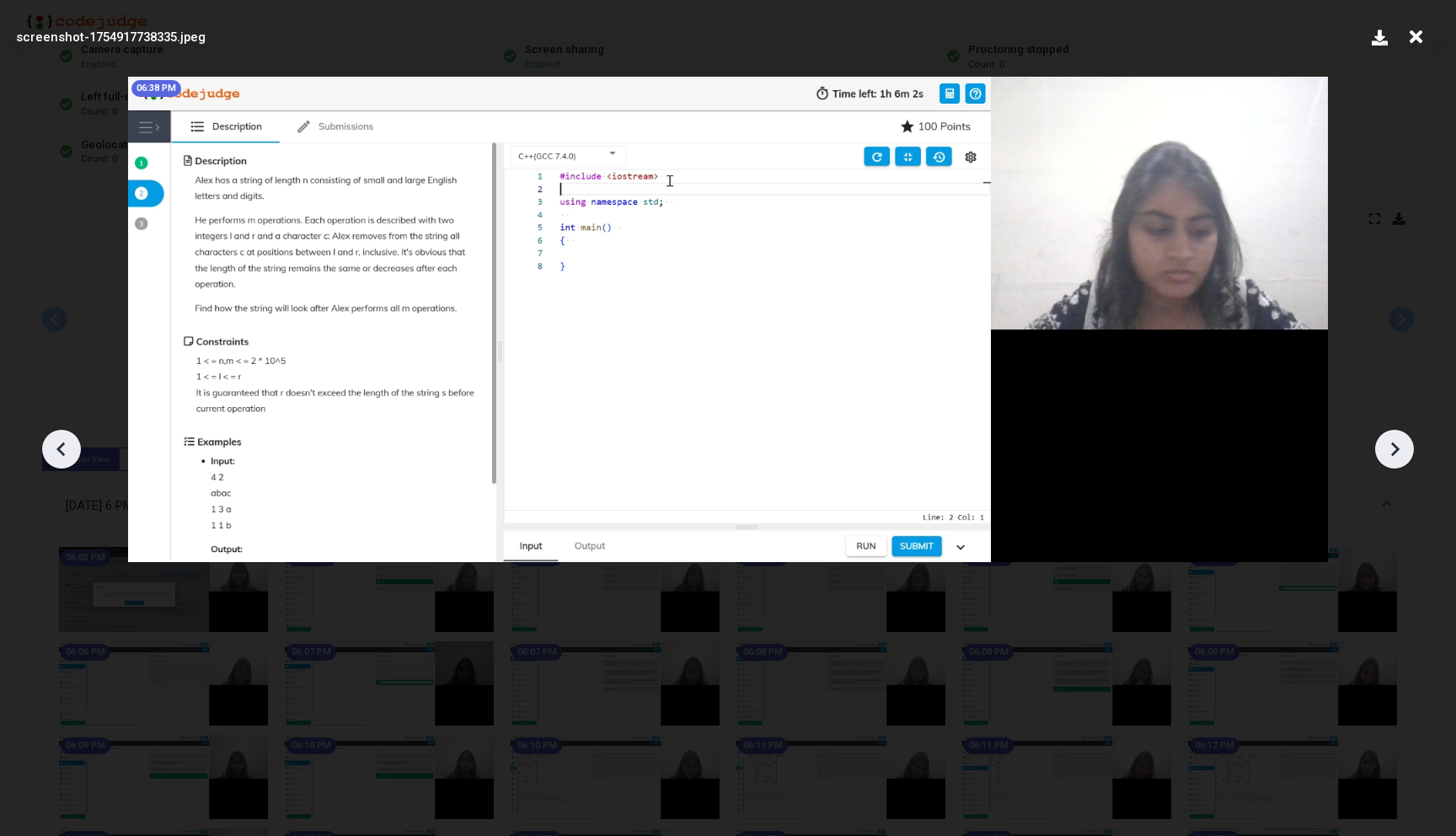
click at [1395, 451] on icon at bounding box center [1395, 450] width 8 height 15
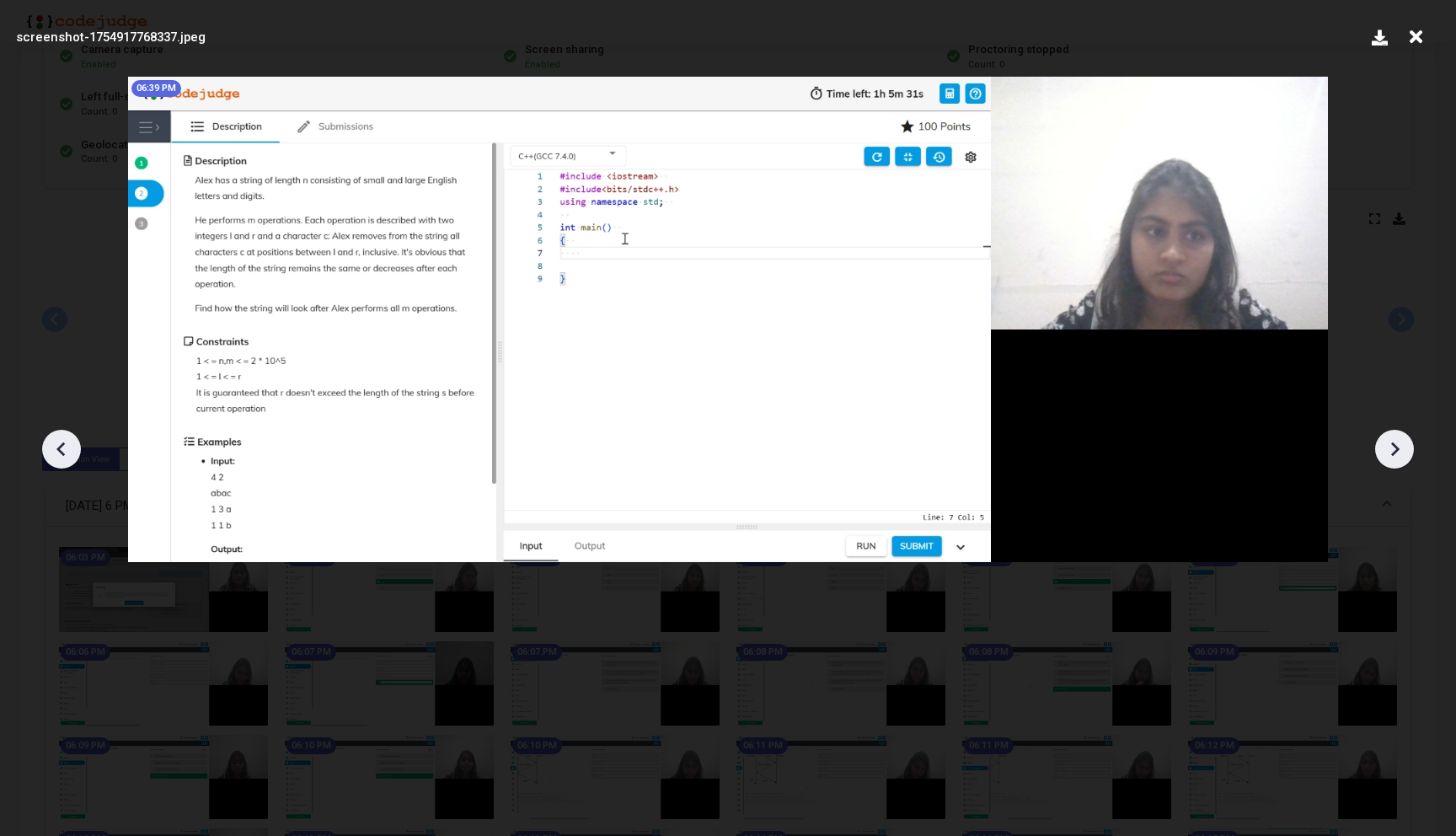
click at [1395, 451] on icon at bounding box center [1395, 450] width 8 height 15
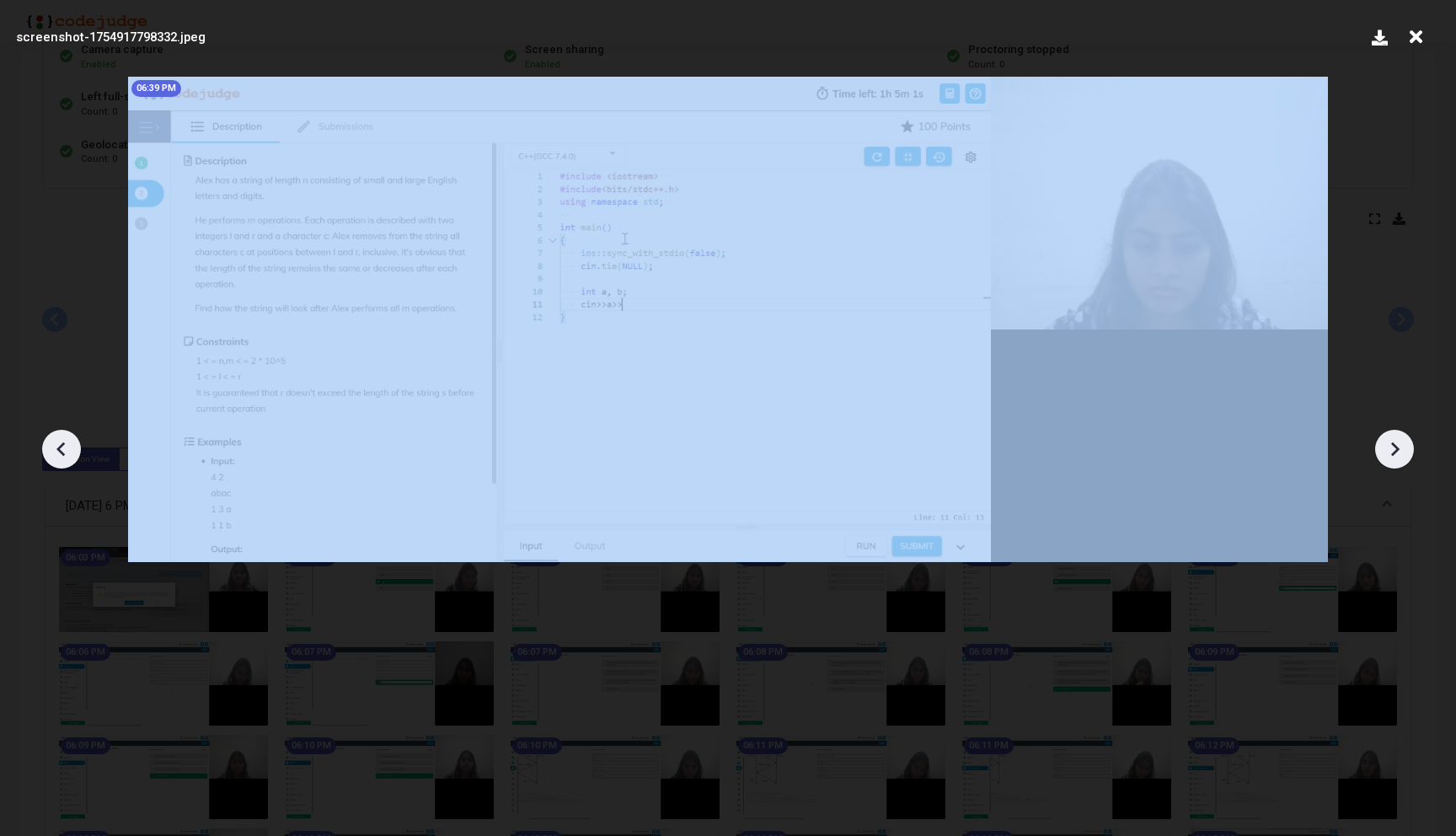
click at [1395, 451] on icon at bounding box center [1395, 450] width 8 height 15
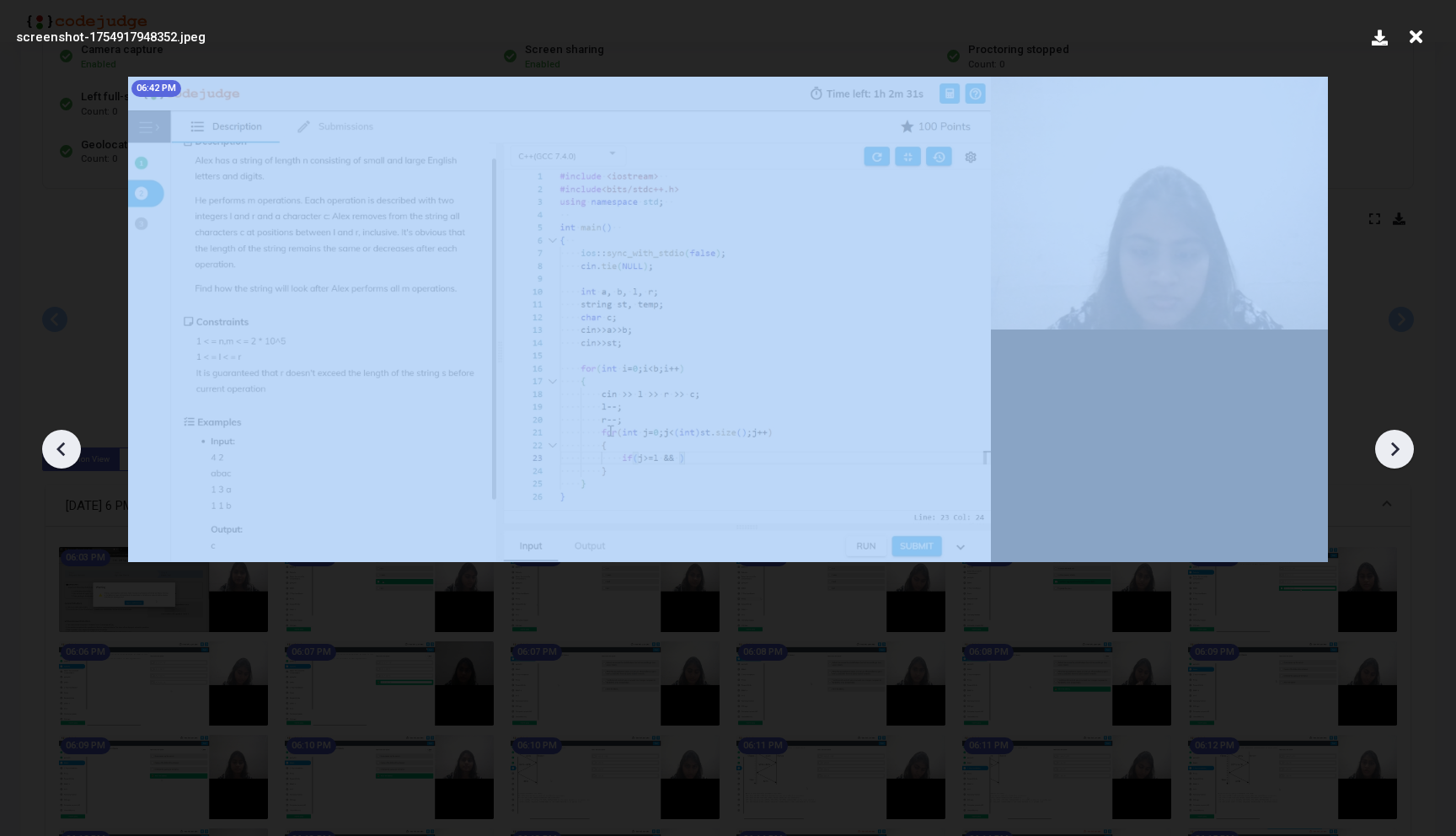
click at [1395, 451] on icon at bounding box center [1395, 450] width 8 height 15
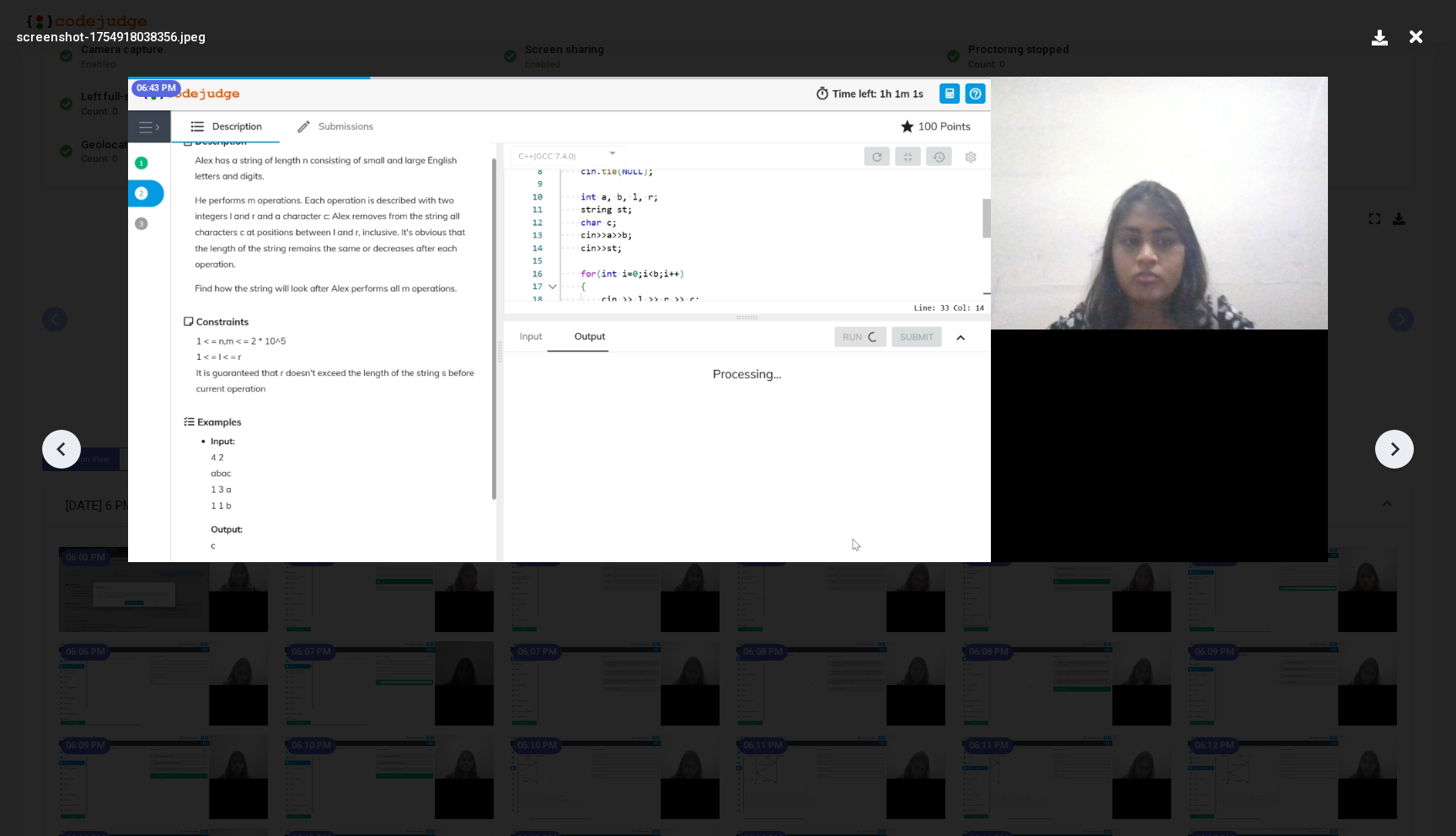
click at [1395, 451] on icon at bounding box center [1395, 450] width 8 height 15
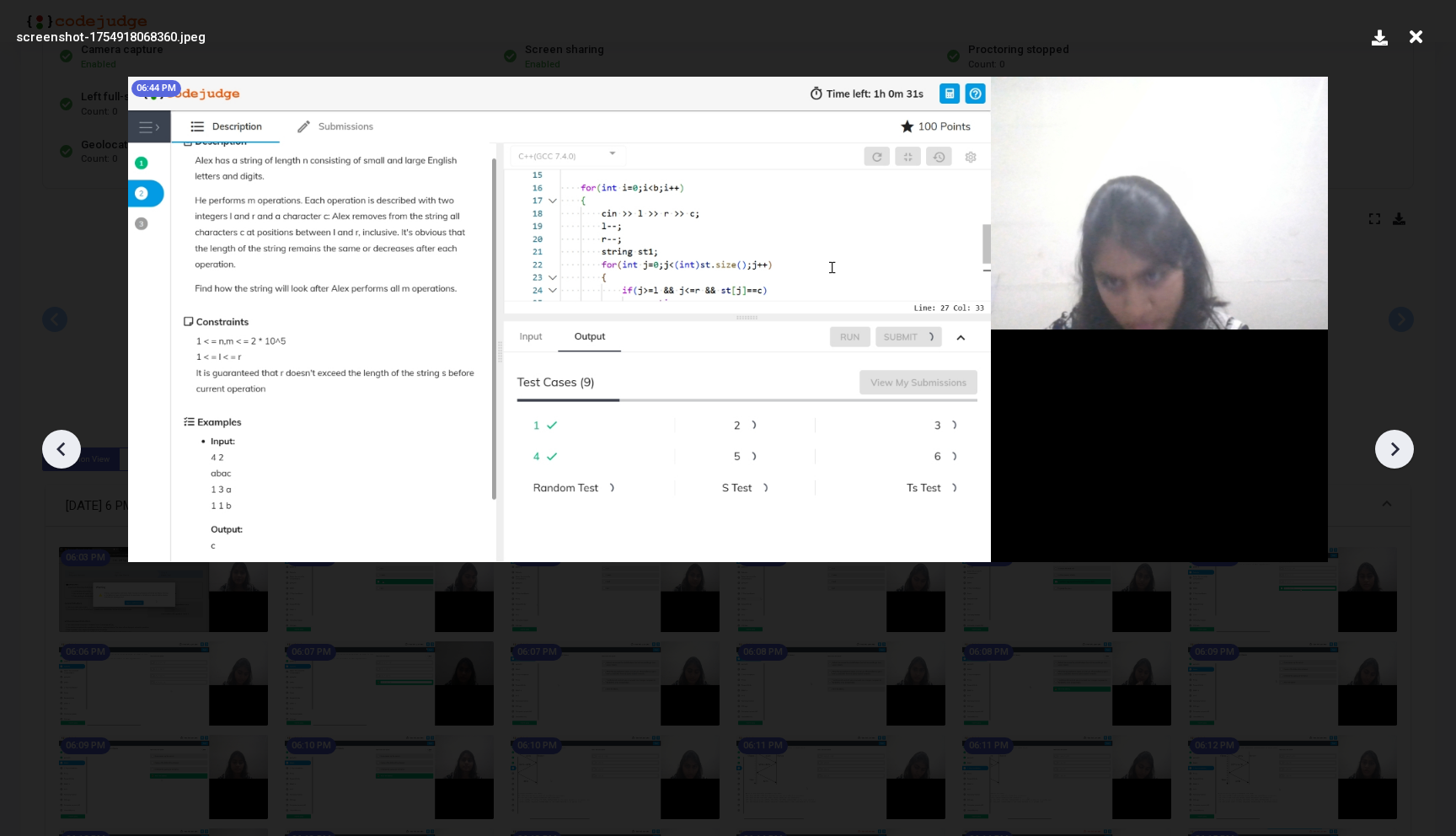
click at [1395, 451] on icon at bounding box center [1395, 450] width 8 height 15
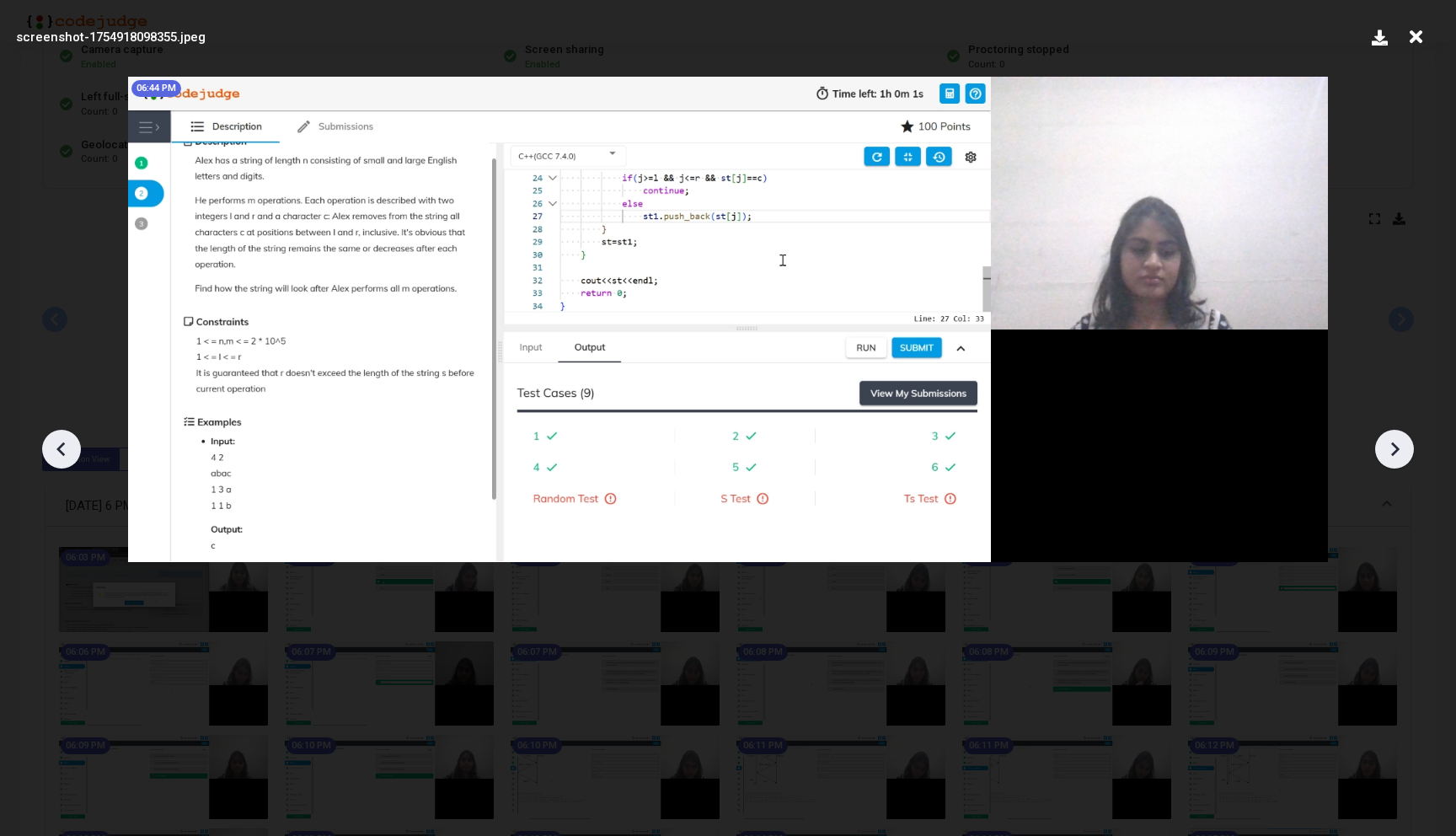
click at [1395, 451] on icon at bounding box center [1395, 450] width 8 height 15
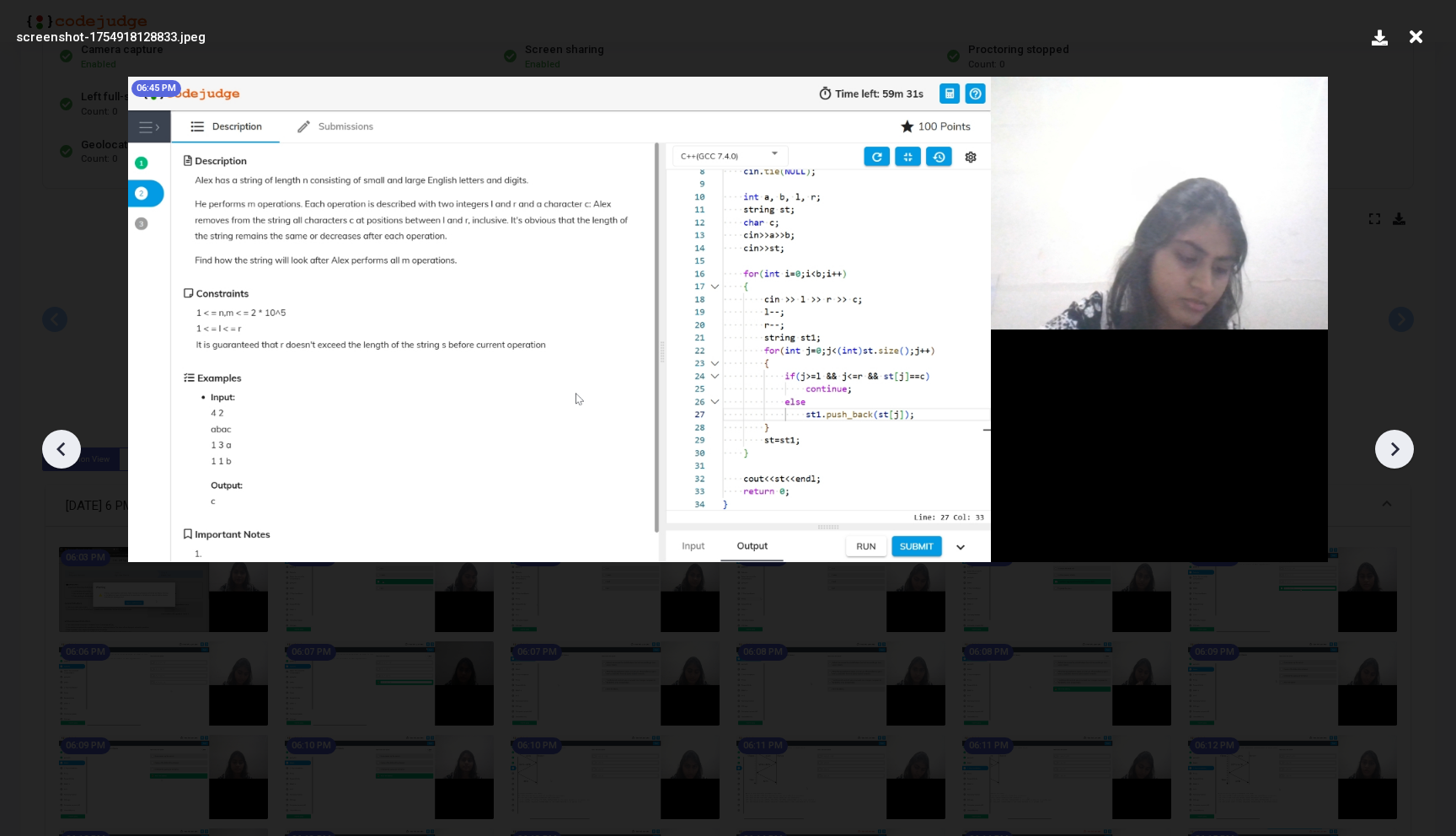
click at [1395, 451] on icon at bounding box center [1395, 450] width 8 height 15
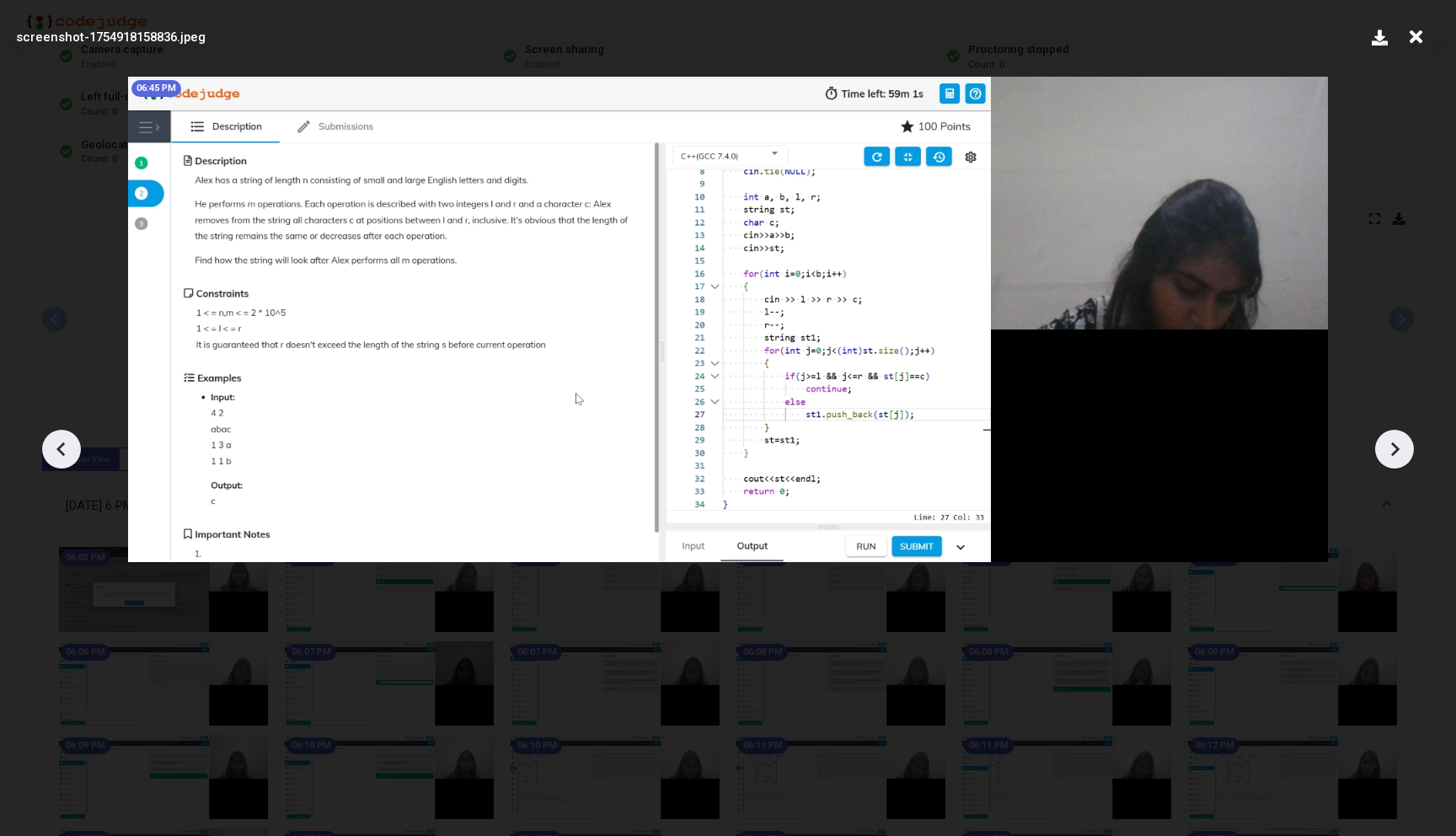
click at [1395, 451] on icon at bounding box center [1395, 450] width 8 height 15
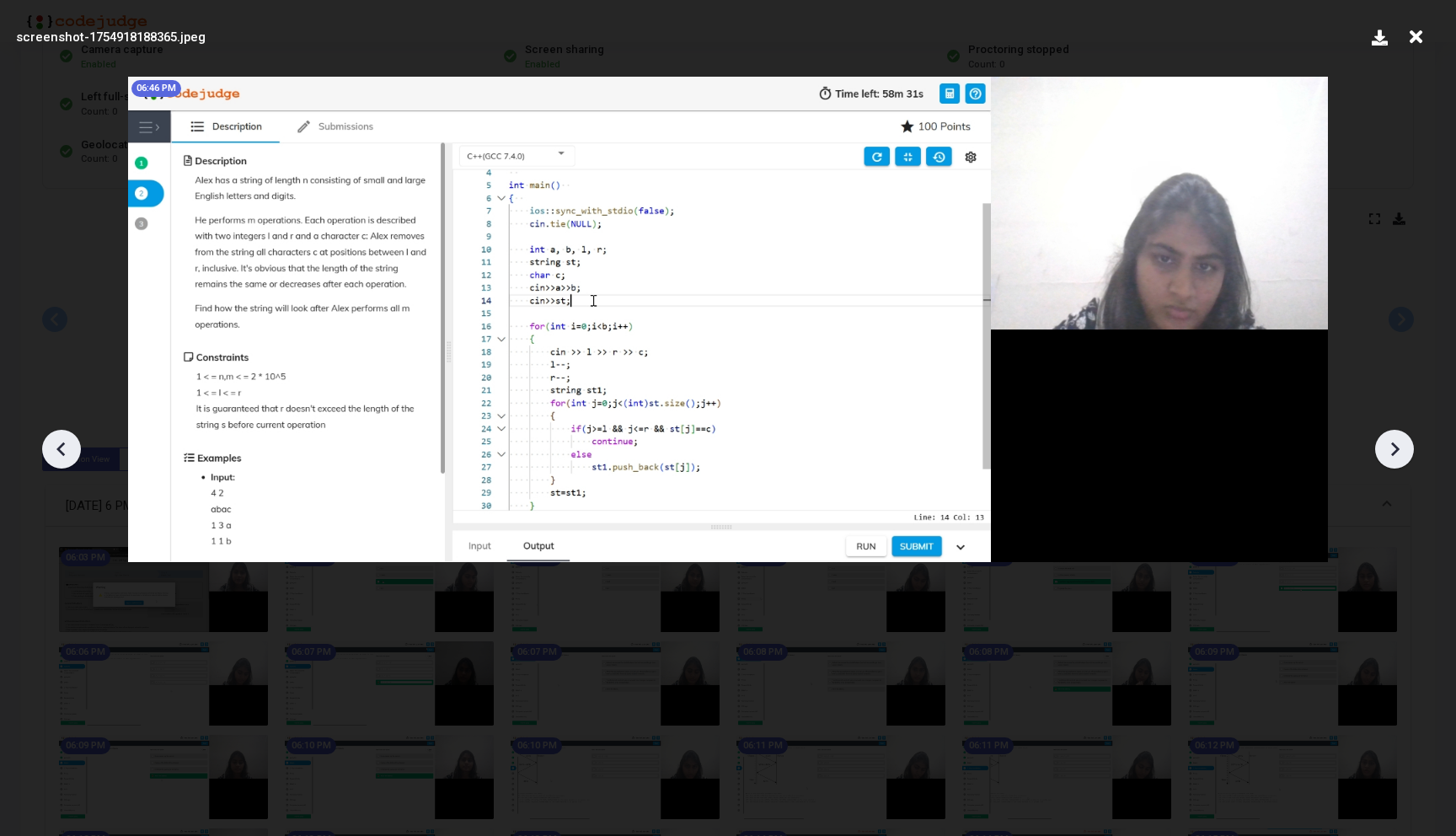
click at [1395, 451] on icon at bounding box center [1395, 450] width 8 height 15
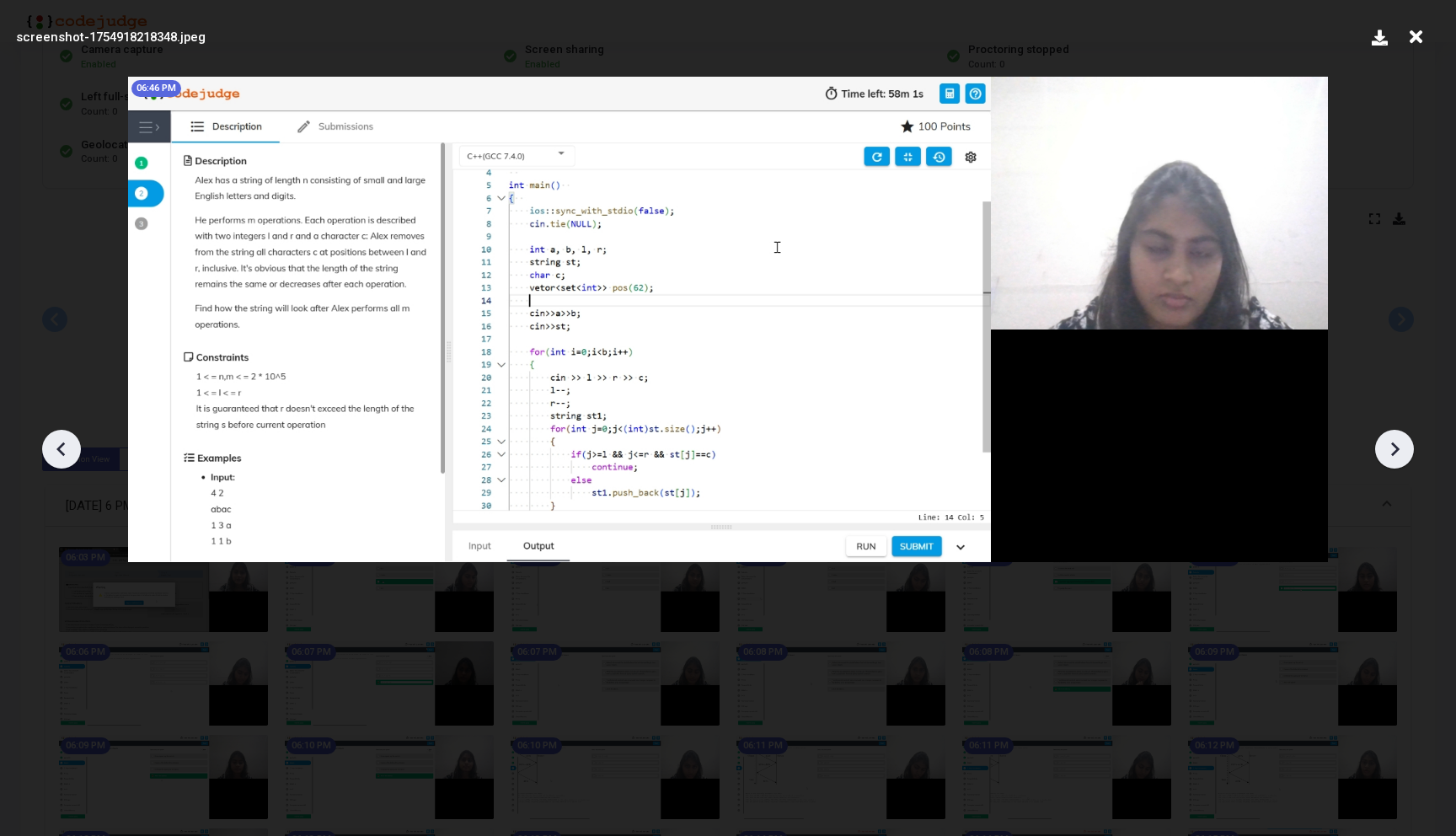
click at [1395, 451] on icon at bounding box center [1395, 450] width 8 height 15
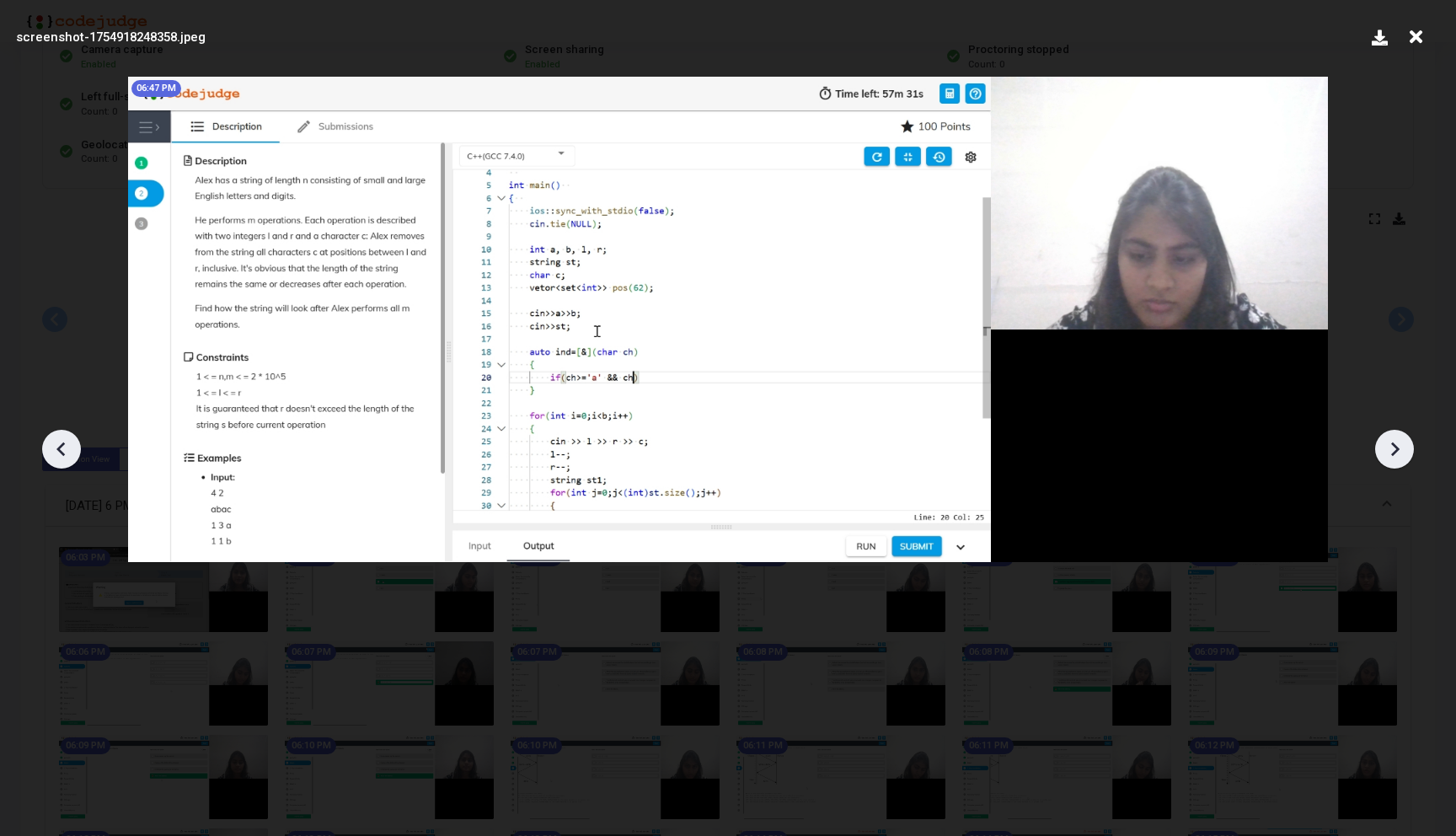
click at [1395, 451] on icon at bounding box center [1395, 450] width 8 height 15
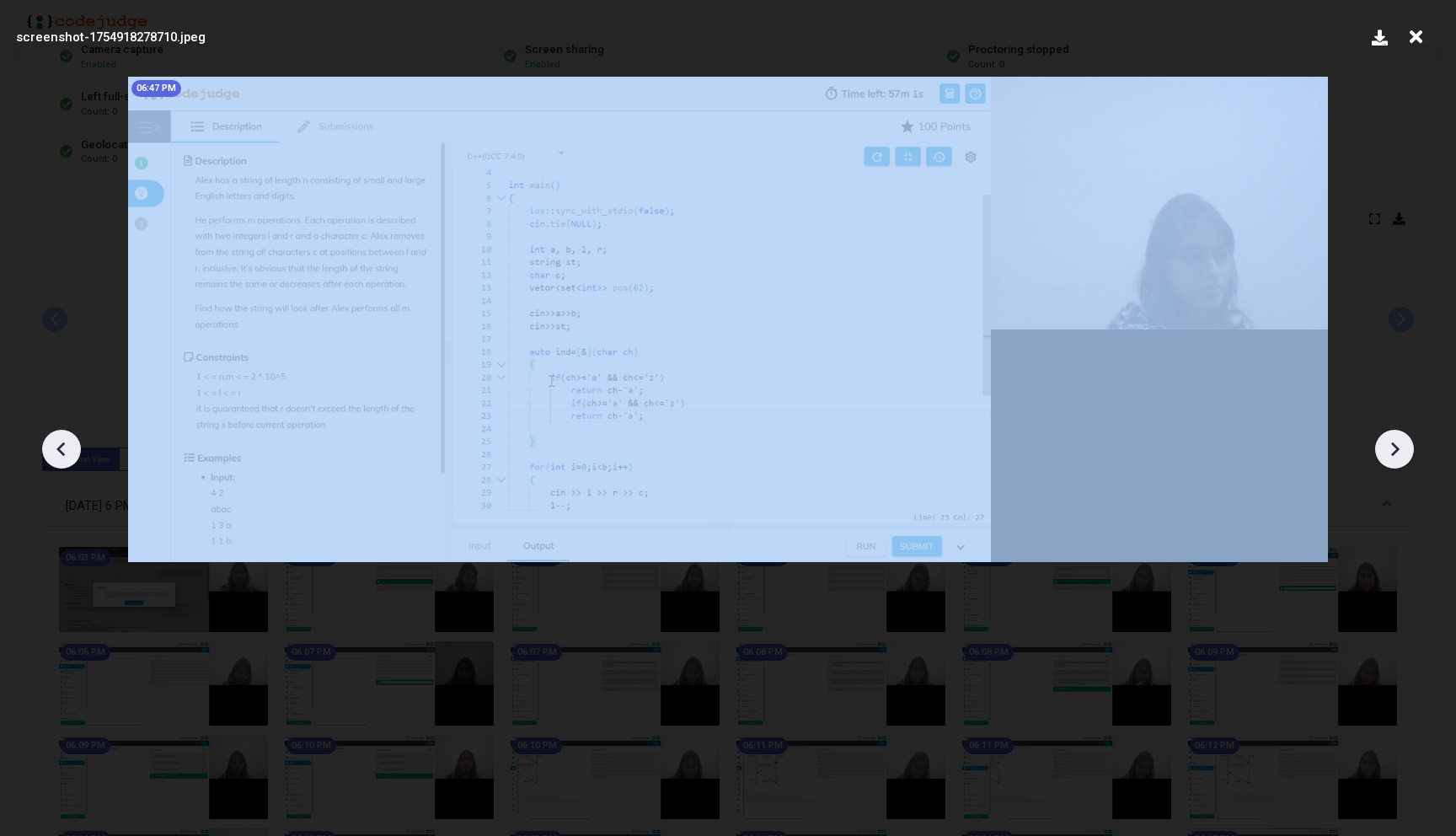
click at [1395, 451] on icon at bounding box center [1395, 450] width 8 height 15
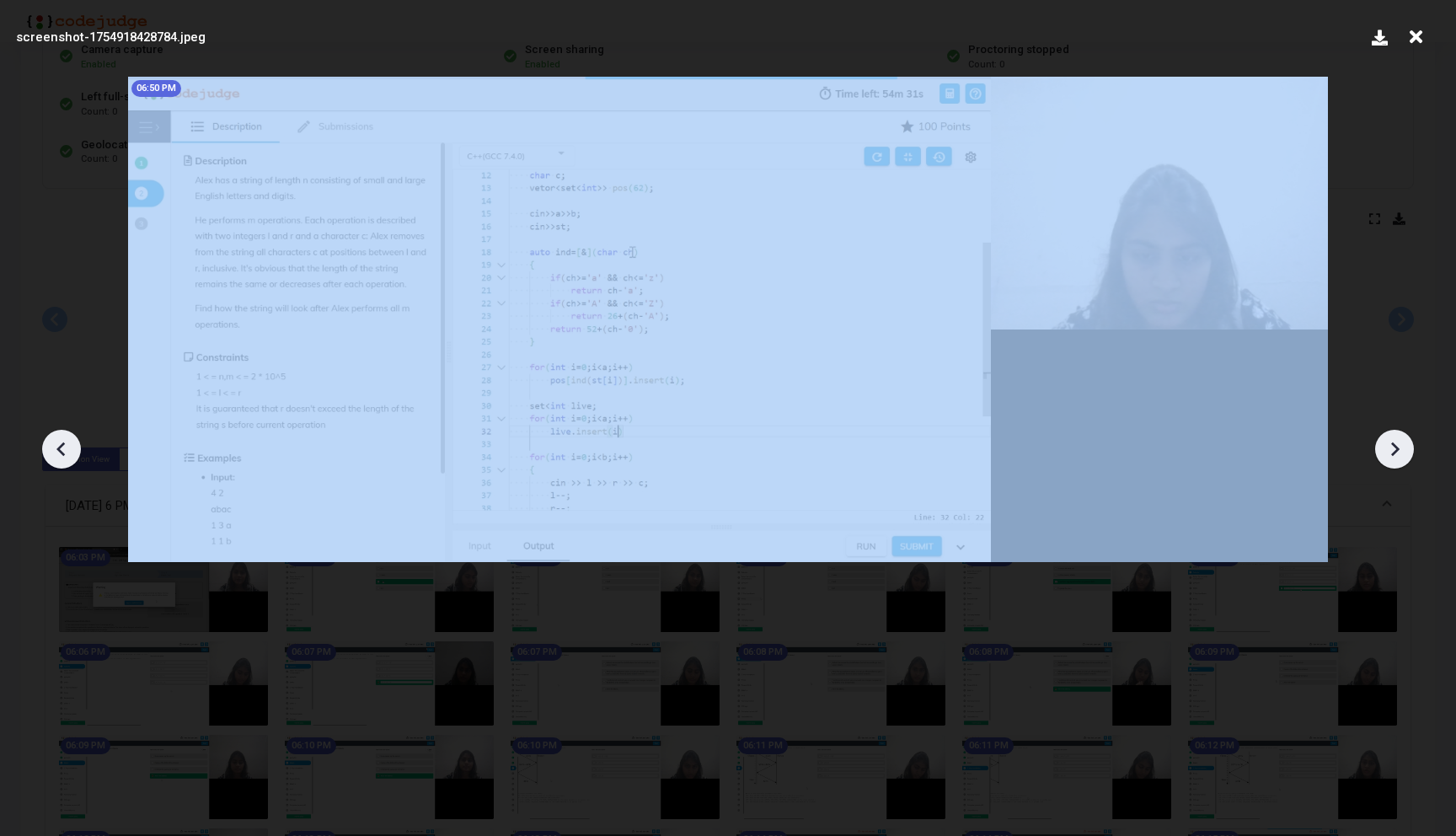
click at [1395, 451] on icon at bounding box center [1395, 450] width 8 height 15
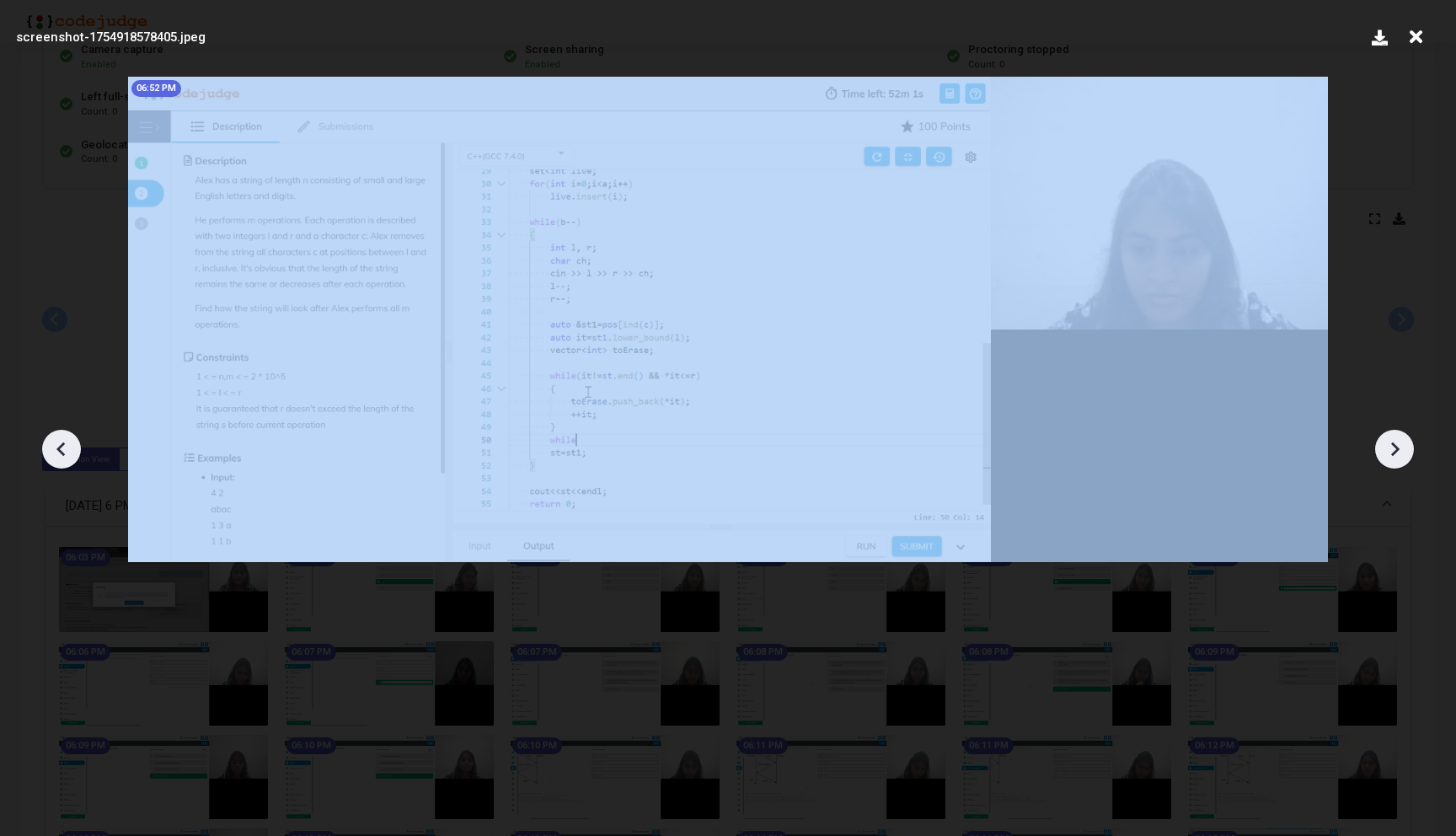
click at [1395, 451] on icon at bounding box center [1395, 450] width 8 height 15
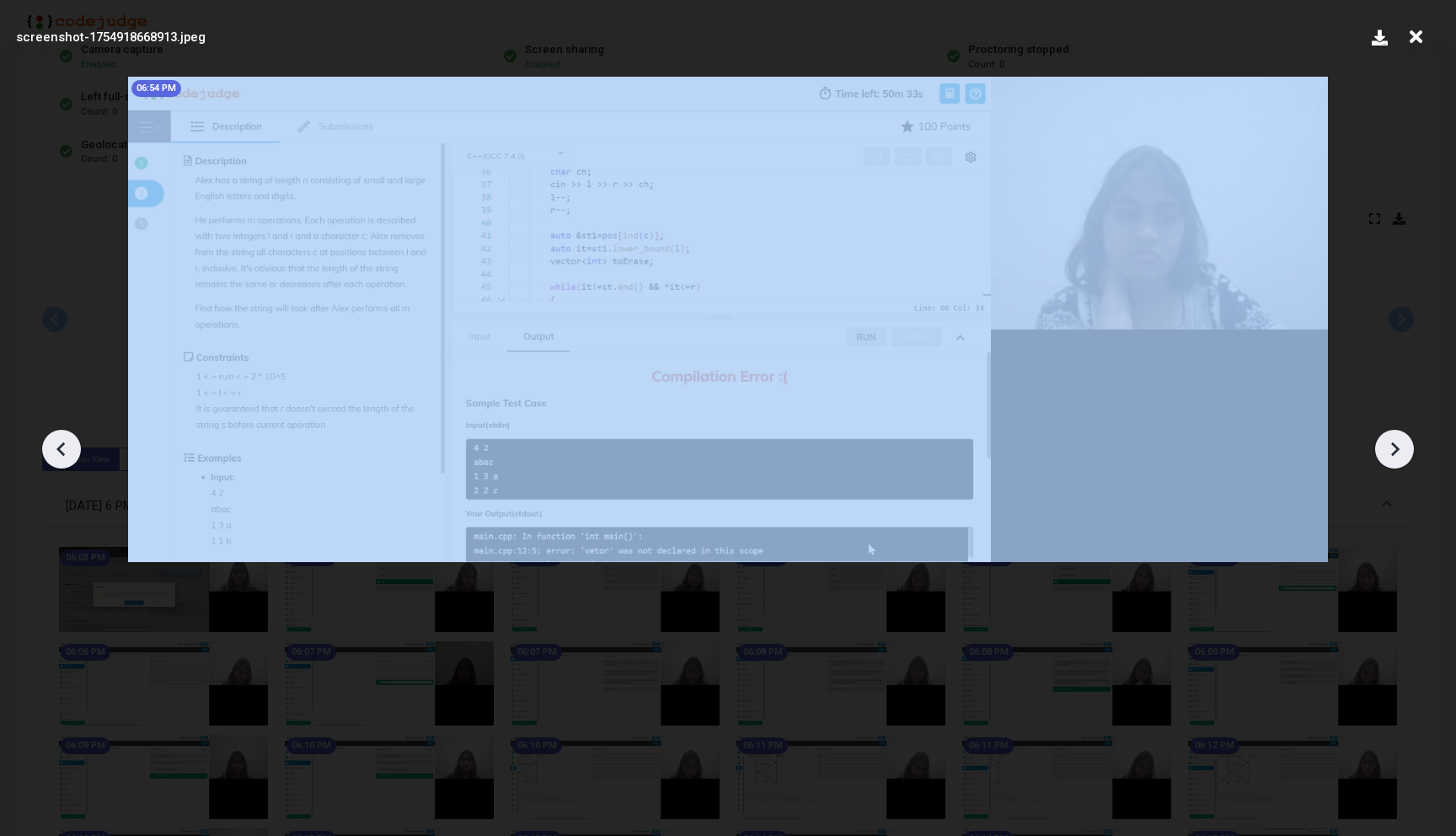
click at [1395, 451] on icon at bounding box center [1395, 450] width 8 height 15
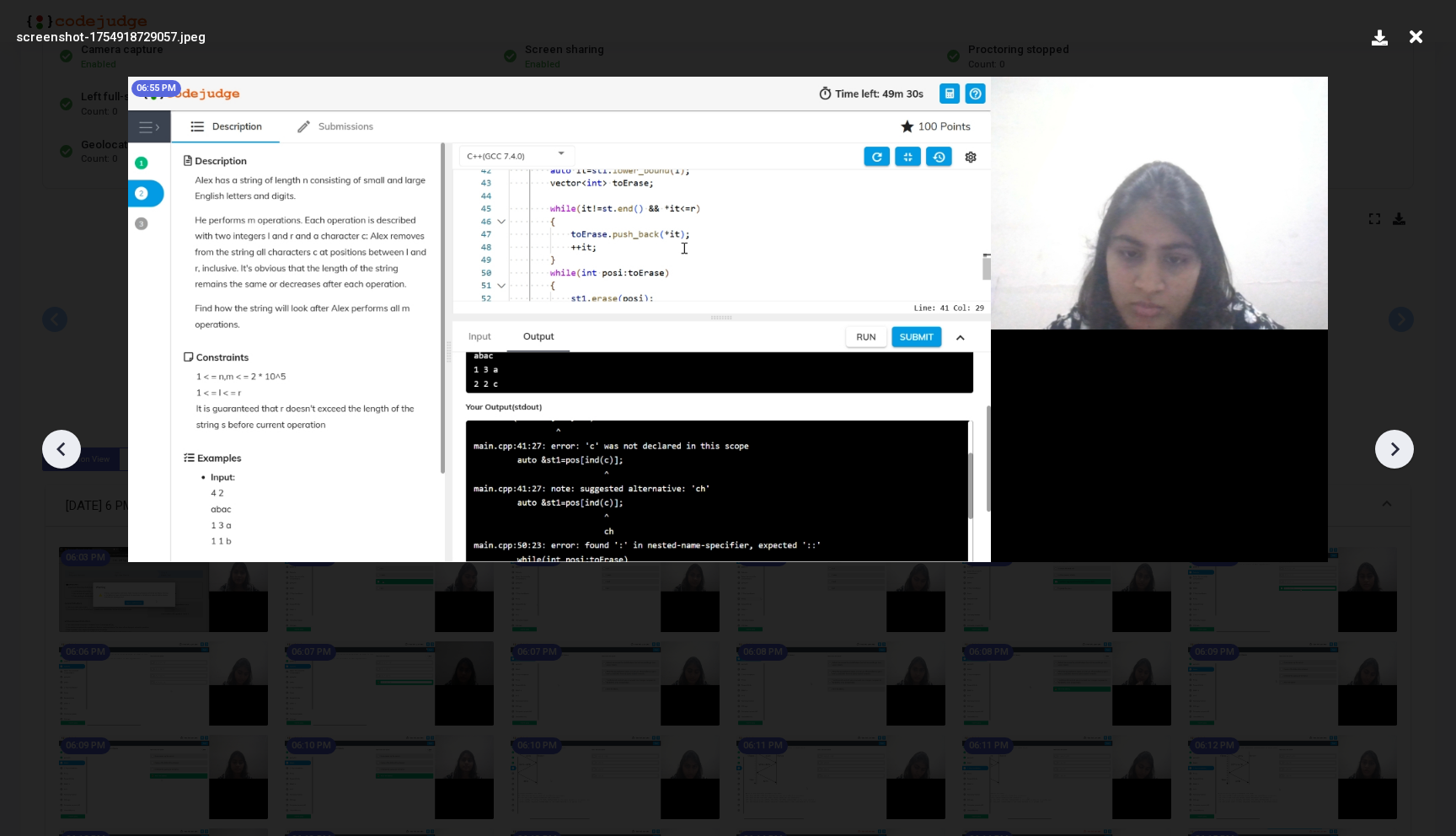
click at [1395, 451] on icon at bounding box center [1395, 450] width 8 height 15
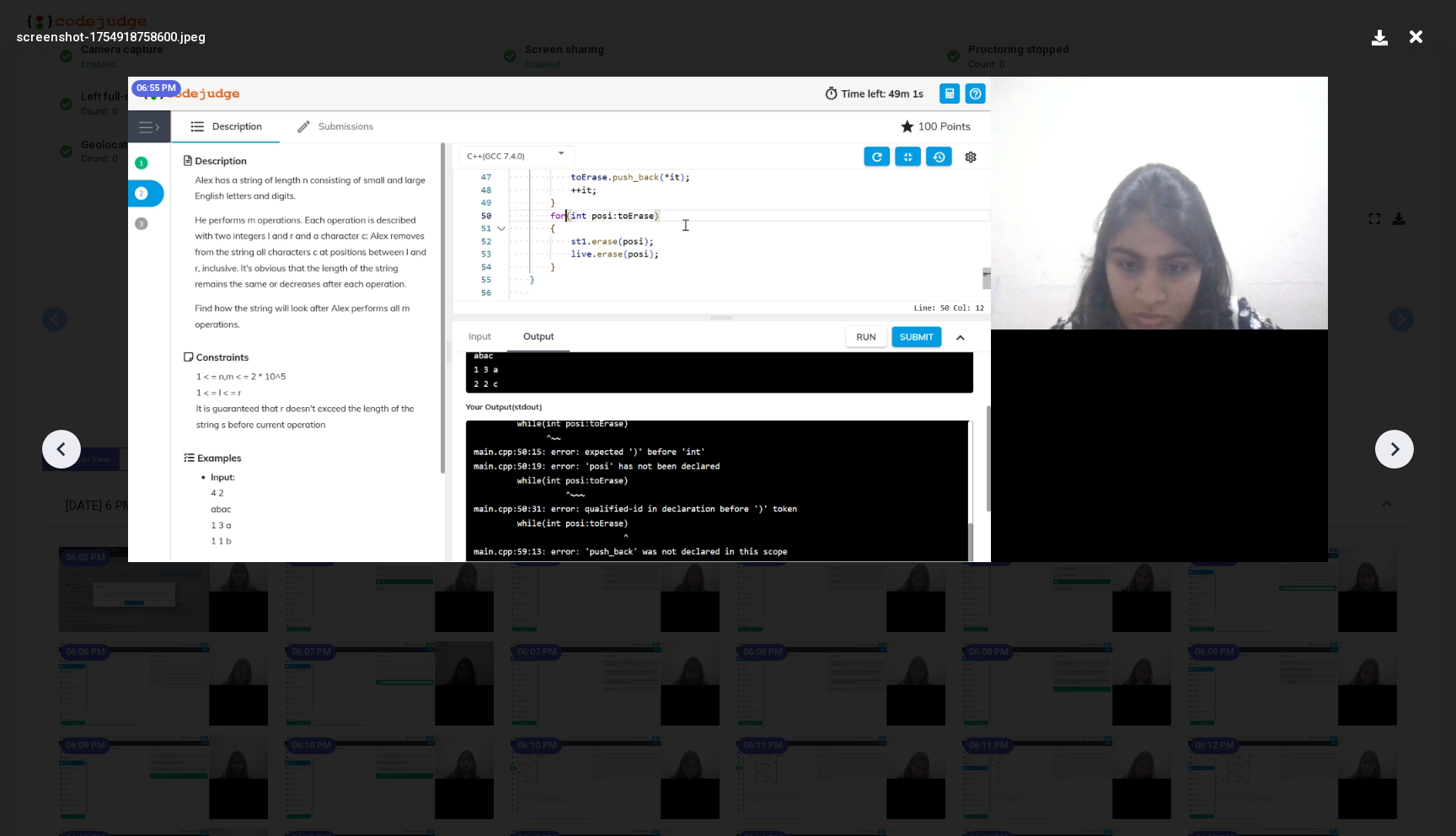
click at [1395, 451] on icon at bounding box center [1395, 450] width 8 height 15
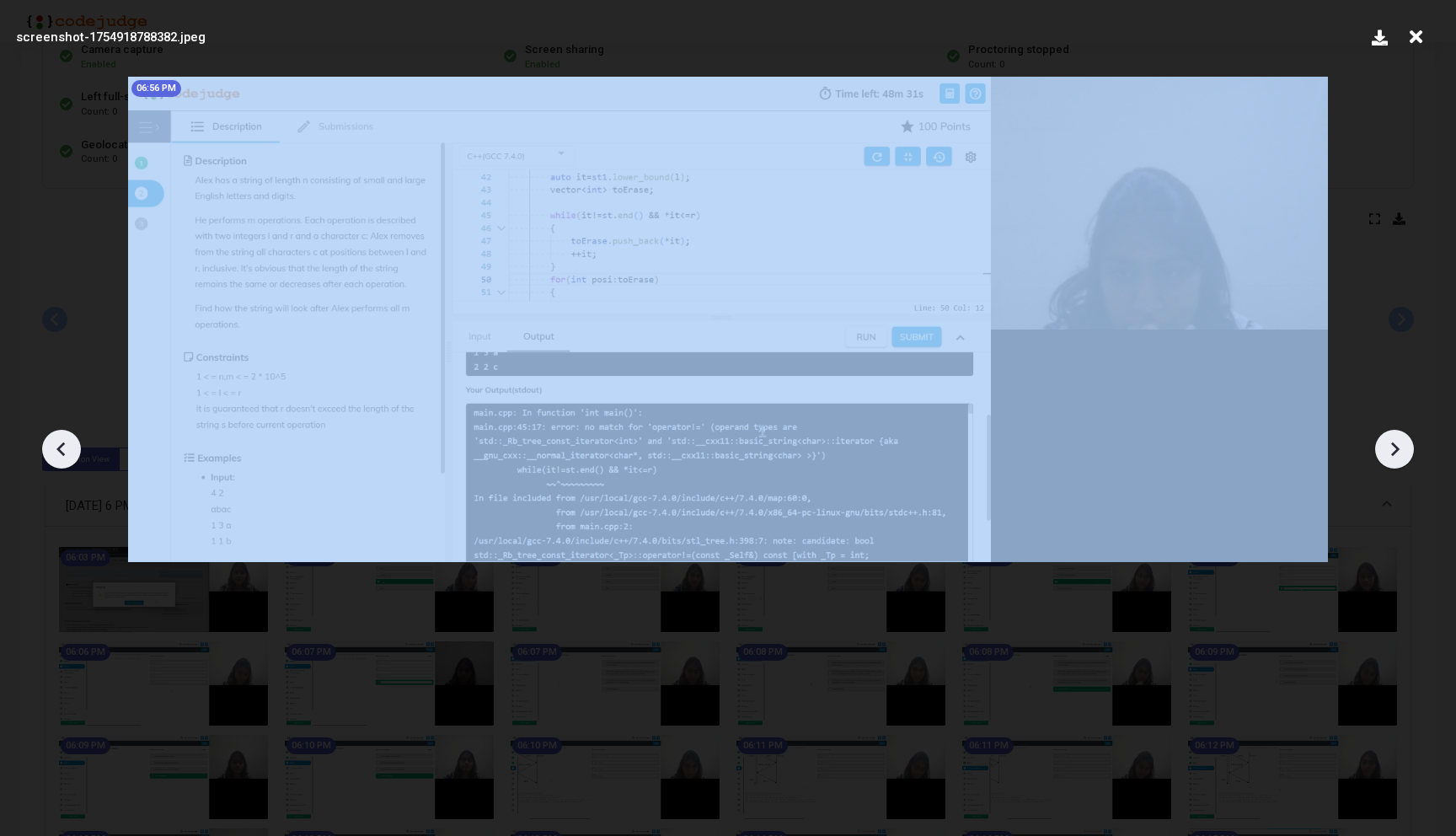
click at [1395, 451] on icon at bounding box center [1395, 450] width 8 height 15
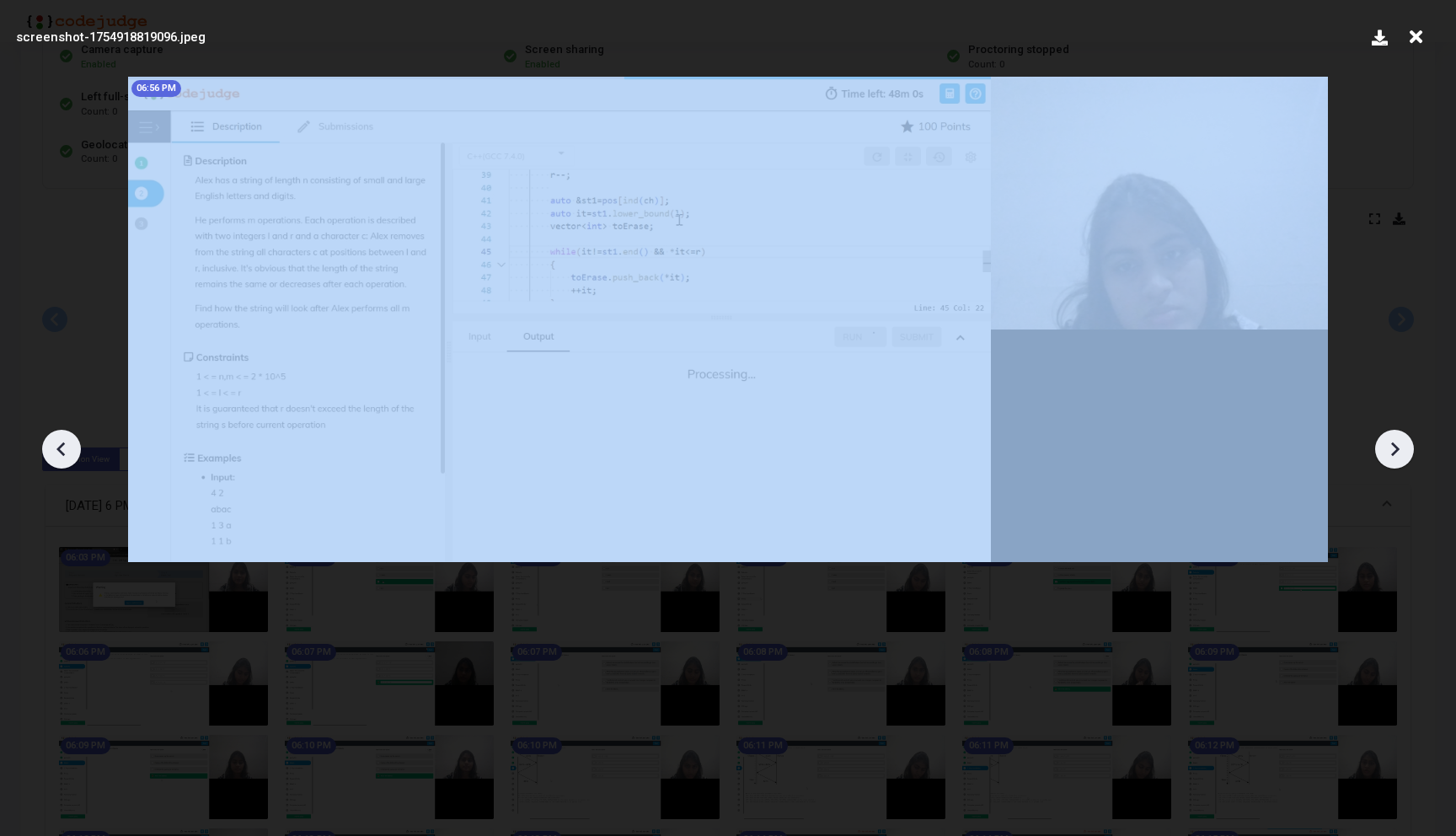
click at [1395, 451] on icon at bounding box center [1395, 450] width 8 height 15
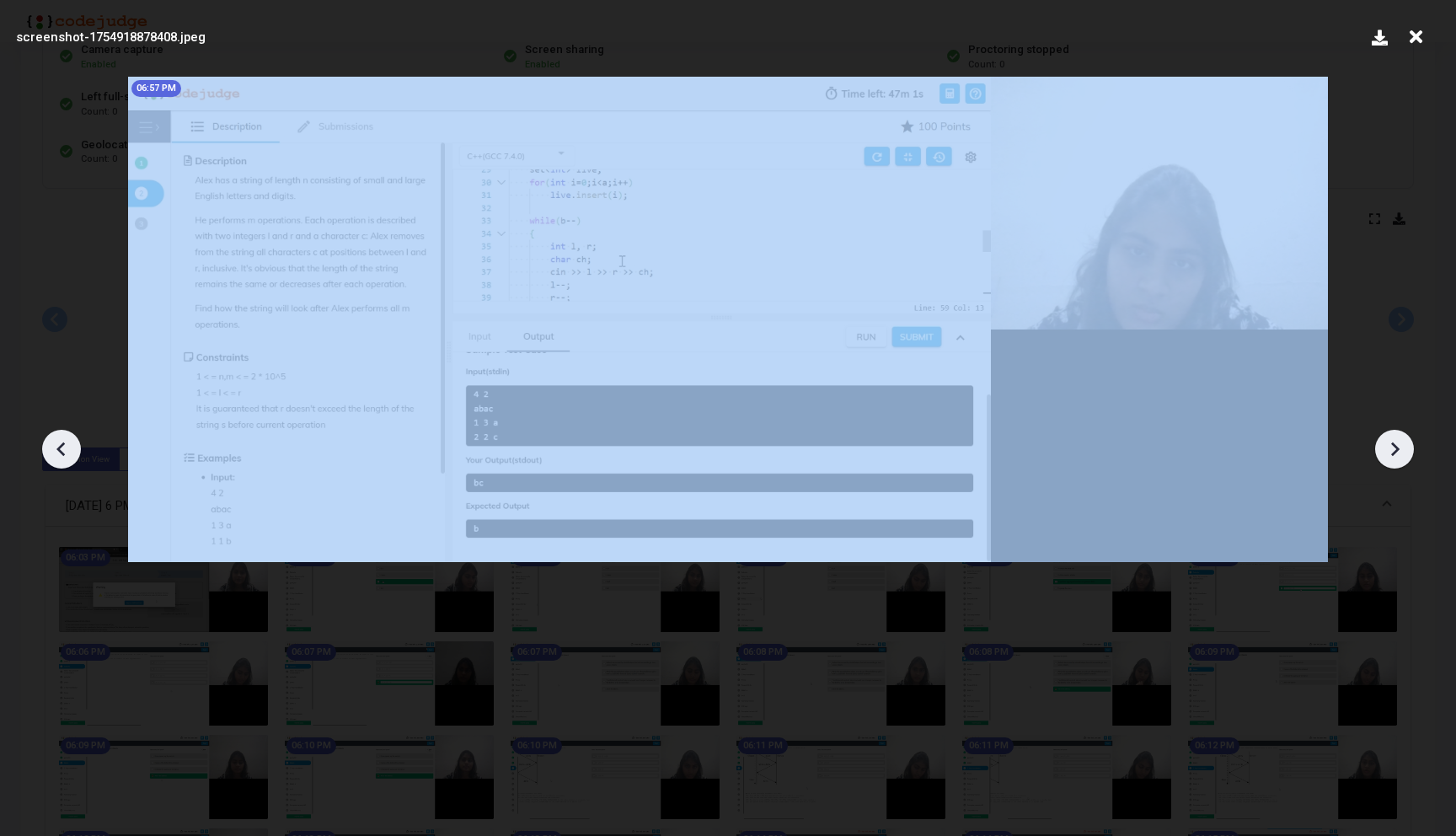
click at [1395, 451] on icon at bounding box center [1395, 450] width 8 height 15
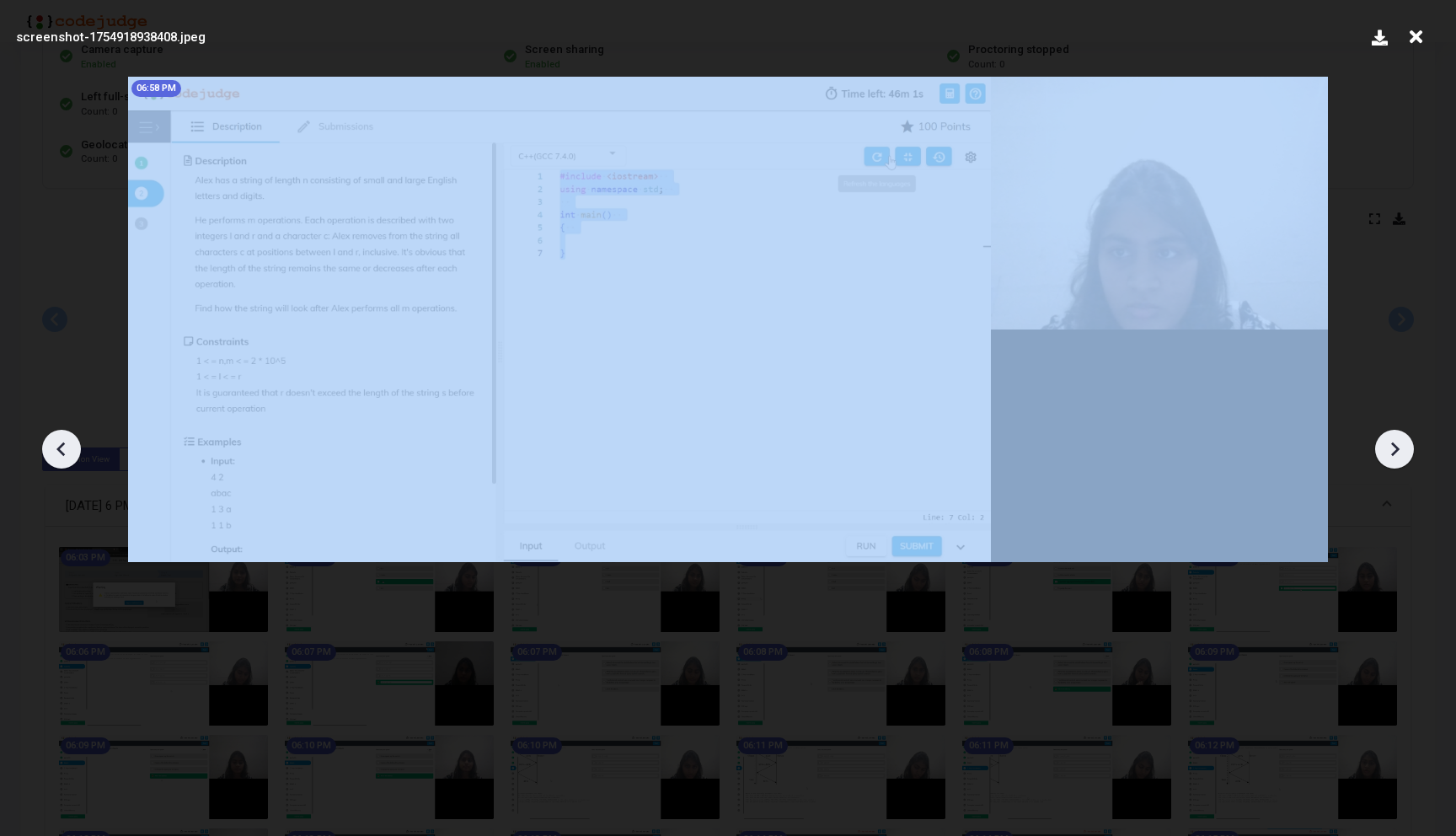
click at [1395, 451] on icon at bounding box center [1395, 450] width 8 height 15
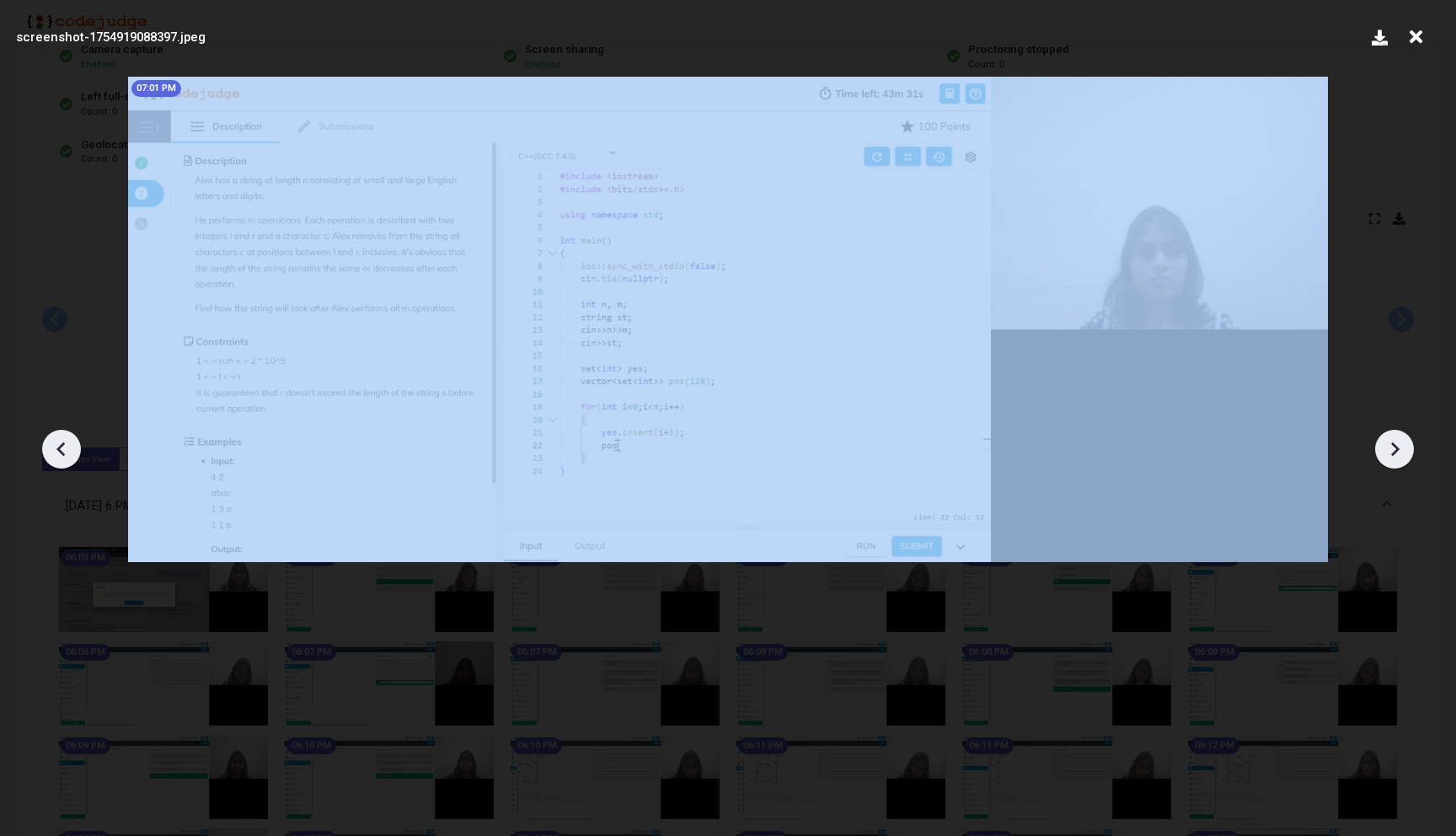
click at [1395, 451] on icon at bounding box center [1395, 450] width 8 height 15
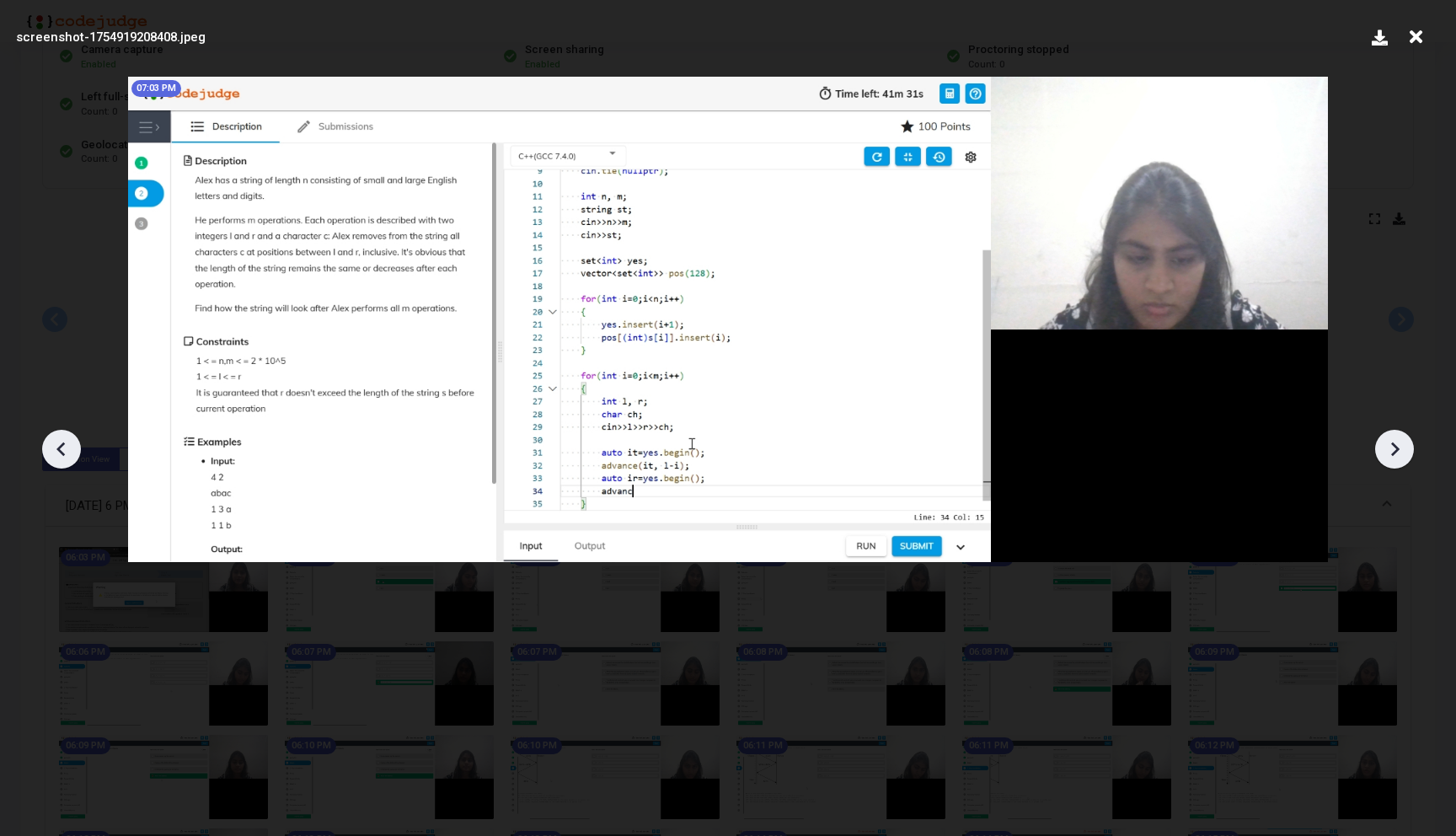
click at [1395, 451] on icon at bounding box center [1395, 450] width 8 height 15
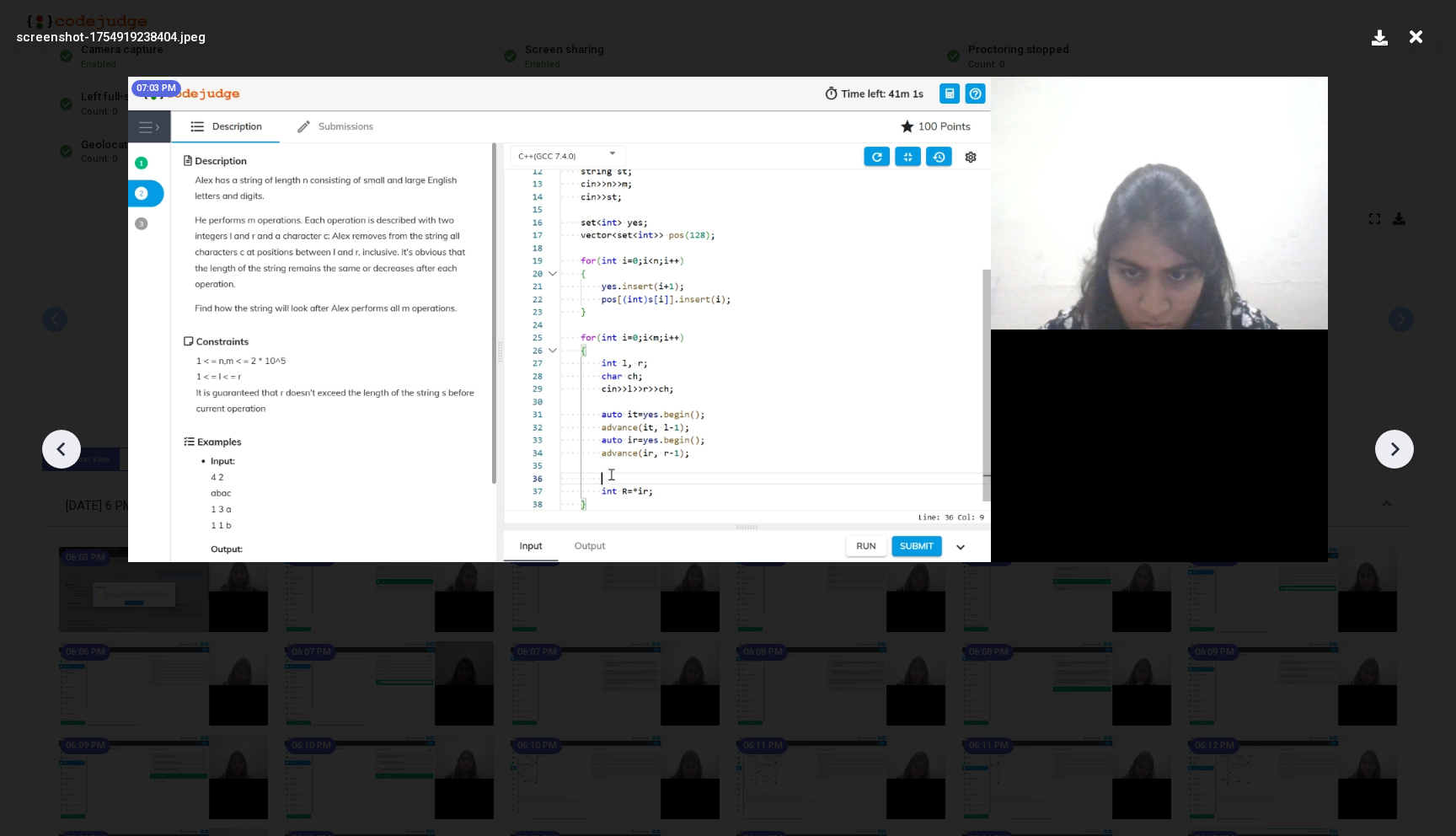
click at [1395, 451] on icon at bounding box center [1395, 450] width 8 height 15
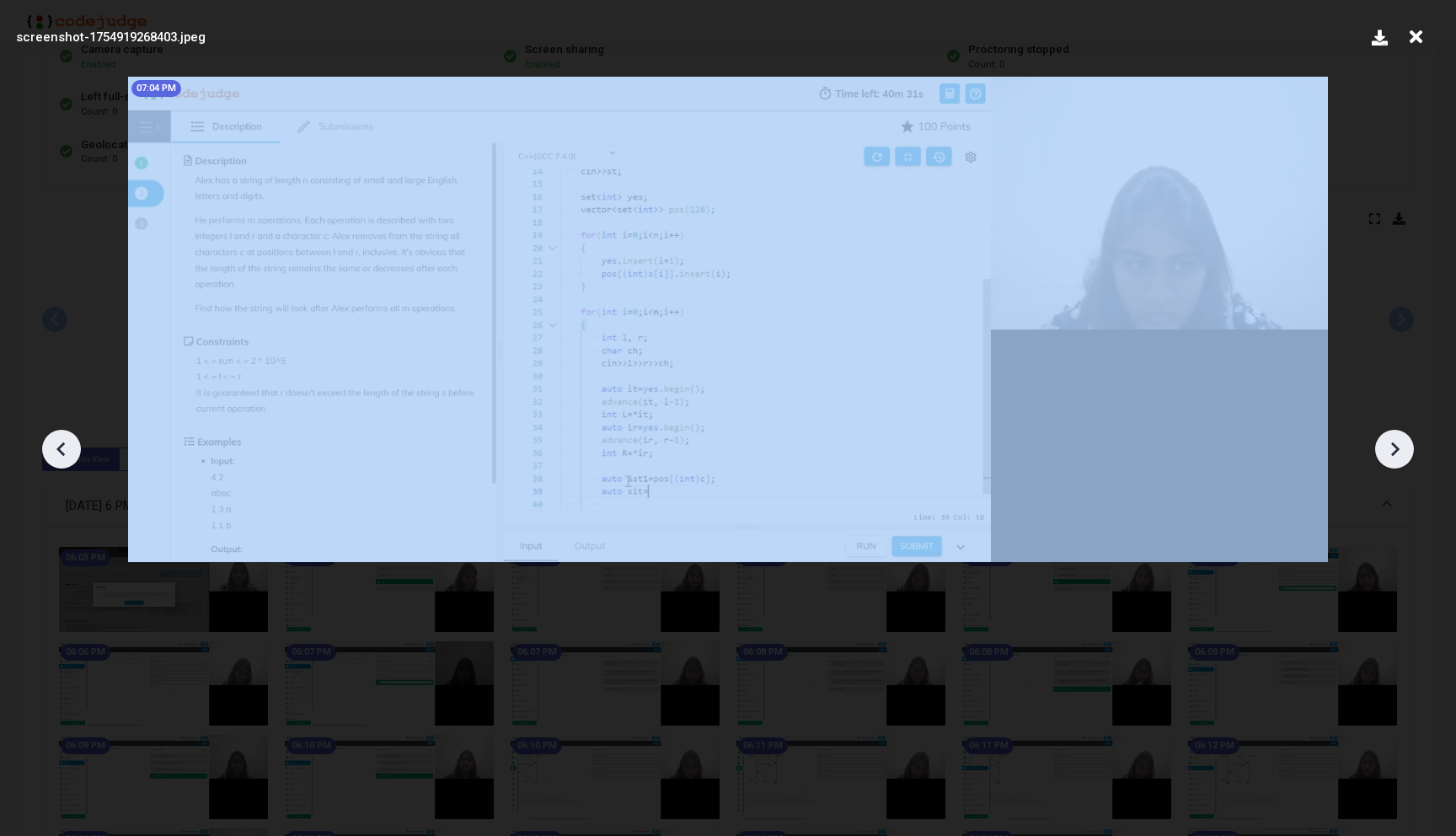
click at [1395, 451] on icon at bounding box center [1395, 450] width 8 height 15
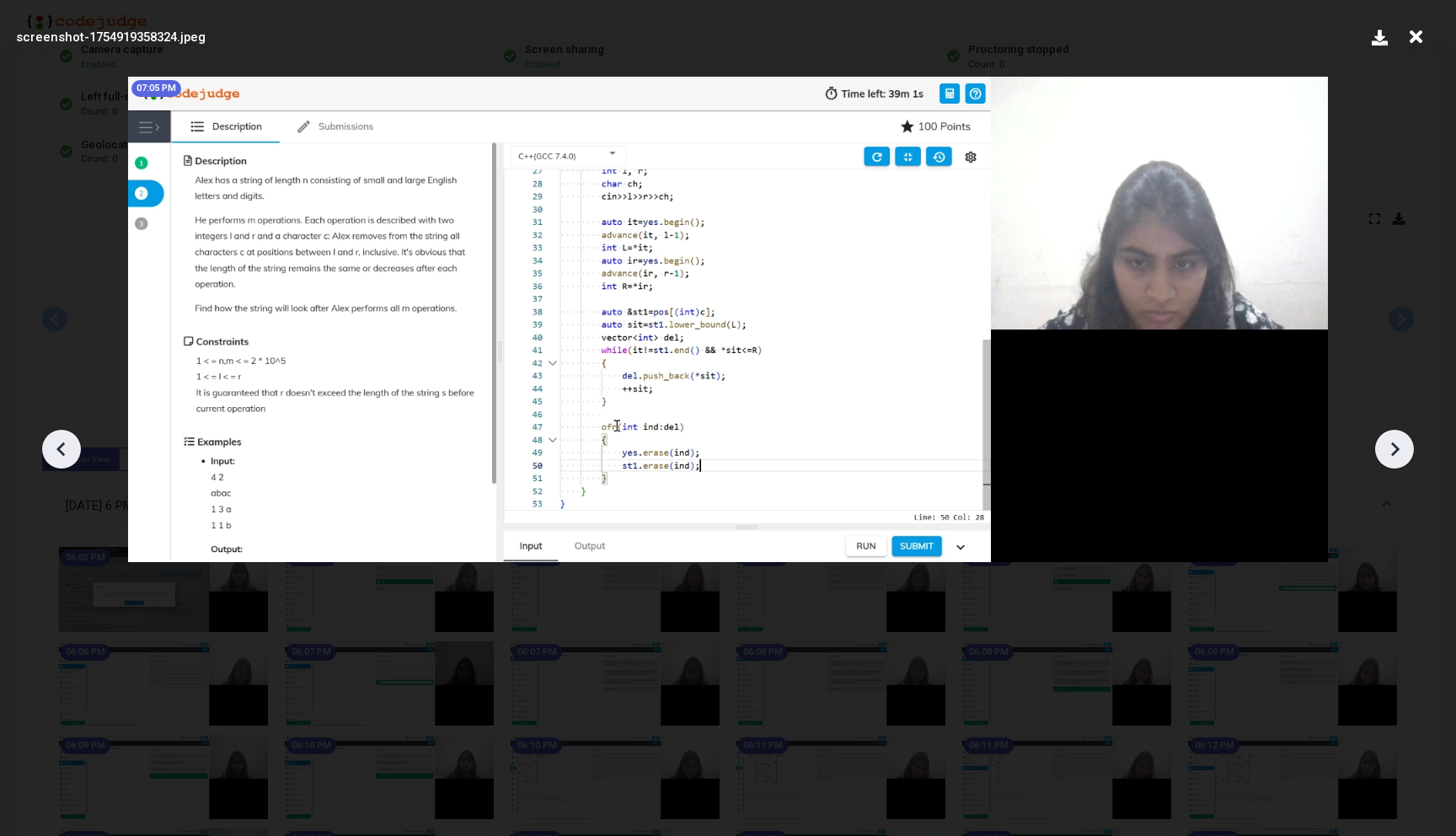
click at [1395, 451] on icon at bounding box center [1395, 450] width 8 height 15
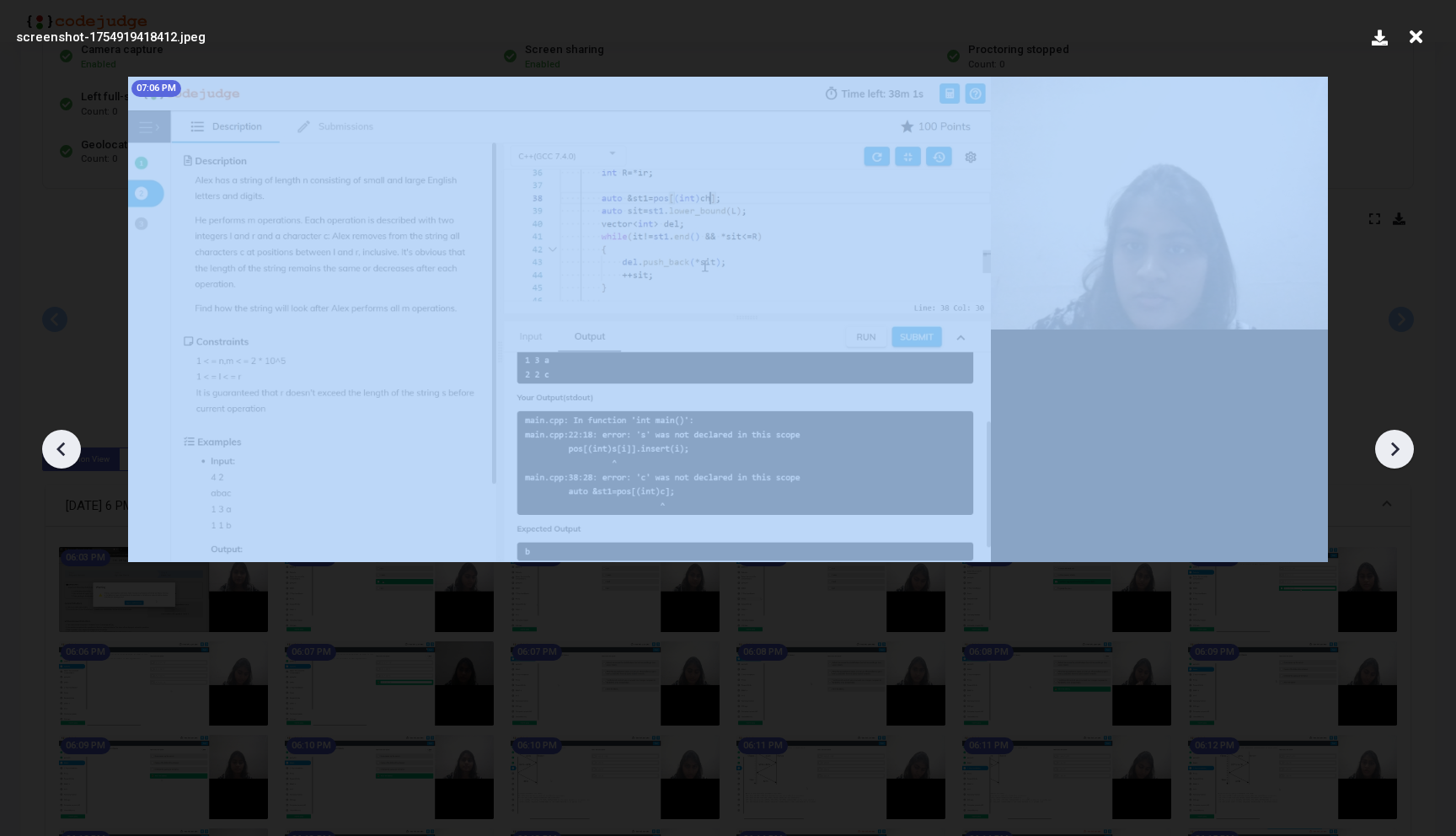
click at [1395, 451] on icon at bounding box center [1395, 450] width 8 height 15
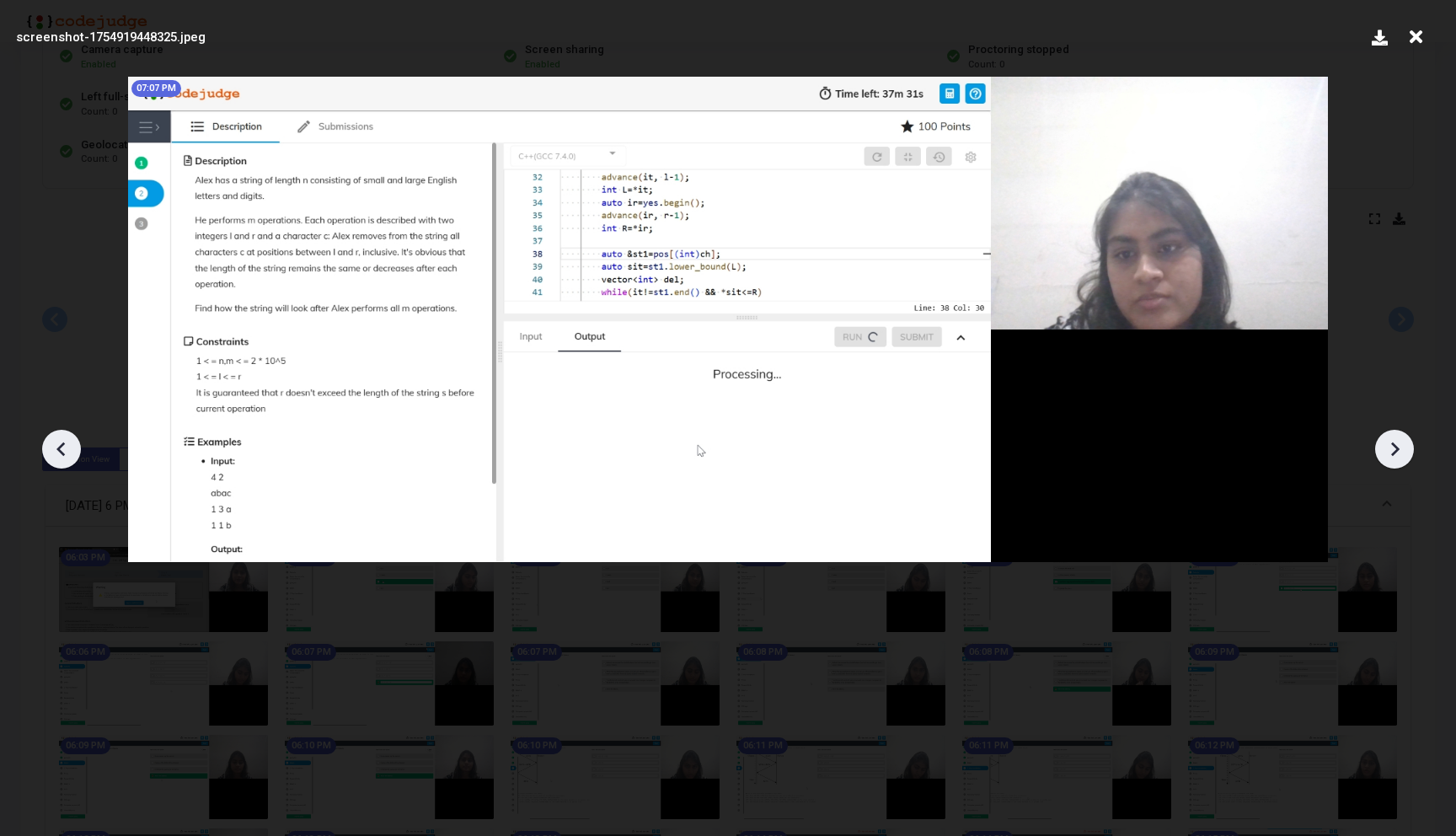
click at [1395, 451] on icon at bounding box center [1395, 450] width 8 height 15
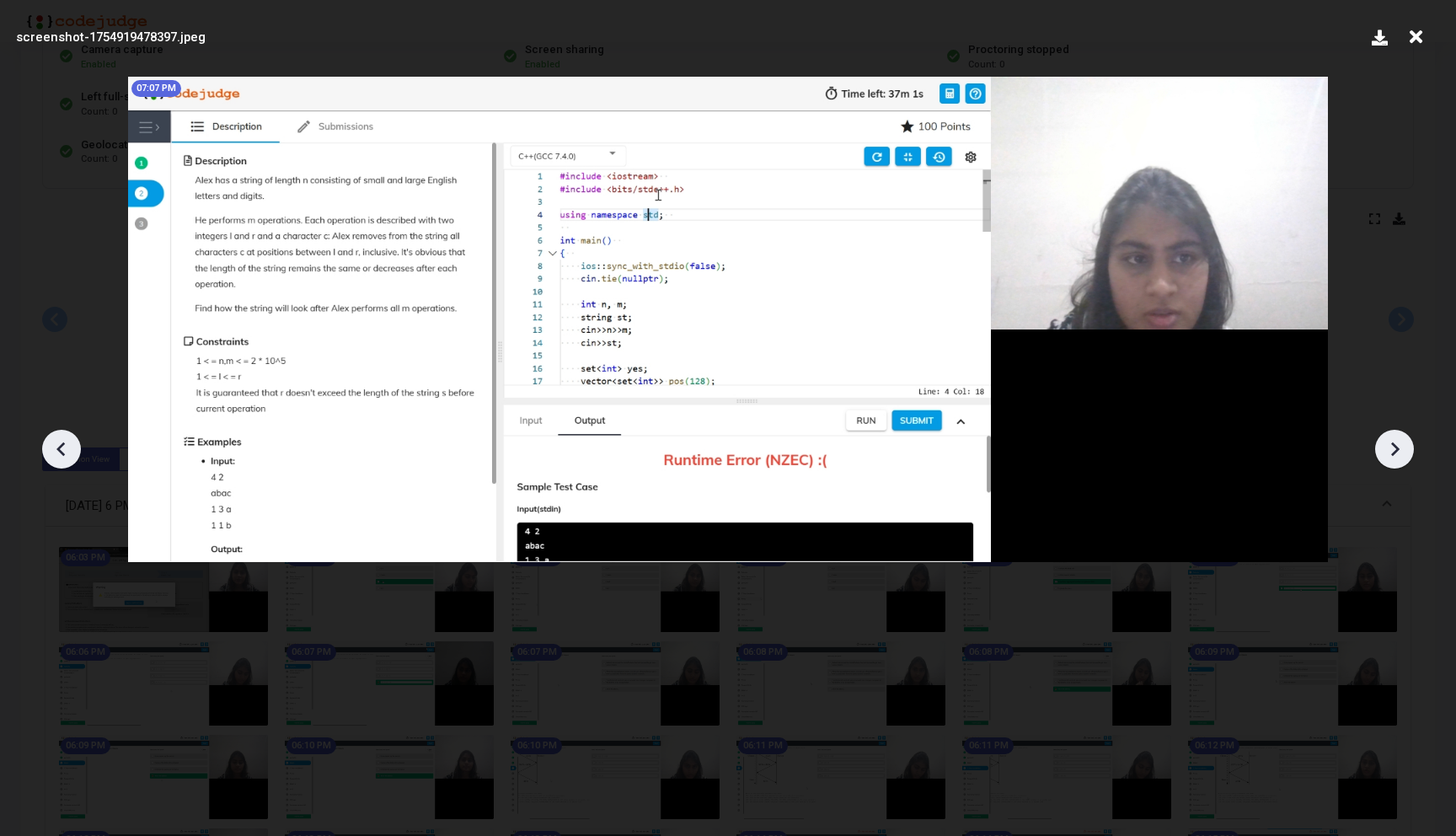
click at [1395, 451] on icon at bounding box center [1395, 450] width 8 height 15
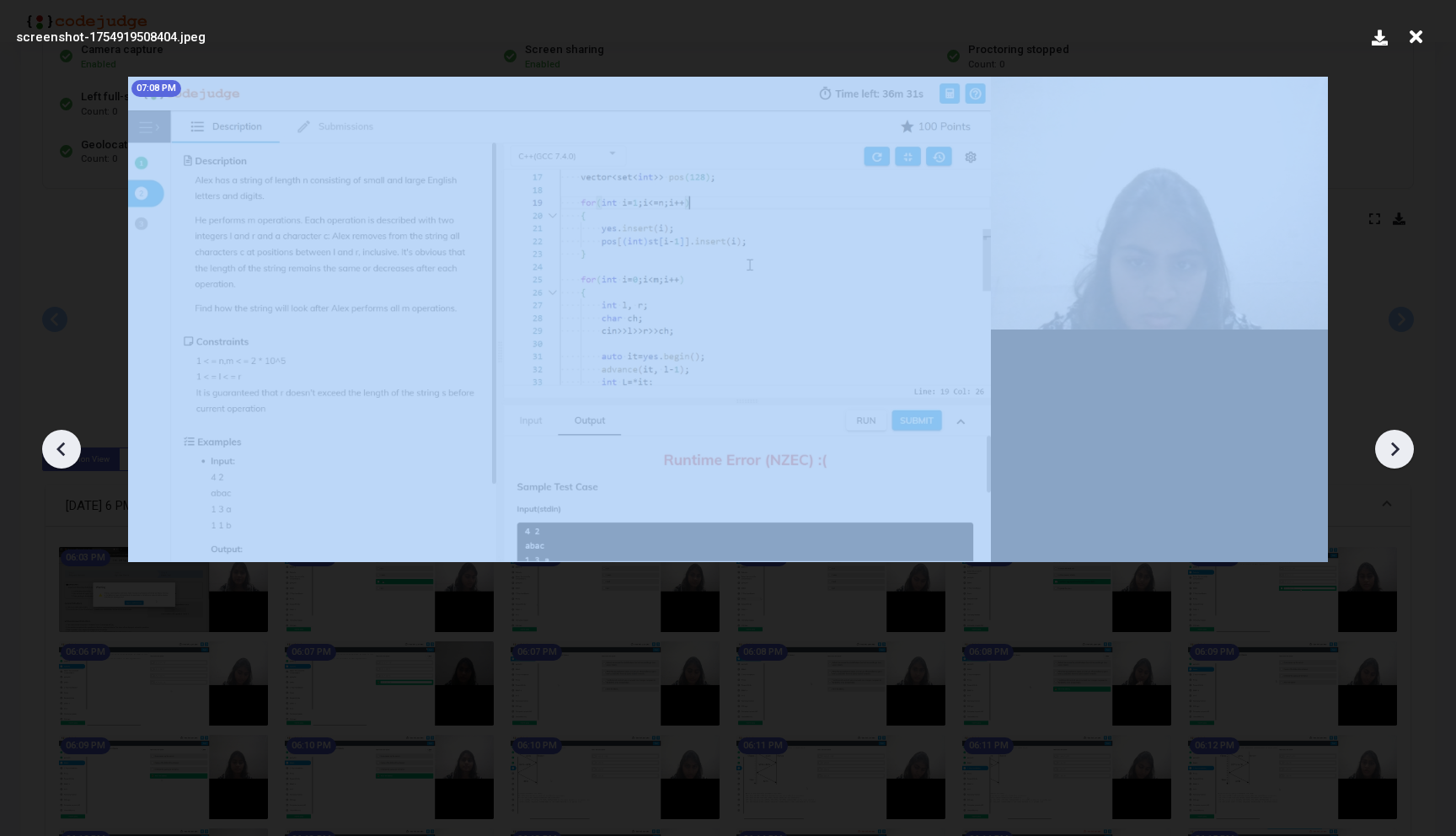
click at [1395, 451] on icon at bounding box center [1395, 450] width 8 height 15
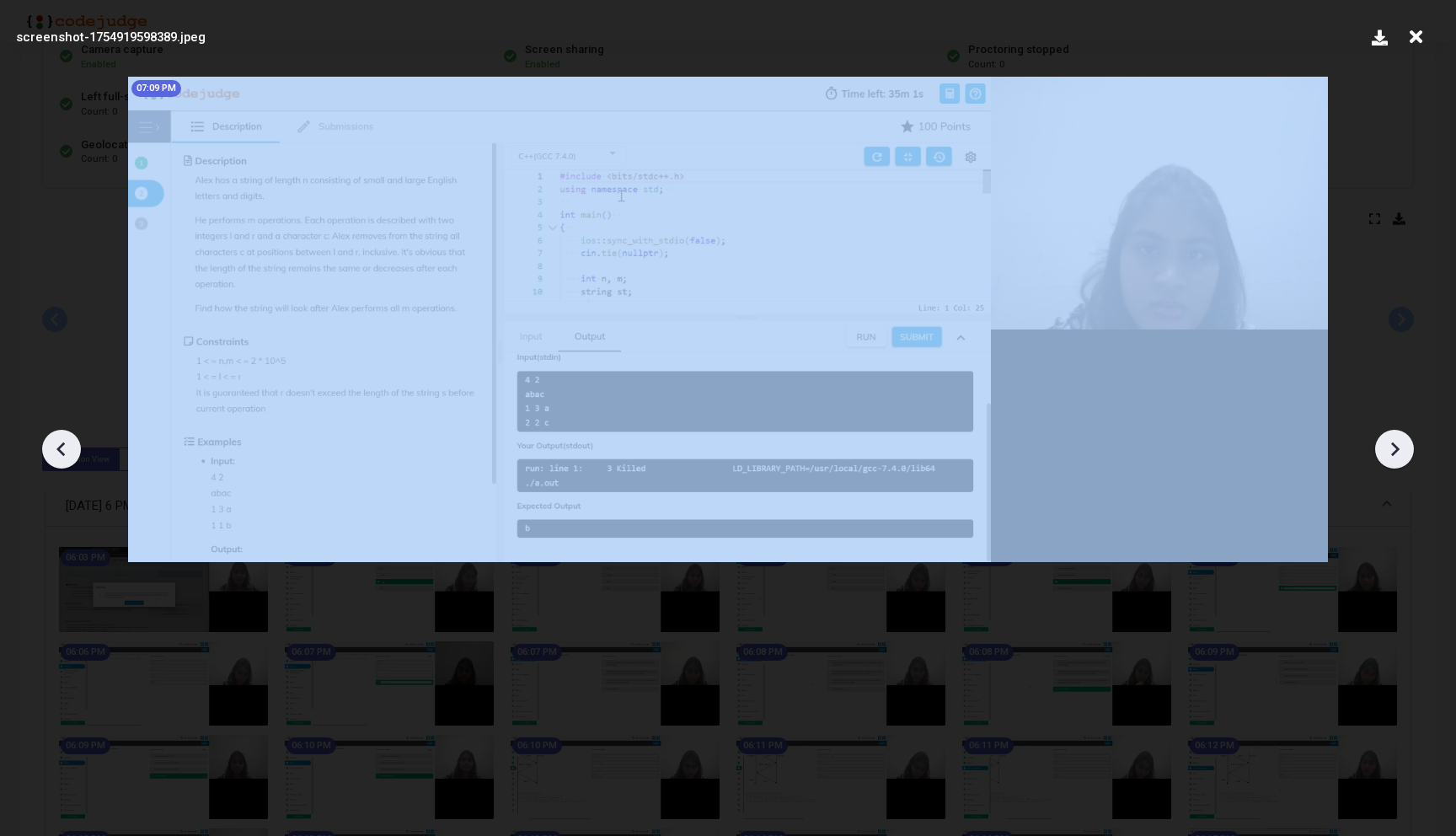
click at [1395, 451] on icon at bounding box center [1395, 450] width 8 height 15
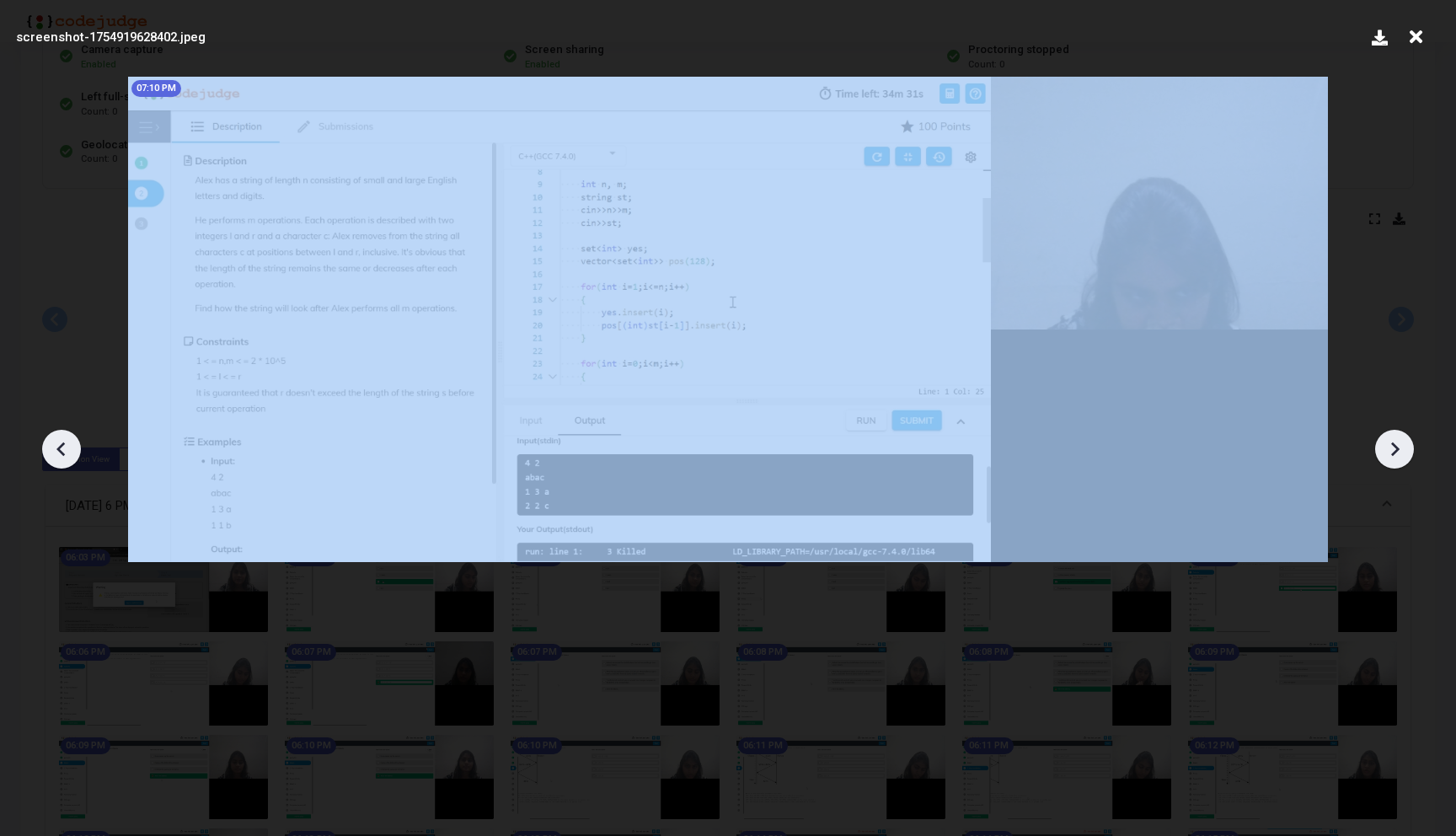
click at [1395, 451] on icon at bounding box center [1395, 450] width 8 height 15
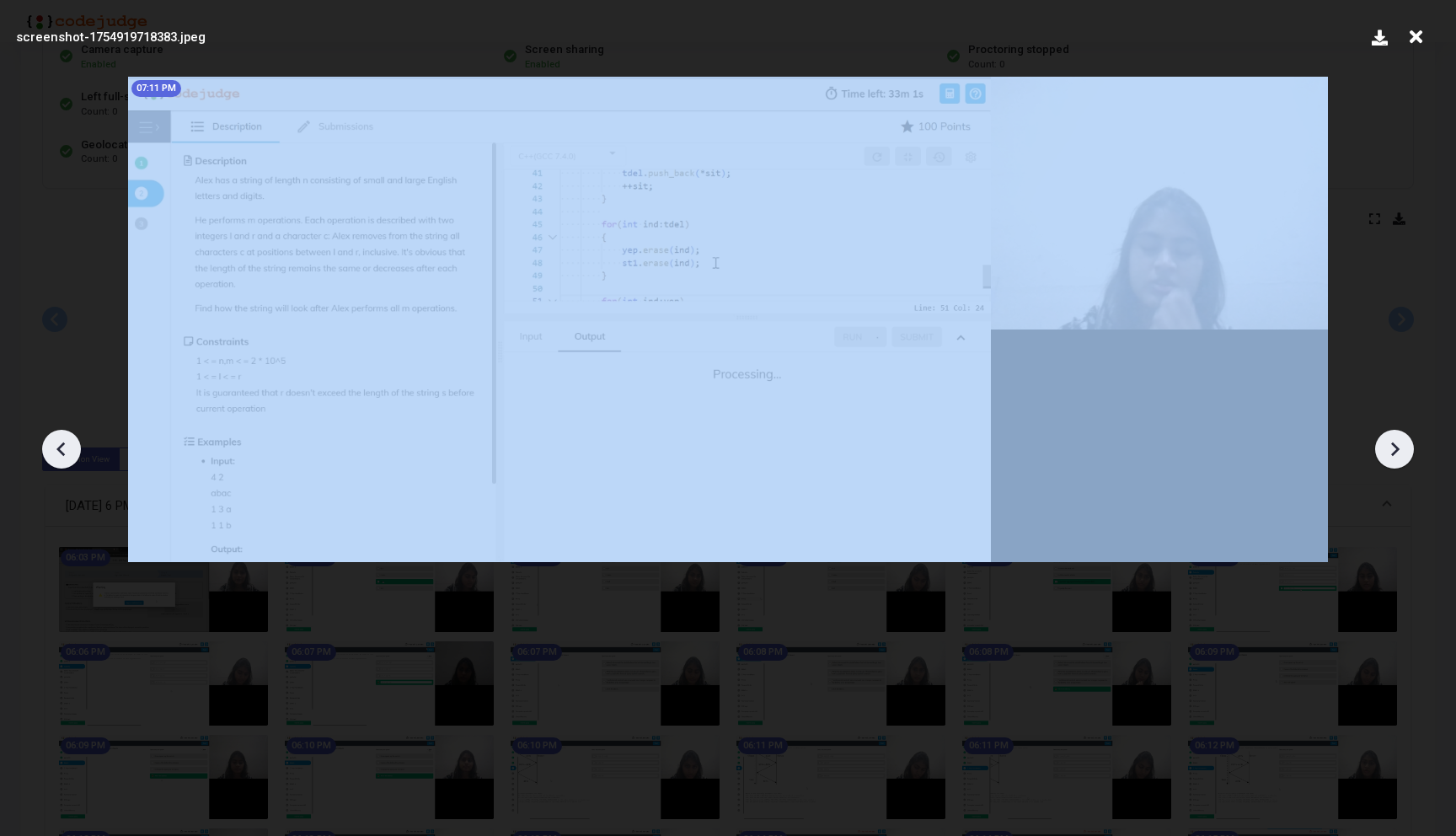
click at [1395, 451] on icon at bounding box center [1395, 450] width 8 height 15
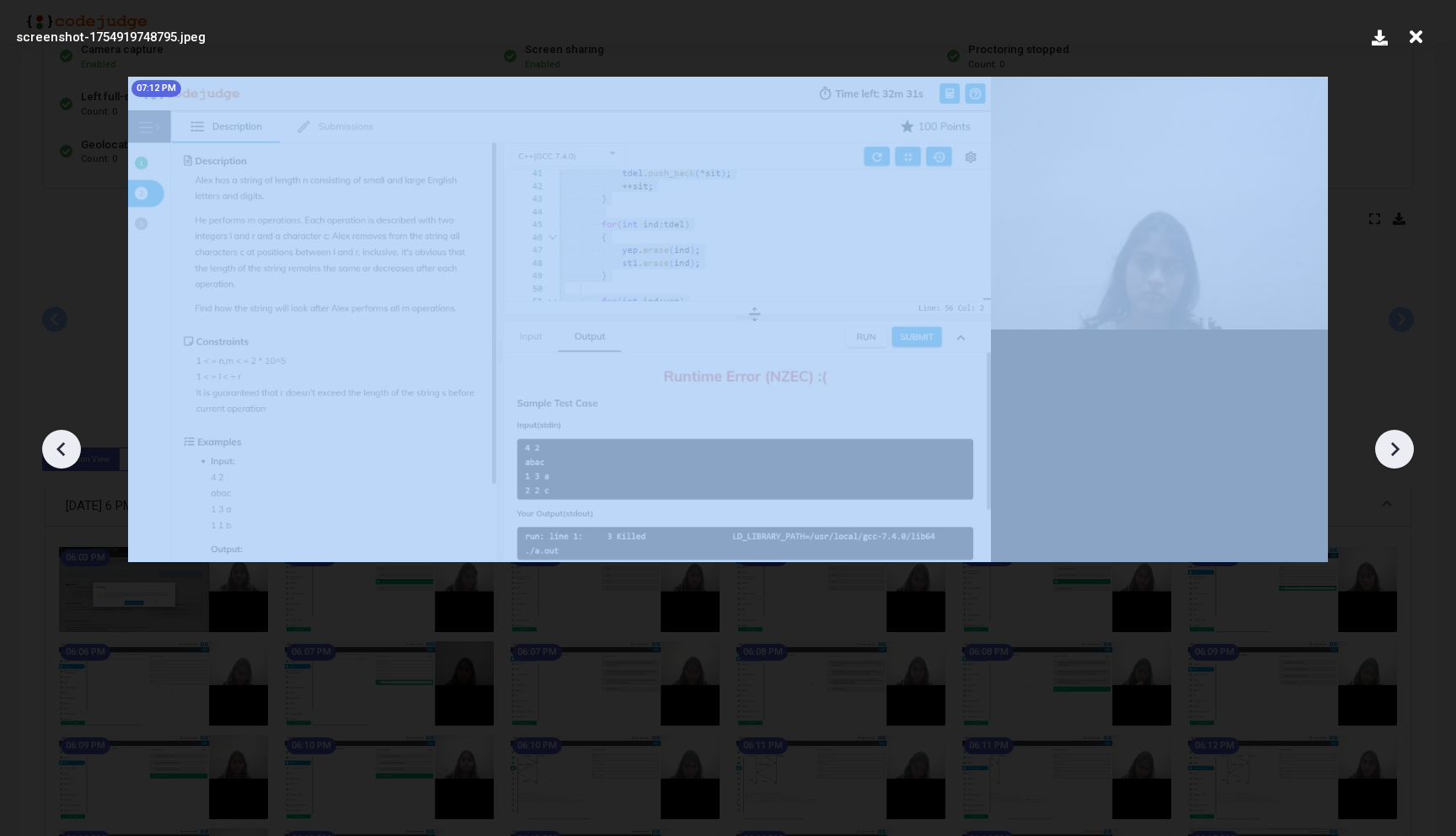
click at [1395, 451] on icon at bounding box center [1395, 450] width 8 height 15
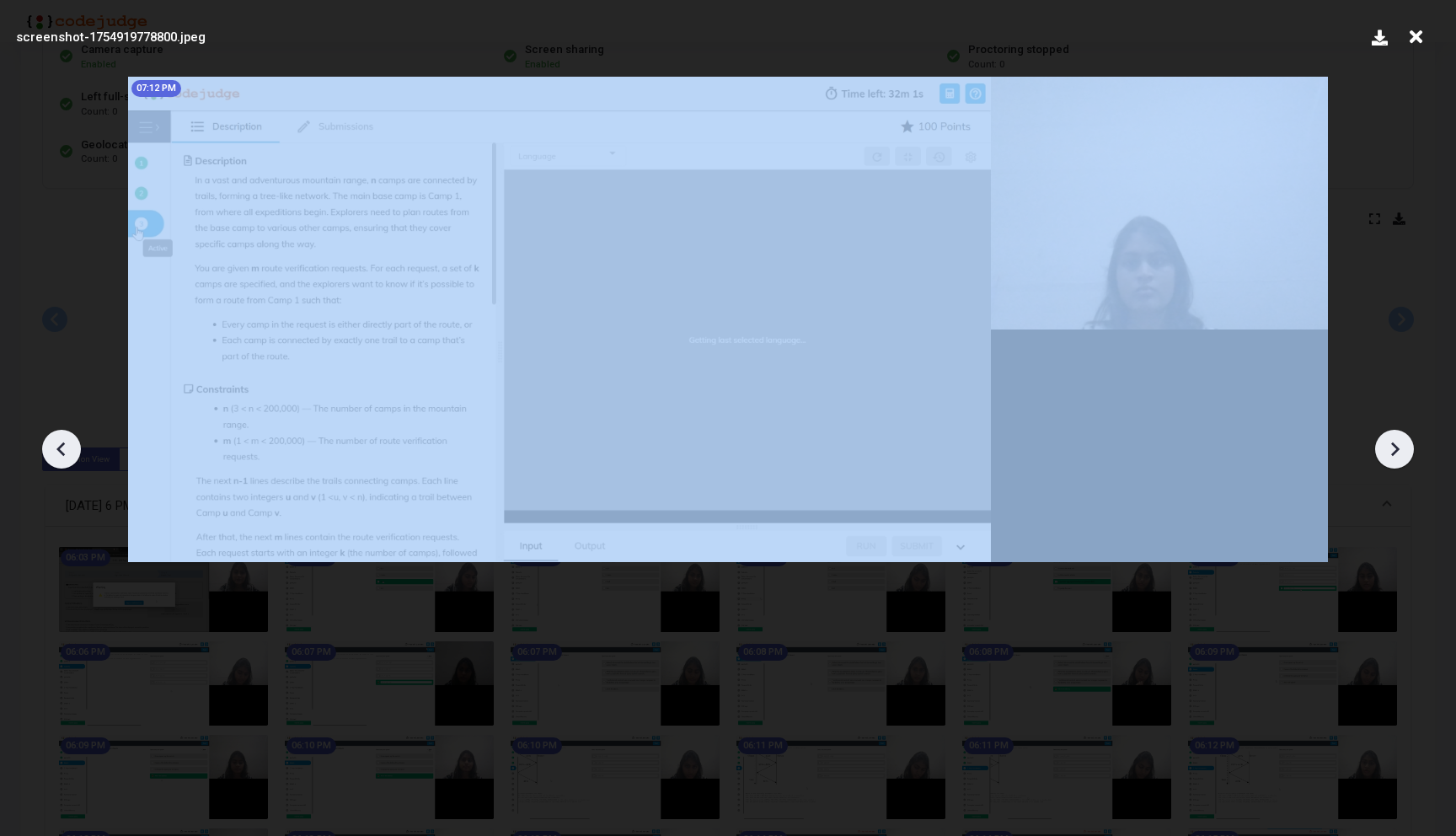
click at [1395, 451] on icon at bounding box center [1395, 450] width 8 height 15
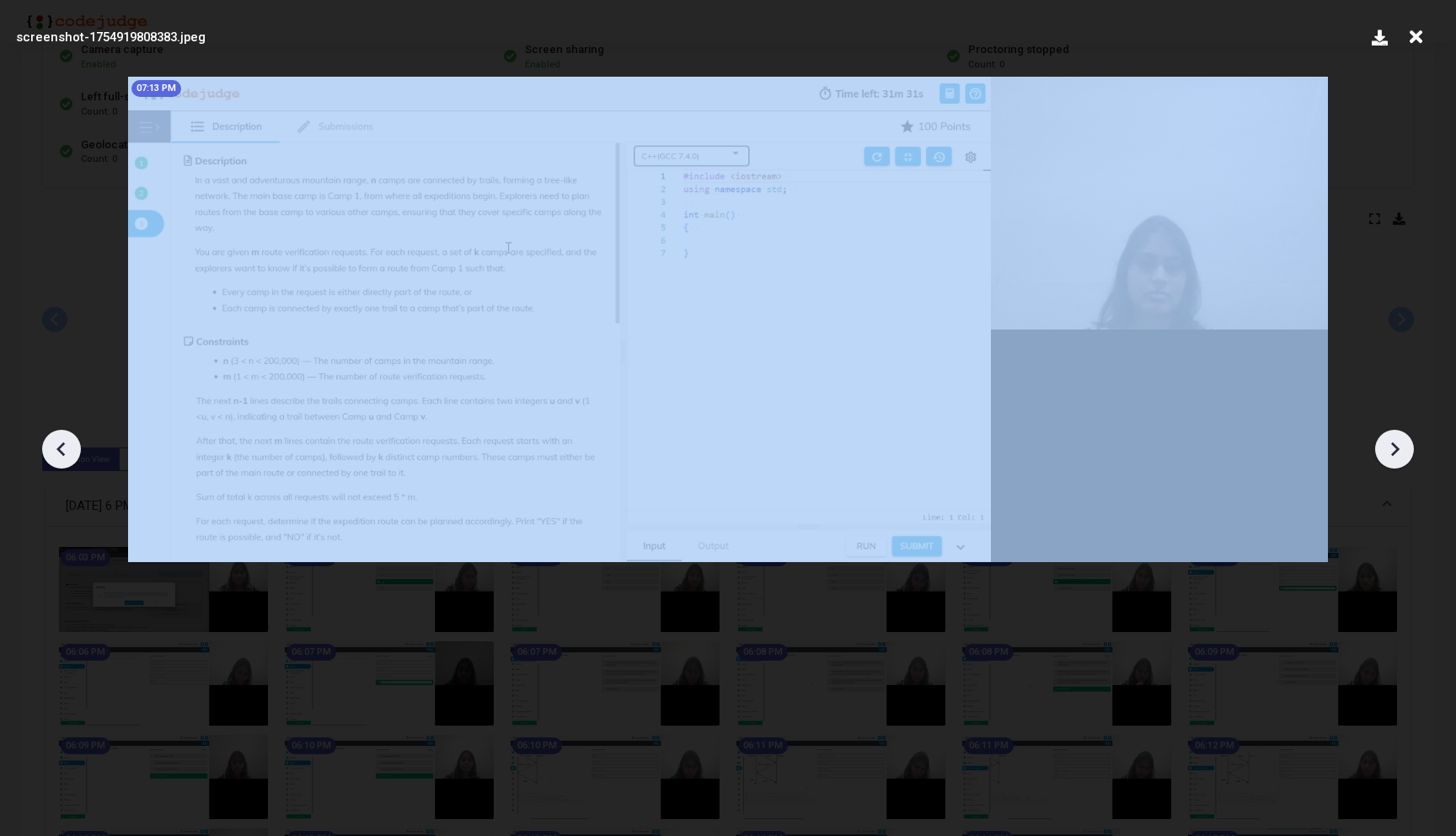
click at [1395, 451] on icon at bounding box center [1395, 450] width 8 height 15
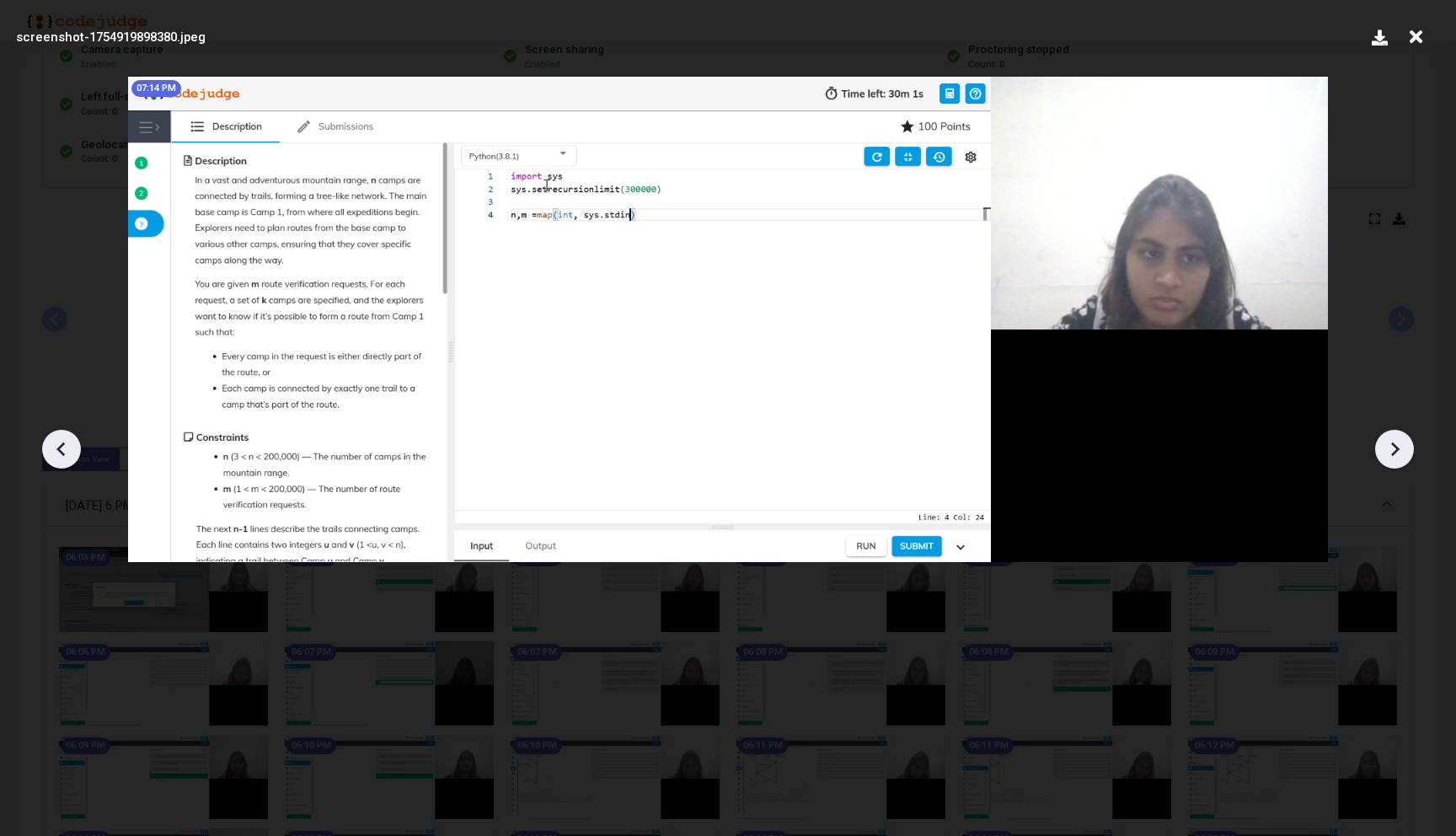
click at [1395, 451] on icon at bounding box center [1395, 450] width 8 height 15
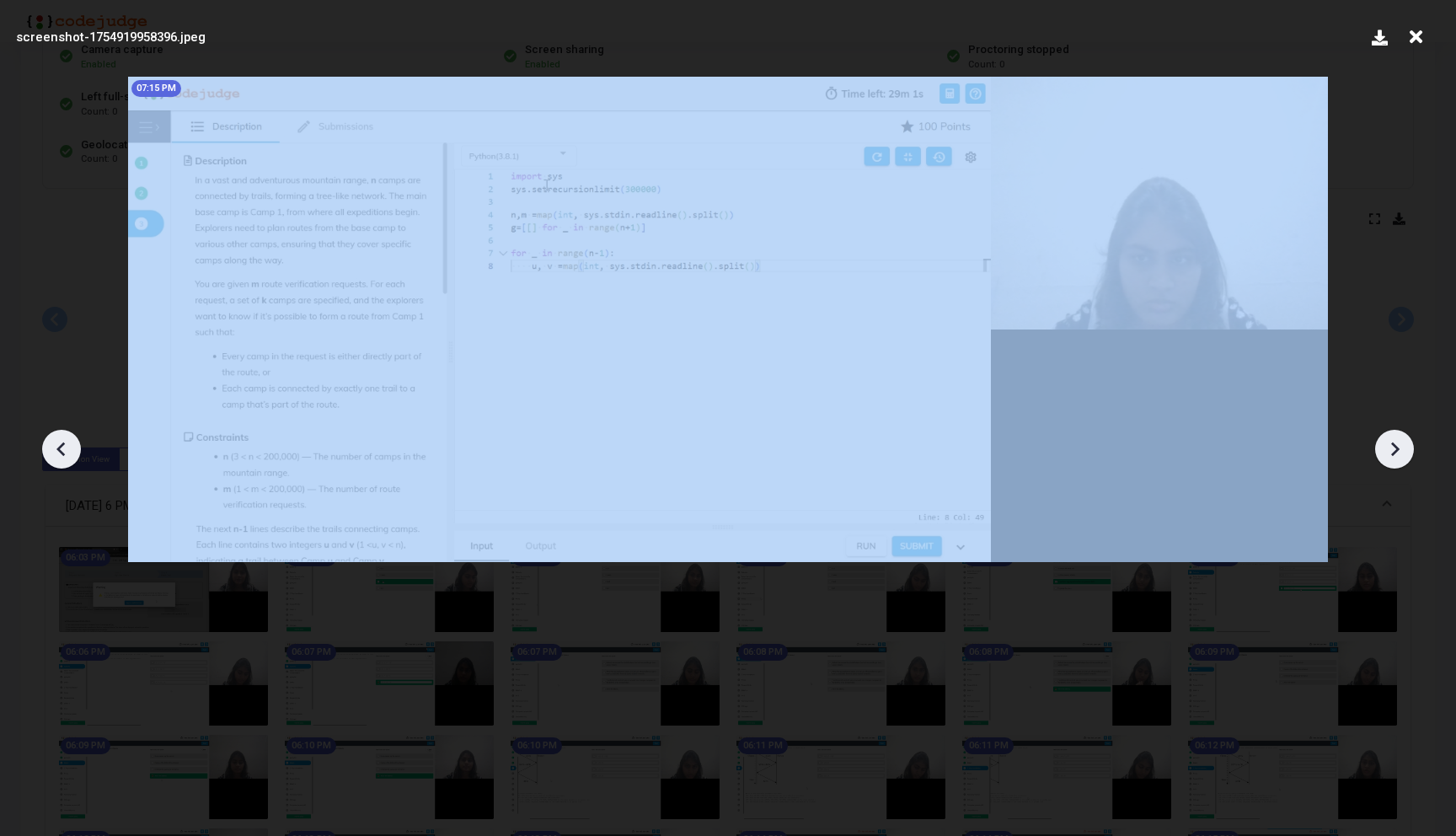
click at [1395, 451] on icon at bounding box center [1395, 450] width 8 height 15
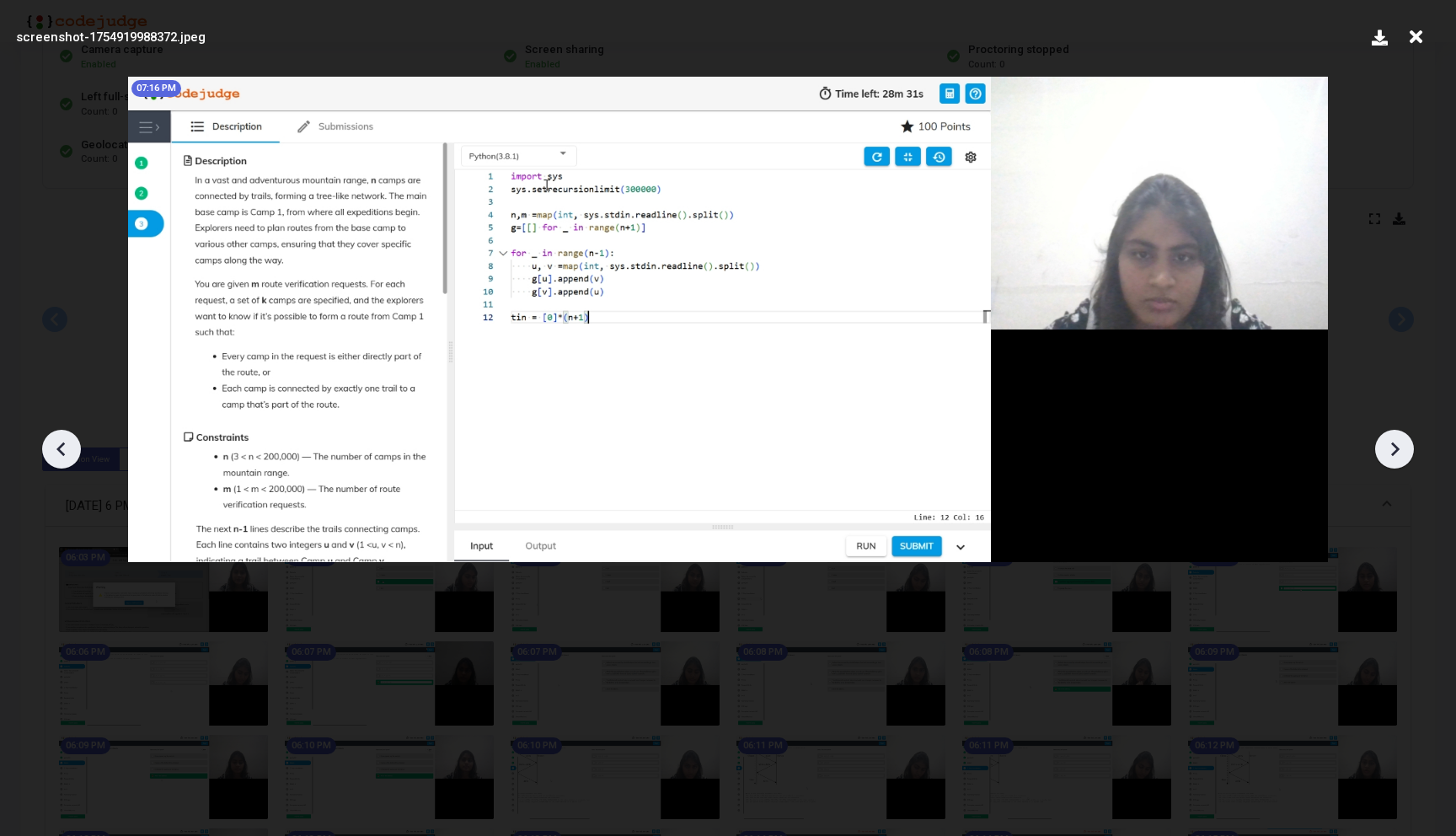
click at [1395, 451] on icon at bounding box center [1395, 450] width 8 height 15
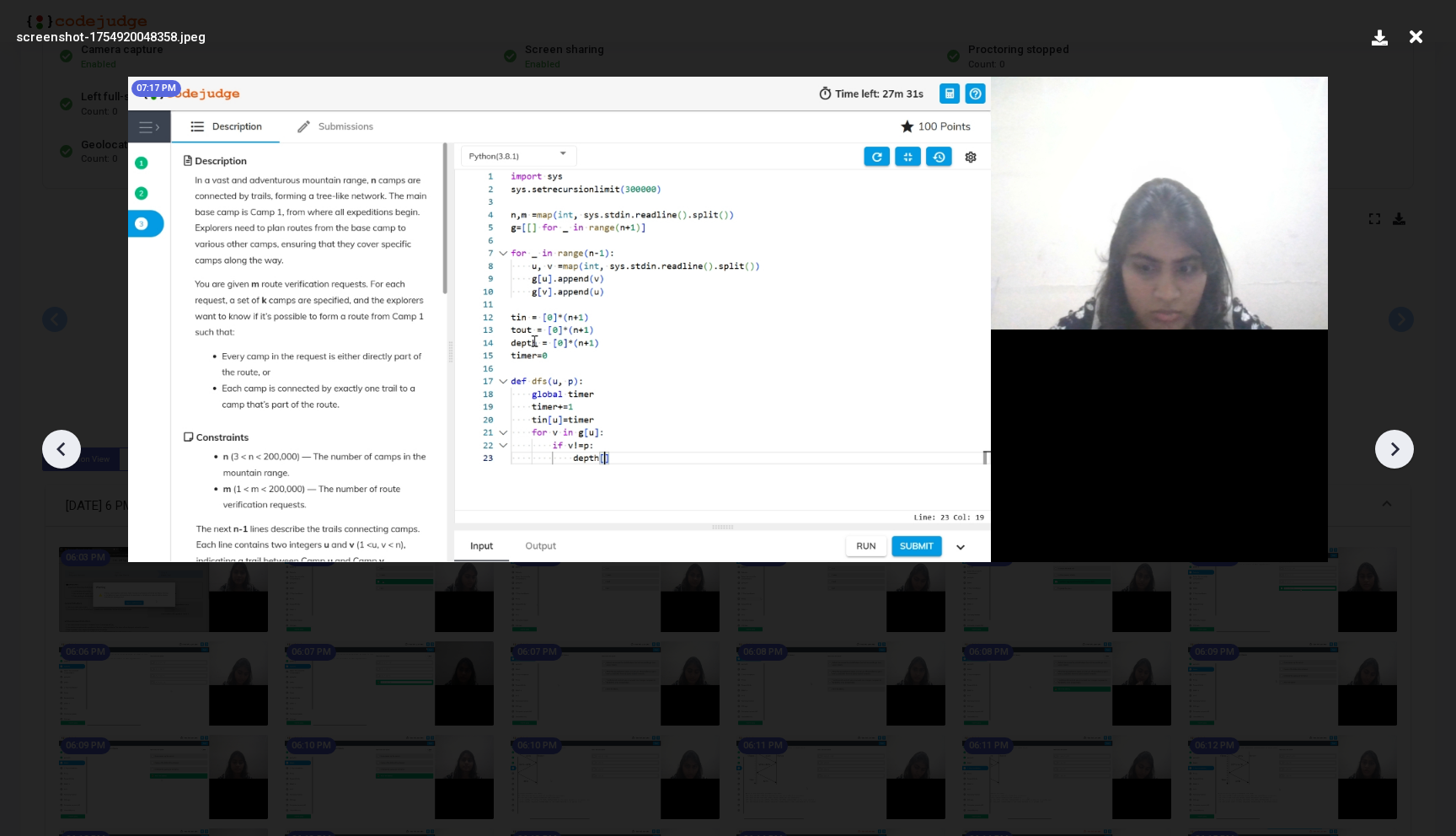
click at [1395, 451] on icon at bounding box center [1395, 450] width 8 height 15
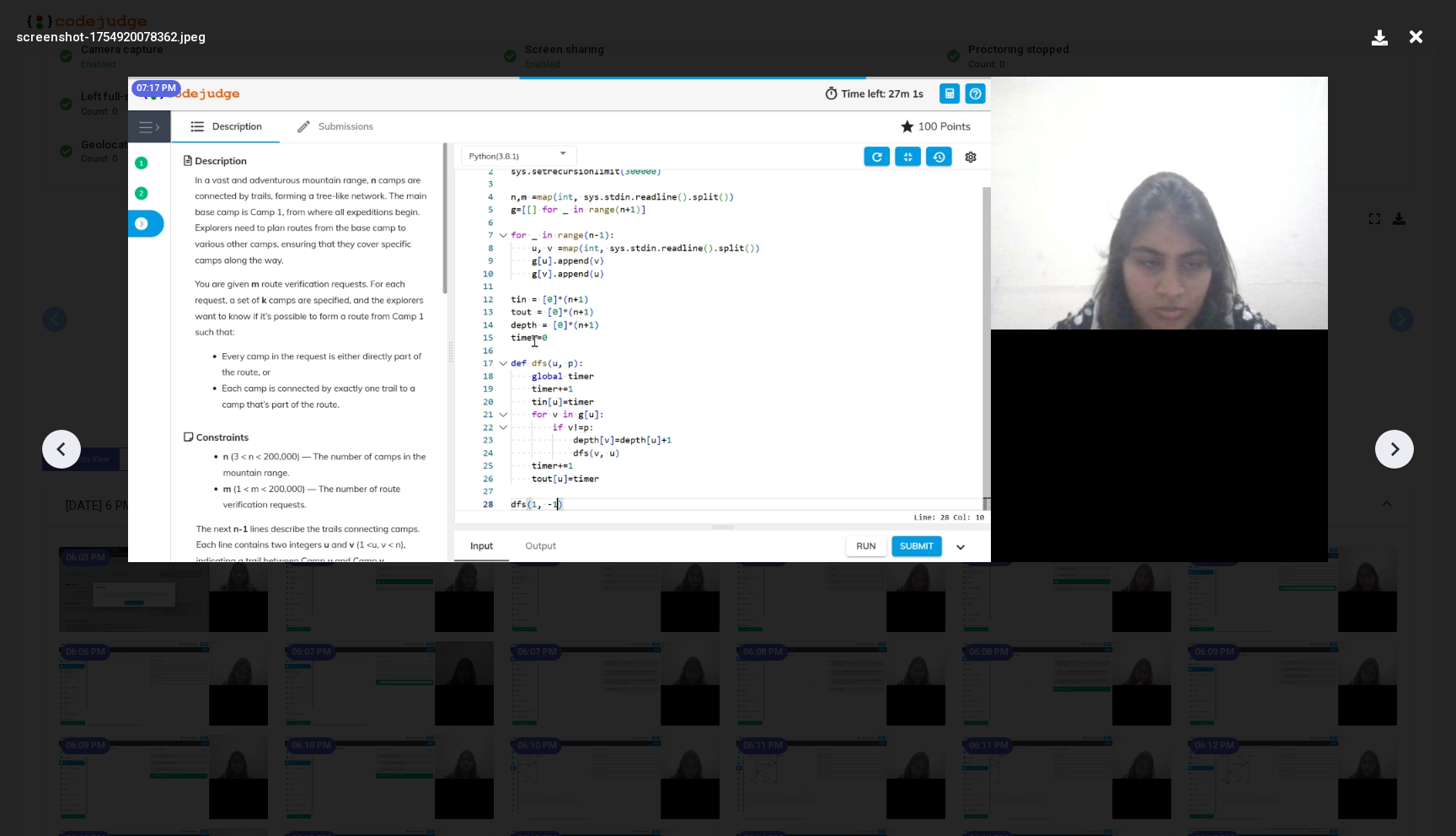
click at [1395, 451] on icon at bounding box center [1395, 450] width 8 height 15
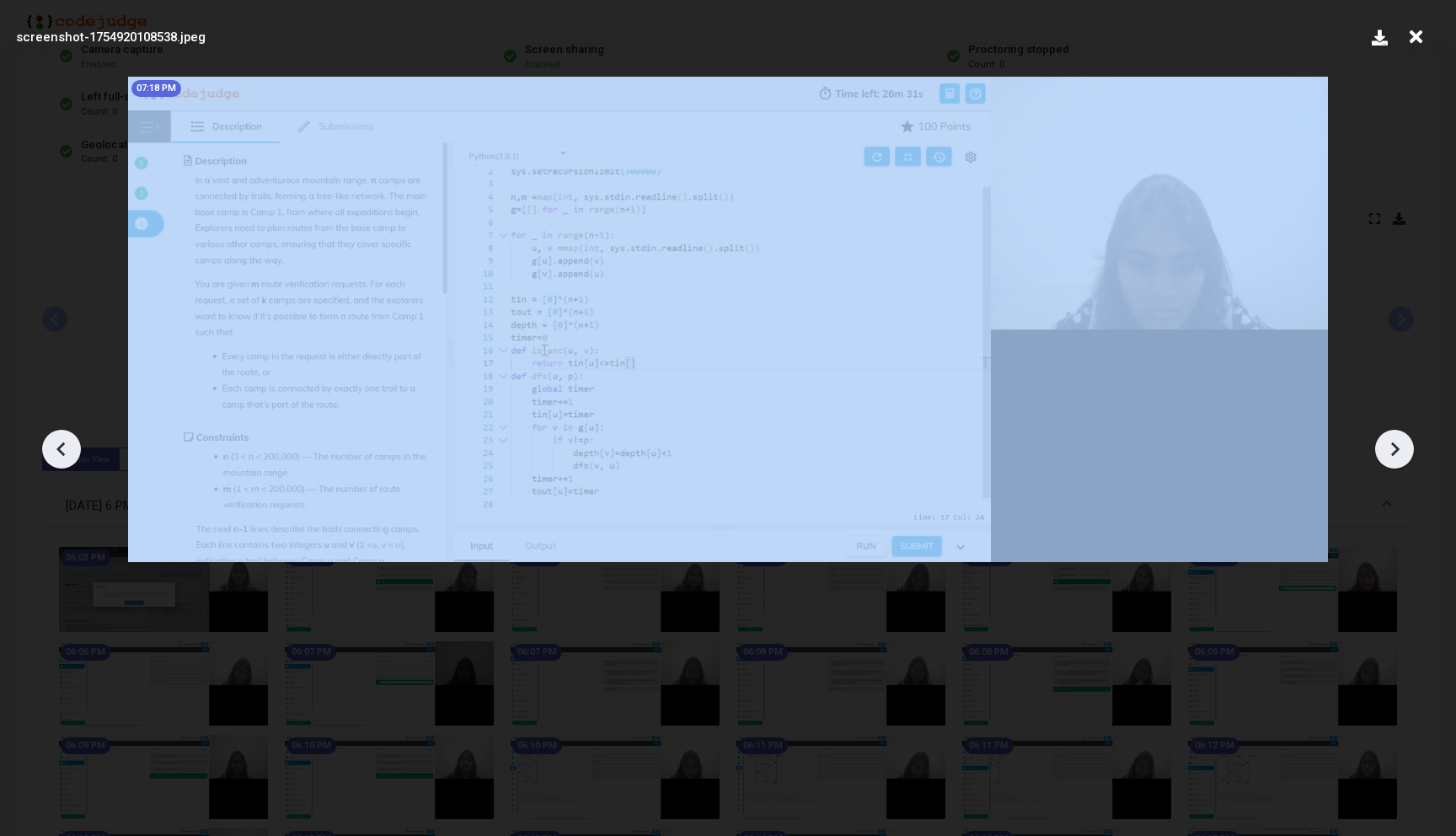
click at [1395, 451] on icon at bounding box center [1395, 450] width 8 height 15
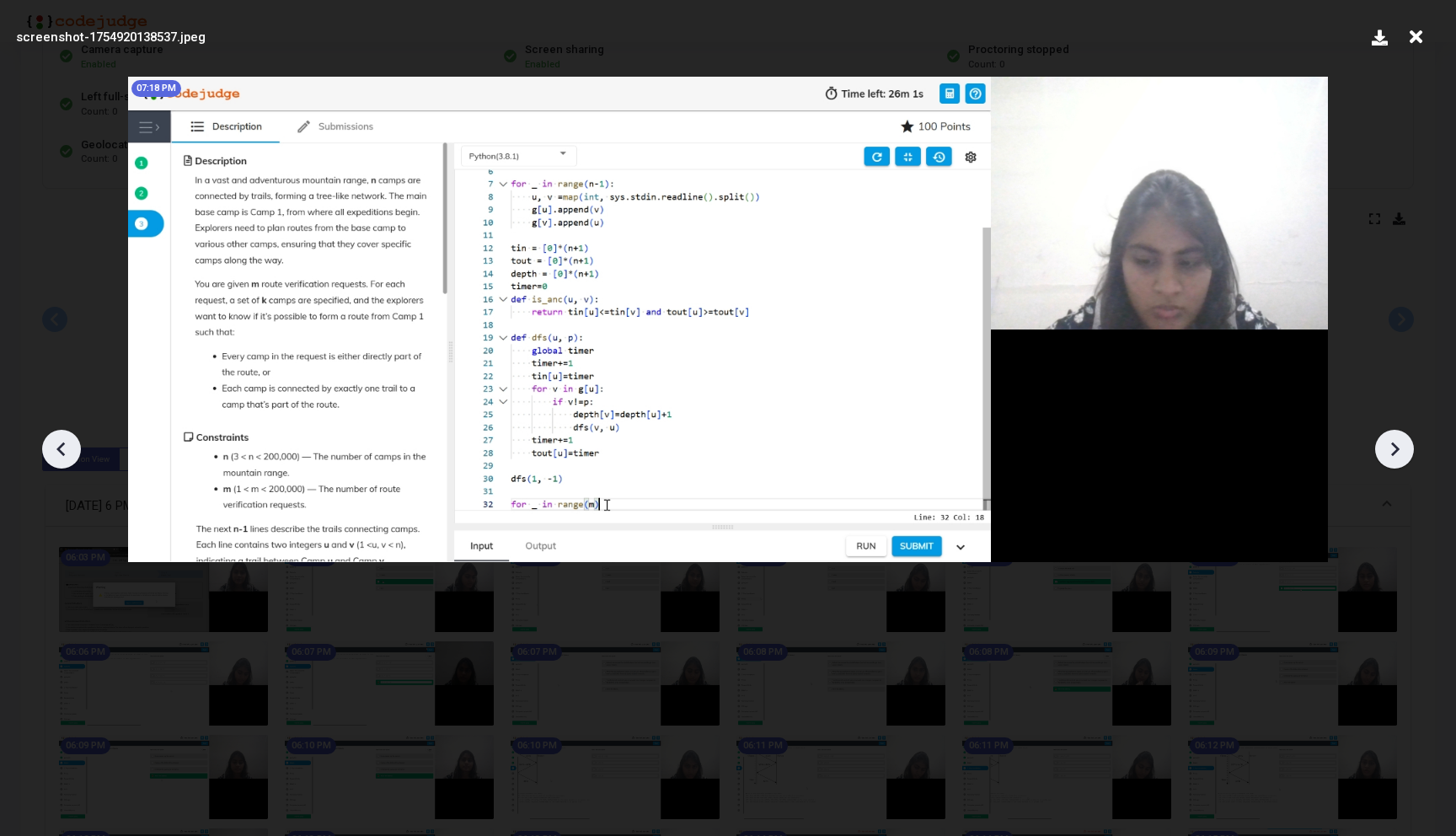
click at [1395, 451] on icon at bounding box center [1395, 450] width 8 height 15
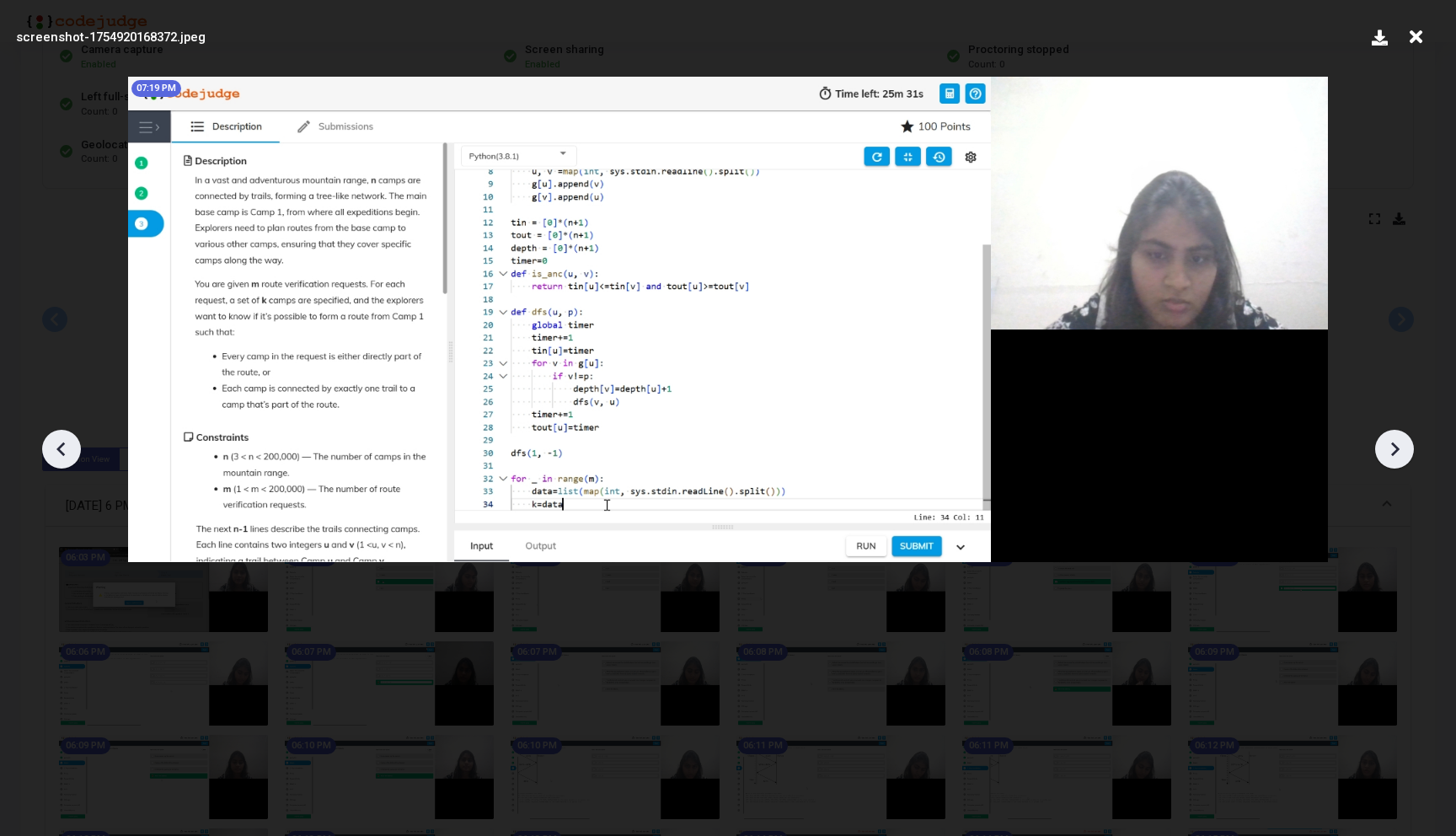
click at [1395, 451] on icon at bounding box center [1395, 450] width 8 height 15
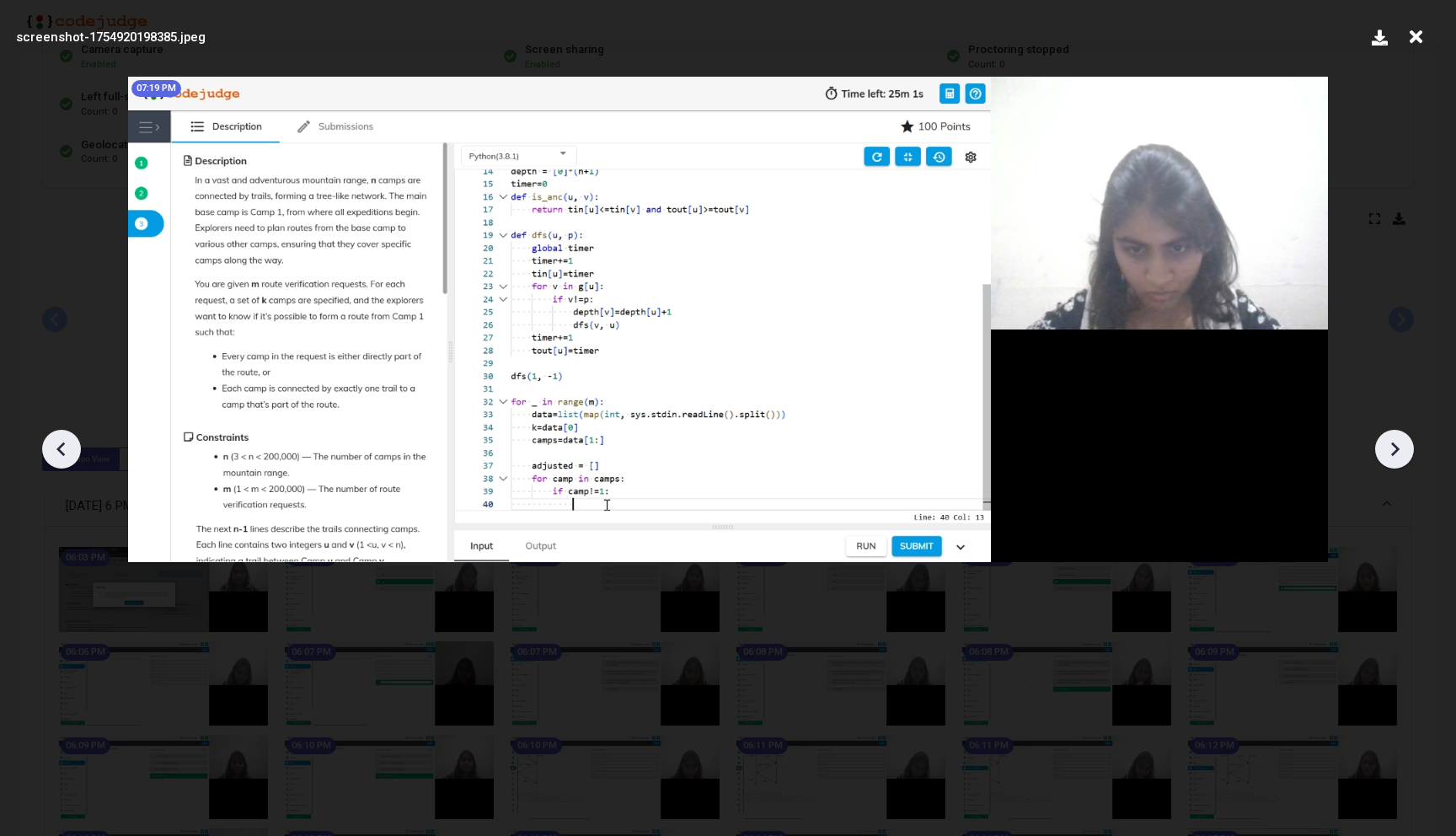
click at [1395, 451] on icon at bounding box center [1395, 450] width 8 height 15
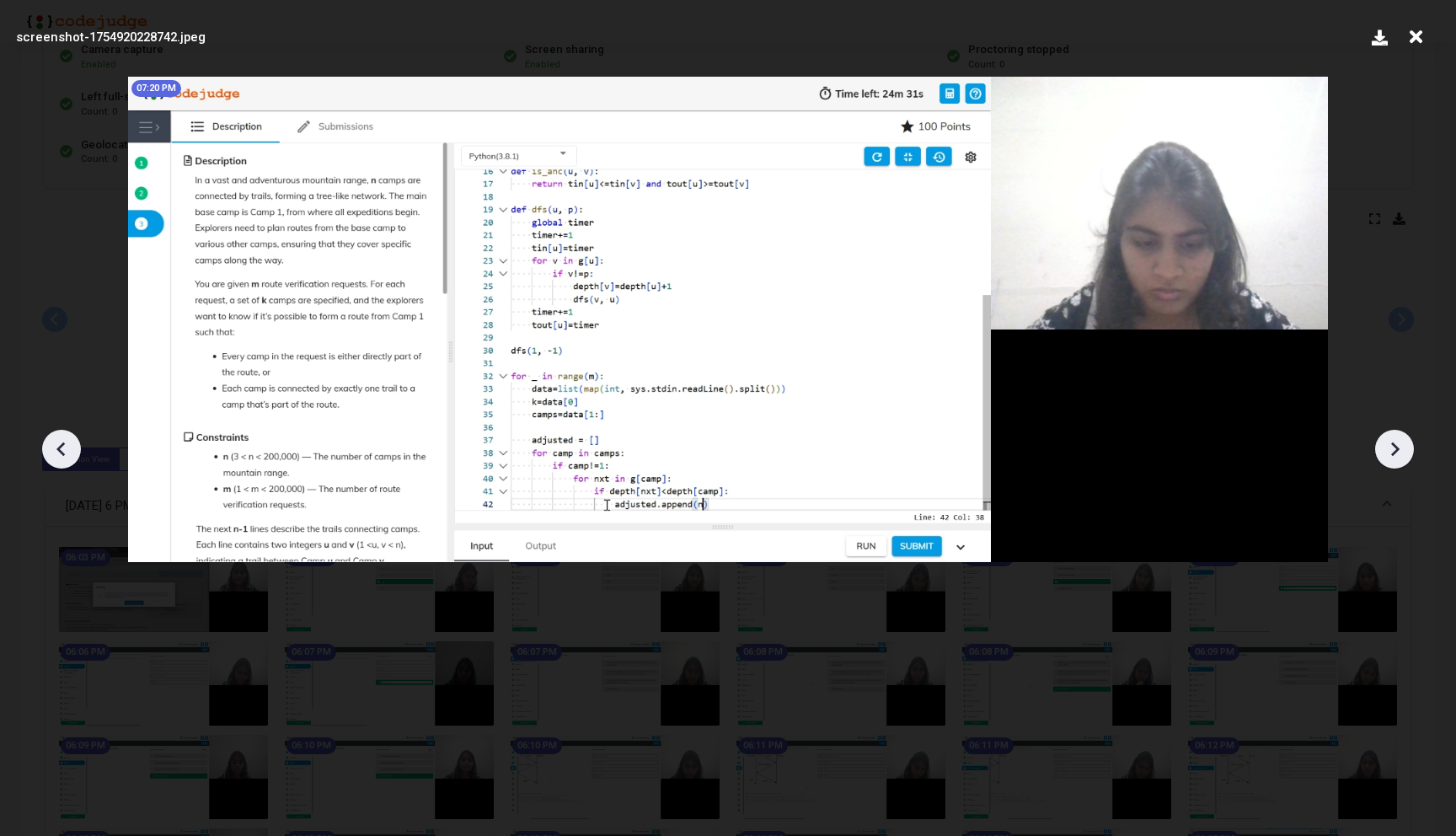
click at [1395, 451] on icon at bounding box center [1395, 450] width 8 height 15
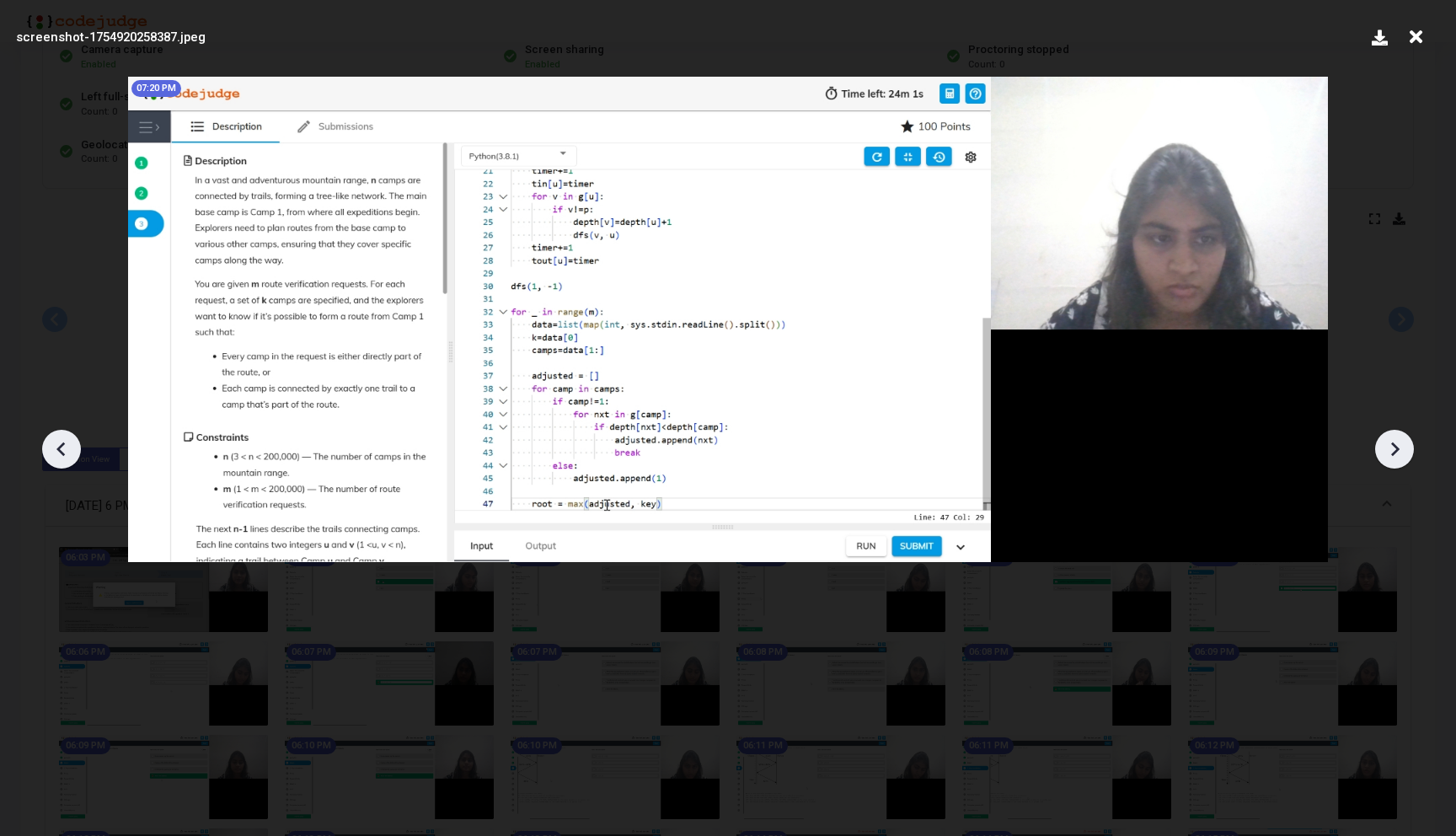
click at [1395, 451] on icon at bounding box center [1395, 450] width 8 height 15
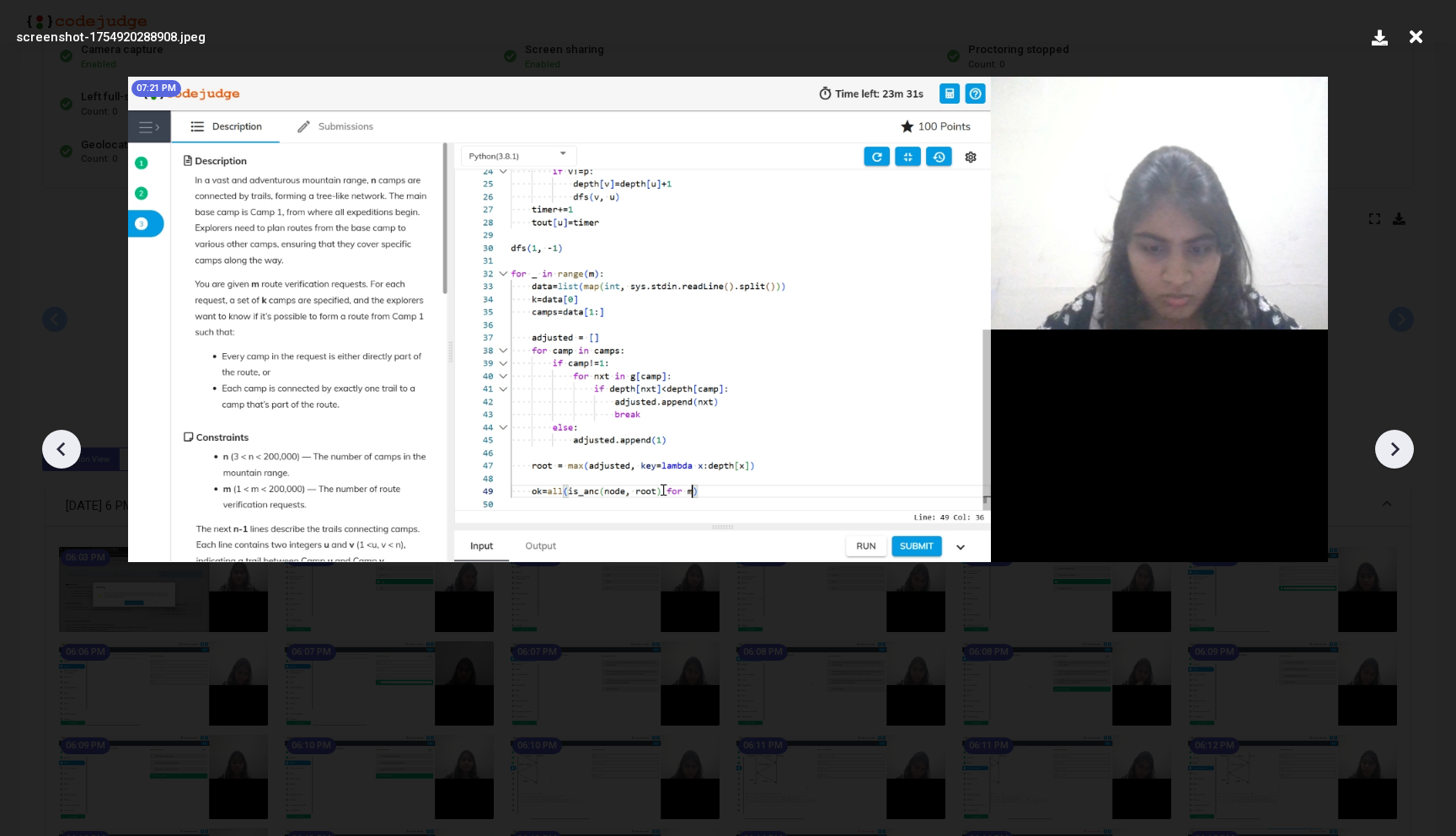
click at [1395, 451] on icon at bounding box center [1395, 450] width 8 height 15
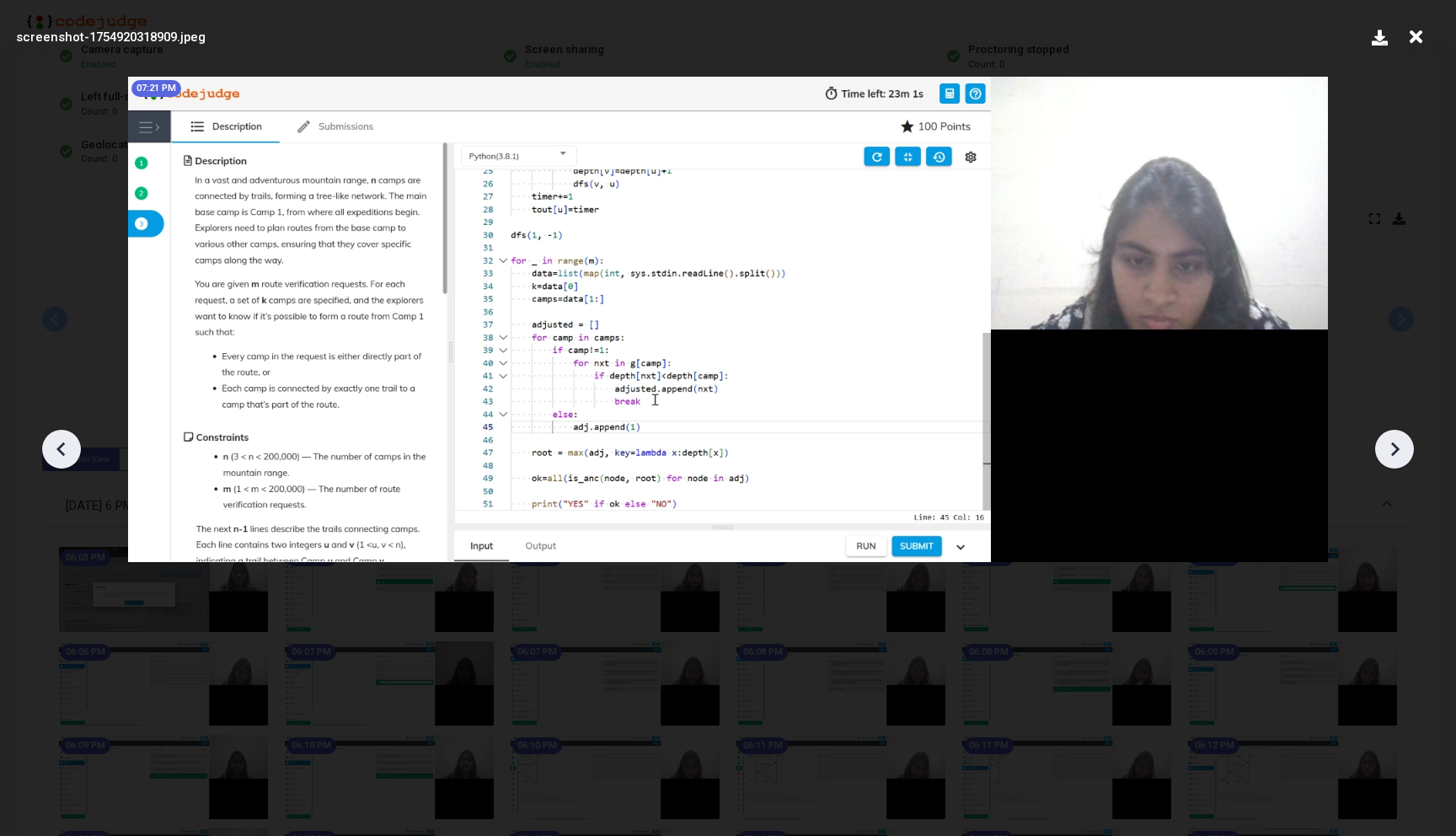
click at [1395, 451] on icon at bounding box center [1395, 450] width 8 height 15
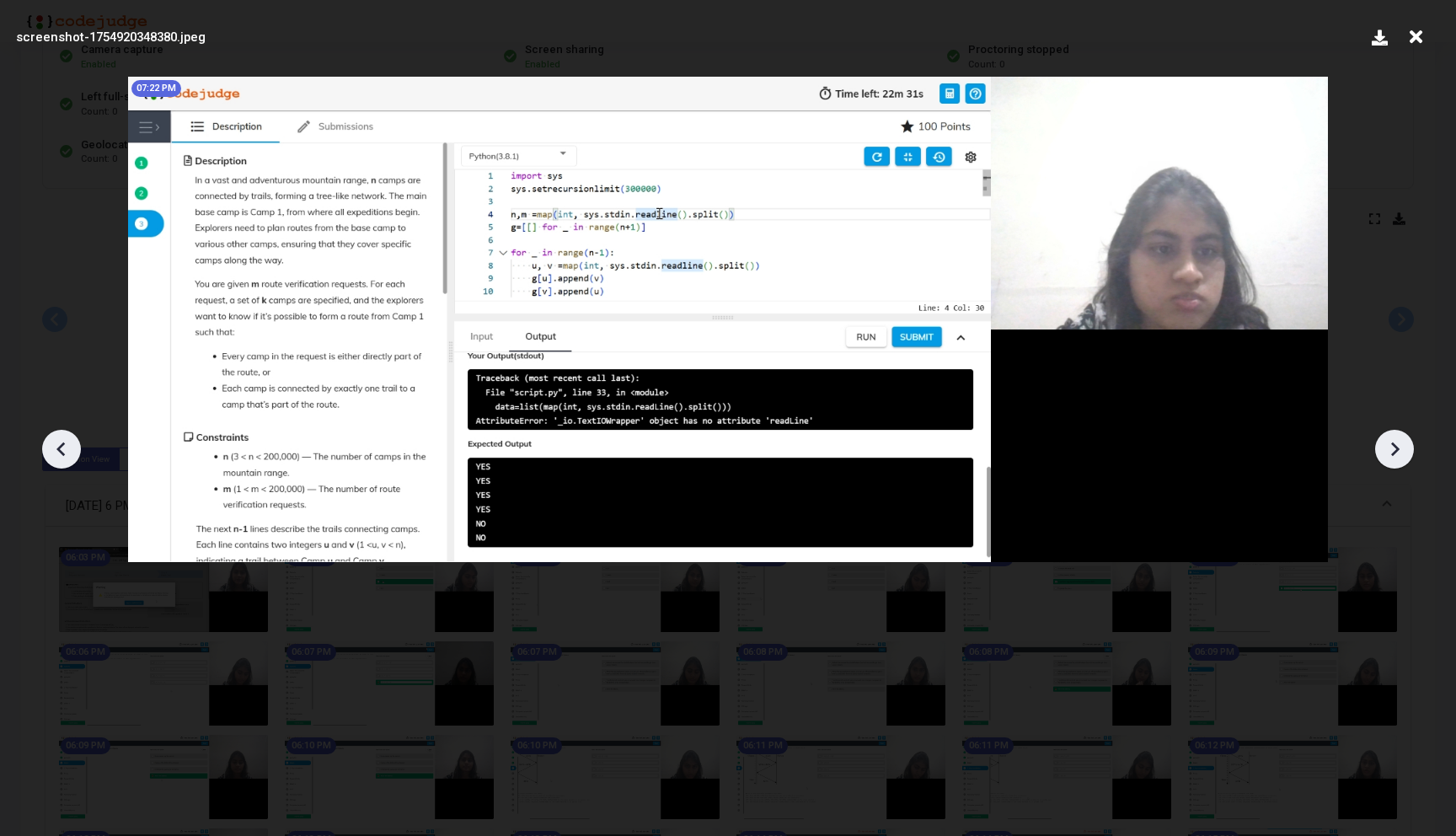
click at [64, 440] on icon at bounding box center [61, 449] width 26 height 26
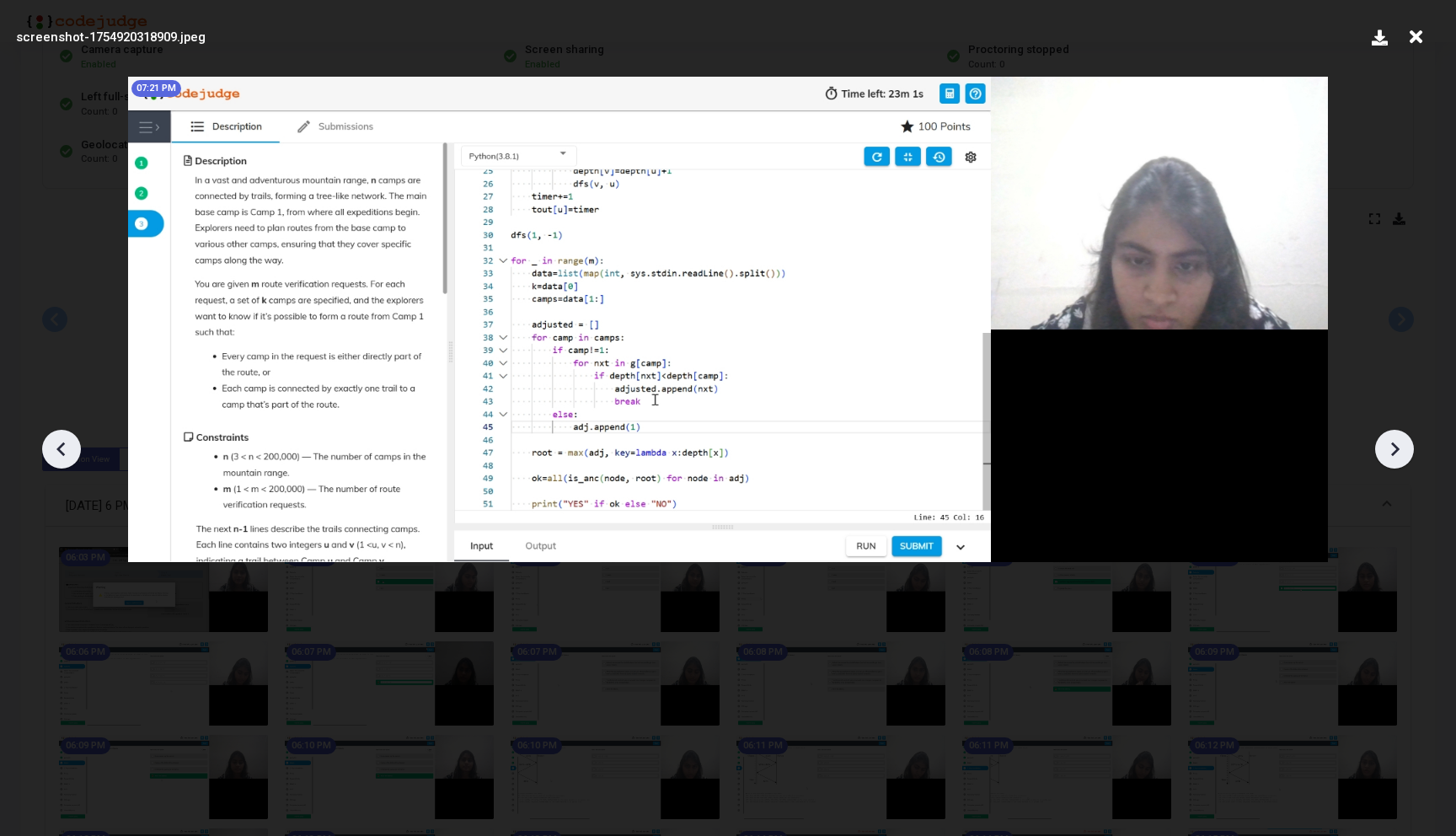
click at [64, 440] on icon at bounding box center [61, 449] width 26 height 26
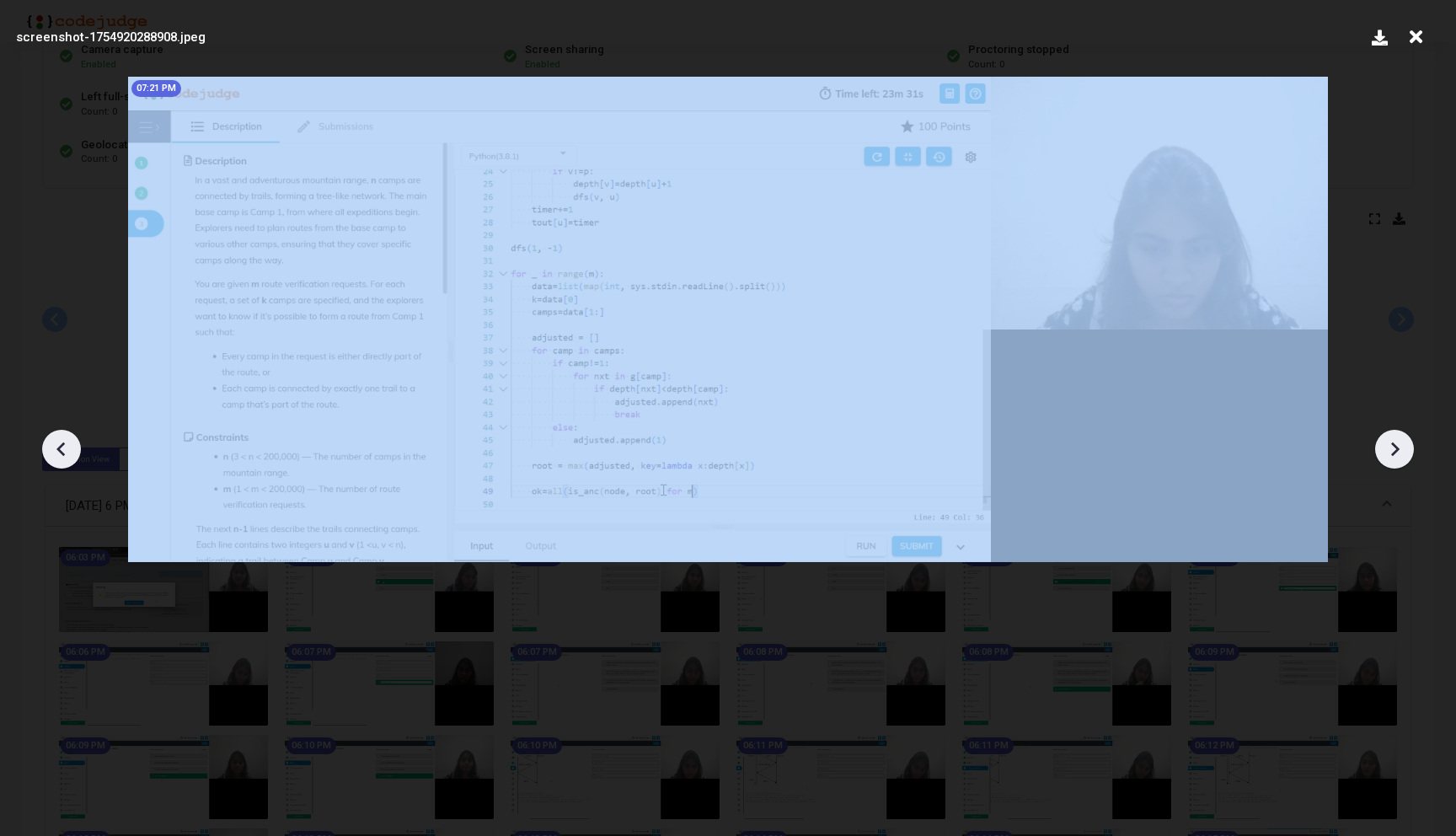
click at [64, 440] on icon at bounding box center [61, 449] width 26 height 26
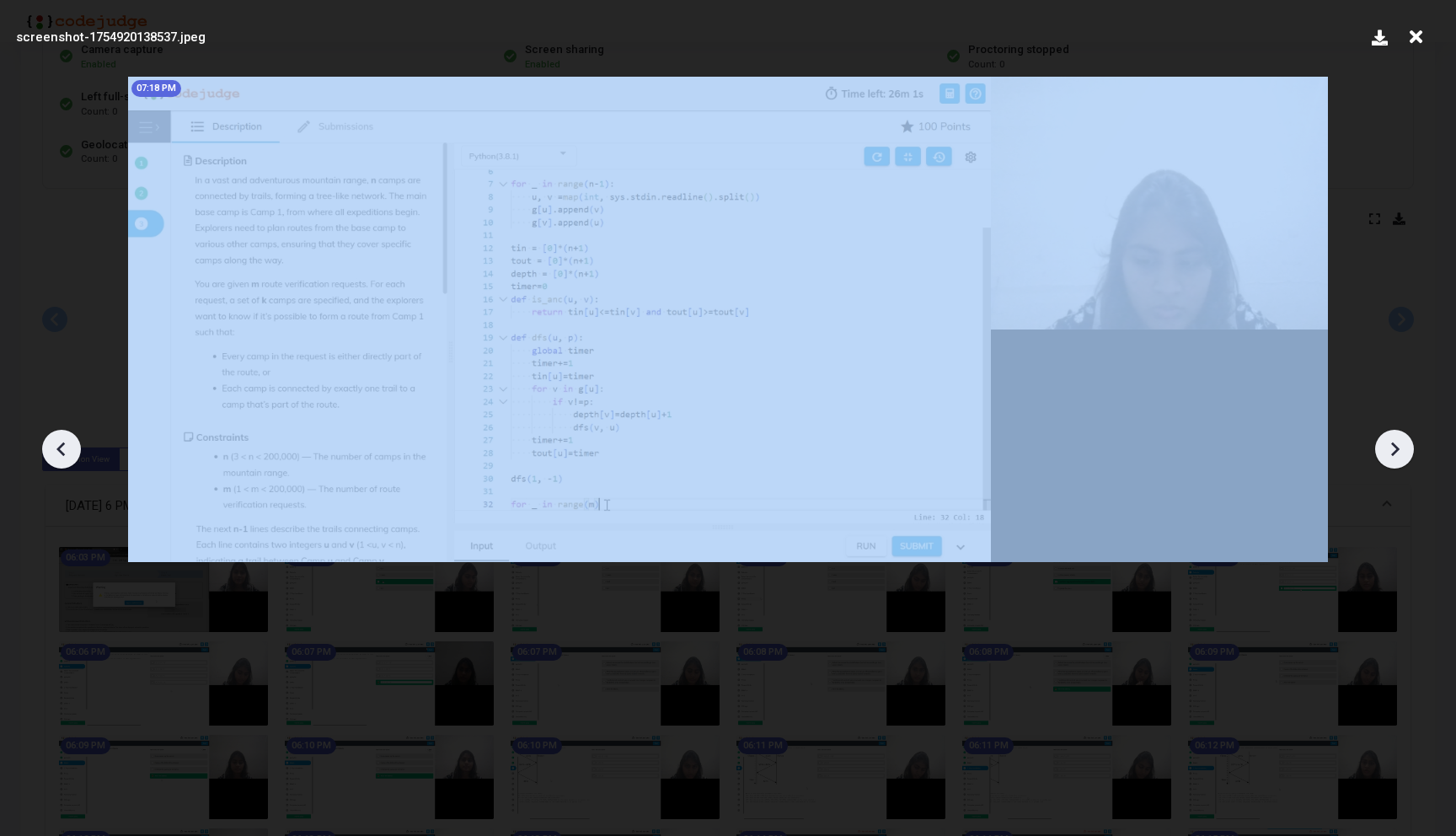
click at [64, 440] on icon at bounding box center [61, 449] width 26 height 26
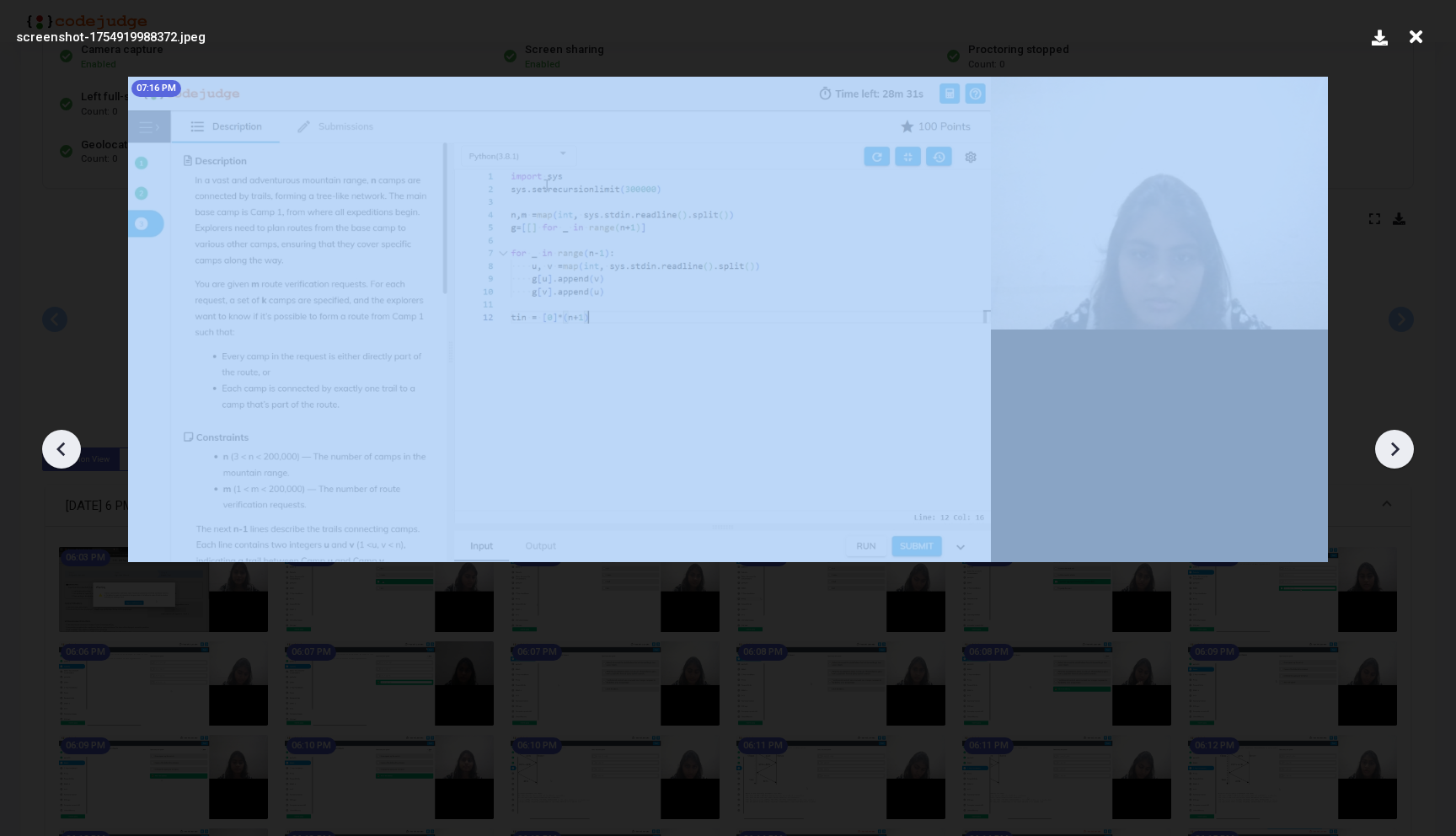
click at [64, 440] on icon at bounding box center [61, 449] width 26 height 26
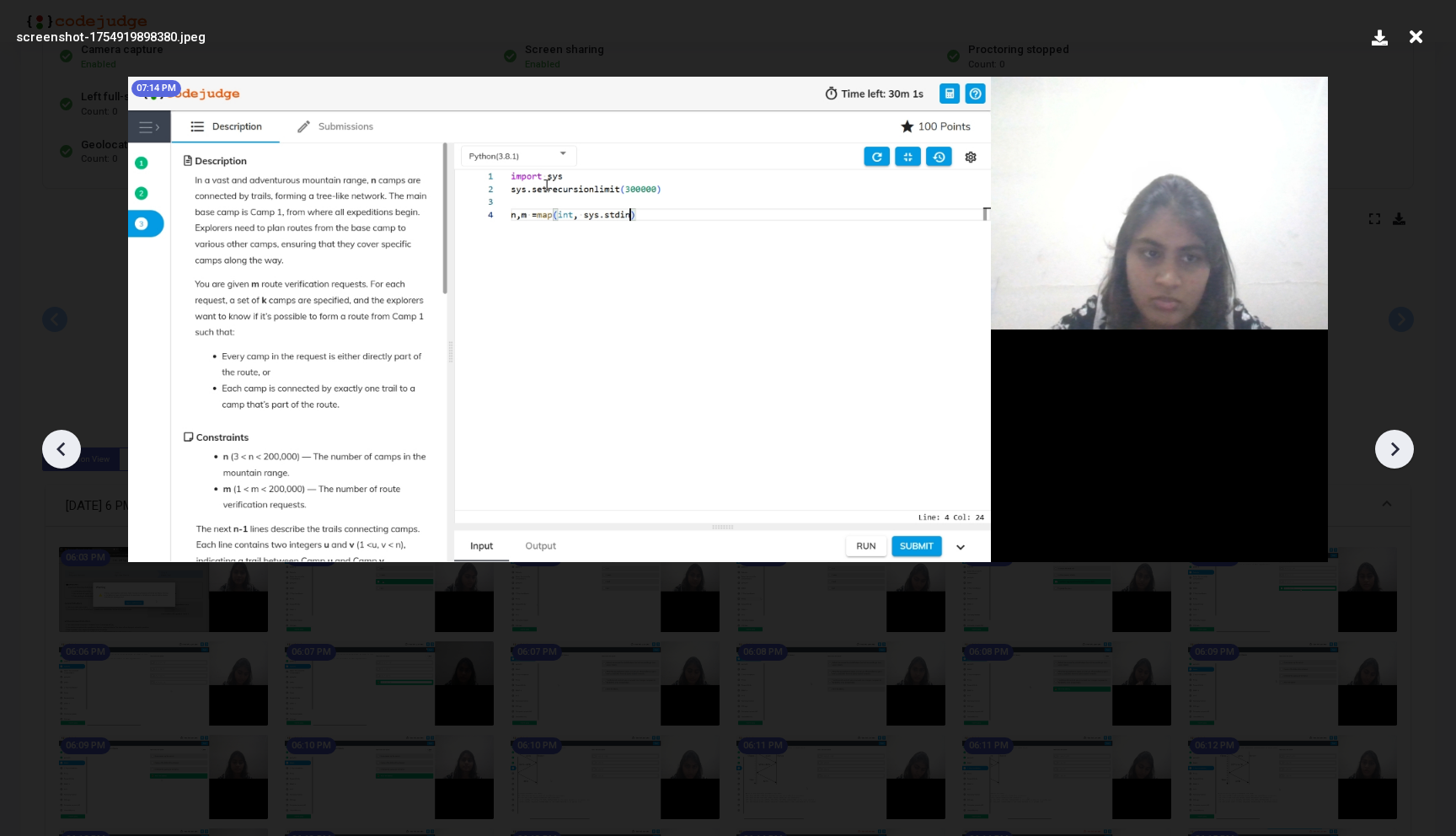
click at [64, 440] on icon at bounding box center [61, 449] width 26 height 26
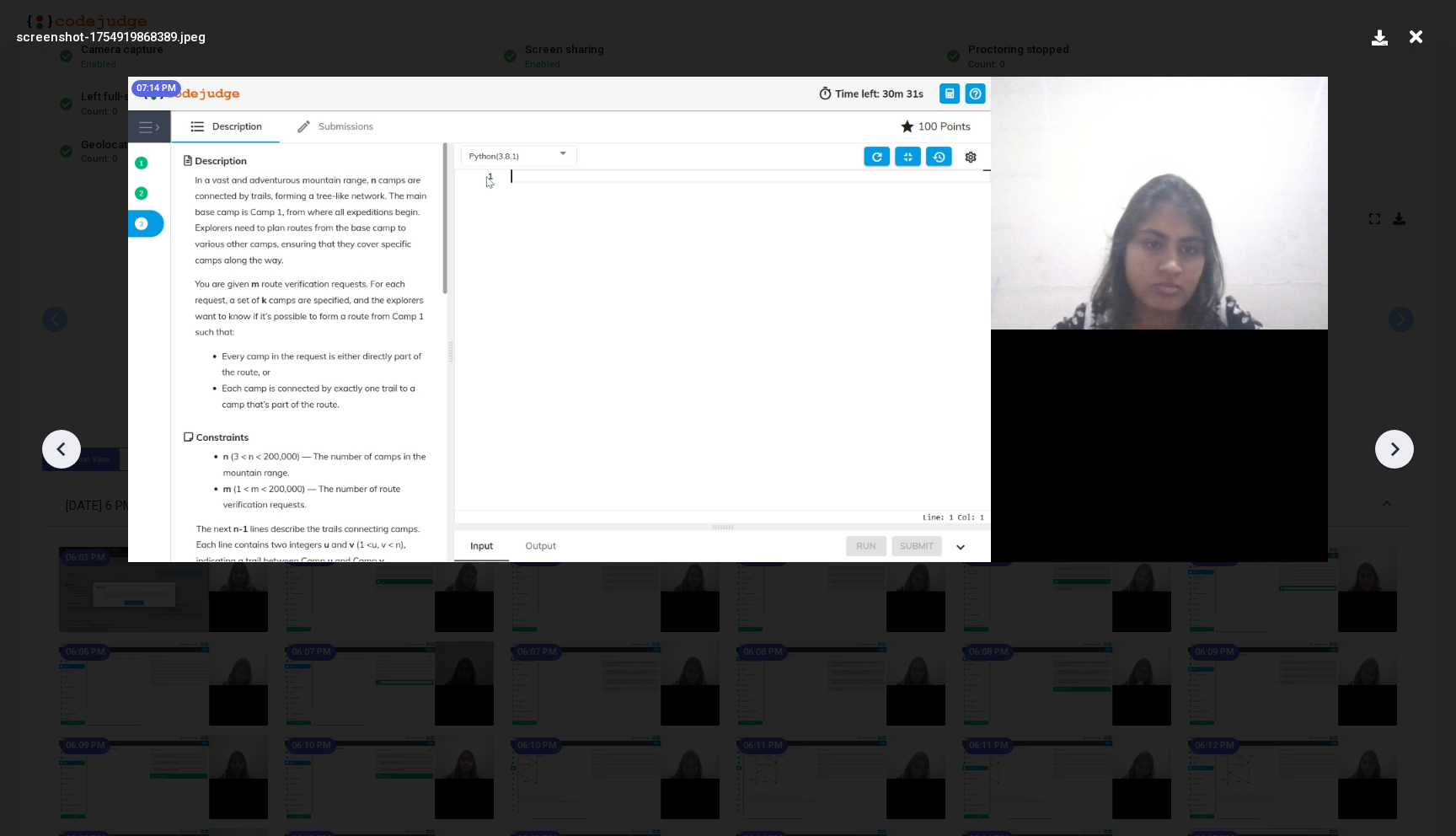
click at [64, 440] on icon at bounding box center [61, 449] width 26 height 26
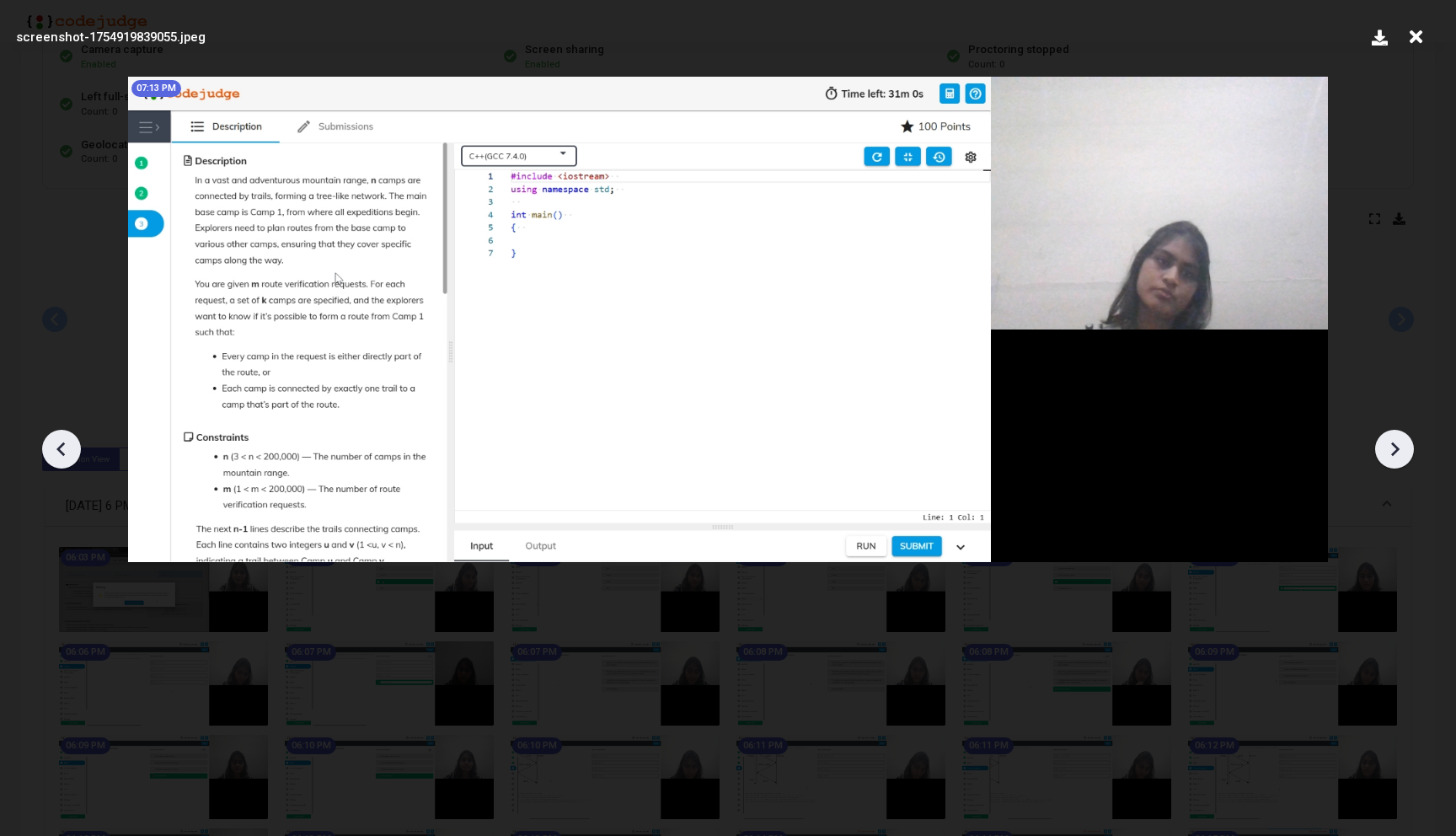
click at [1392, 438] on icon at bounding box center [1395, 449] width 26 height 26
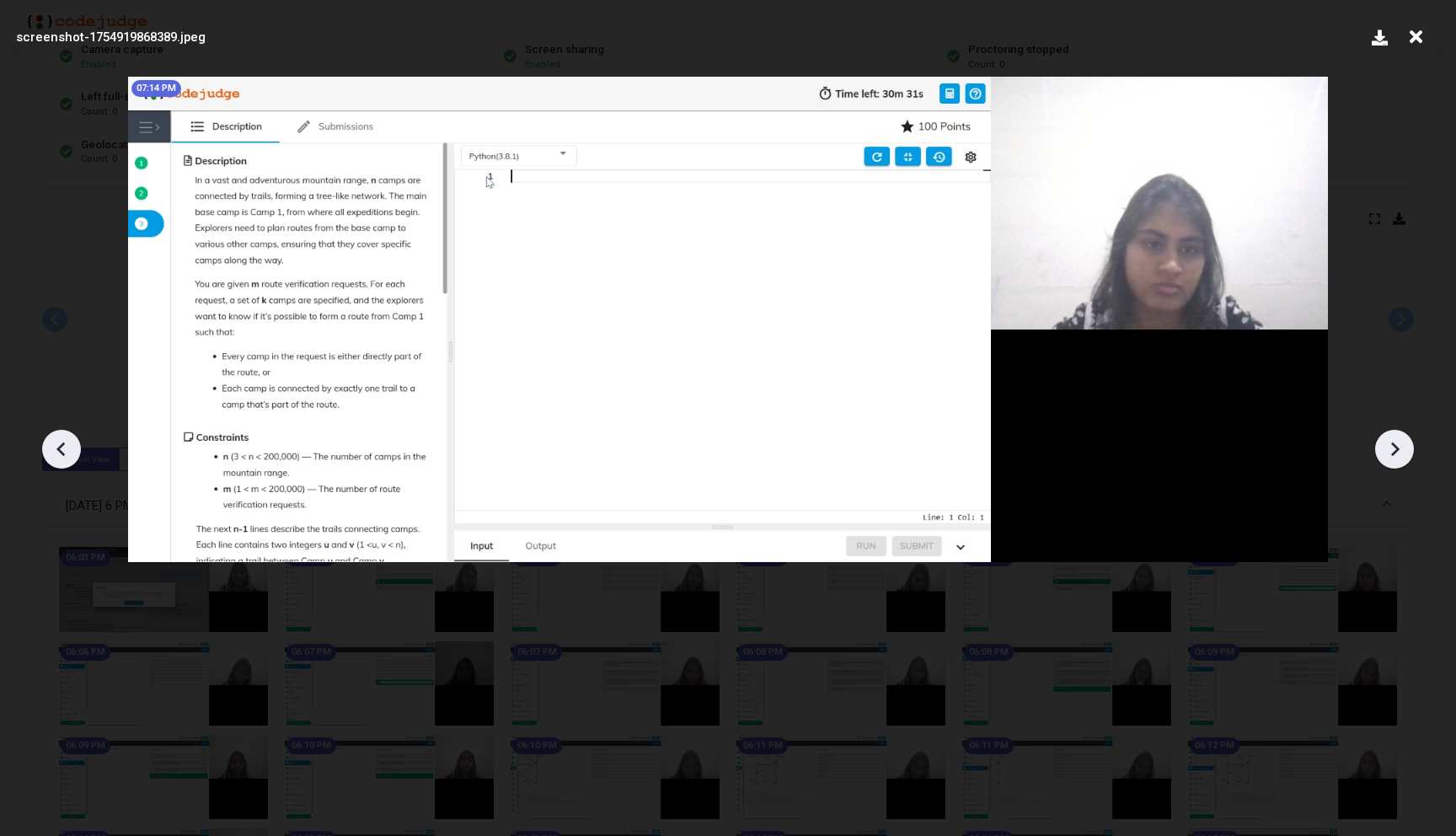
click at [1392, 438] on icon at bounding box center [1395, 449] width 26 height 26
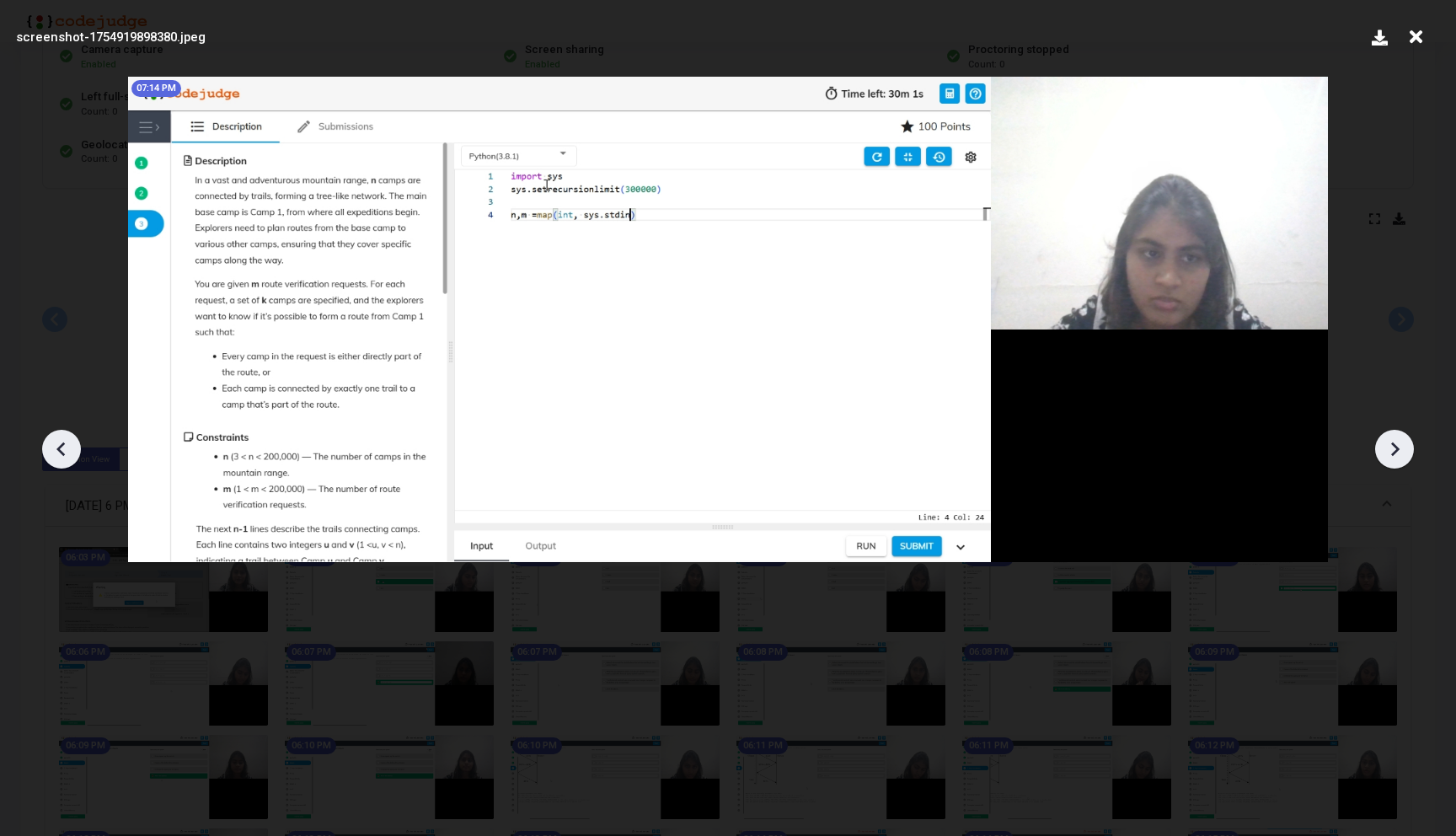
click at [1392, 438] on icon at bounding box center [1395, 449] width 26 height 26
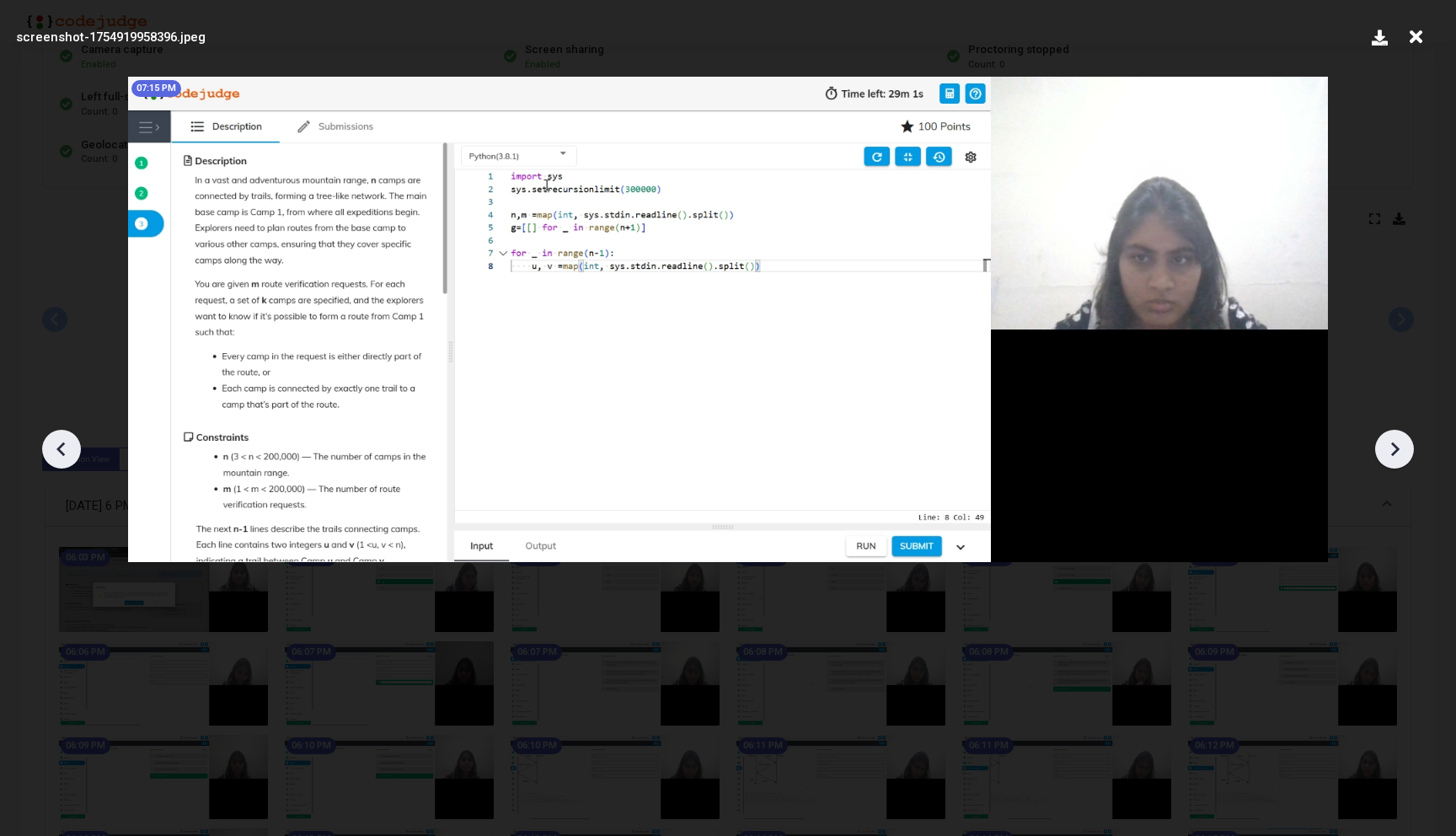
click at [1392, 438] on icon at bounding box center [1395, 449] width 26 height 26
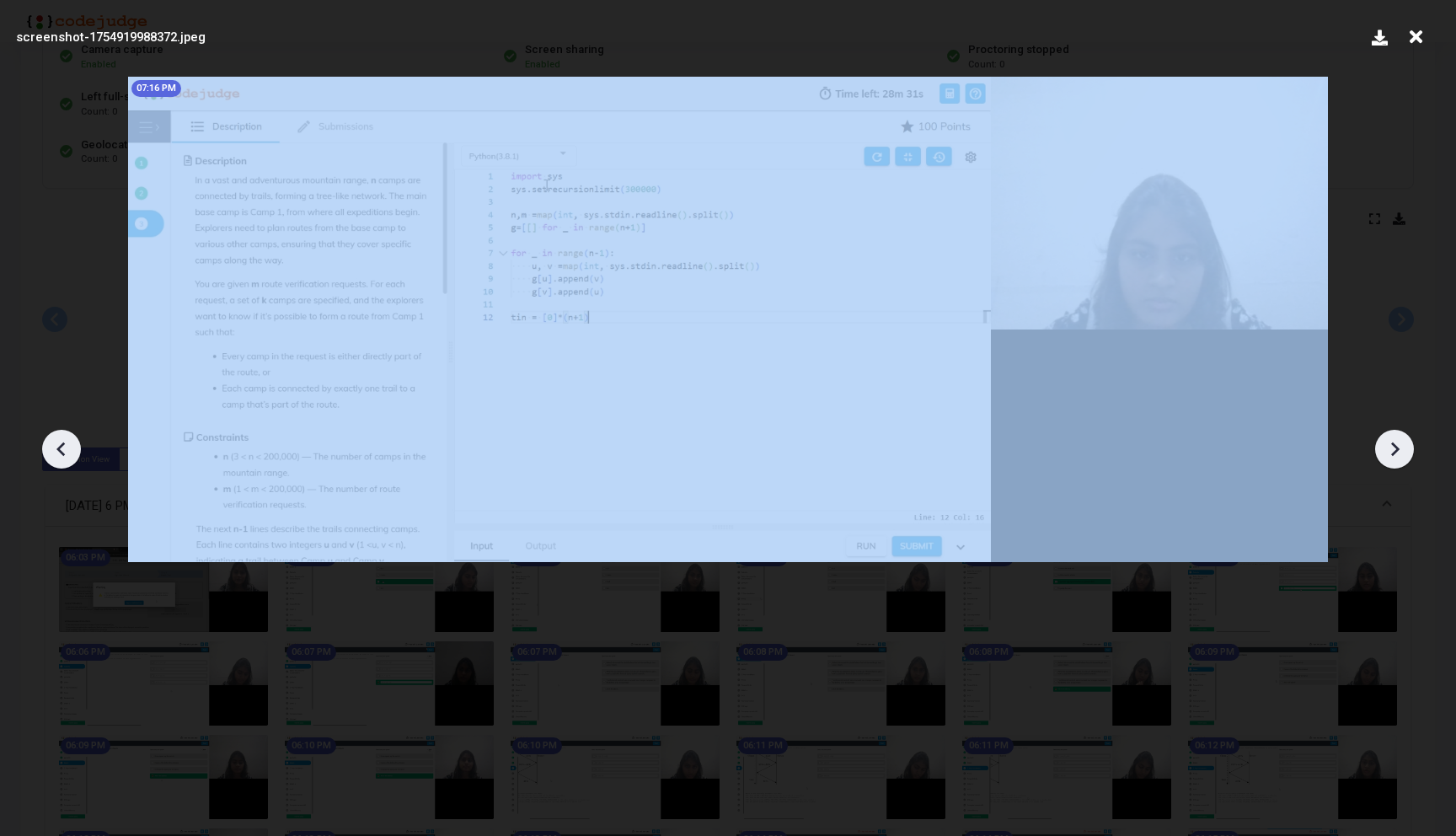
click at [1392, 438] on icon at bounding box center [1395, 449] width 26 height 26
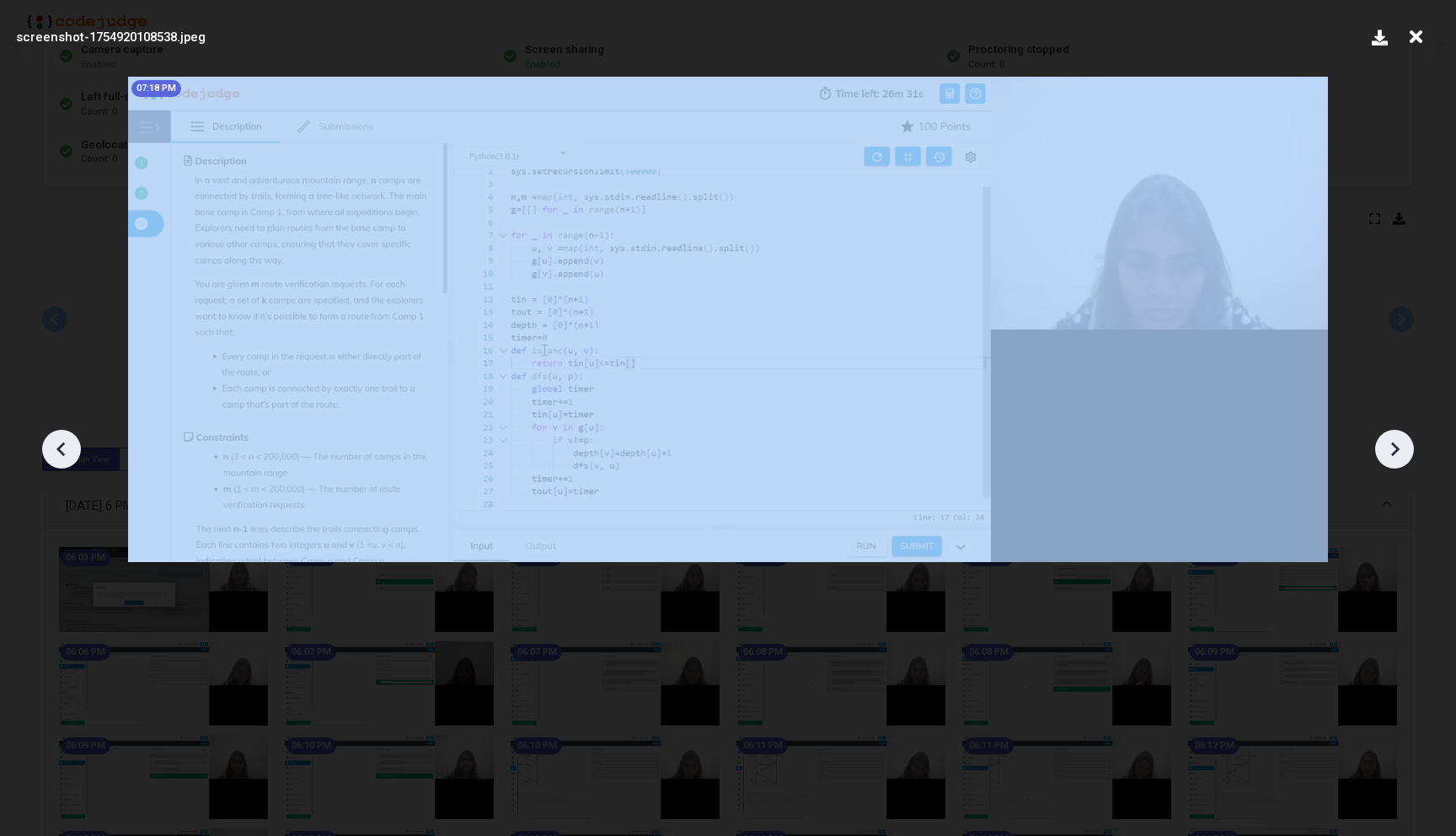
click at [1392, 438] on icon at bounding box center [1395, 449] width 26 height 26
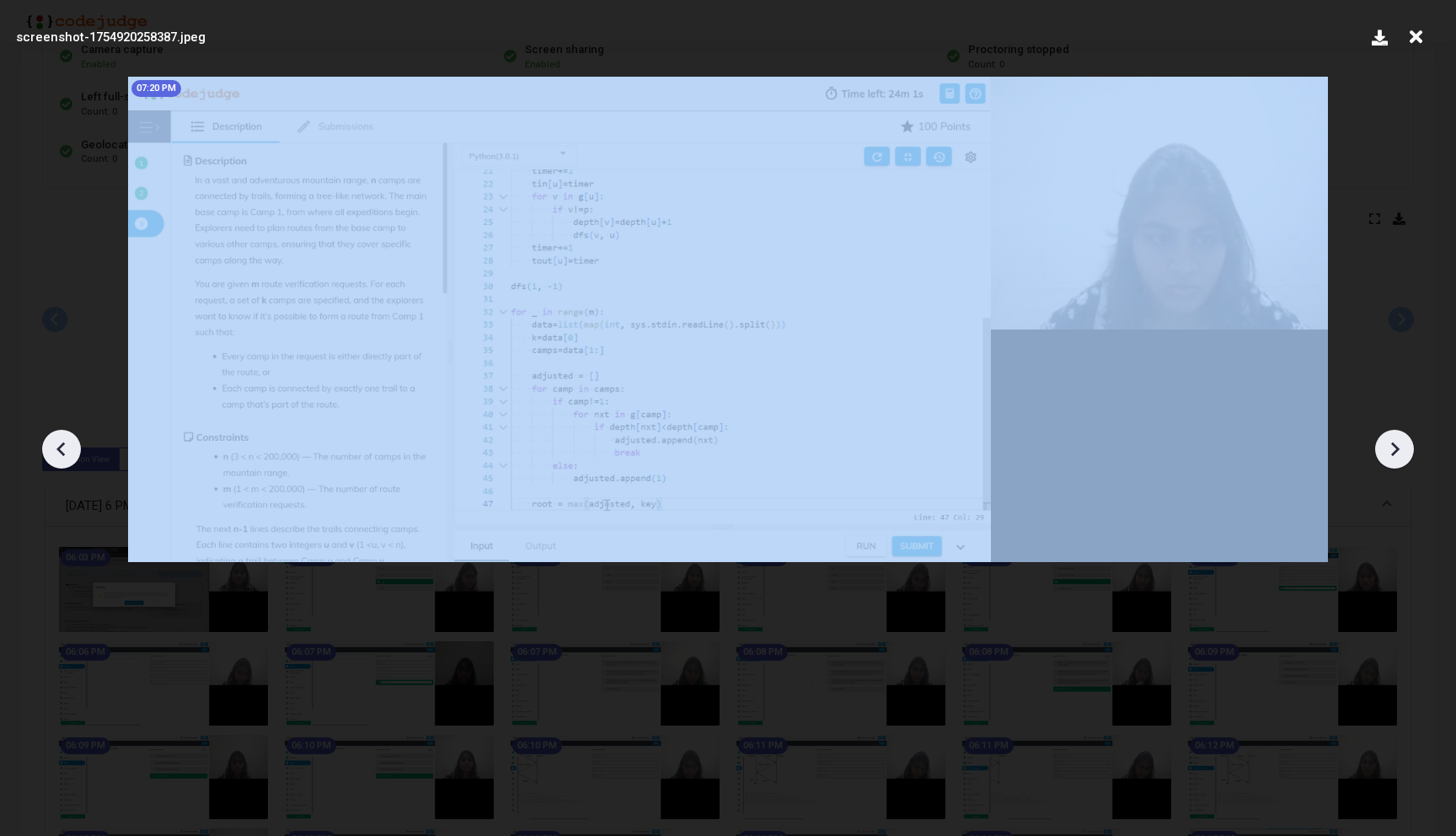
click at [1392, 438] on icon at bounding box center [1395, 449] width 26 height 26
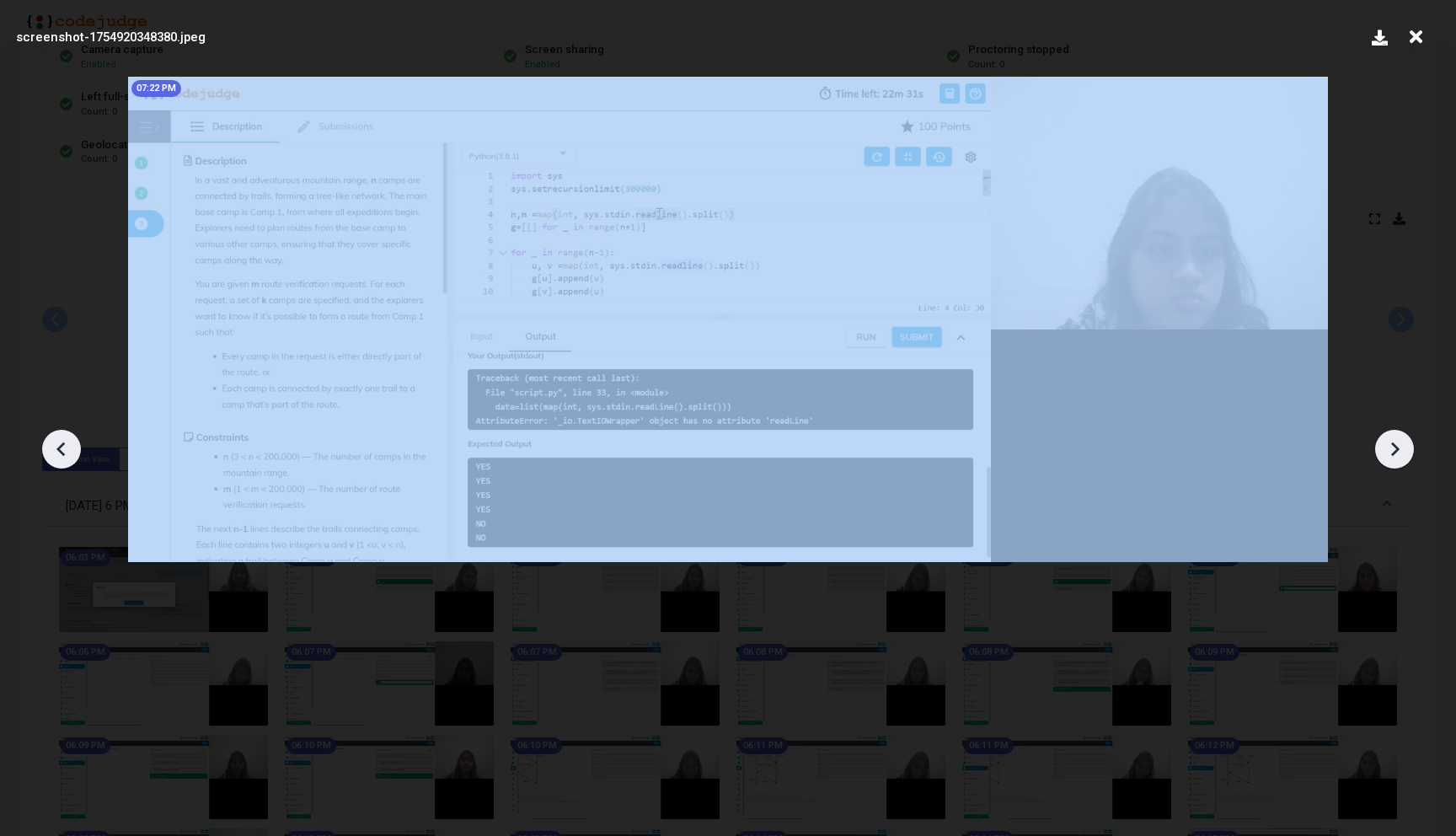
click at [1392, 438] on icon at bounding box center [1395, 449] width 26 height 26
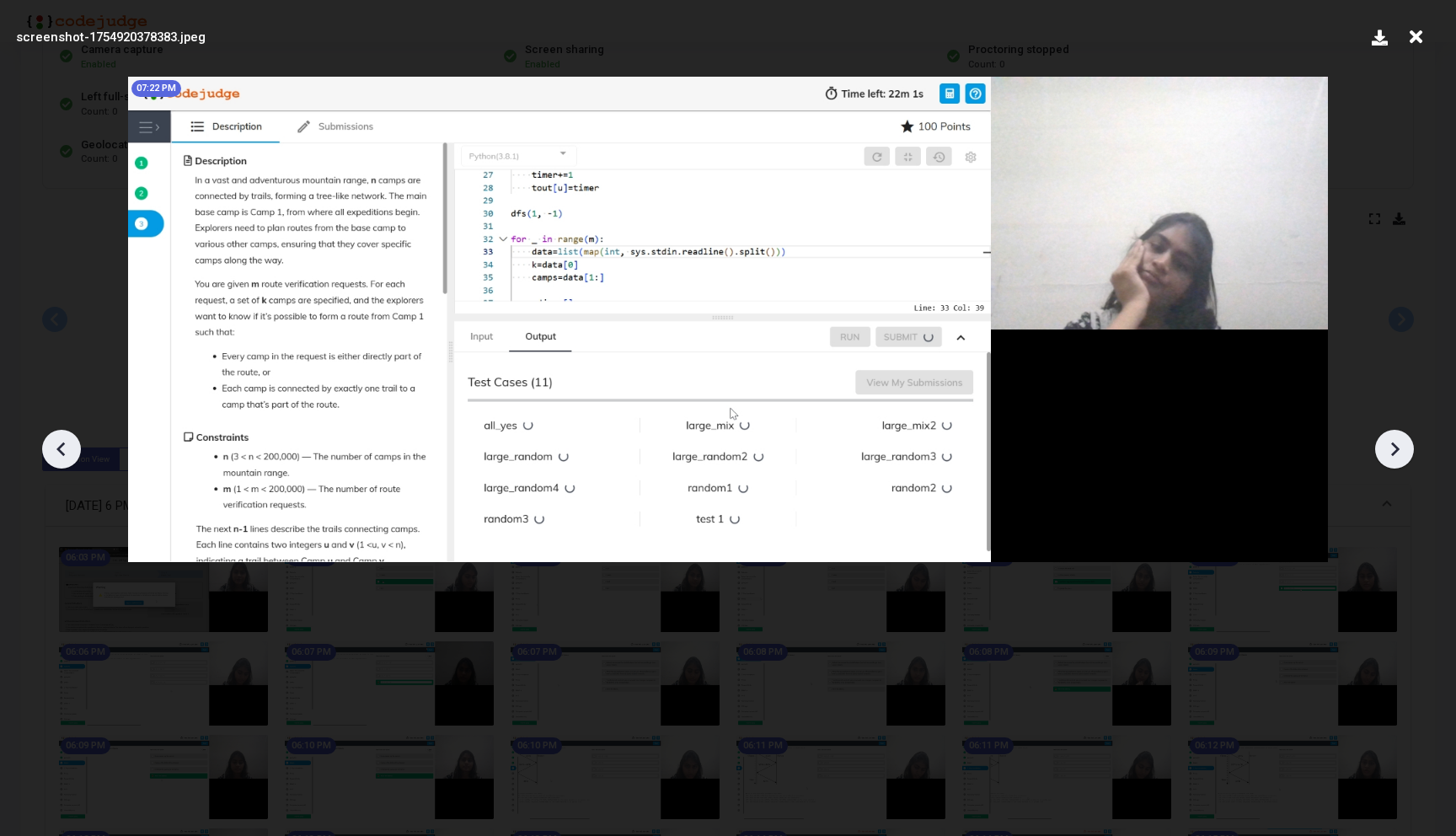
click at [1392, 438] on icon at bounding box center [1395, 449] width 26 height 26
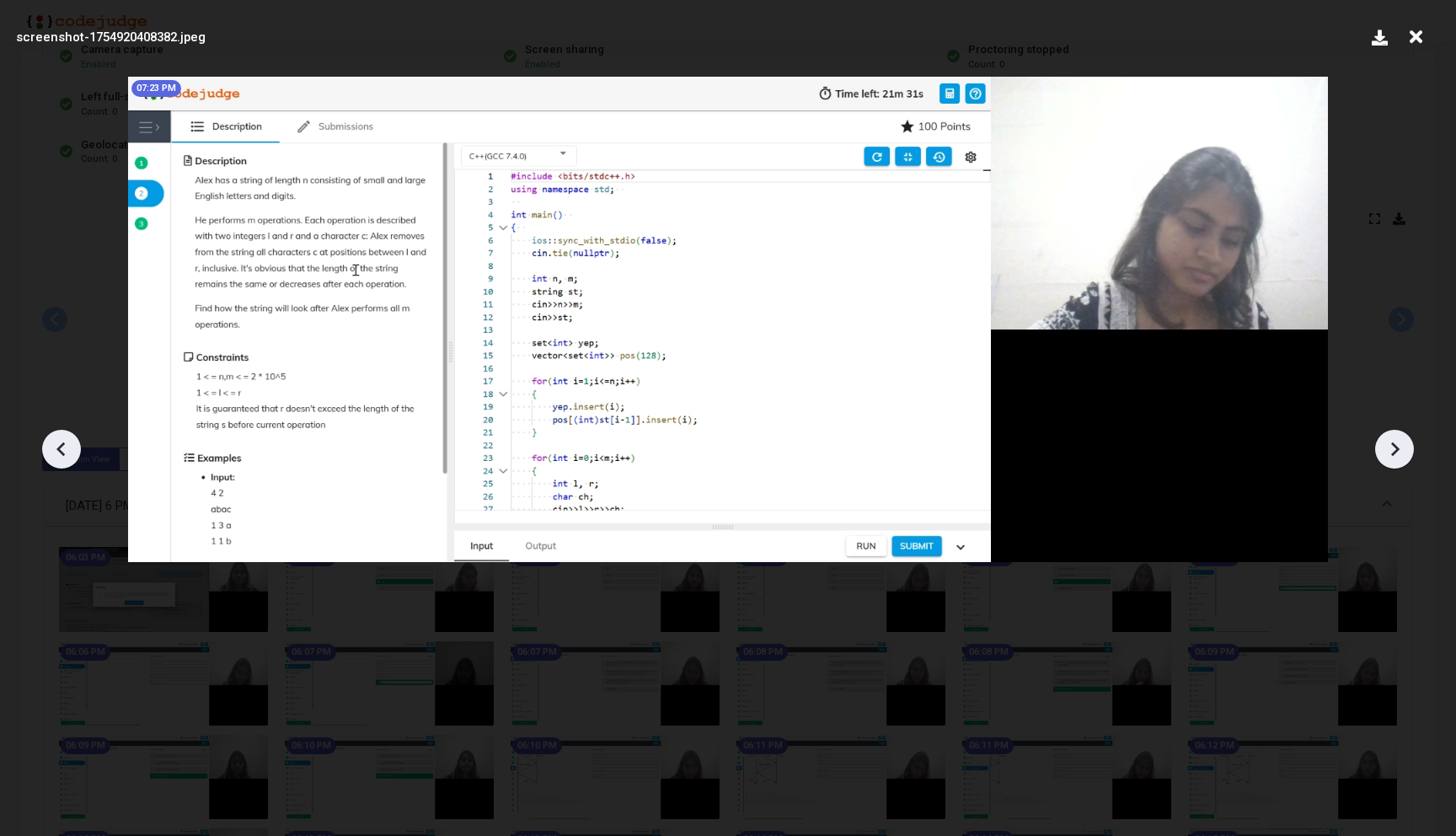
click at [1392, 438] on icon at bounding box center [1395, 449] width 26 height 26
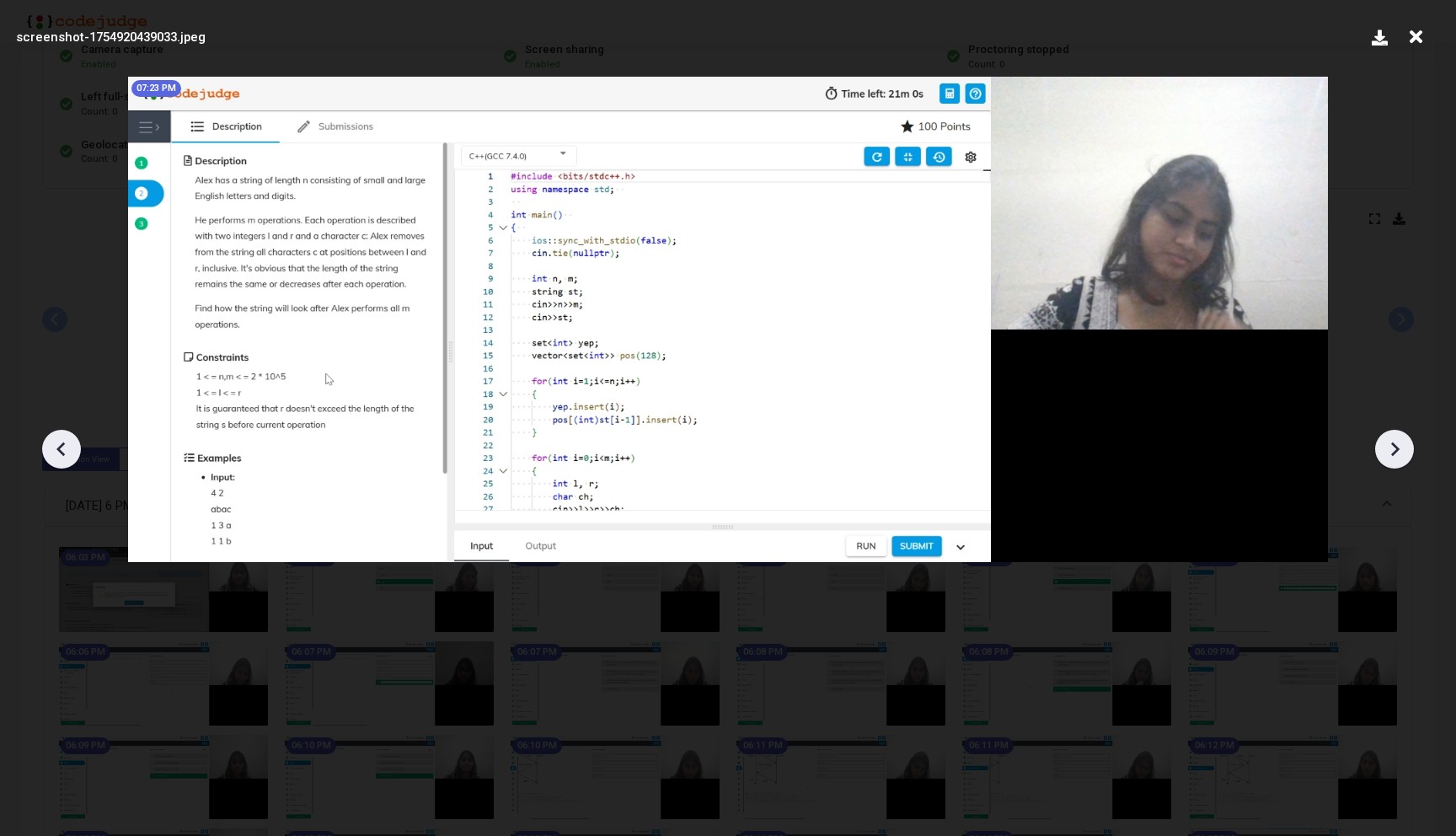
click at [1392, 438] on icon at bounding box center [1395, 449] width 26 height 26
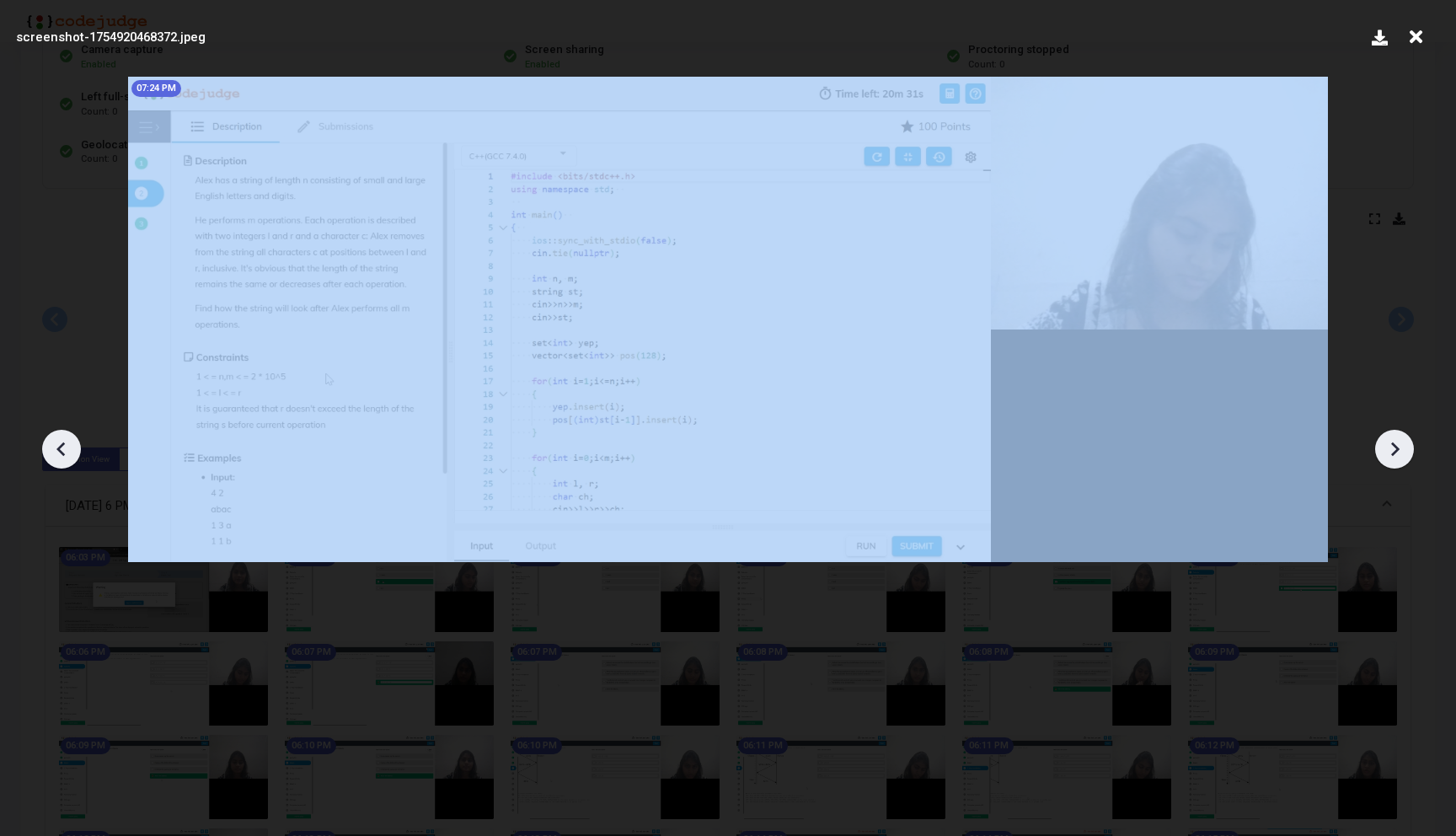
click at [1392, 438] on icon at bounding box center [1395, 449] width 26 height 26
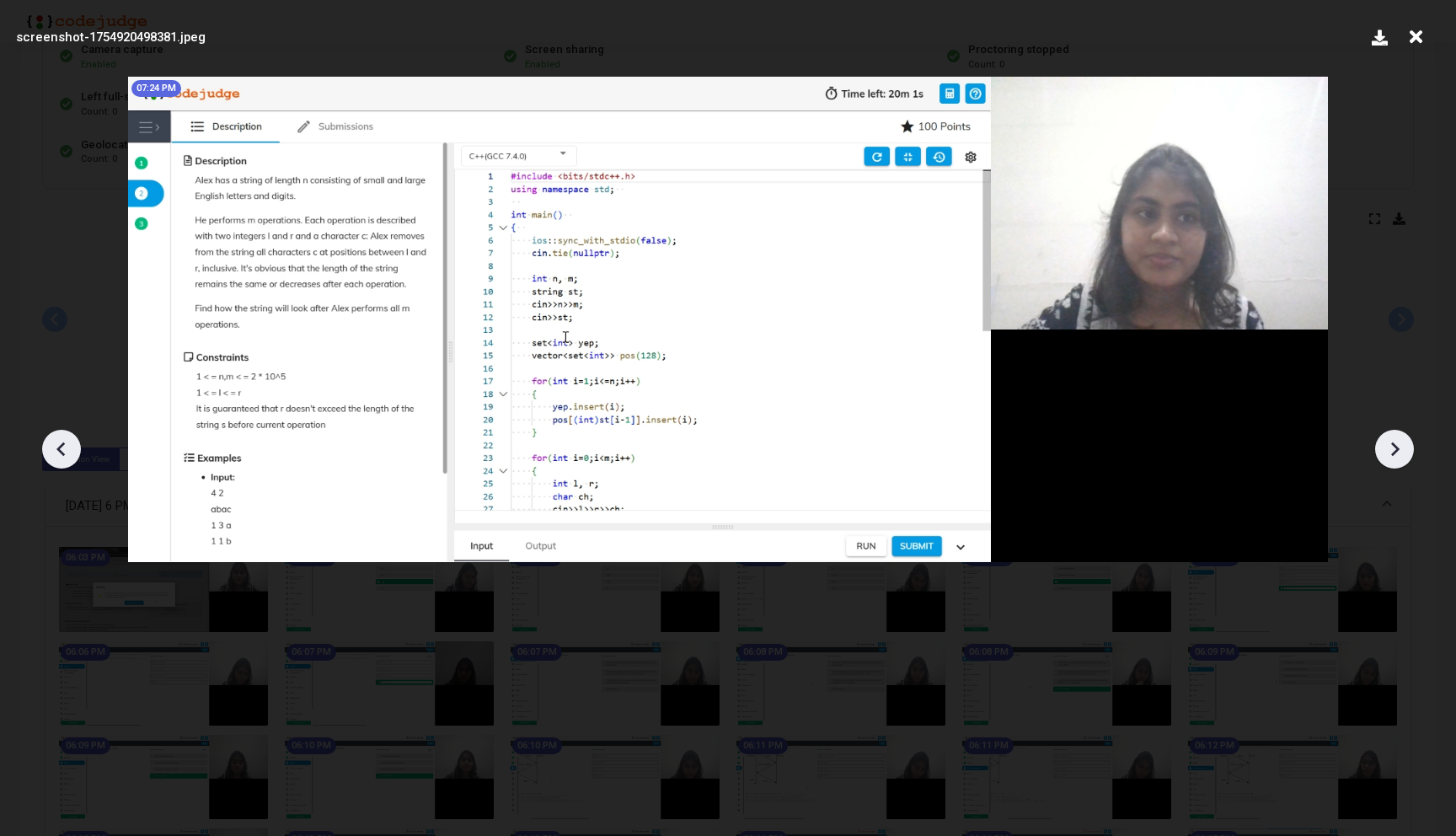
click at [68, 436] on icon at bounding box center [61, 449] width 26 height 26
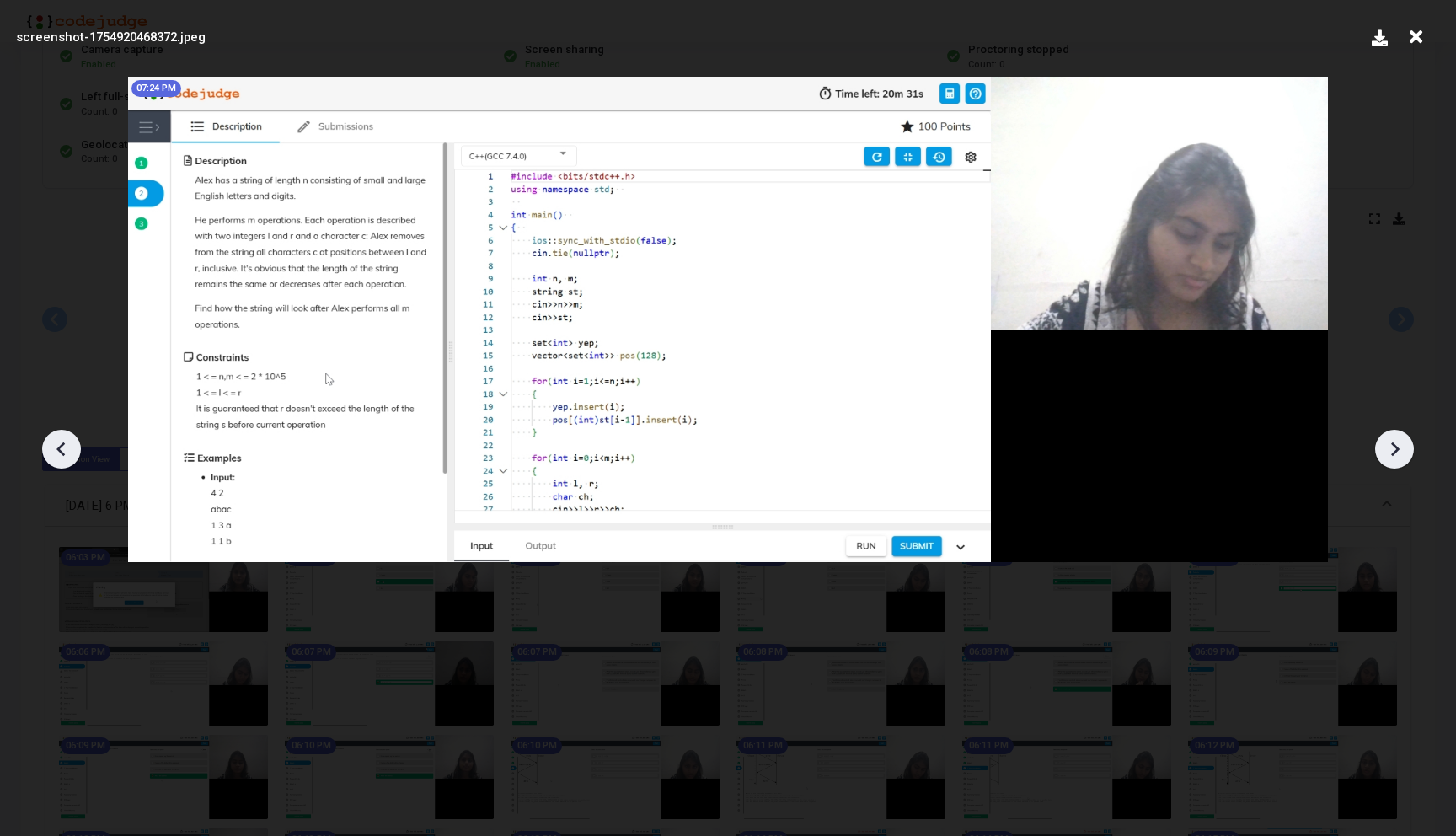
click at [68, 436] on icon at bounding box center [61, 449] width 26 height 26
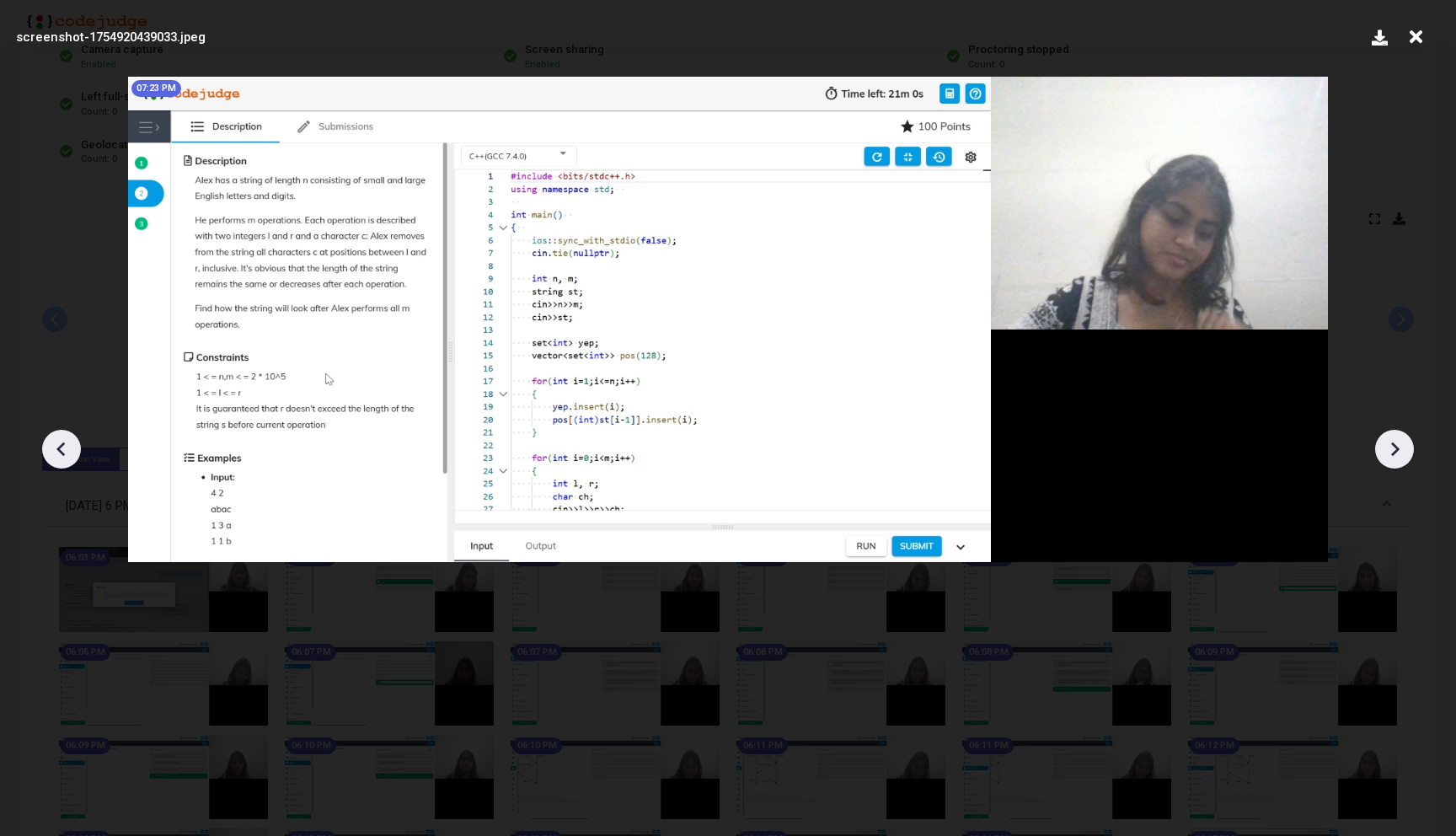
click at [68, 436] on icon at bounding box center [61, 449] width 26 height 26
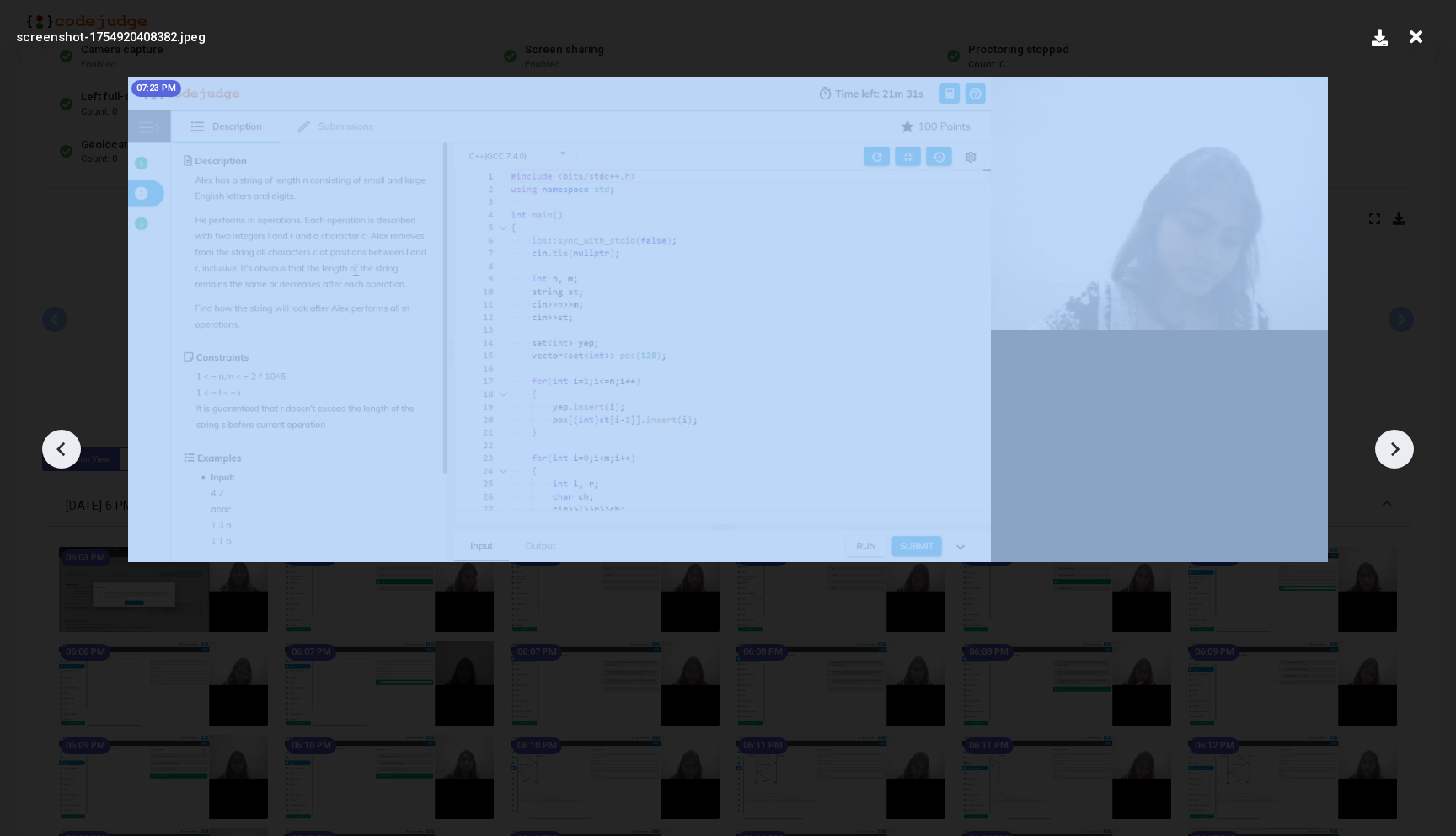
click at [68, 436] on icon at bounding box center [61, 449] width 26 height 26
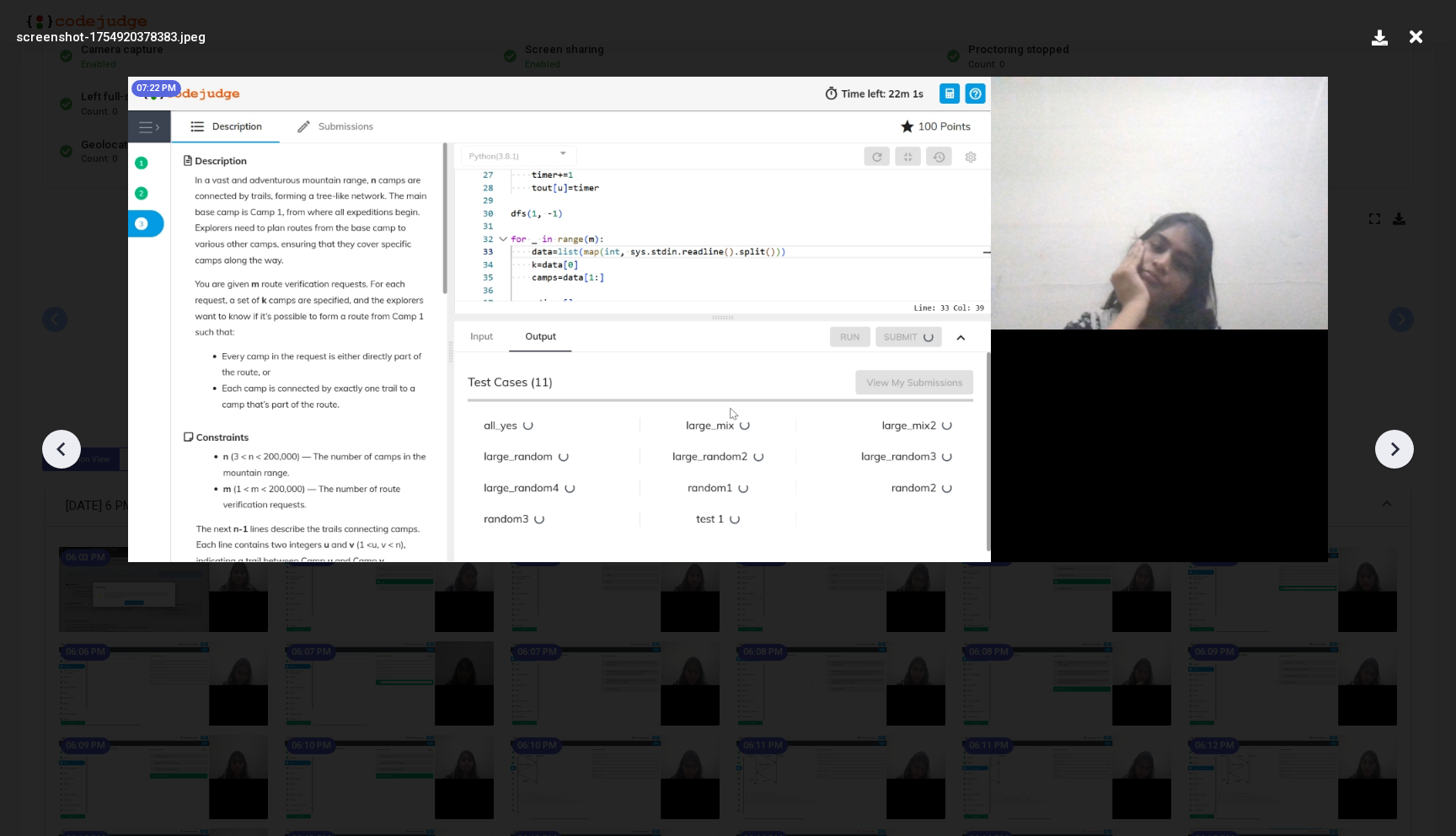
click at [62, 440] on icon at bounding box center [61, 449] width 26 height 26
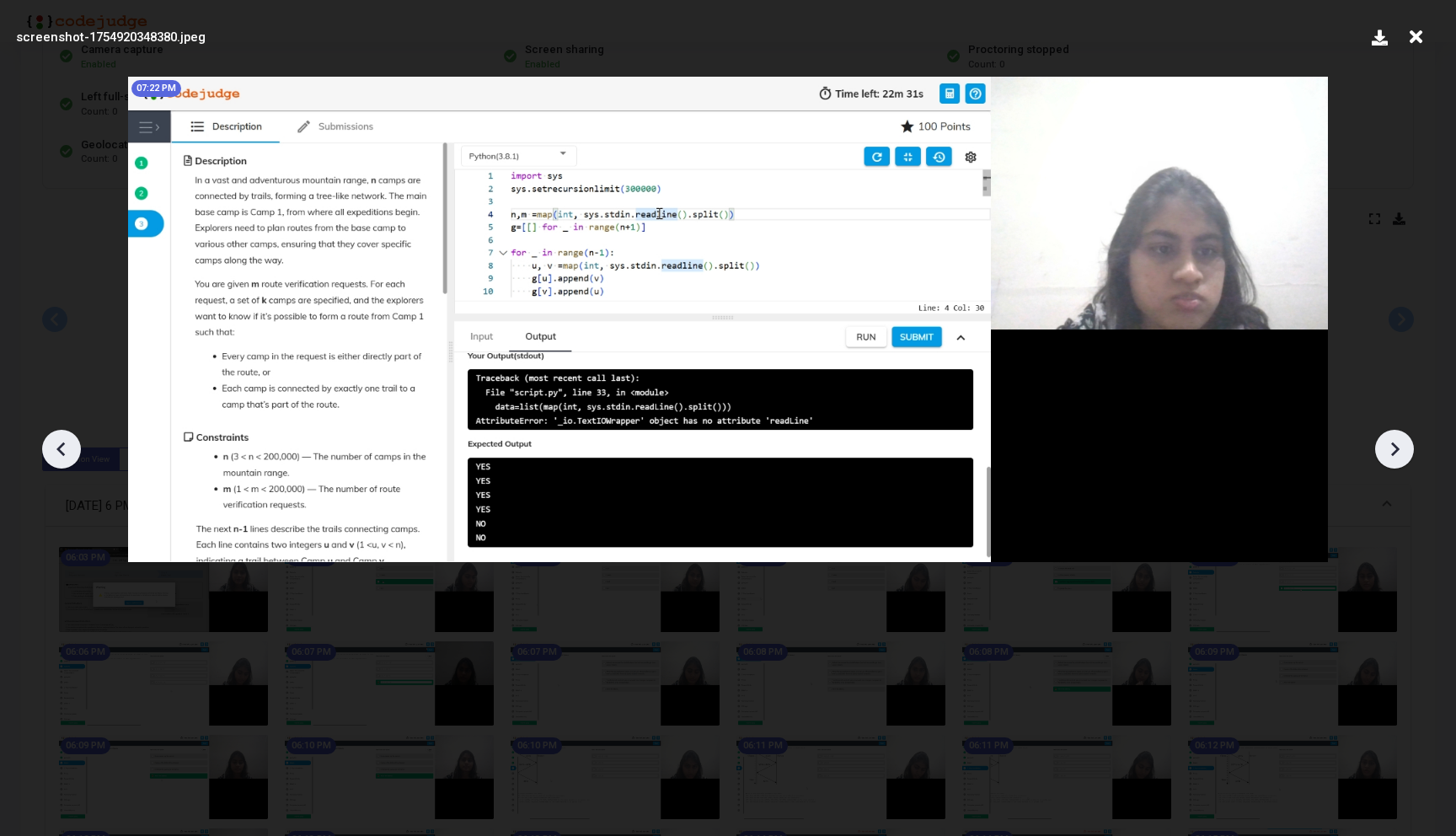
click at [62, 440] on icon at bounding box center [61, 449] width 26 height 26
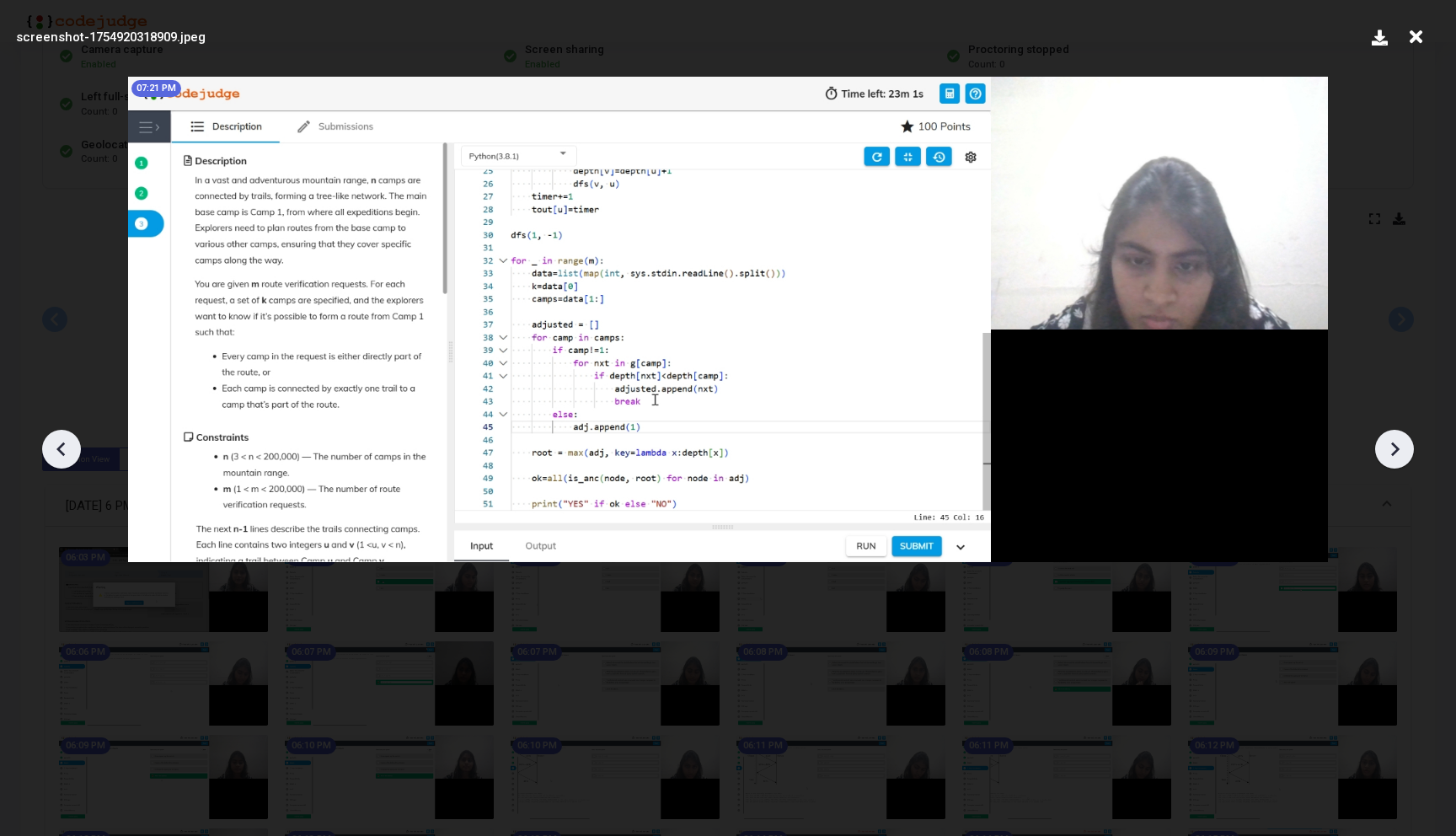
click at [62, 440] on icon at bounding box center [61, 449] width 26 height 26
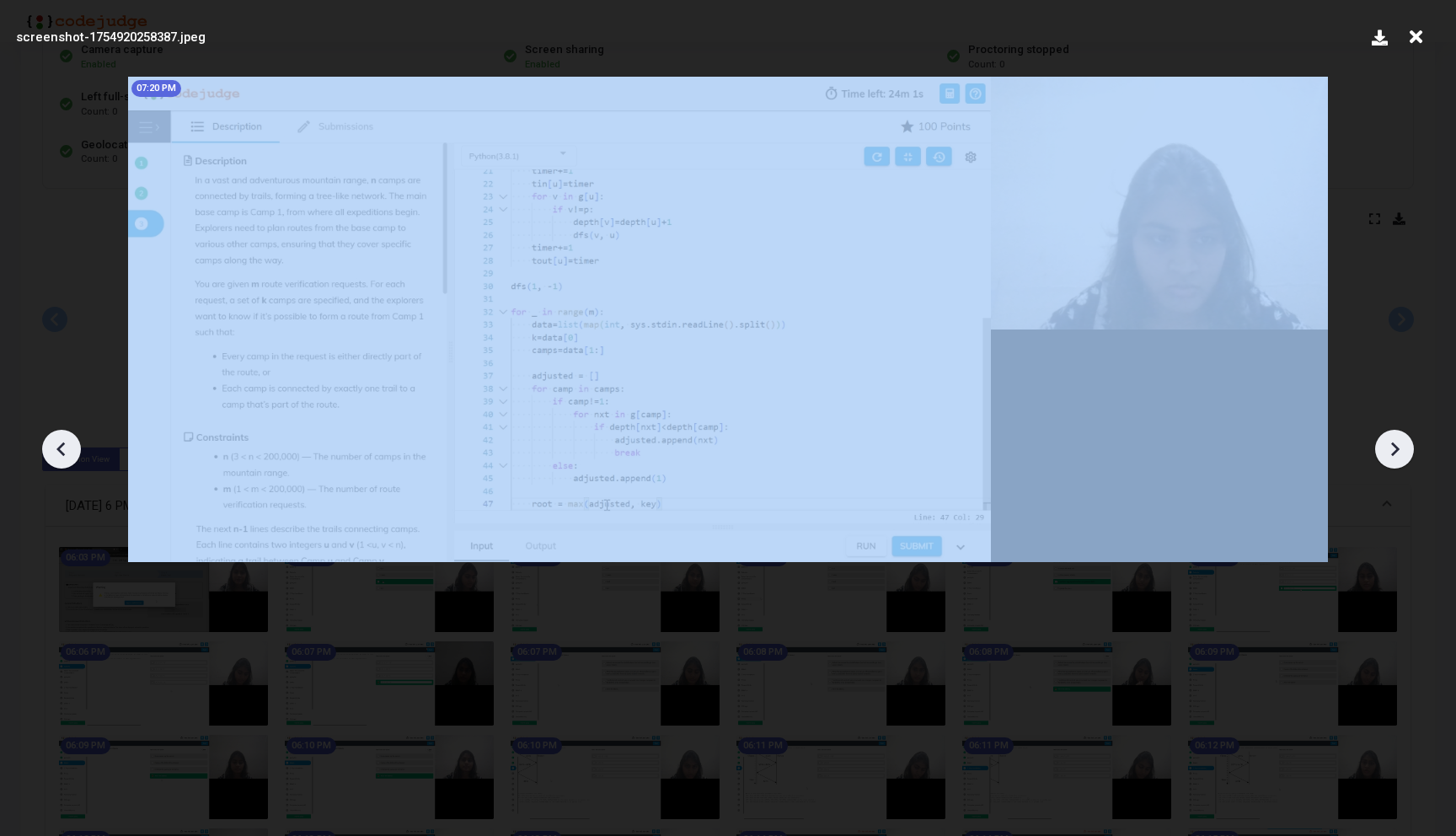
click at [62, 440] on icon at bounding box center [61, 449] width 26 height 26
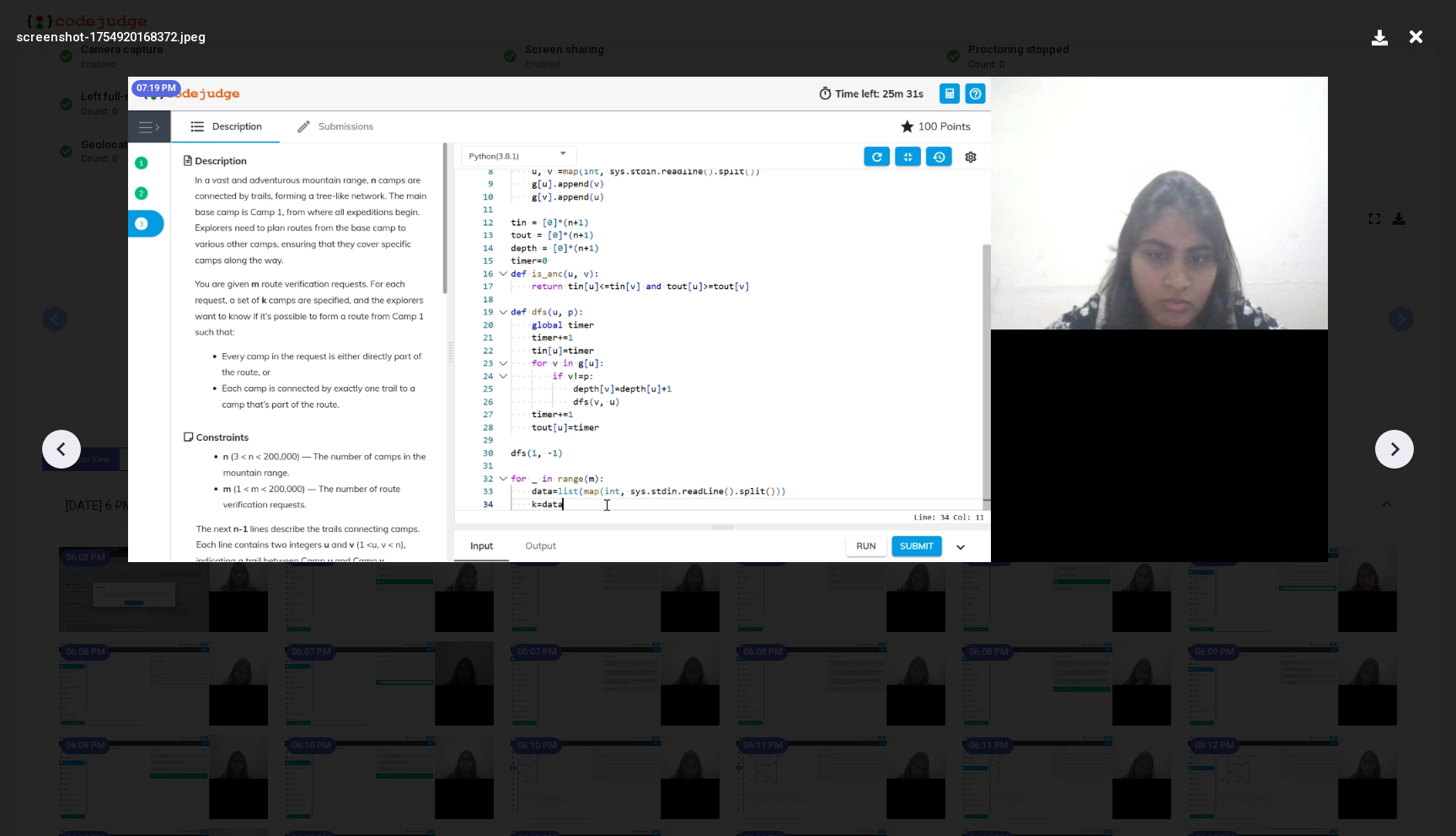
click at [61, 440] on icon at bounding box center [61, 449] width 26 height 26
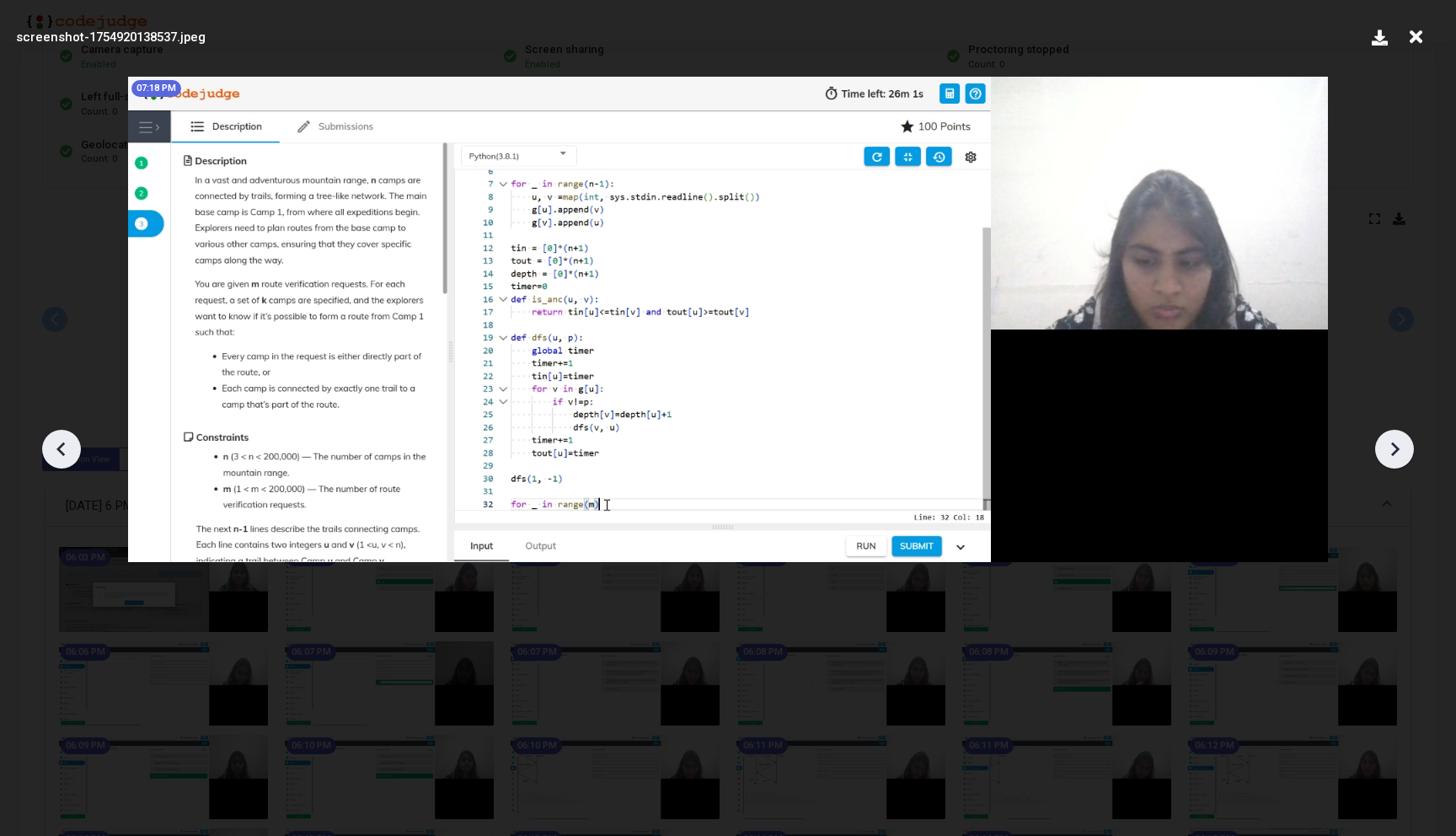
click at [61, 440] on icon at bounding box center [61, 449] width 26 height 26
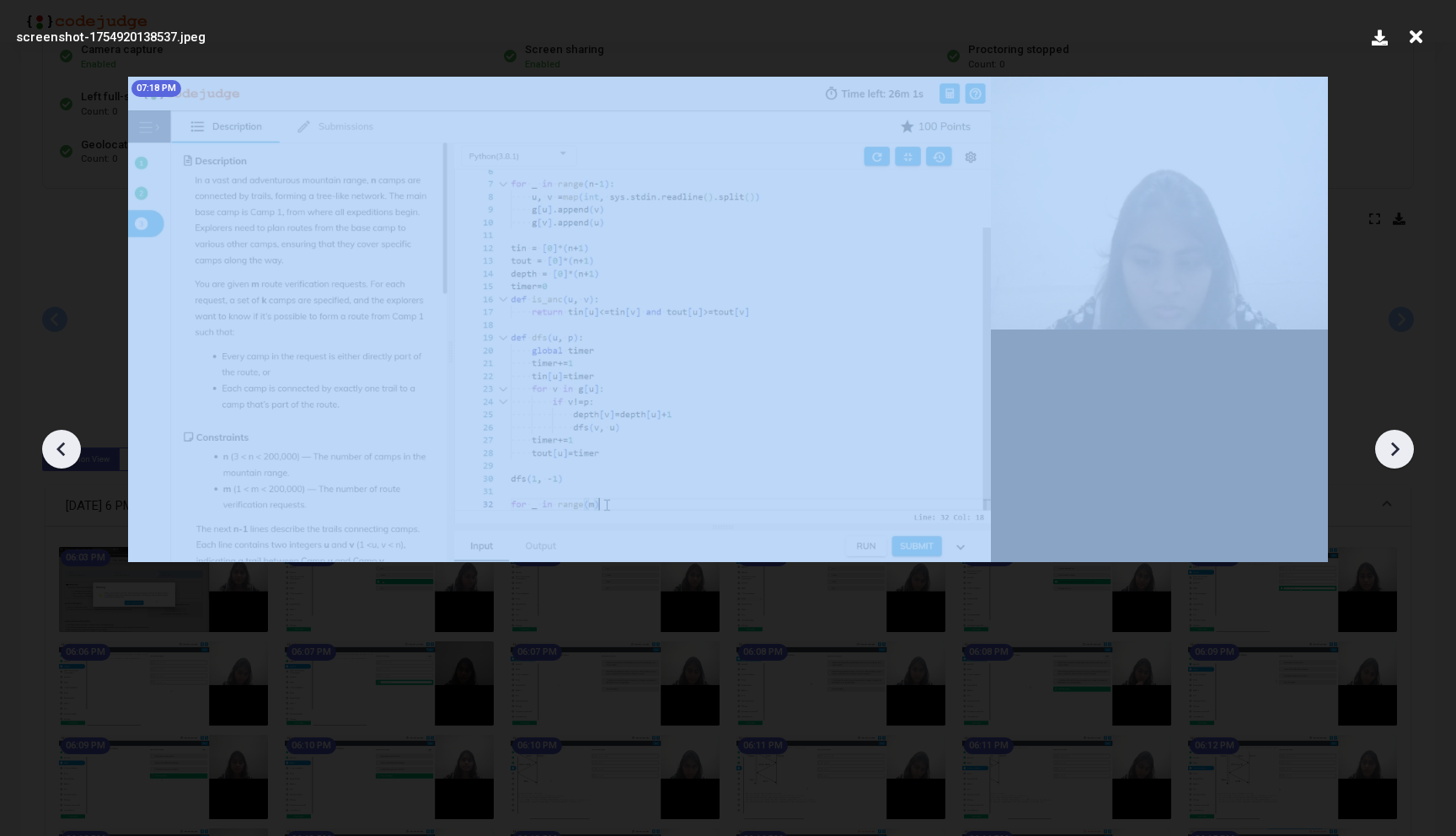
click at [61, 440] on icon at bounding box center [61, 449] width 26 height 26
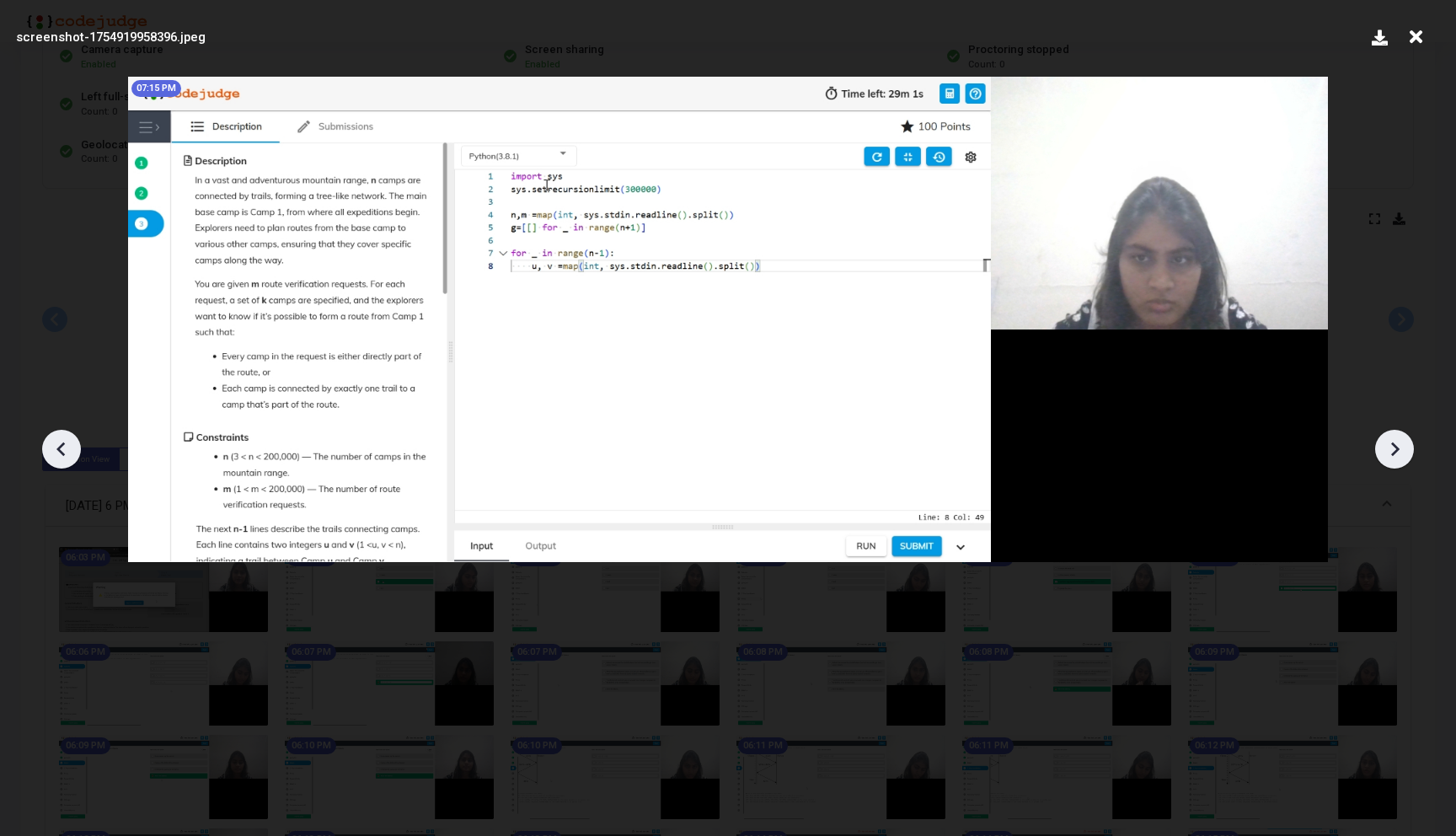
click at [61, 440] on icon at bounding box center [61, 449] width 26 height 26
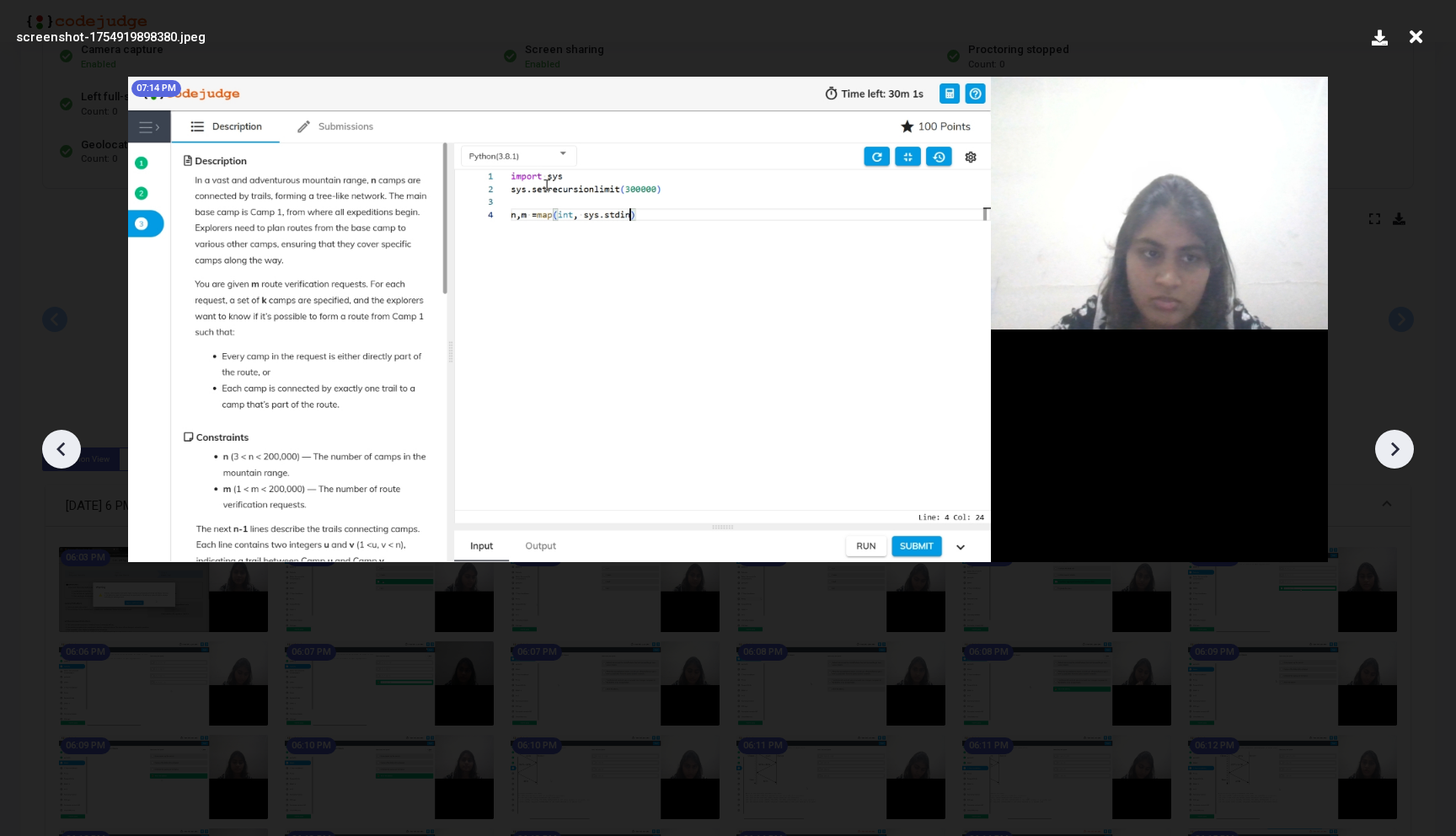
click at [1390, 446] on icon at bounding box center [1395, 449] width 26 height 26
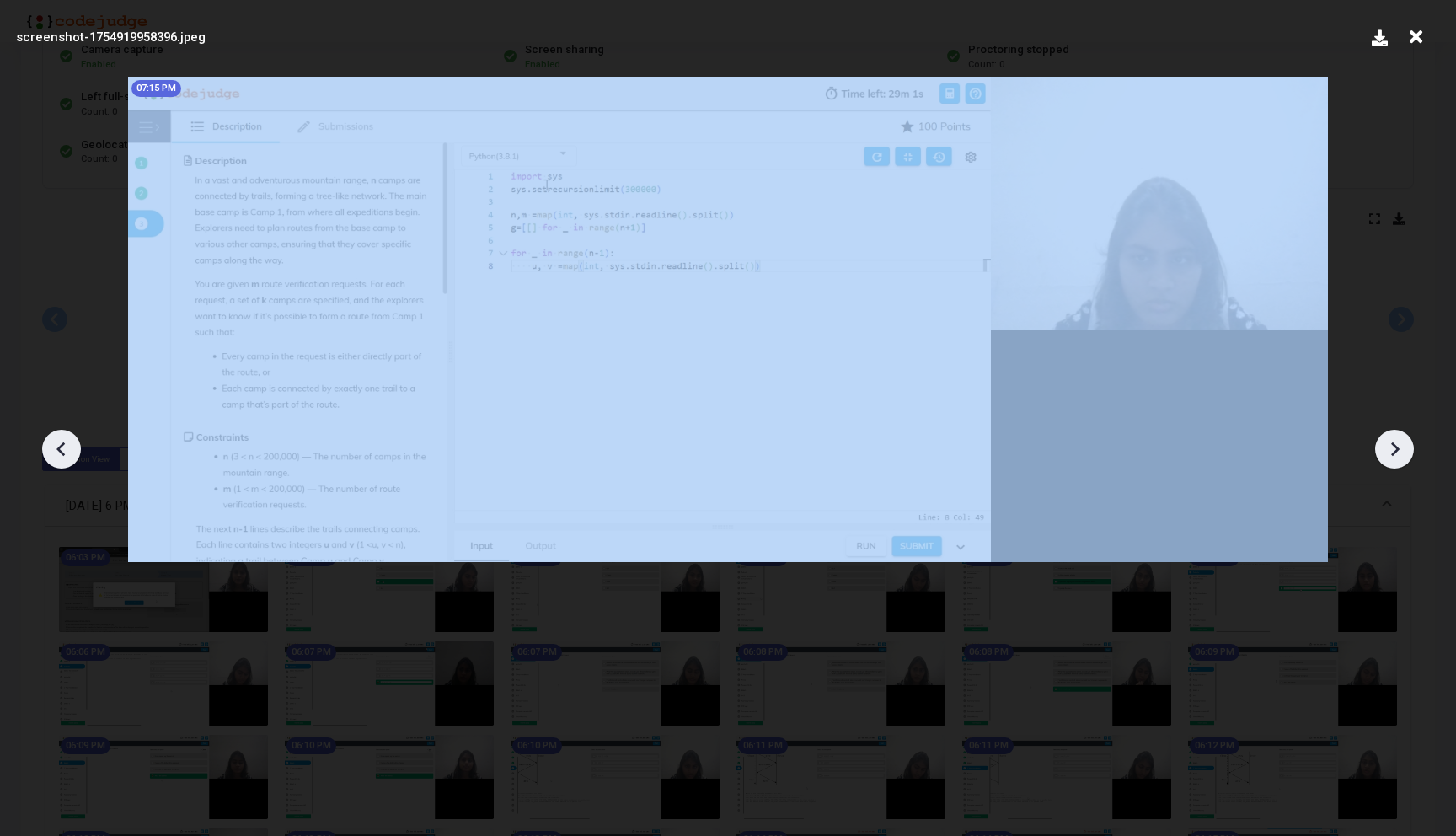
click at [1390, 446] on icon at bounding box center [1395, 449] width 26 height 26
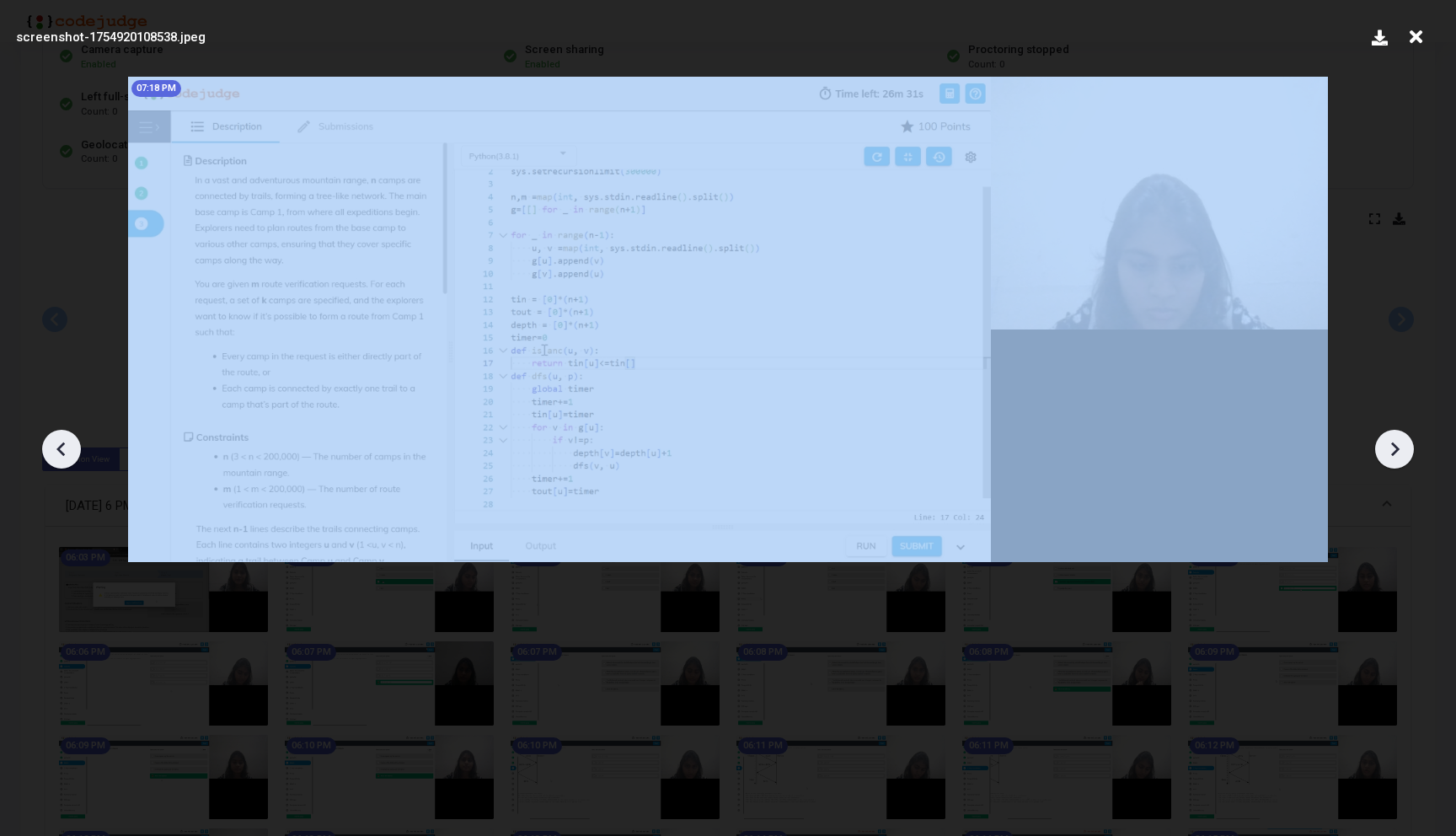
click at [1390, 446] on icon at bounding box center [1395, 449] width 26 height 26
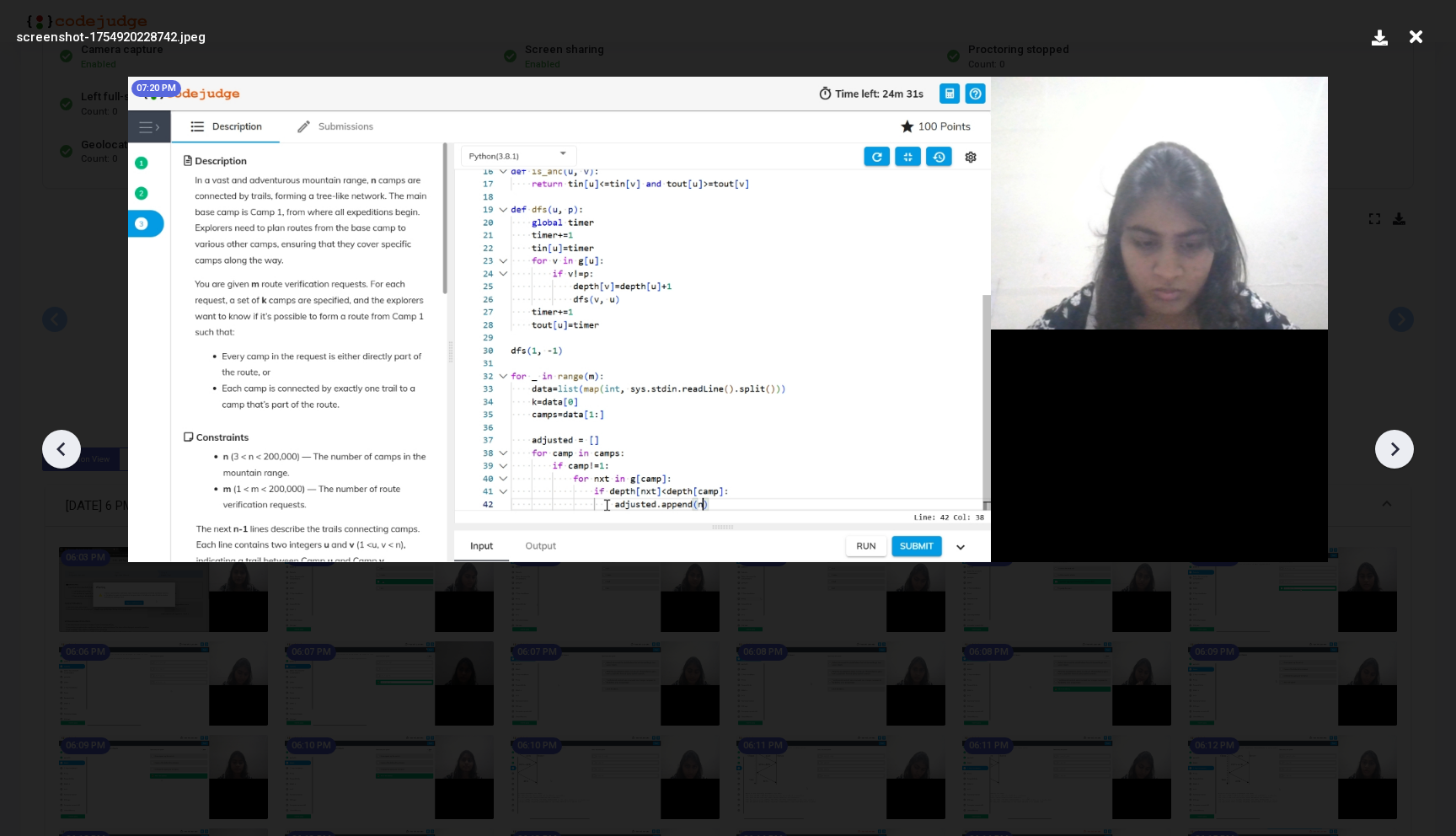
click at [1390, 446] on icon at bounding box center [1395, 449] width 26 height 26
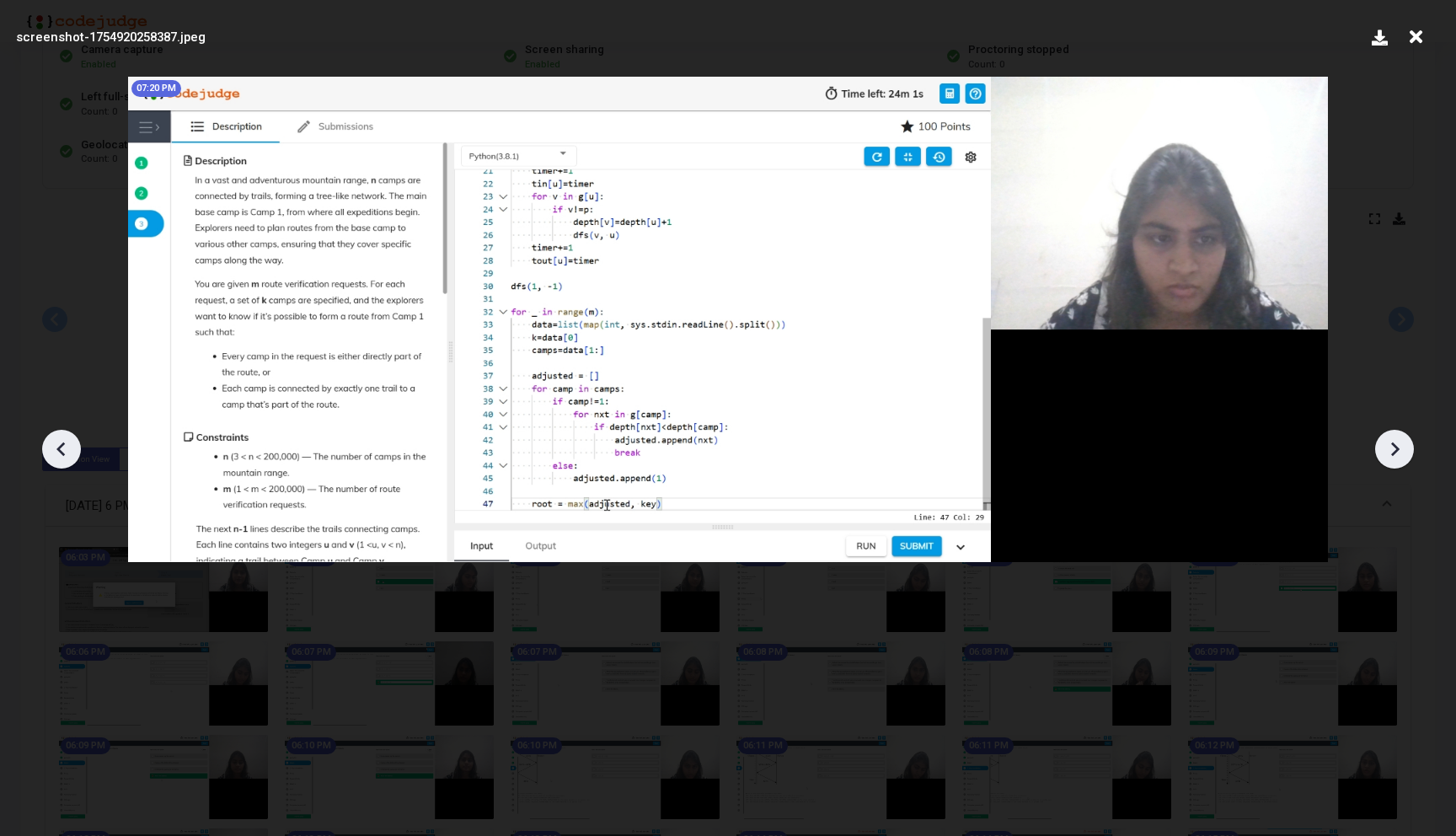
click at [1390, 446] on icon at bounding box center [1395, 449] width 26 height 26
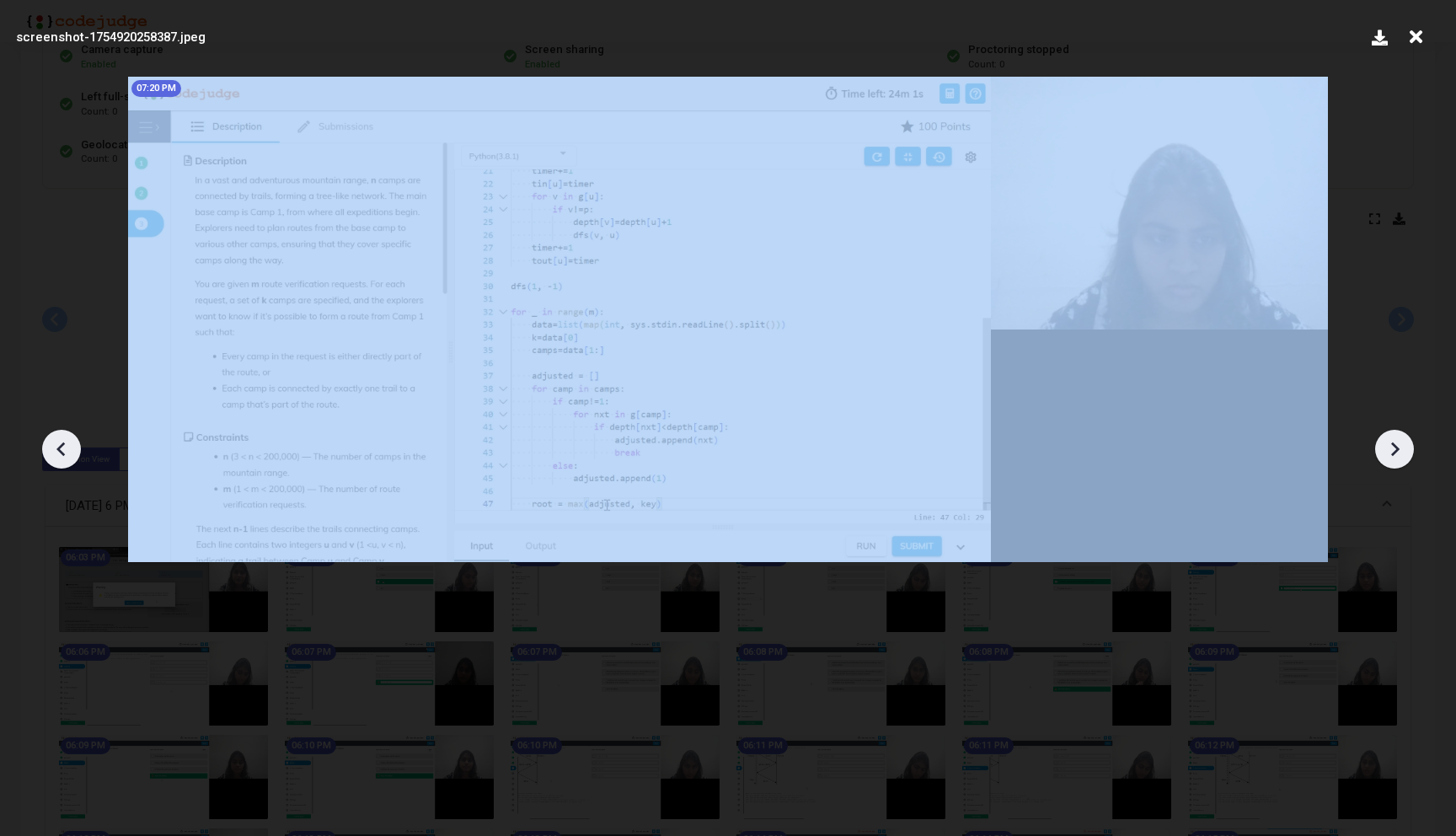
click at [1390, 446] on icon at bounding box center [1395, 449] width 26 height 26
click at [1390, 445] on icon at bounding box center [1395, 449] width 26 height 26
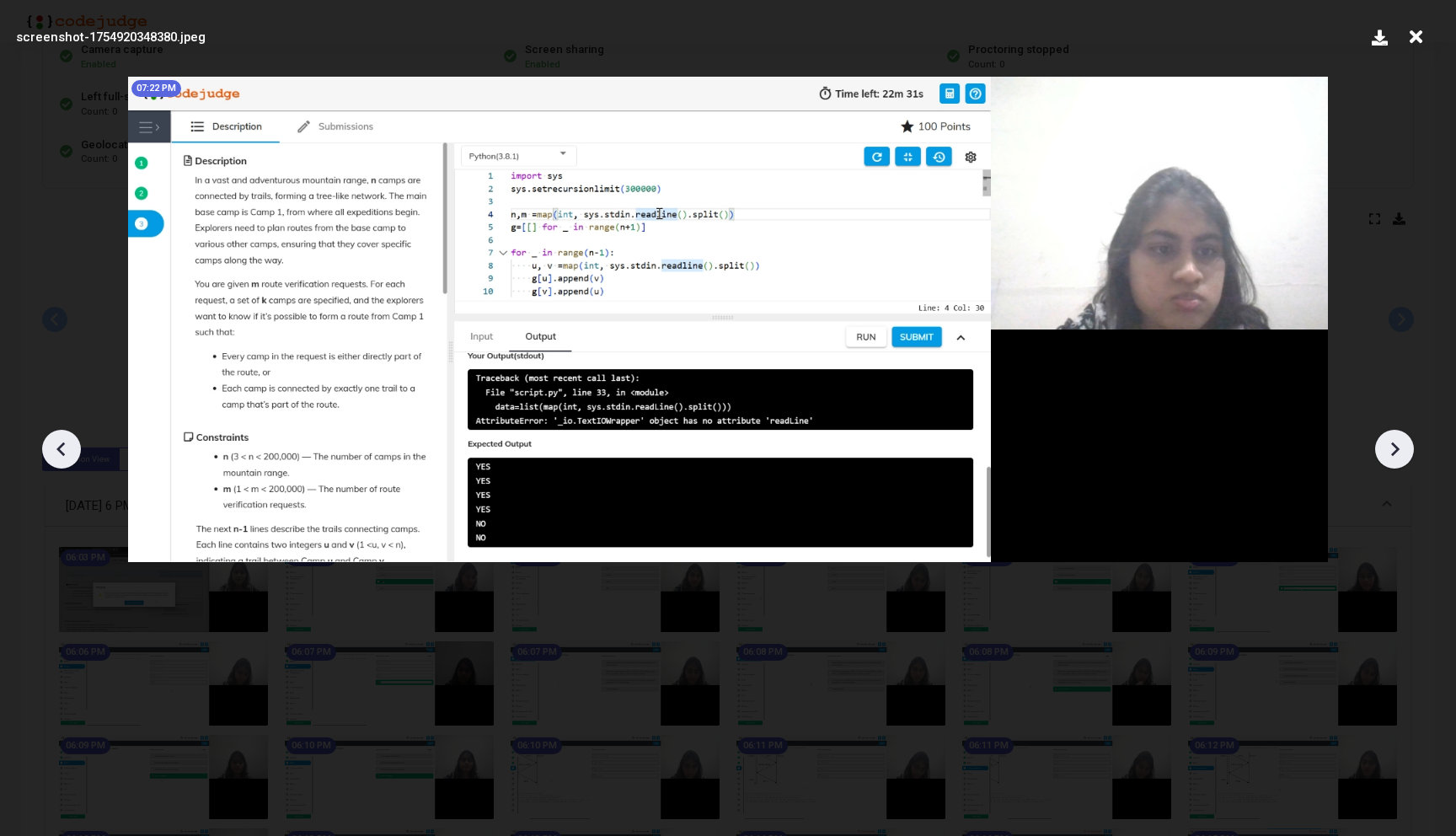
click at [1390, 445] on icon at bounding box center [1395, 449] width 26 height 26
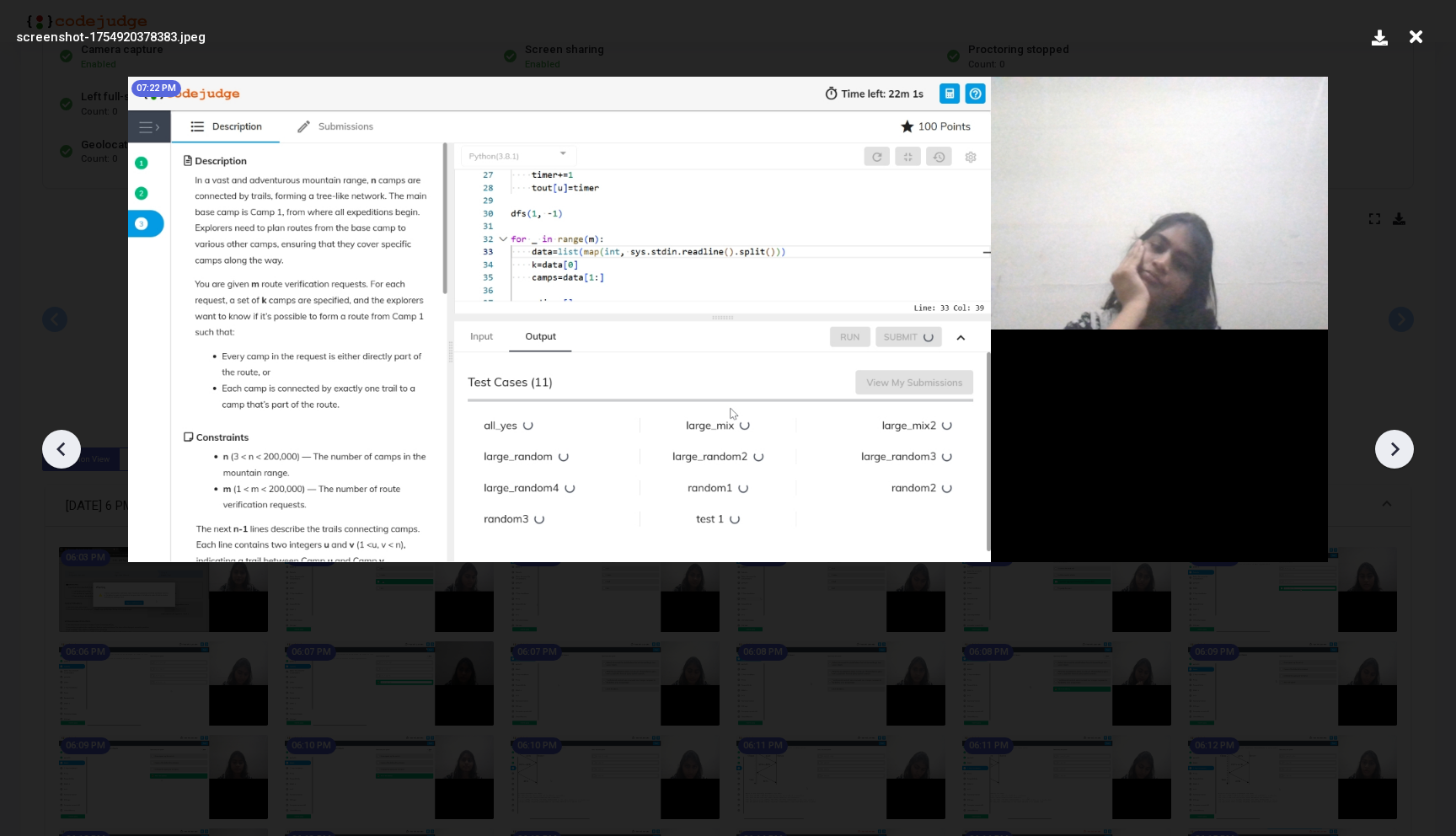
click at [46, 449] on div at bounding box center [61, 449] width 38 height 38
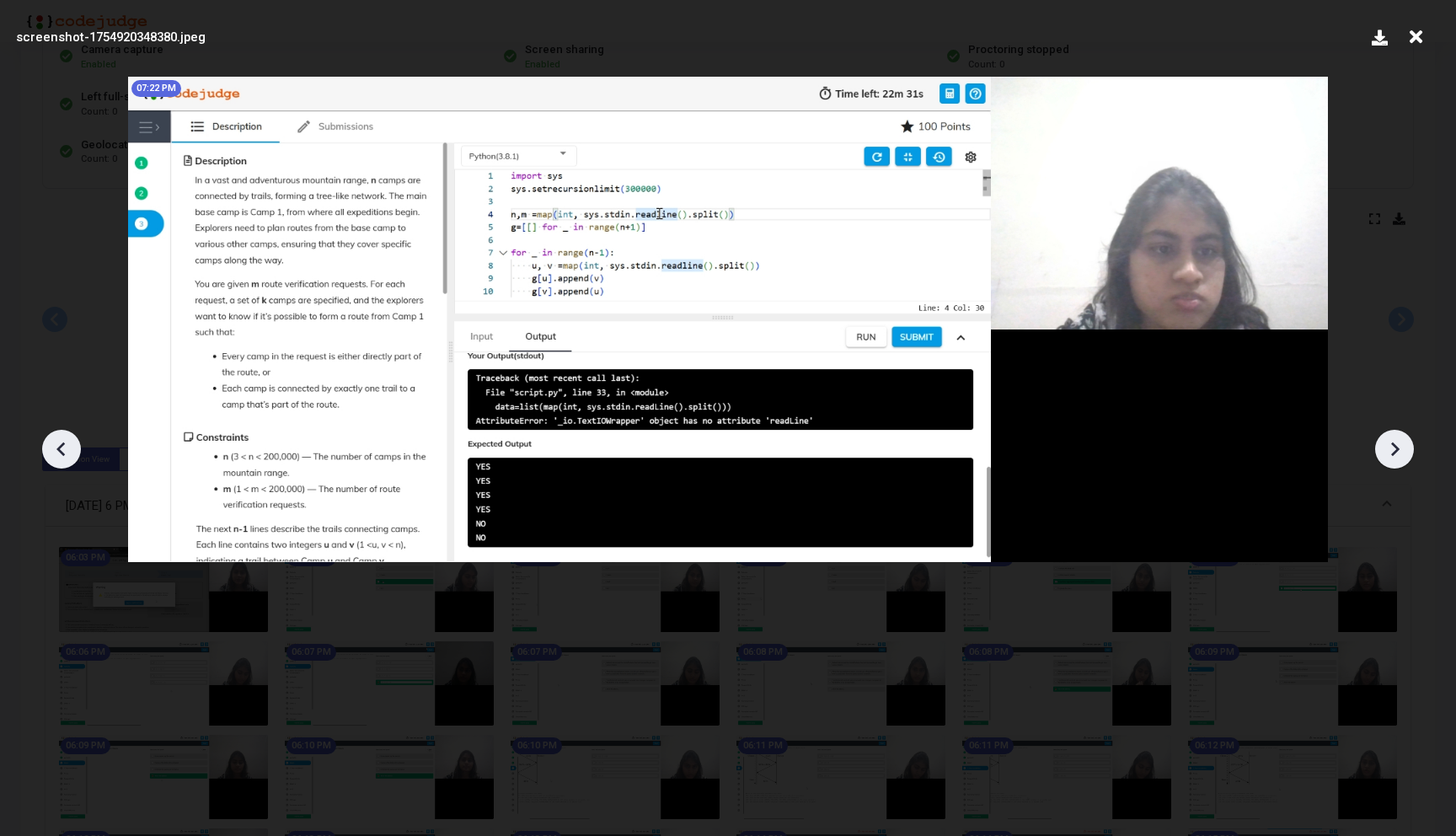
click at [1396, 433] on div at bounding box center [1394, 449] width 38 height 38
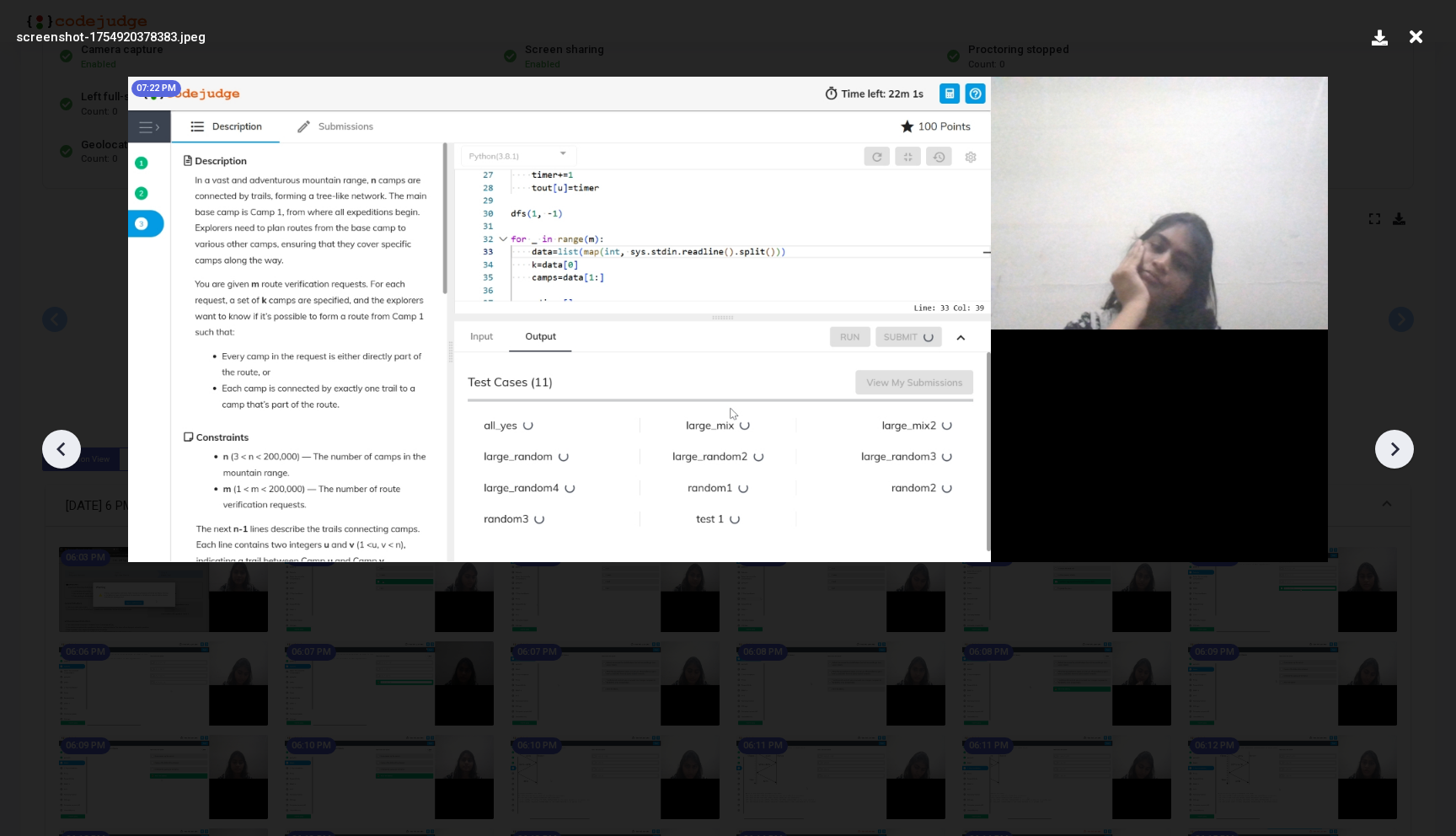
click at [1396, 433] on div at bounding box center [1394, 449] width 38 height 38
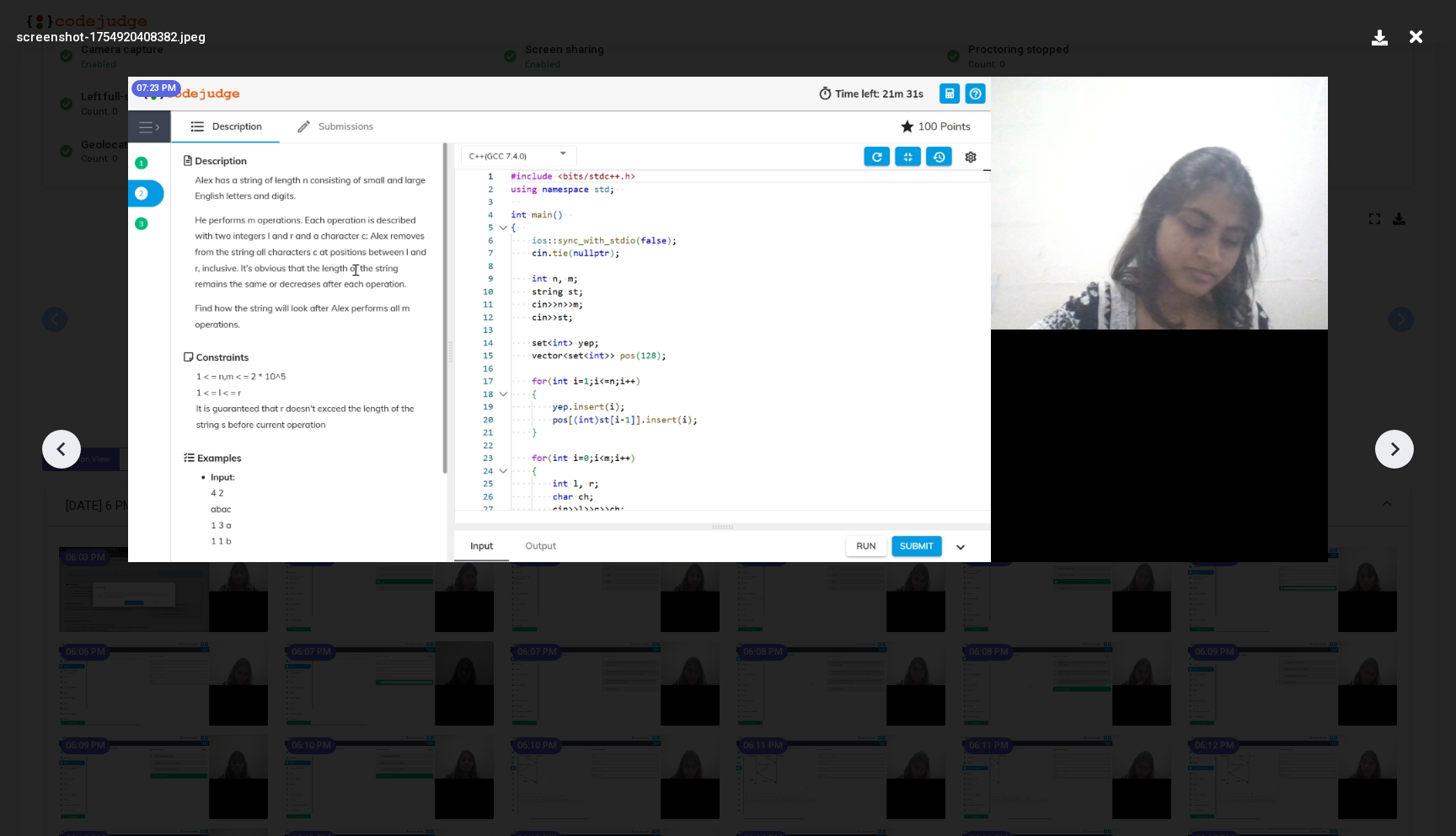
click at [1396, 433] on div at bounding box center [1394, 449] width 38 height 38
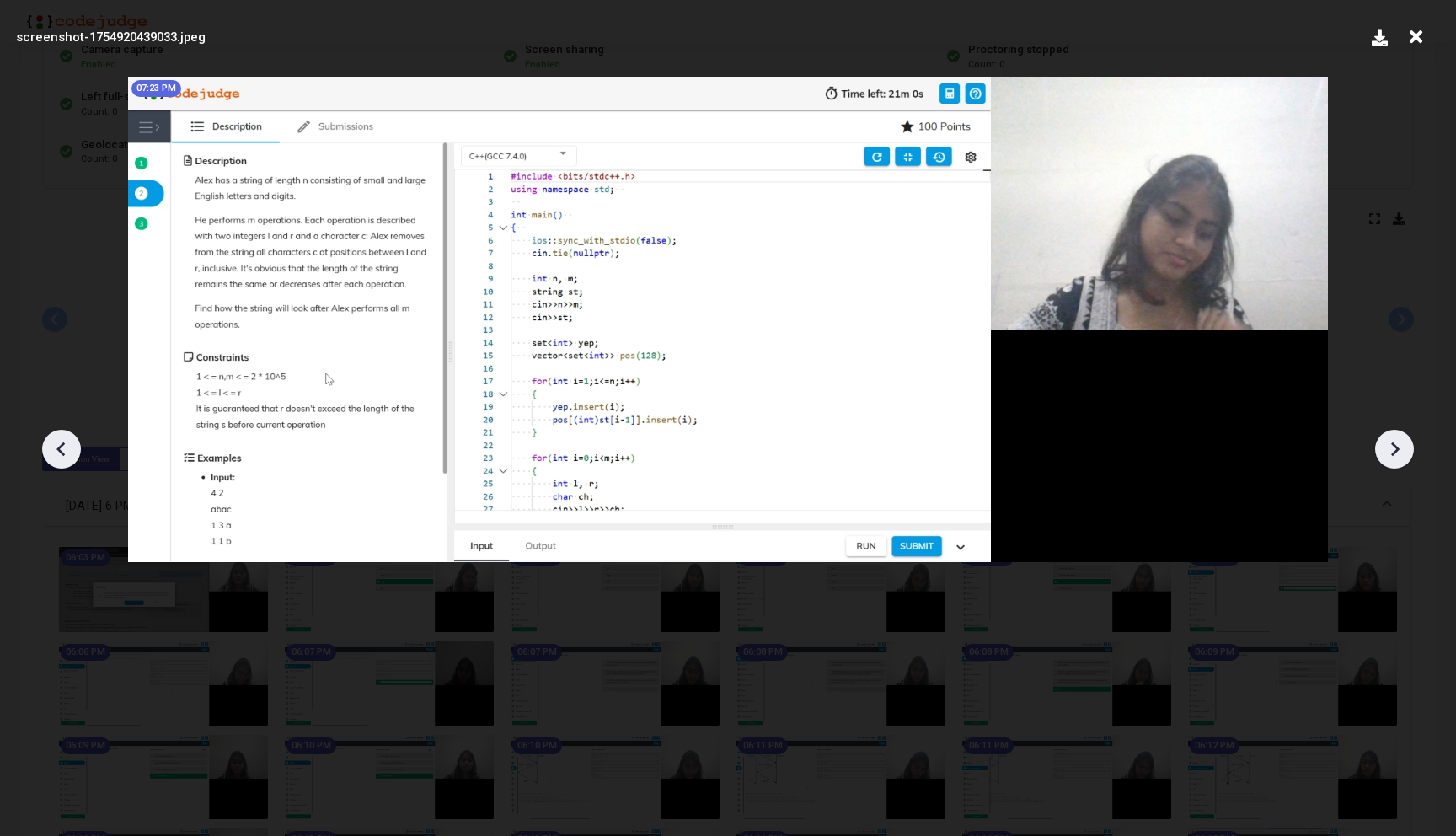
click at [1396, 433] on div at bounding box center [1394, 449] width 38 height 38
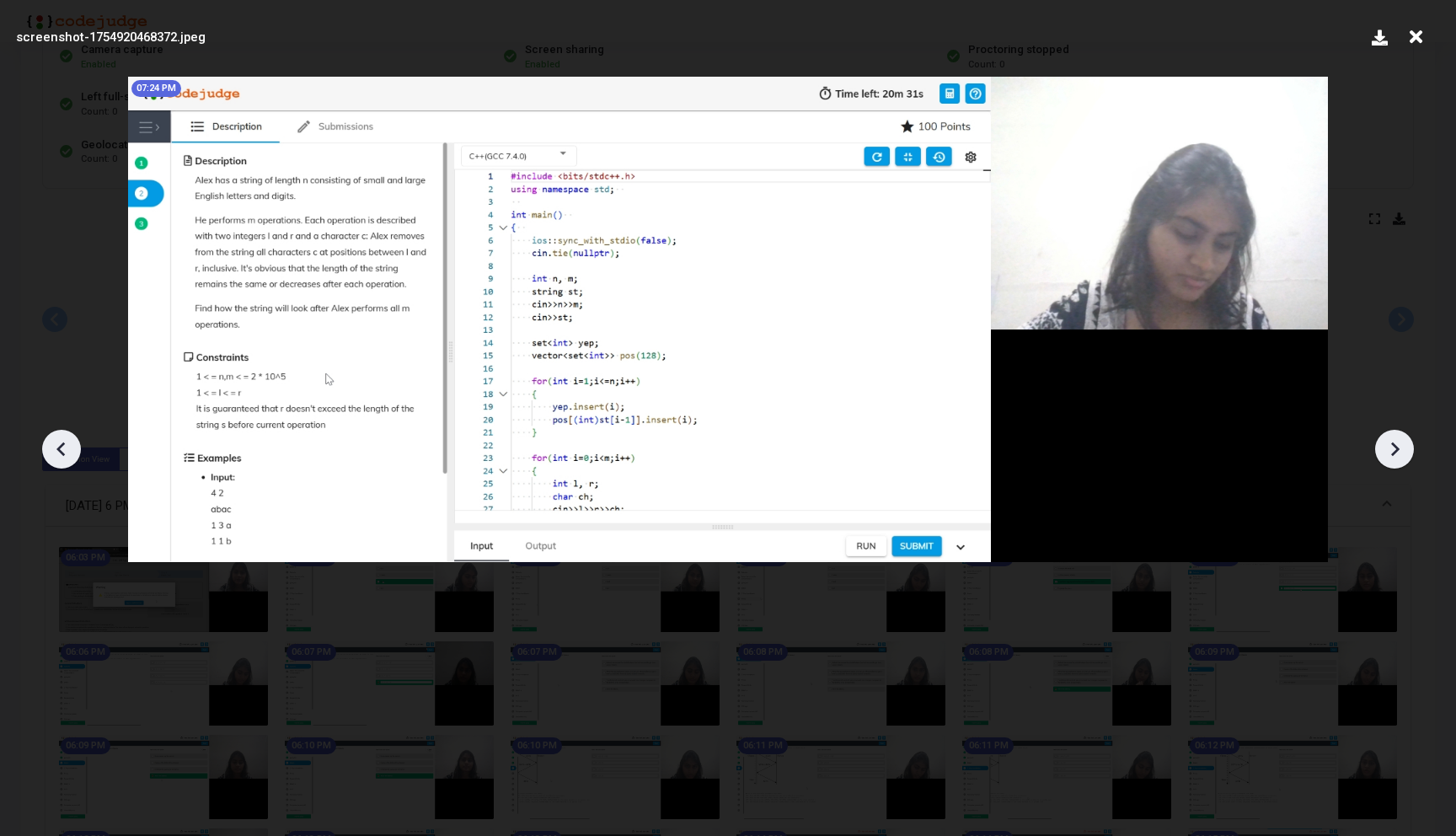
click at [1396, 433] on div at bounding box center [1394, 449] width 38 height 38
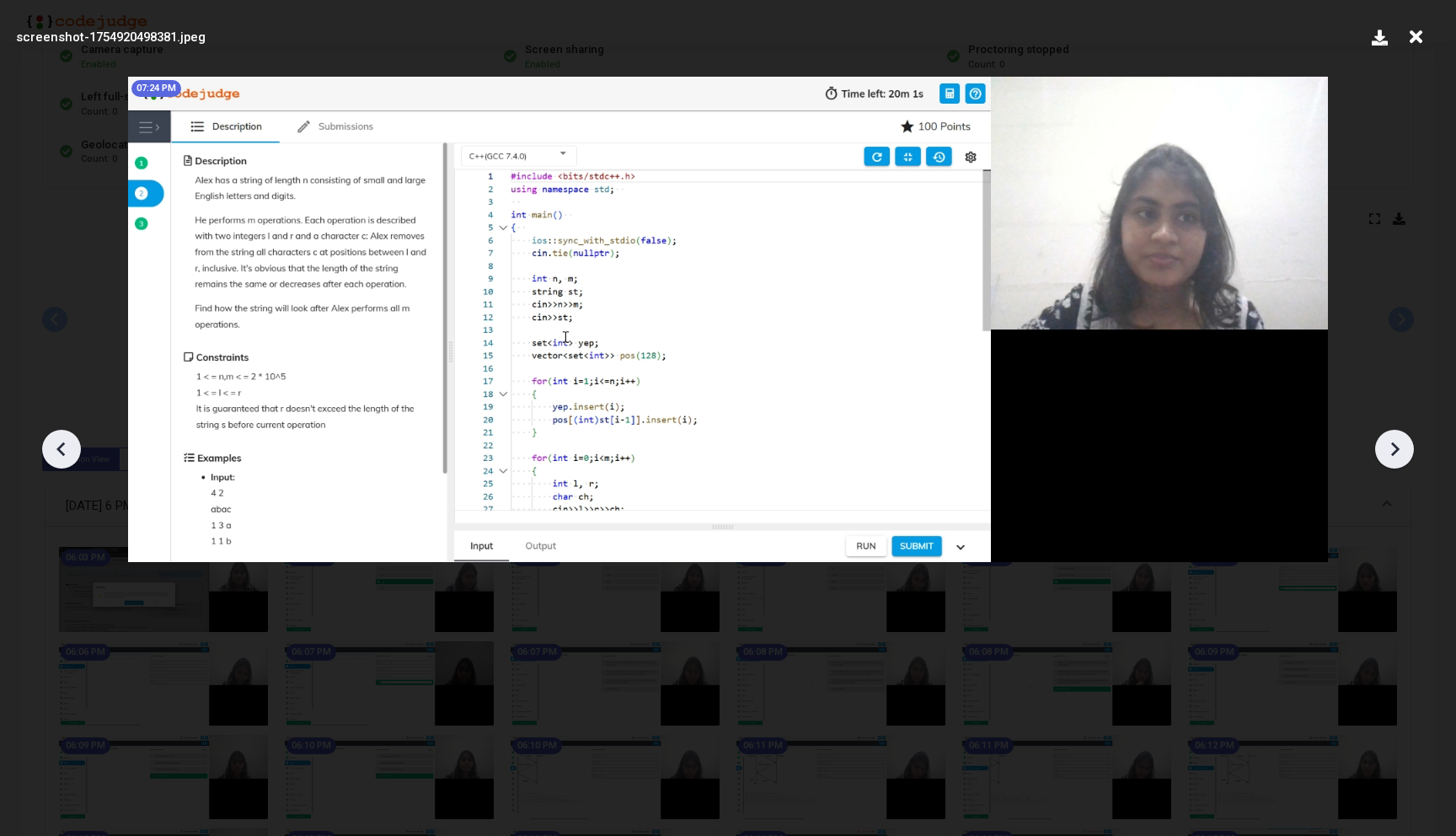
click at [1396, 433] on div at bounding box center [1394, 449] width 38 height 38
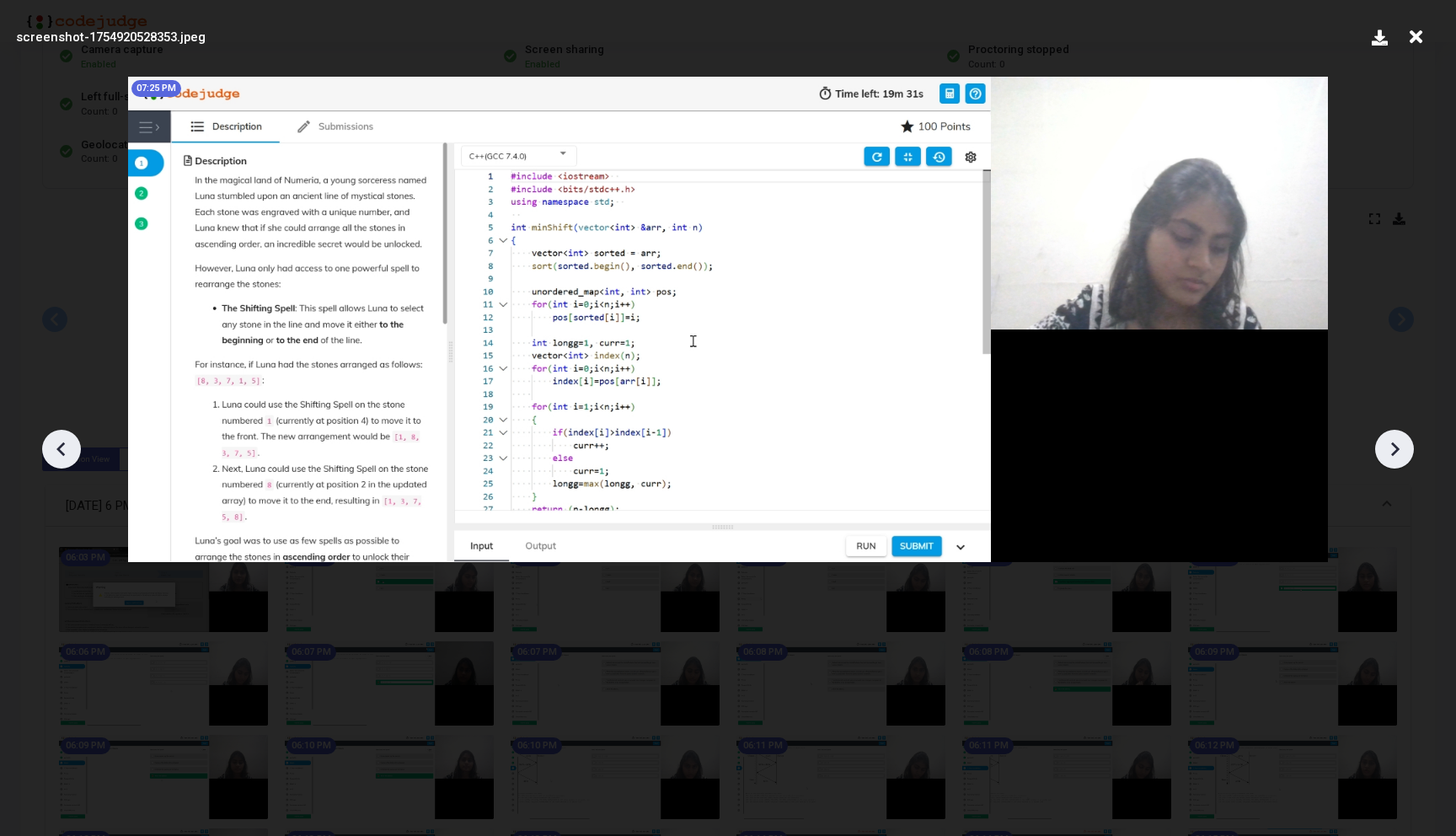
click at [1396, 433] on div at bounding box center [1394, 449] width 38 height 38
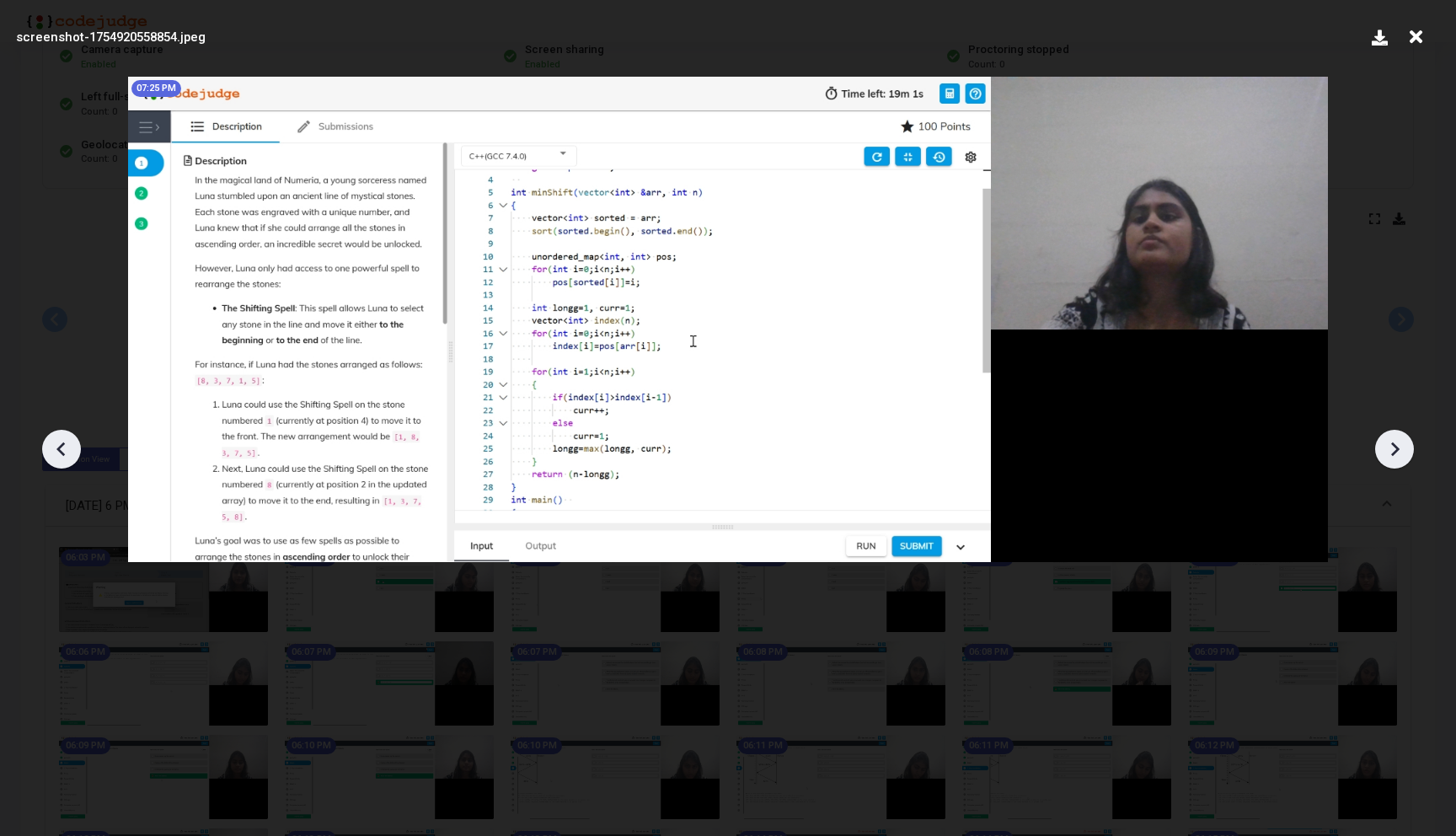
click at [1396, 433] on div at bounding box center [1394, 449] width 38 height 38
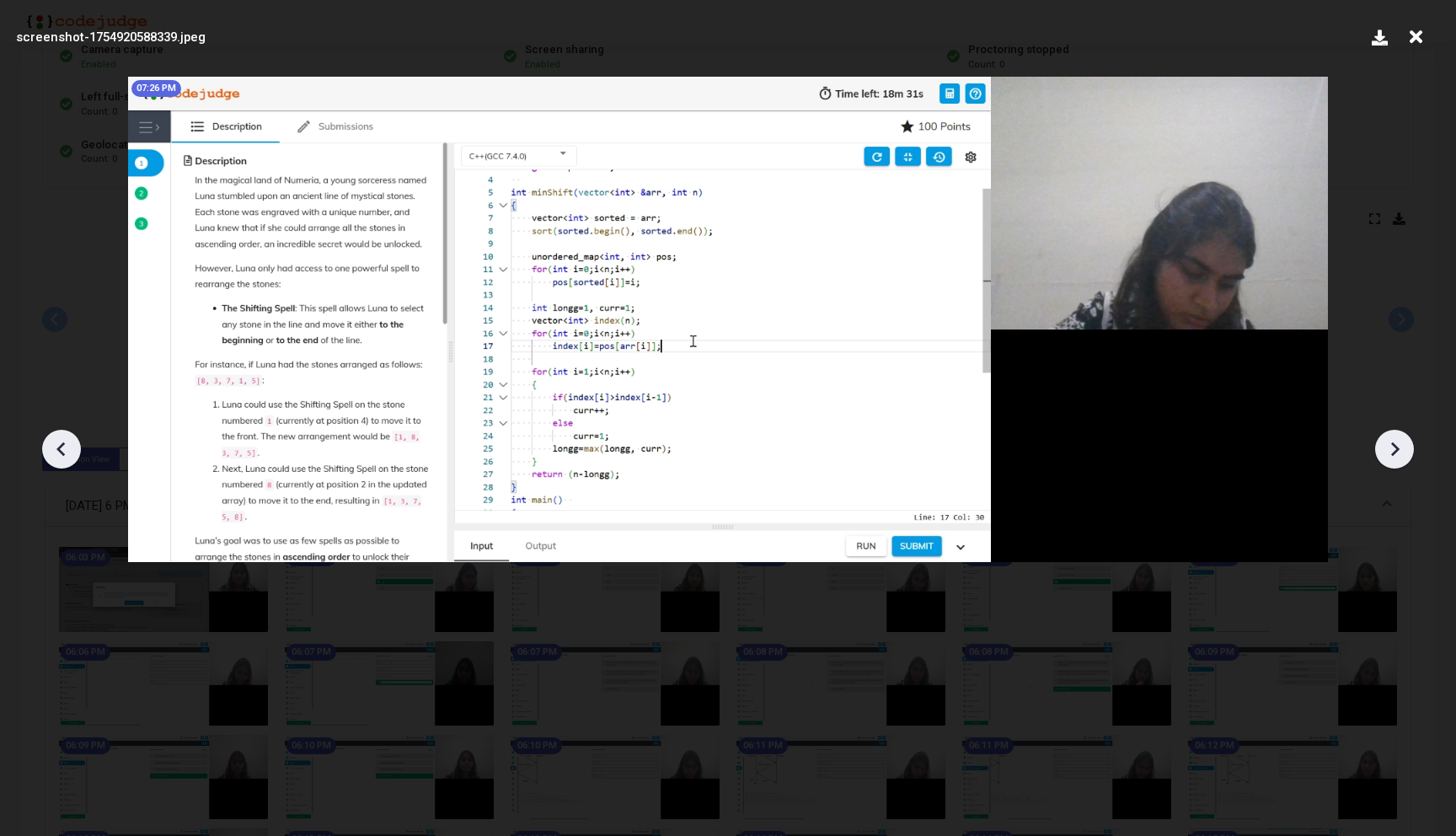
click at [1390, 453] on icon at bounding box center [1395, 449] width 26 height 26
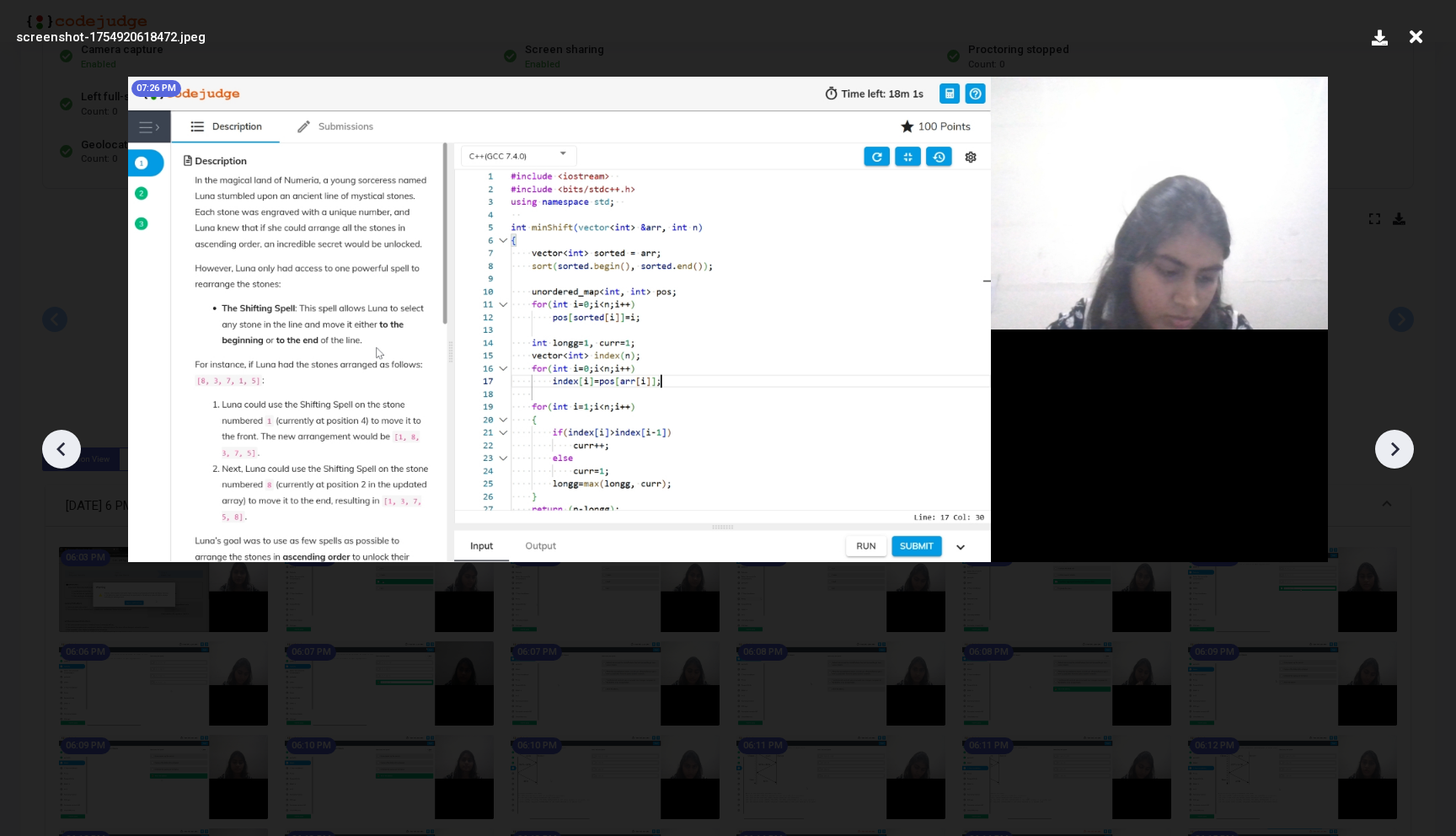
click at [1435, 26] on div "screenshot-1754920618472.jpeg" at bounding box center [728, 37] width 1432 height 50
click at [1423, 28] on icon at bounding box center [1416, 37] width 27 height 32
